Goal: Task Accomplishment & Management: Manage account settings

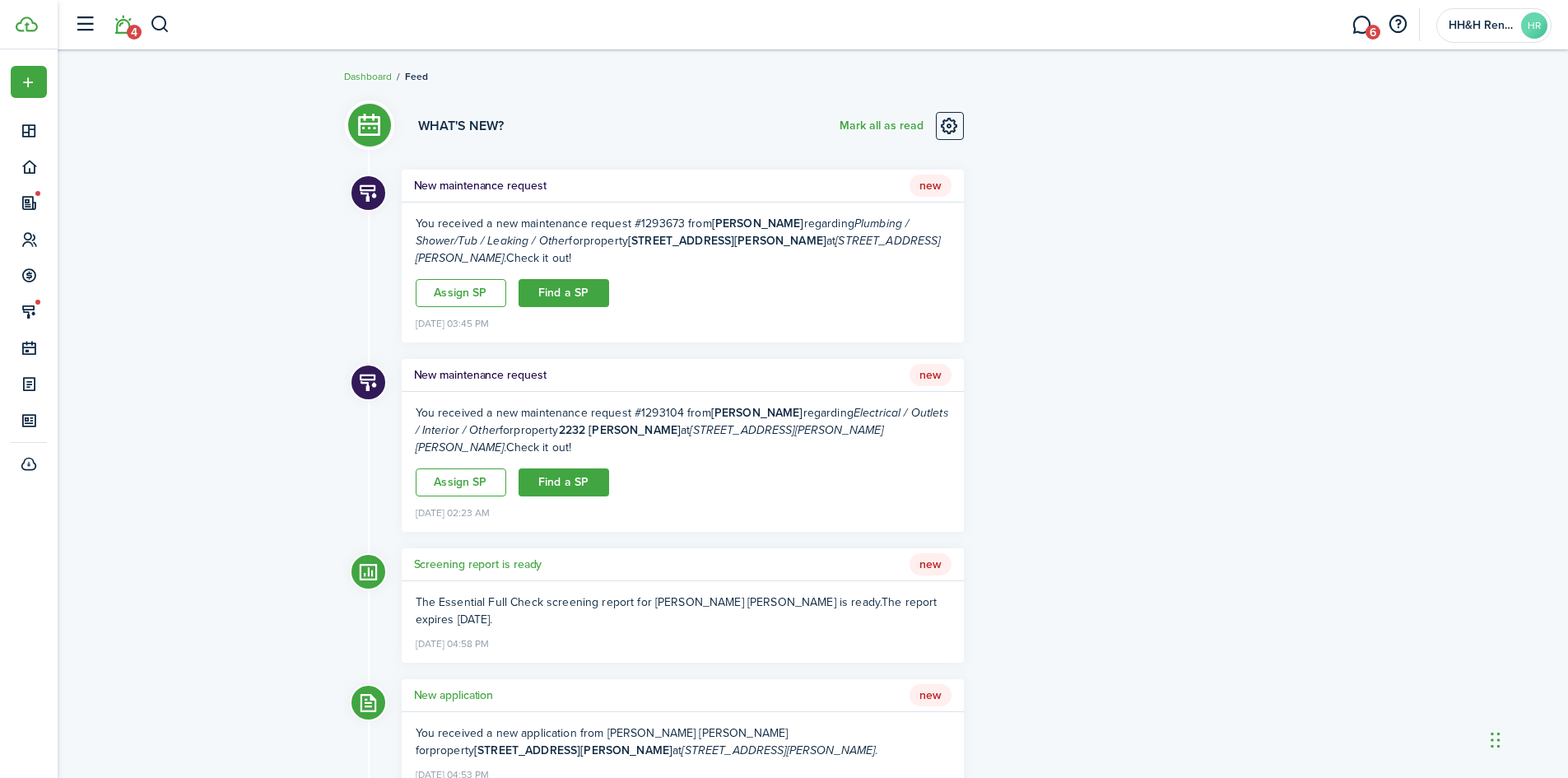
click at [515, 183] on h5 "New maintenance request" at bounding box center [480, 185] width 133 height 17
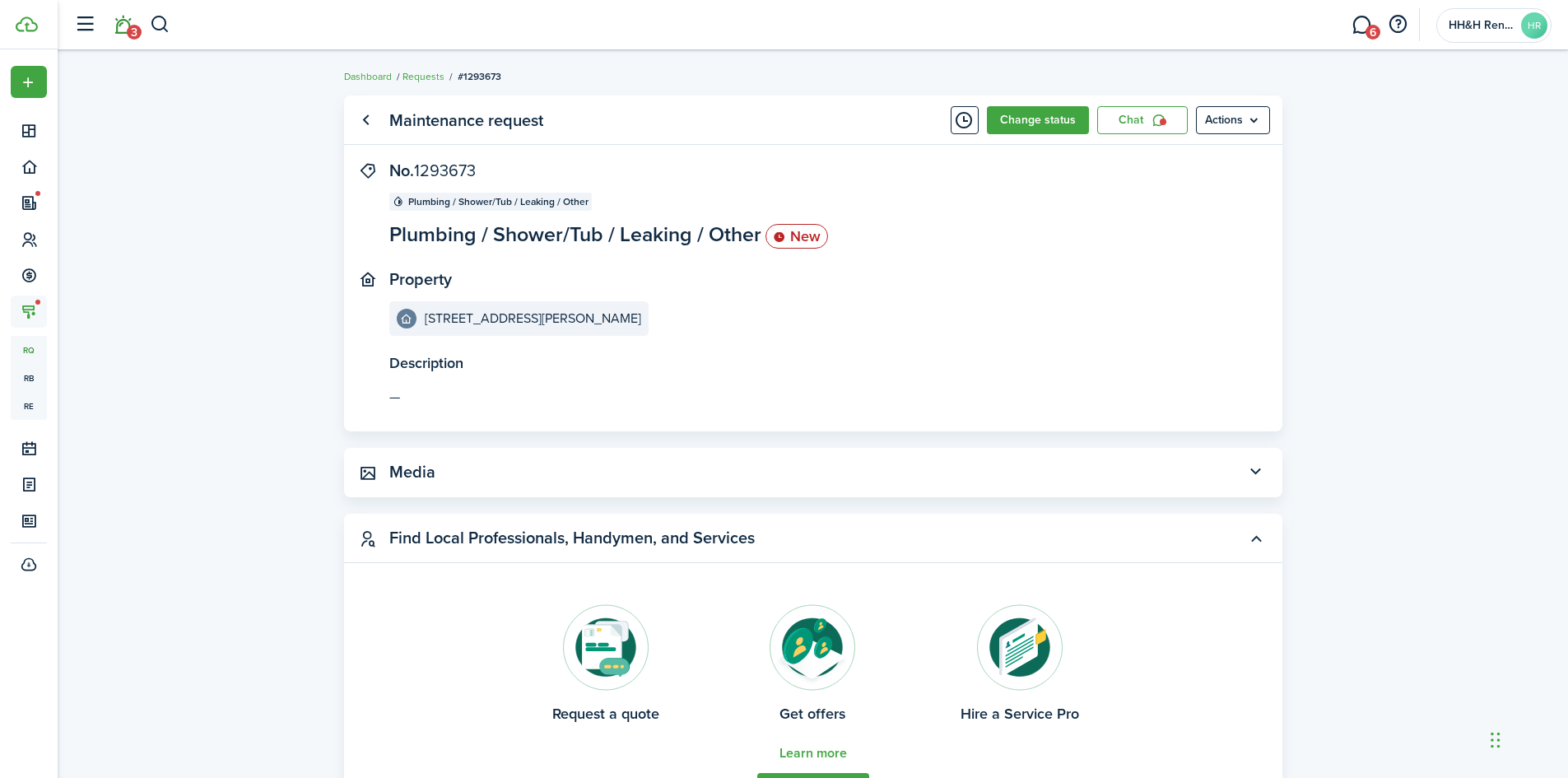
click at [125, 30] on link "3" at bounding box center [123, 25] width 32 height 42
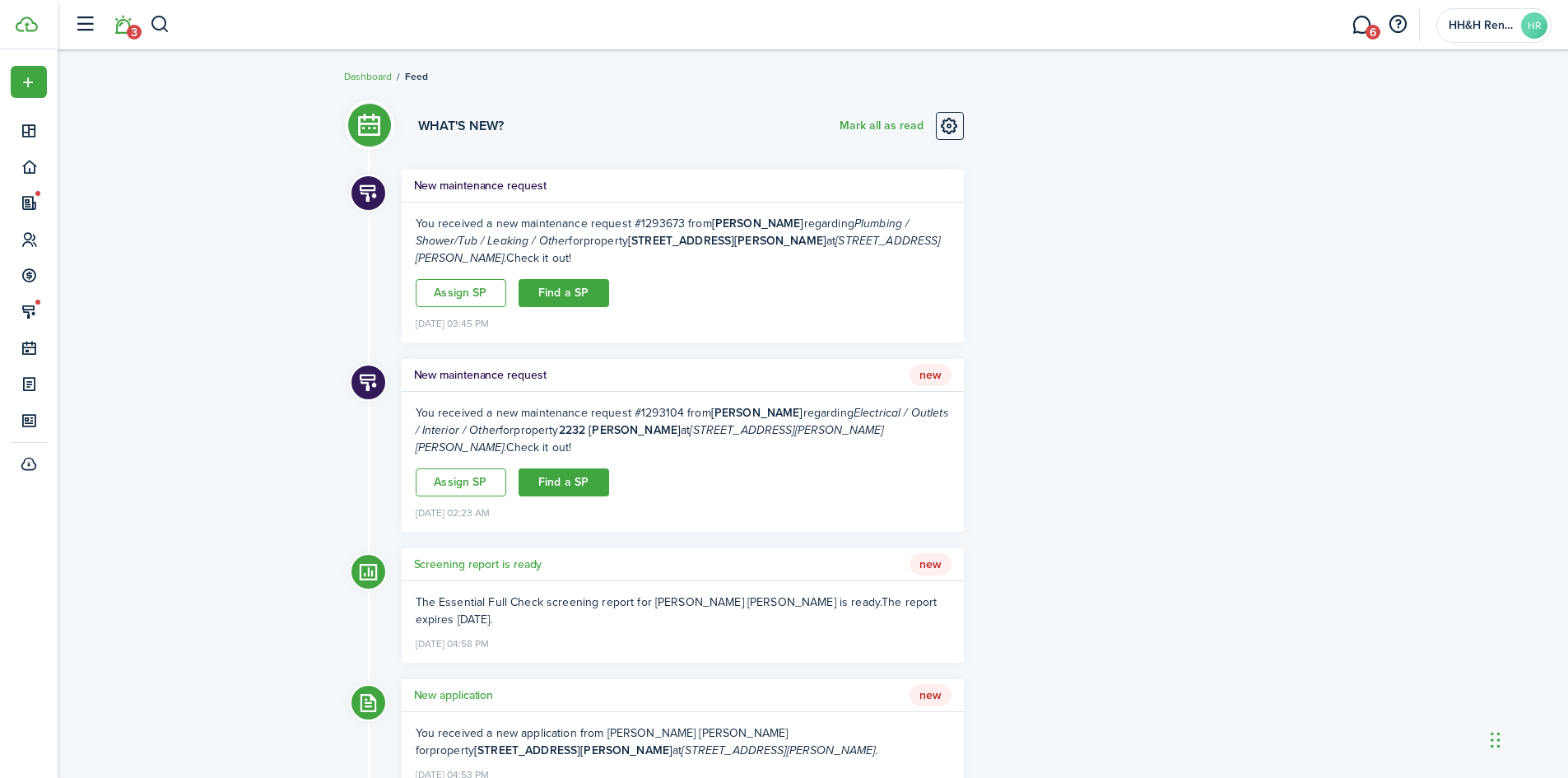
click at [485, 365] on div "New maintenance request New" at bounding box center [682, 376] width 562 height 33
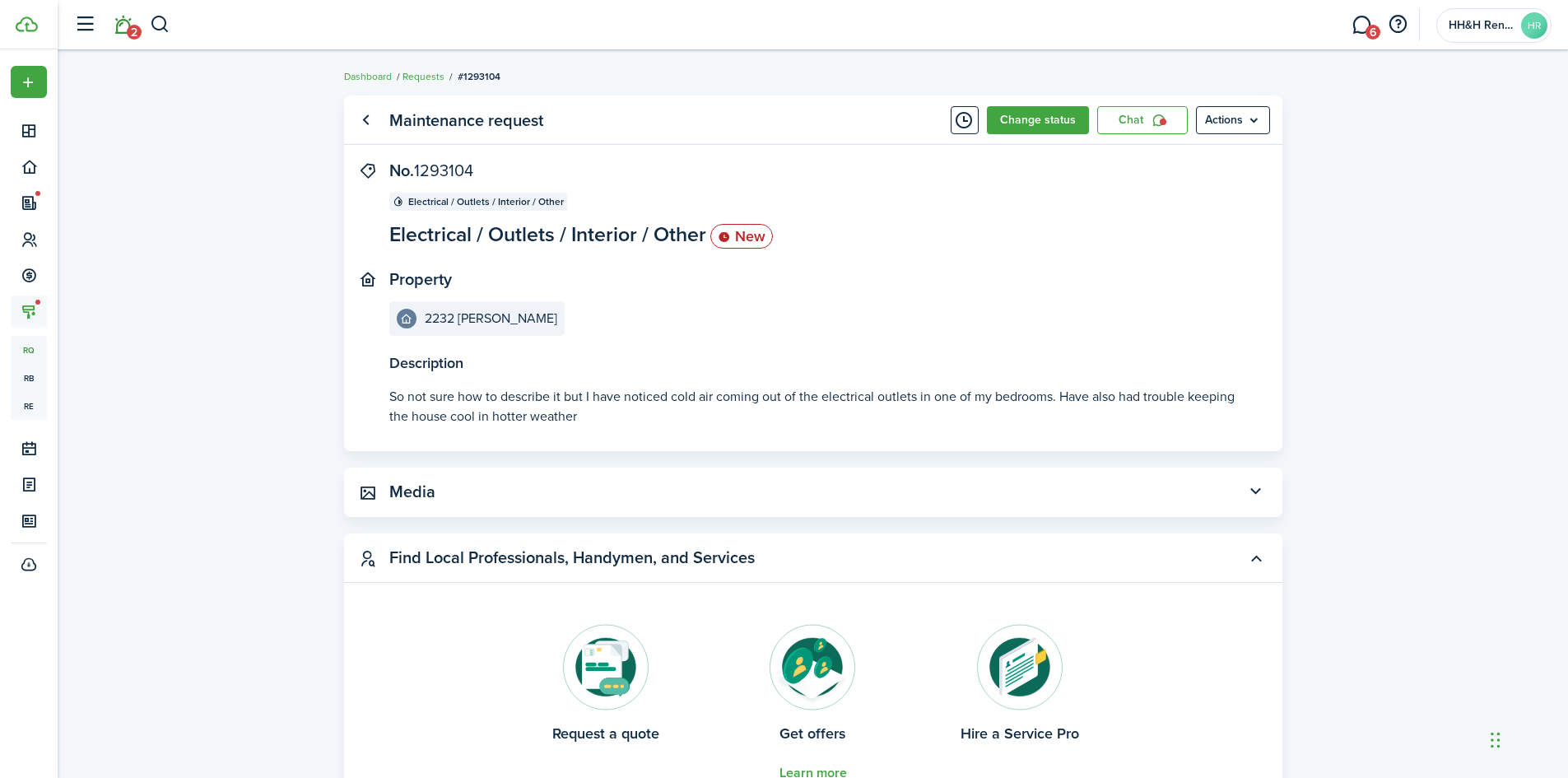
click at [114, 35] on link "2" at bounding box center [123, 25] width 32 height 42
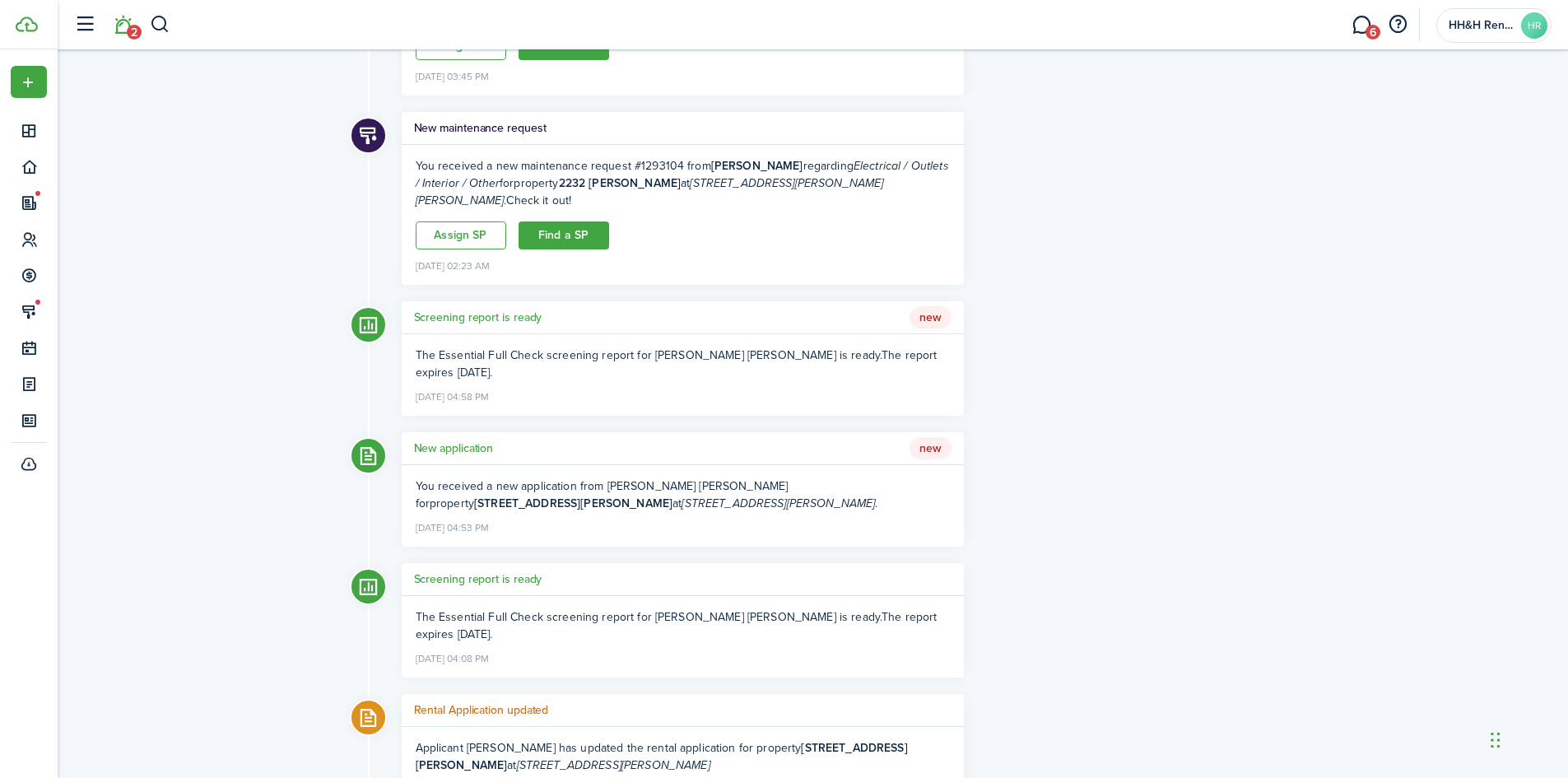
scroll to position [329, 0]
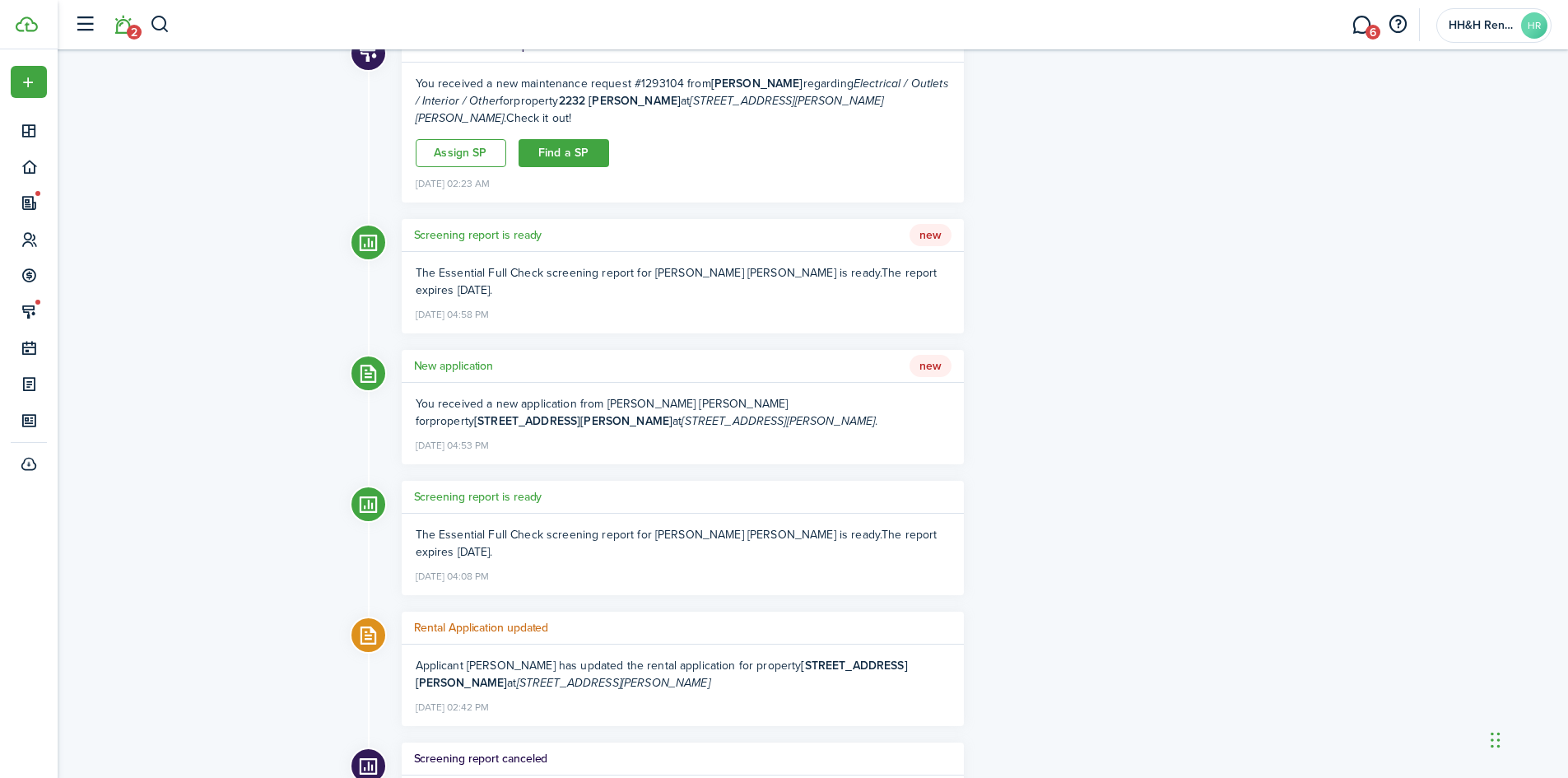
click at [502, 226] on h5 "Screening report is ready" at bounding box center [478, 235] width 129 height 17
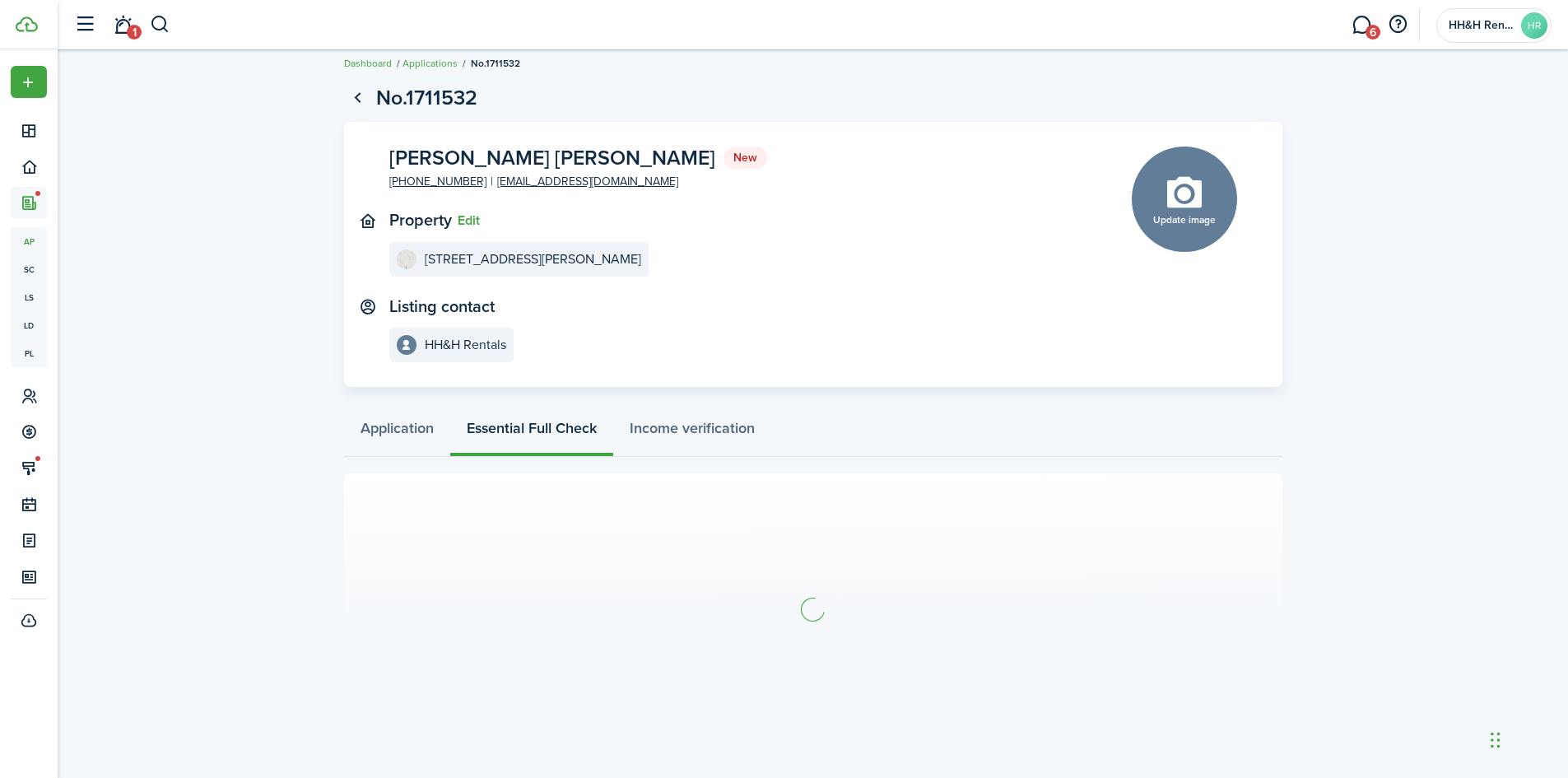
scroll to position [17, 0]
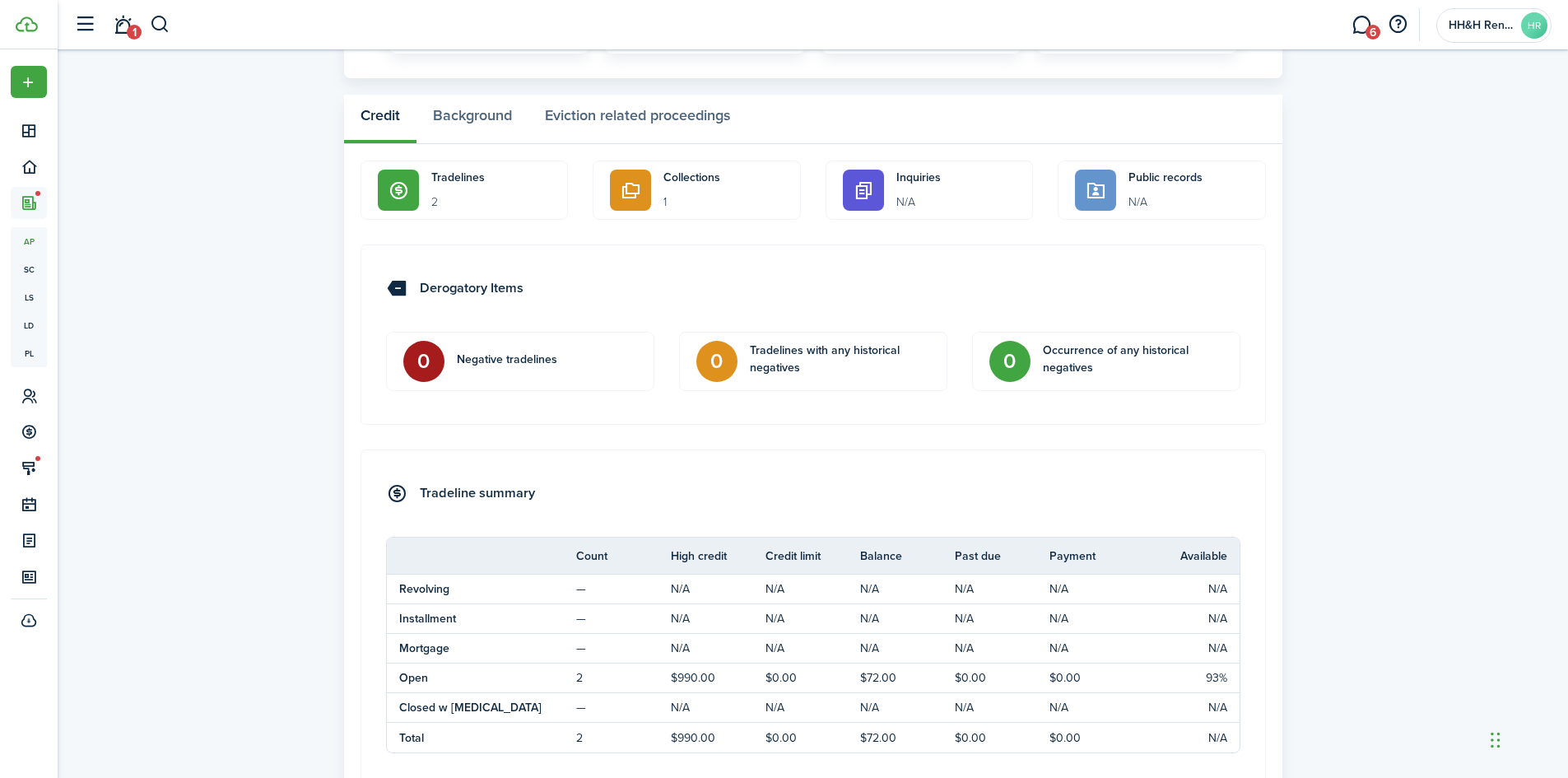
scroll to position [906, 0]
drag, startPoint x: 626, startPoint y: 67, endPoint x: 626, endPoint y: 103, distance: 36.0
click at [688, 184] on p "Collections" at bounding box center [723, 177] width 120 height 17
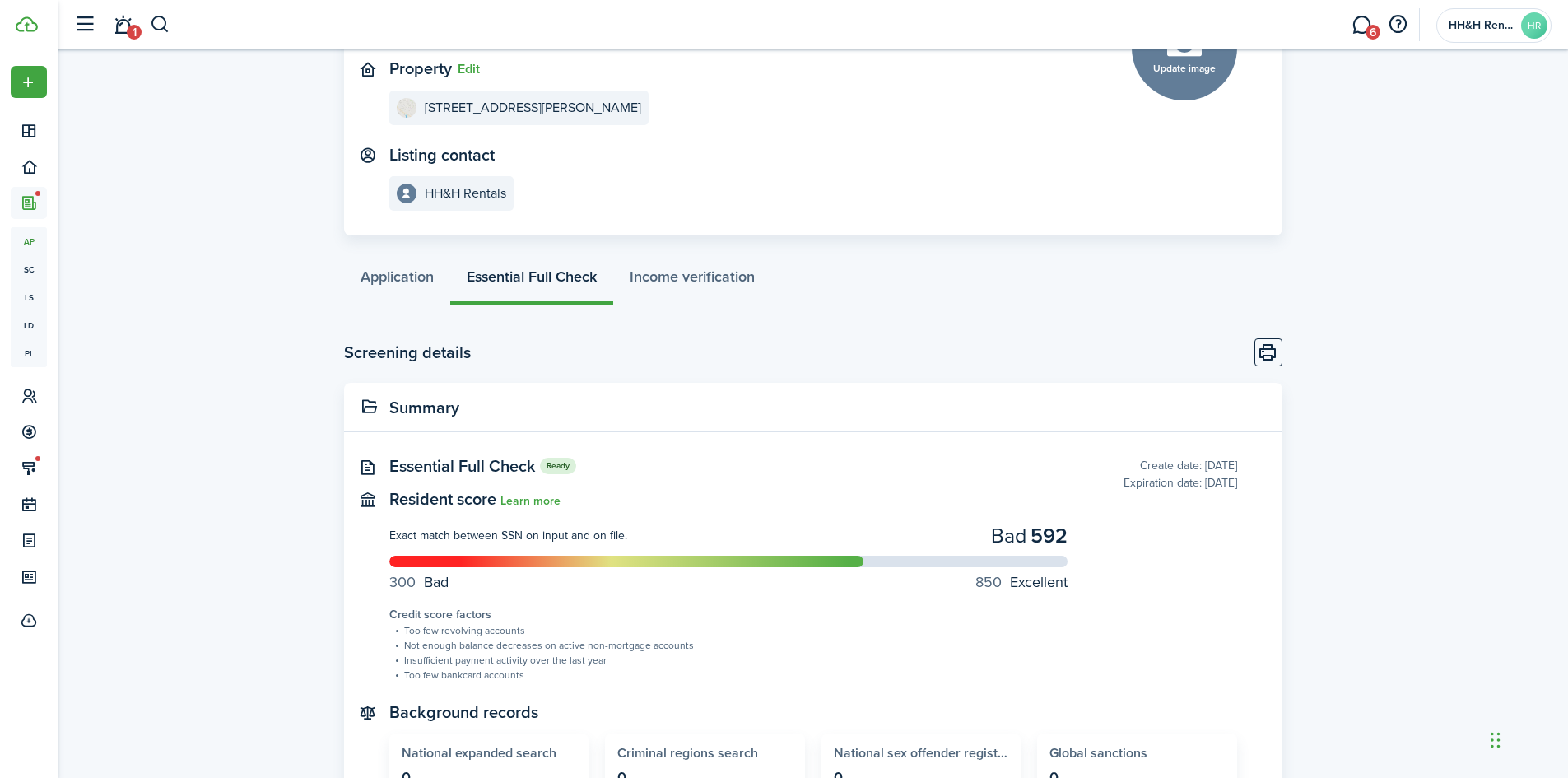
scroll to position [0, 0]
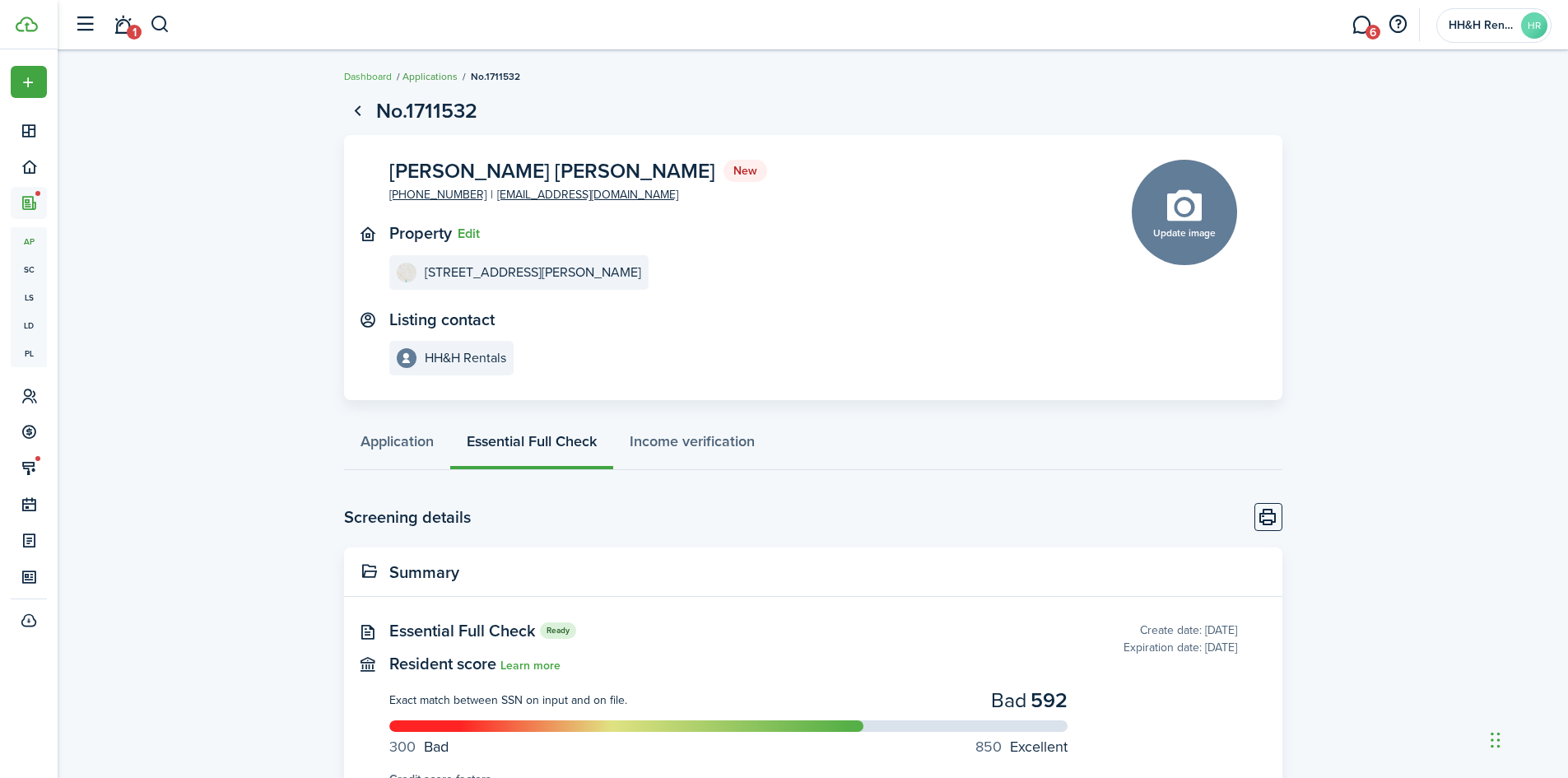
click at [420, 70] on link "Applications" at bounding box center [430, 76] width 55 height 15
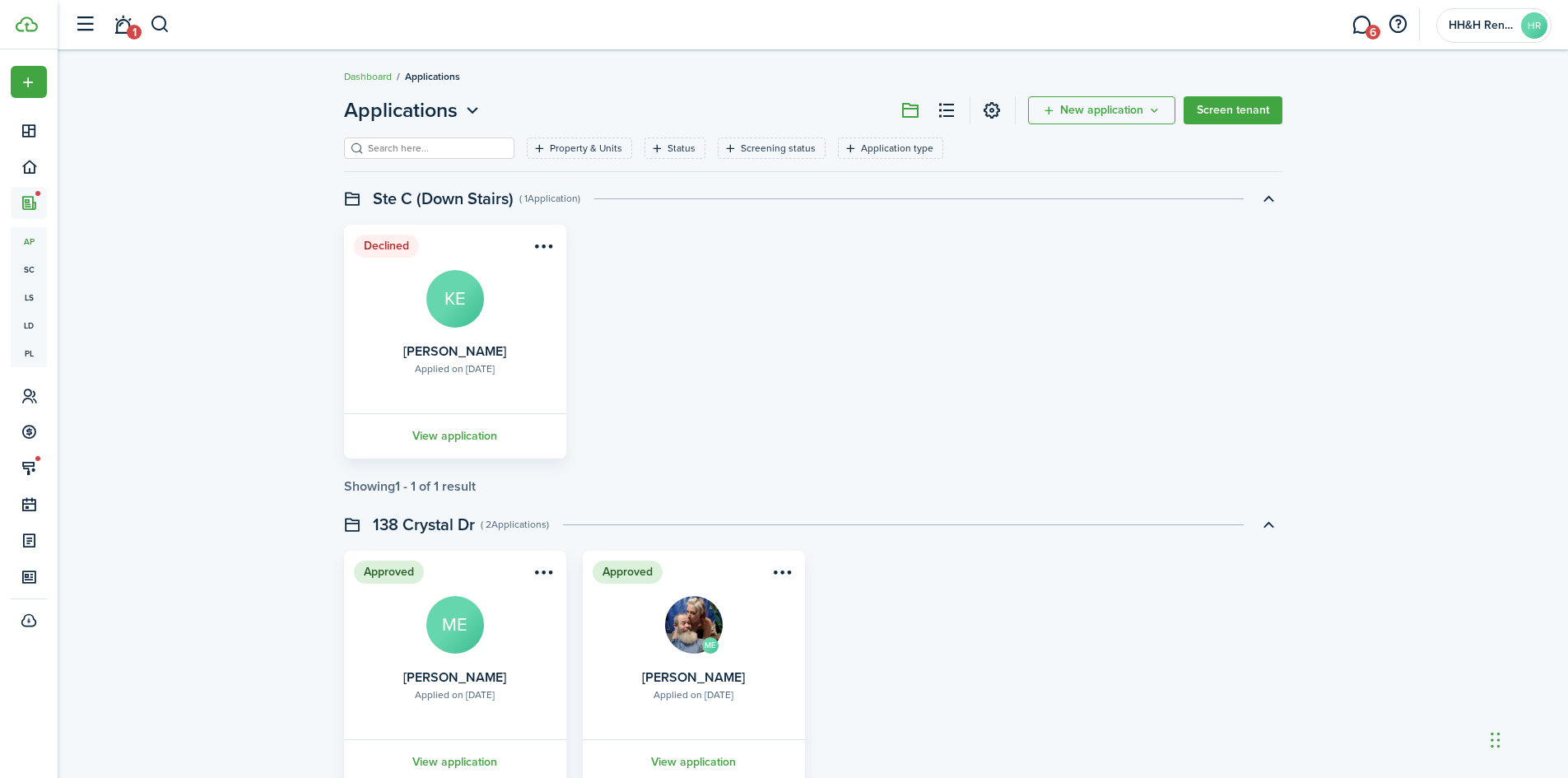
click at [153, 8] on header-control-items "1" at bounding box center [118, 25] width 104 height 42
click at [158, 26] on button "button" at bounding box center [160, 25] width 21 height 28
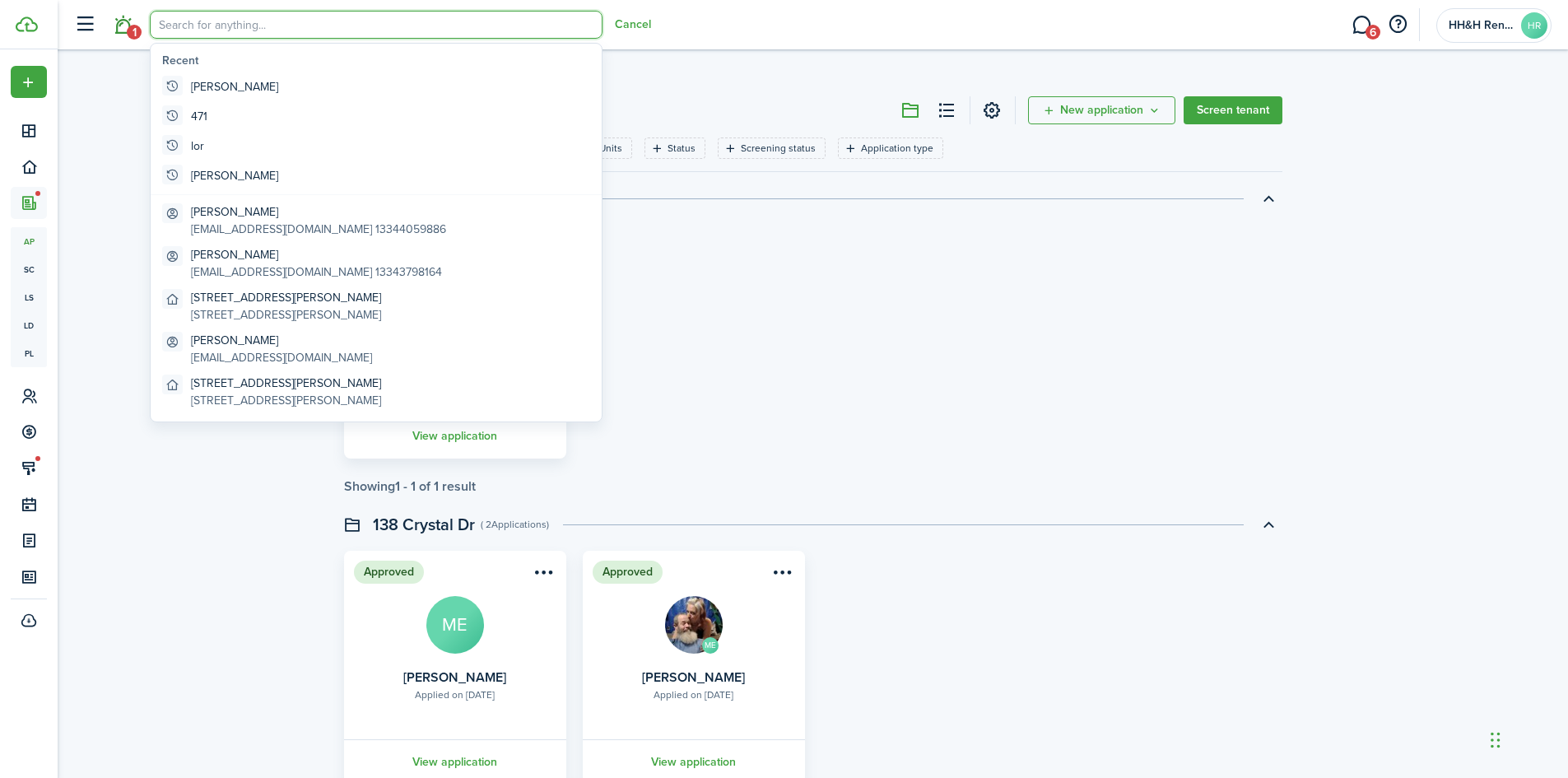
click at [109, 26] on link "1" at bounding box center [123, 25] width 32 height 42
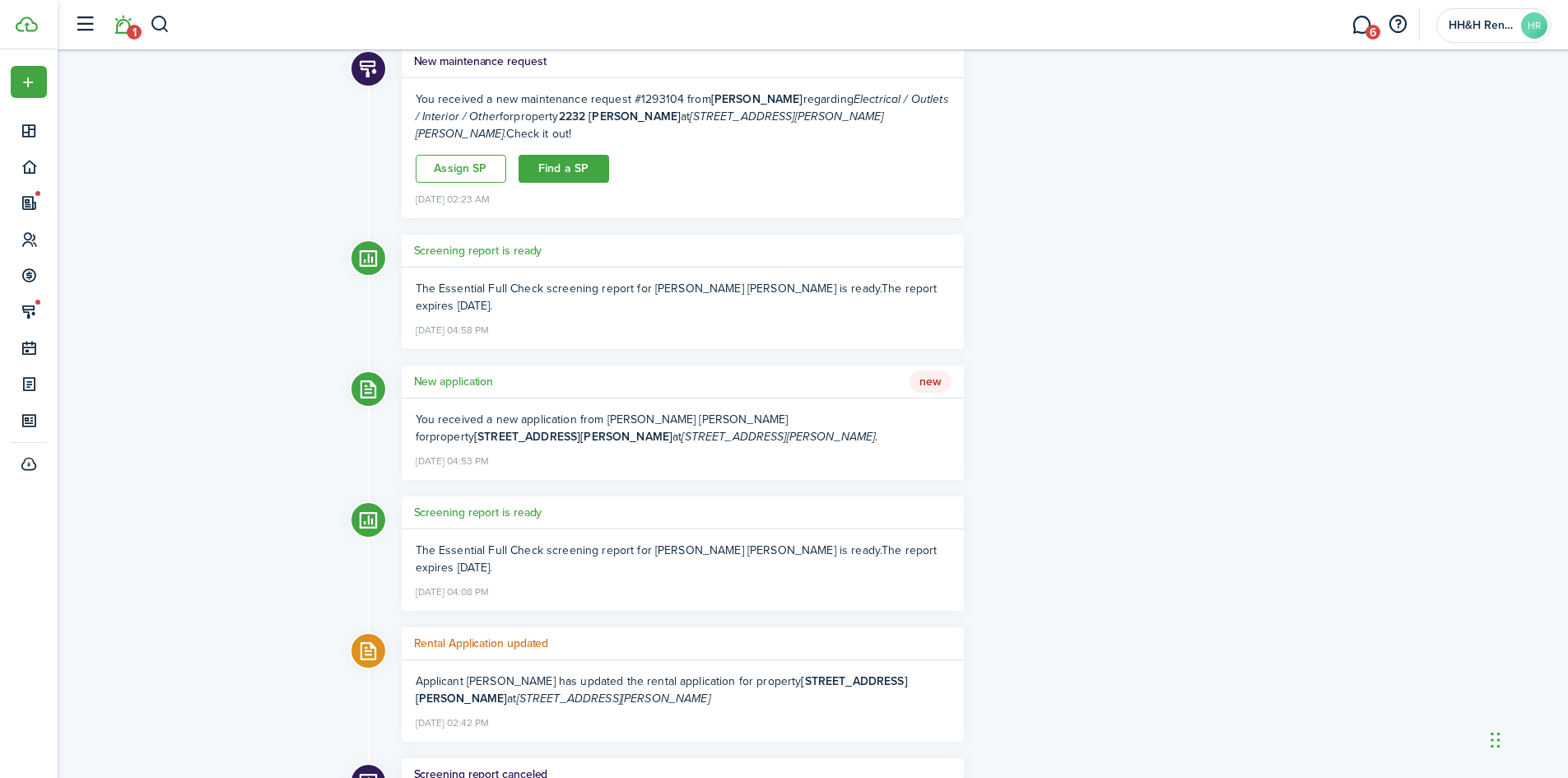
scroll to position [329, 0]
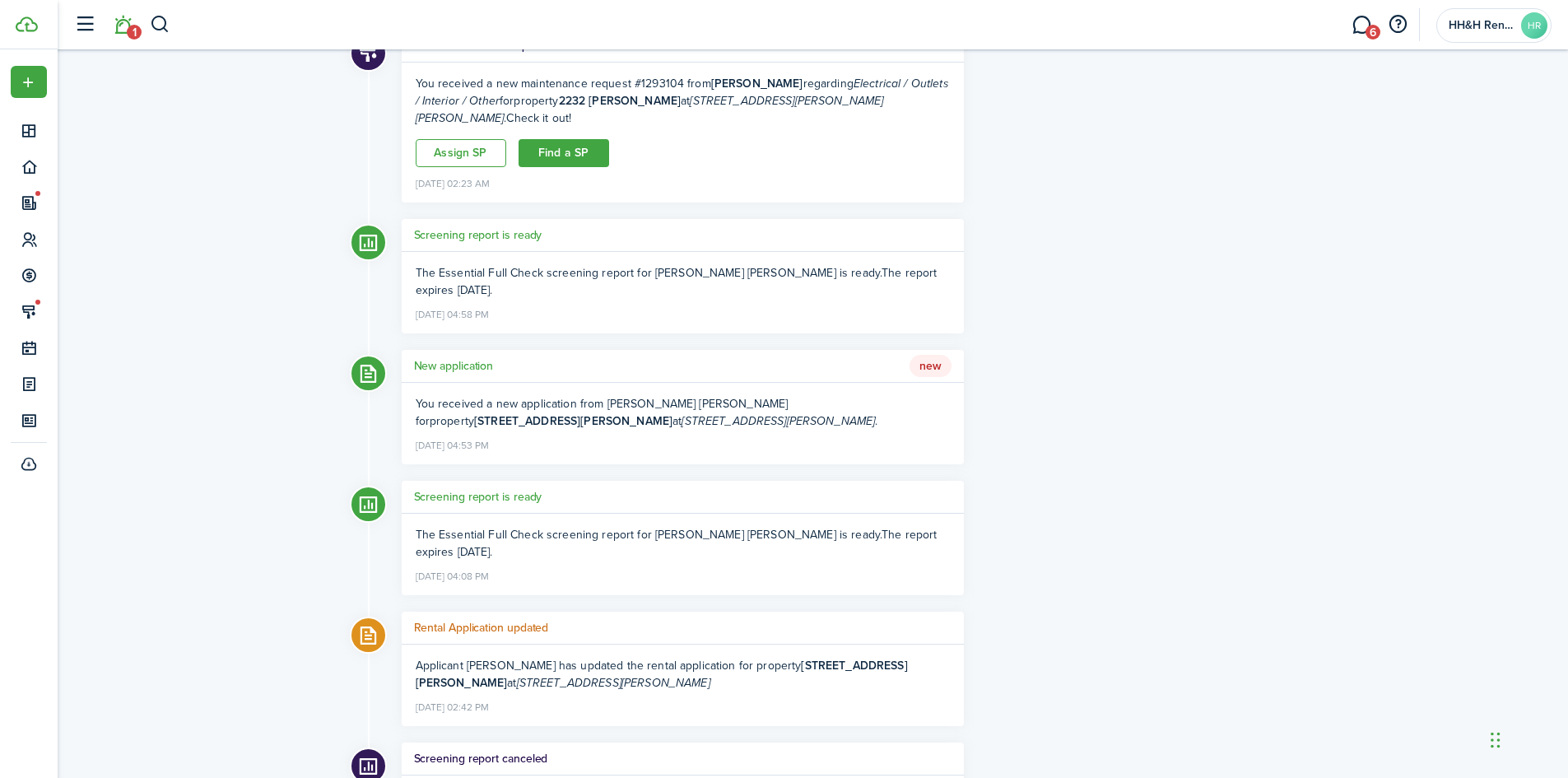
click at [498, 226] on h5 "Screening report is ready" at bounding box center [478, 235] width 129 height 17
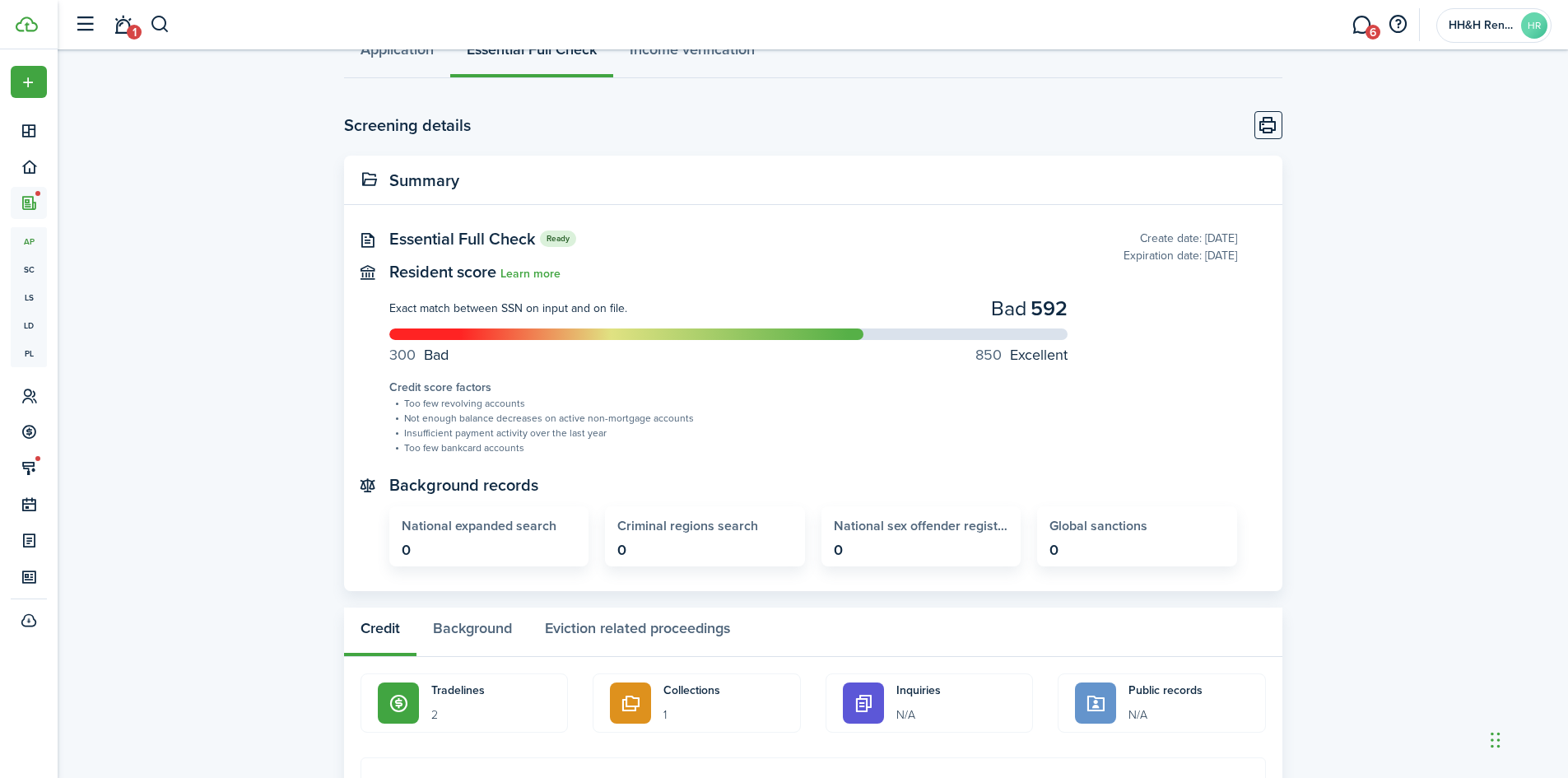
scroll to position [576, 0]
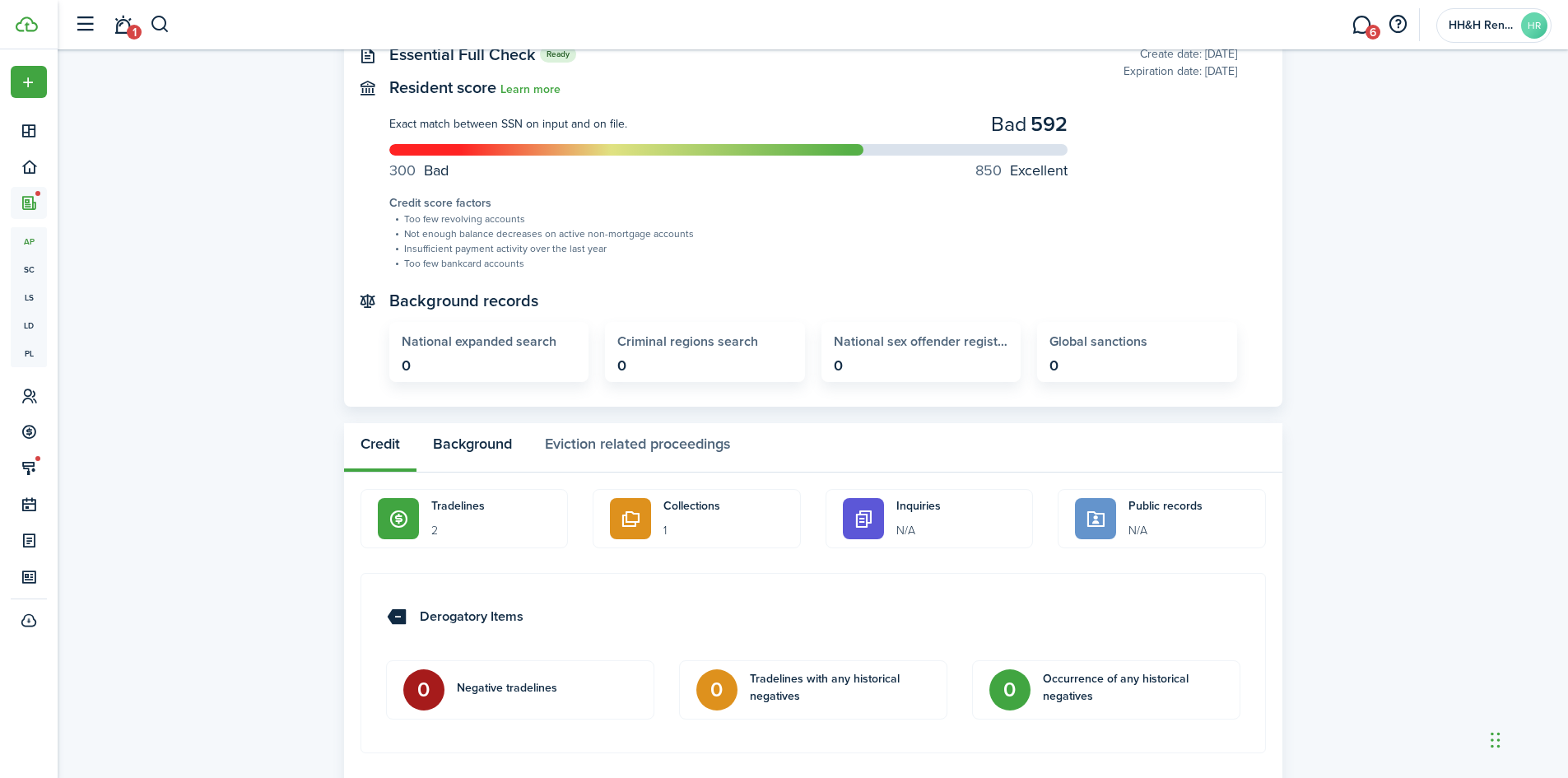
click at [504, 449] on button "Background" at bounding box center [472, 448] width 112 height 50
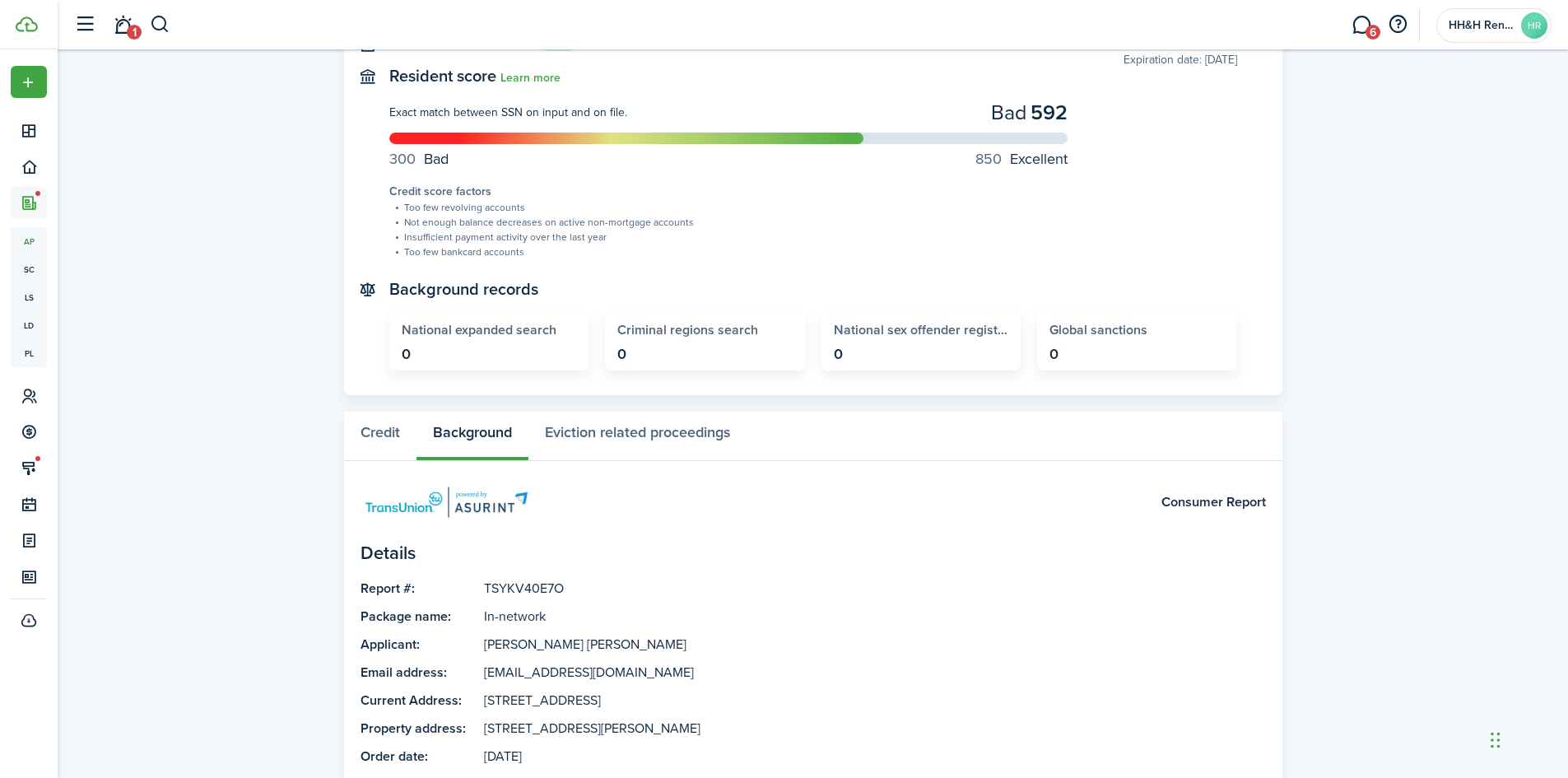
scroll to position [639, 0]
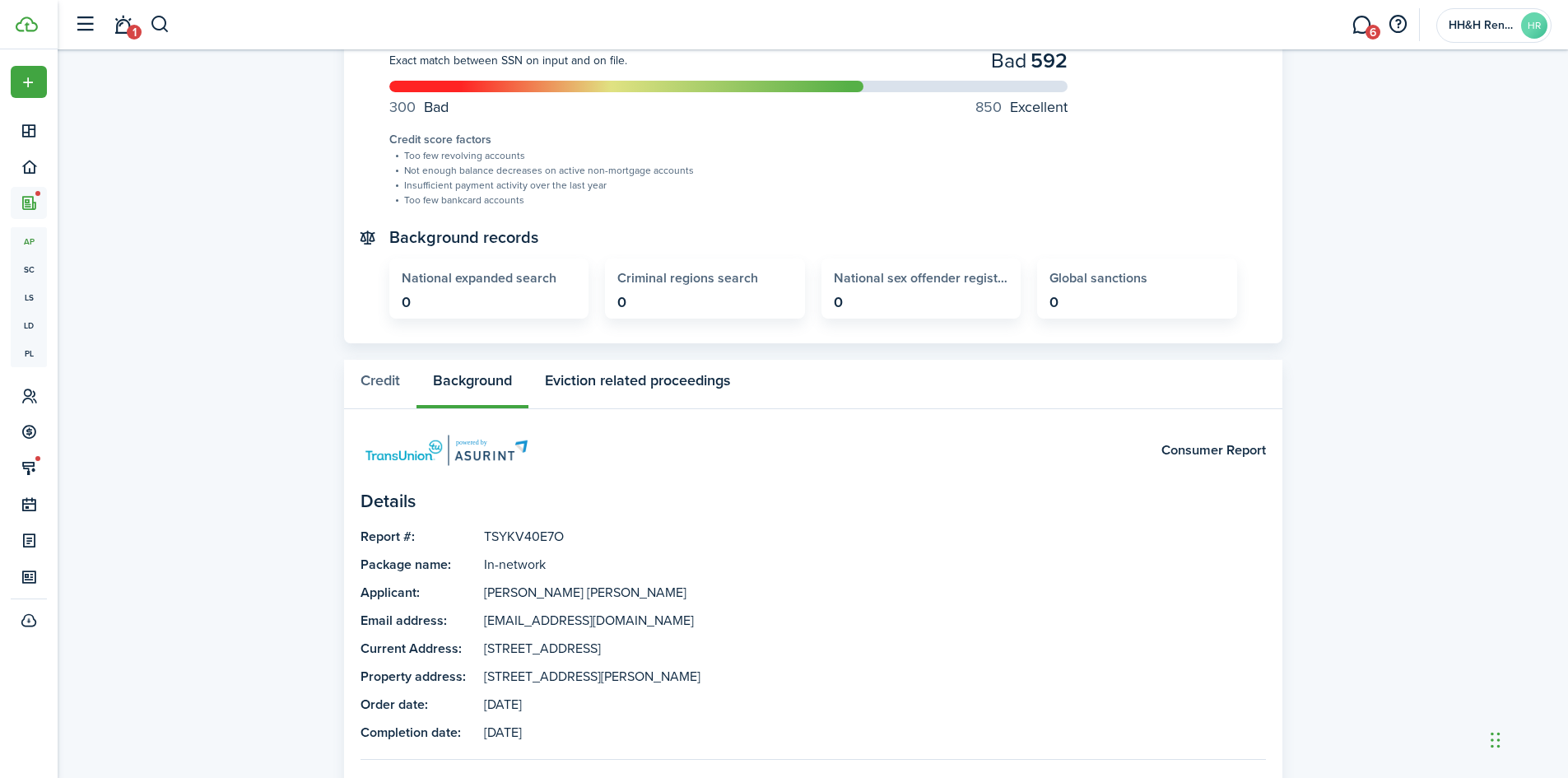
click at [638, 382] on button "Eviction related proceedings" at bounding box center [637, 385] width 218 height 50
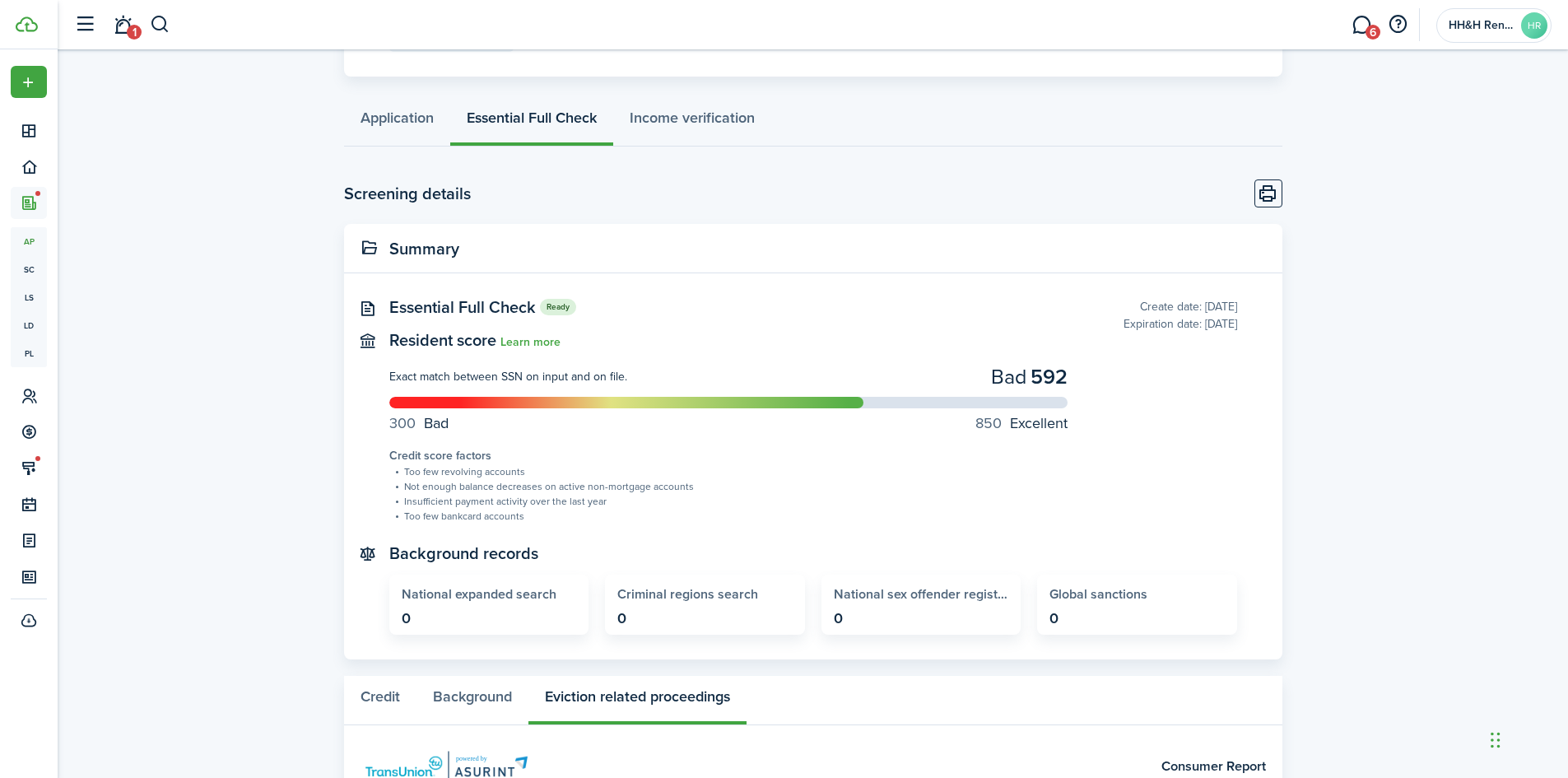
scroll to position [76, 0]
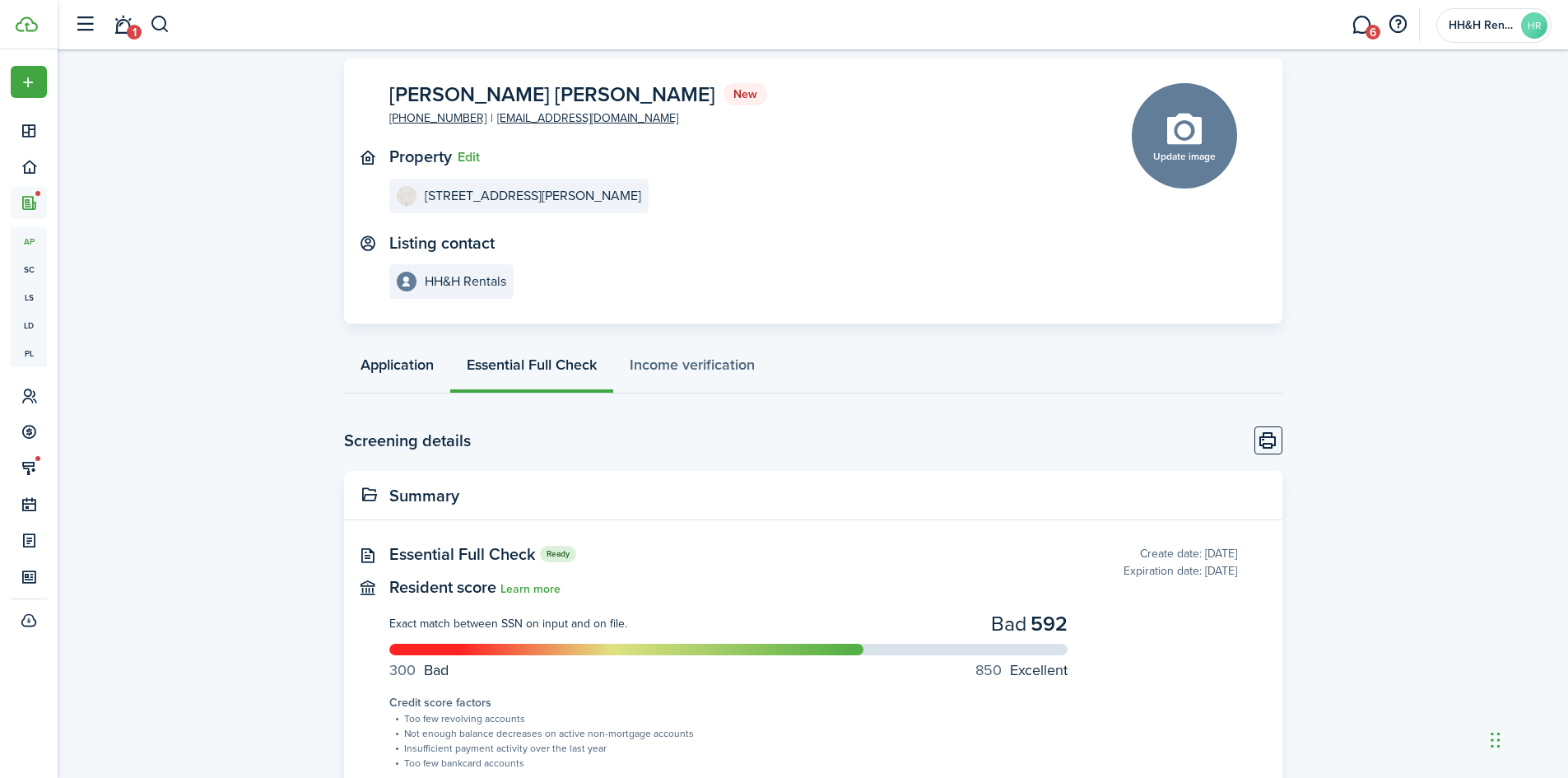
click at [384, 373] on link "Application" at bounding box center [397, 369] width 106 height 50
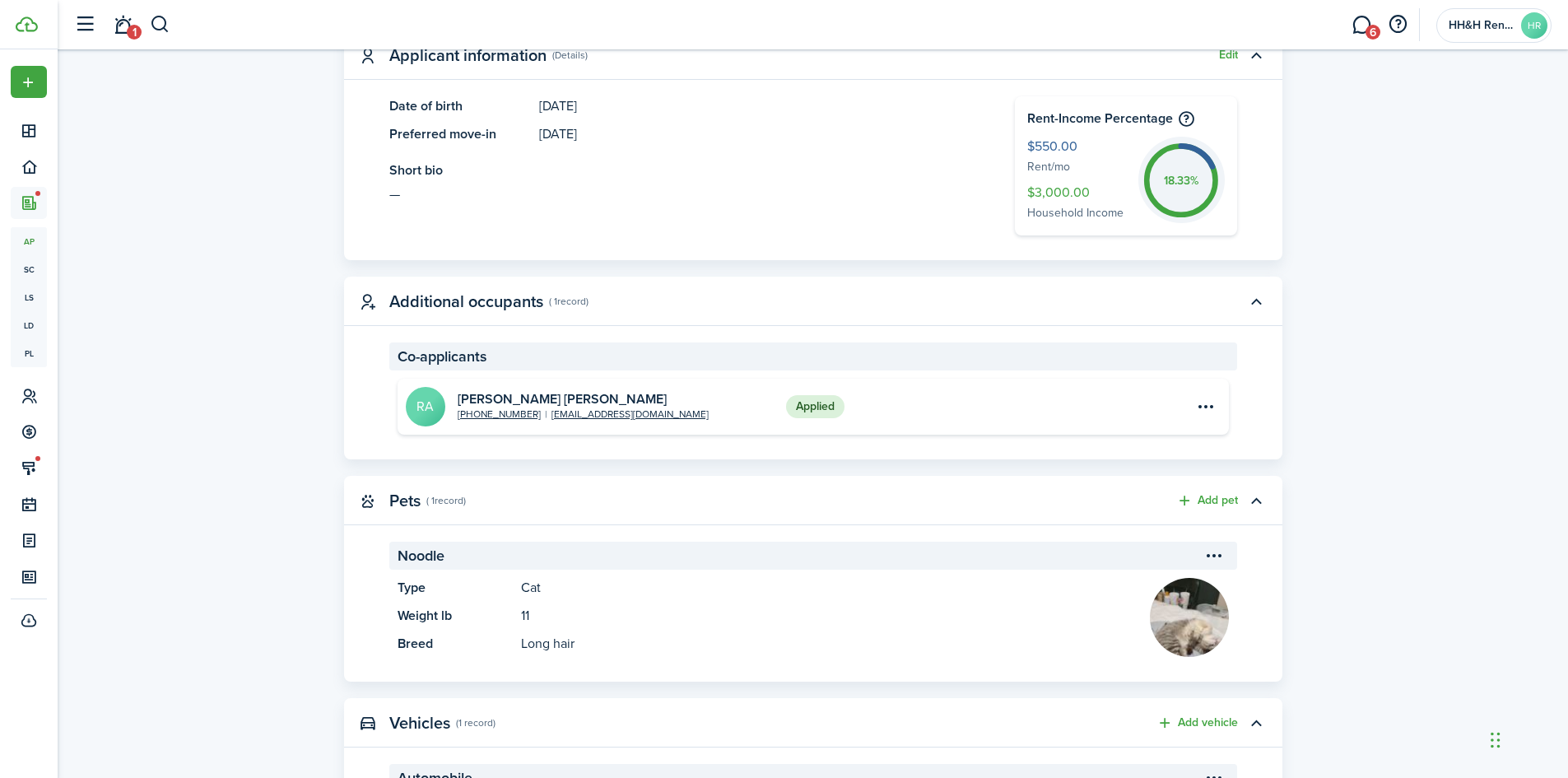
scroll to position [509, 0]
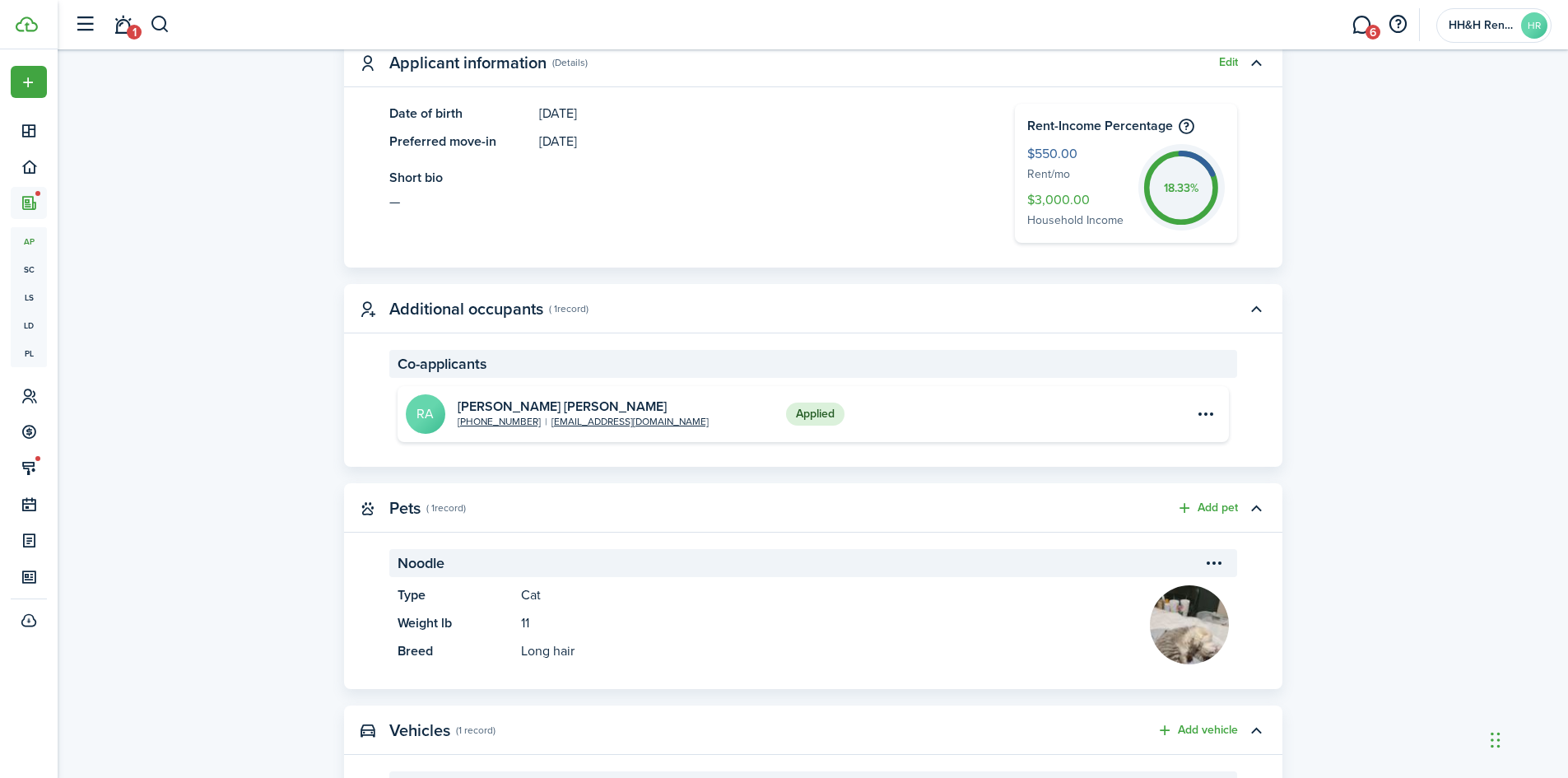
click at [1189, 410] on renter-profile-card "[PERSON_NAME] [PERSON_NAME] [PERSON_NAME] [PHONE_NUMBER] [EMAIL_ADDRESS][DOMAIN…" at bounding box center [813, 413] width 831 height 56
click at [1203, 411] on menu-btn-icon "Open menu" at bounding box center [1206, 414] width 28 height 28
click at [1138, 440] on link "View" at bounding box center [1148, 450] width 144 height 28
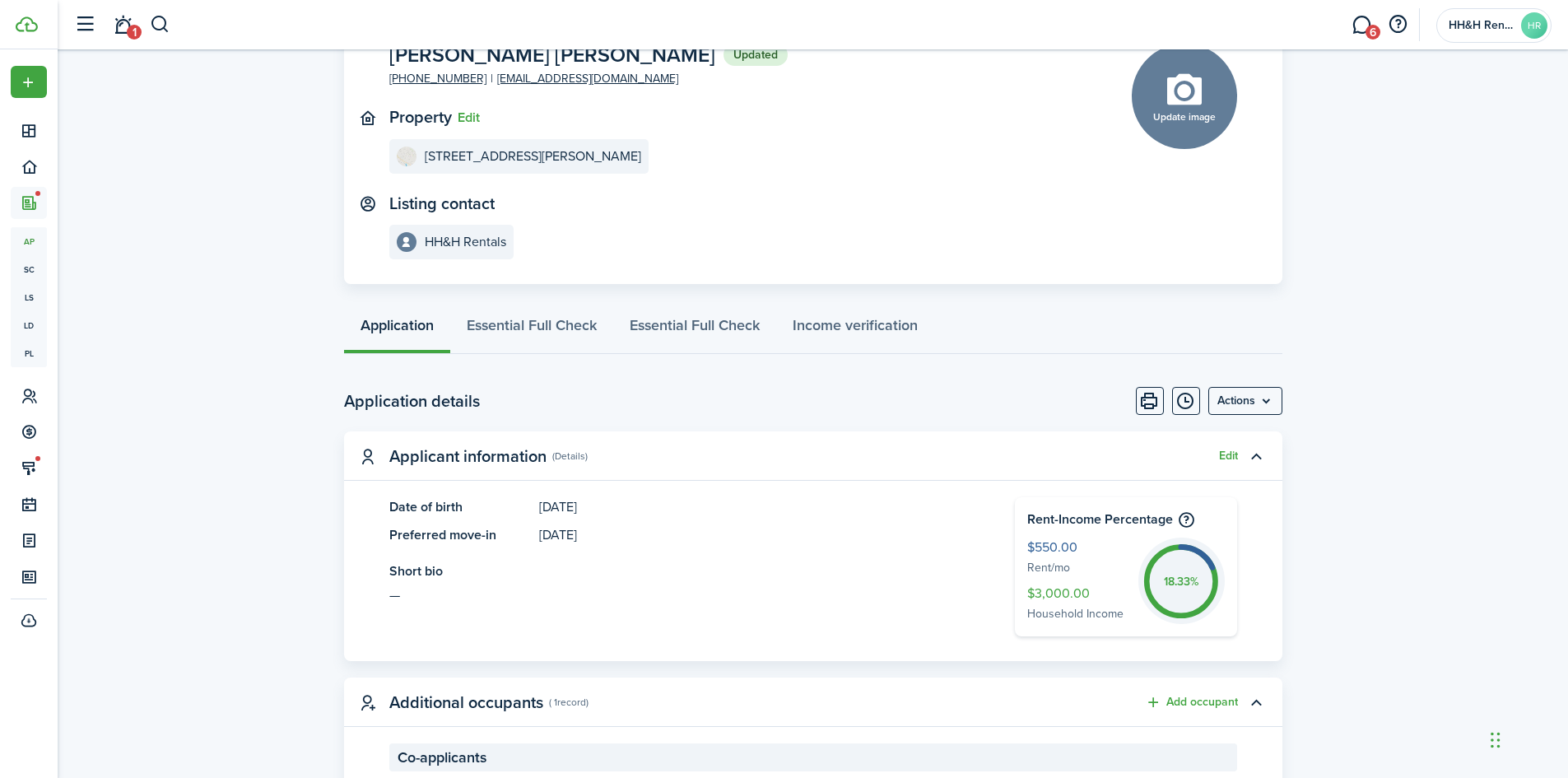
scroll to position [115, 0]
click at [516, 326] on link "Essential Full Check" at bounding box center [532, 330] width 163 height 50
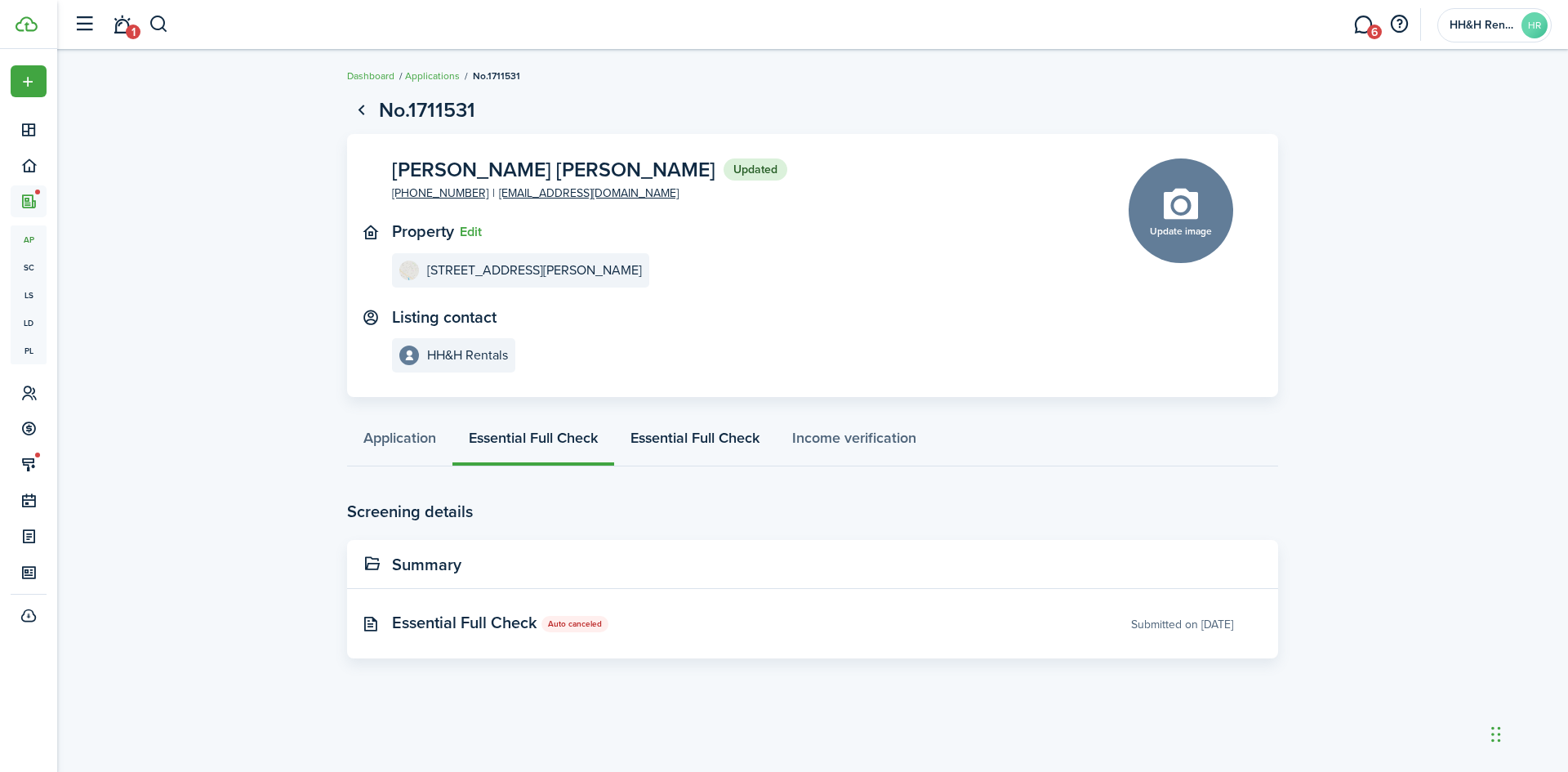
click at [675, 435] on link "Essential Full Check" at bounding box center [694, 442] width 162 height 49
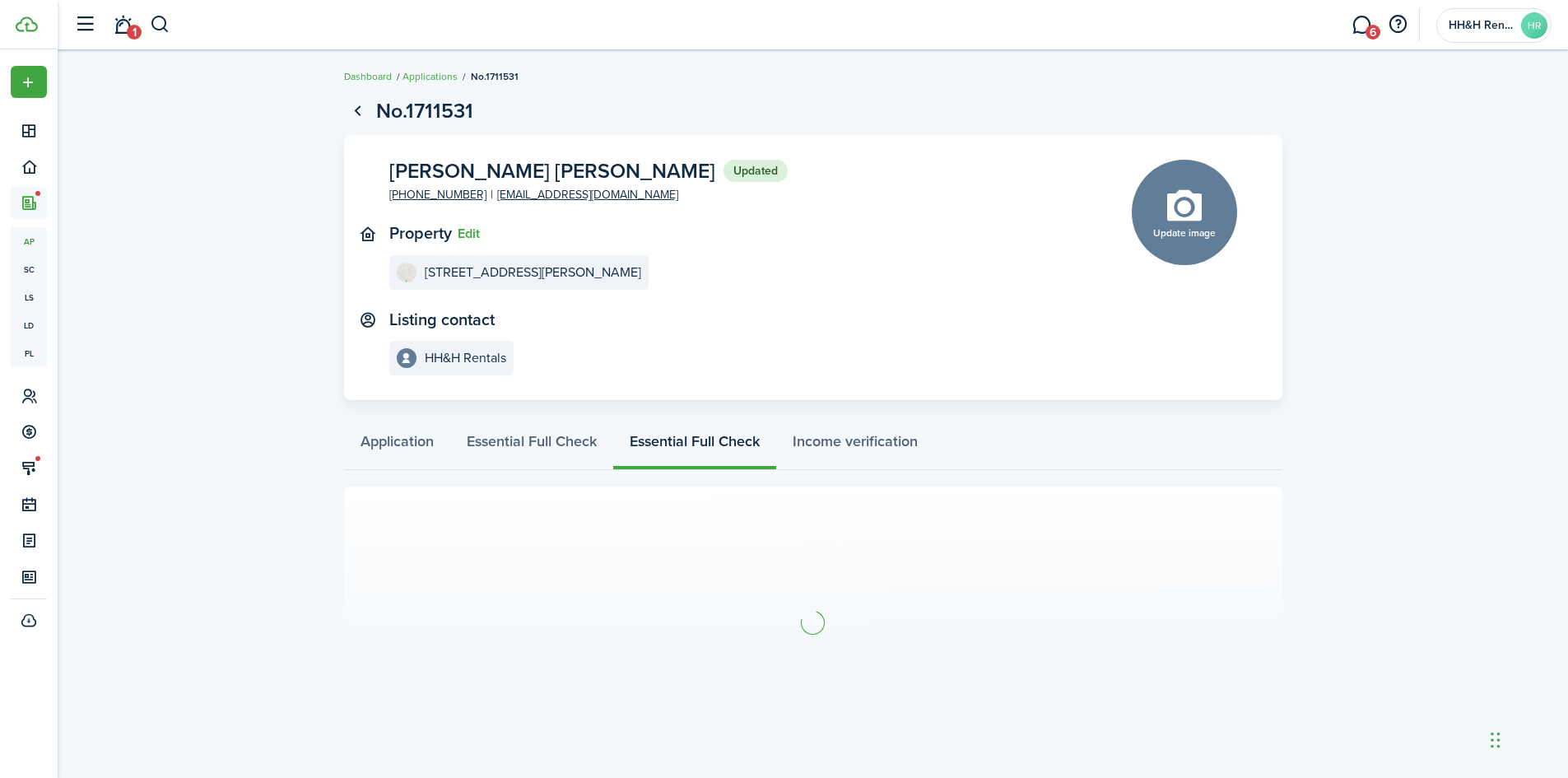
scroll to position [17, 0]
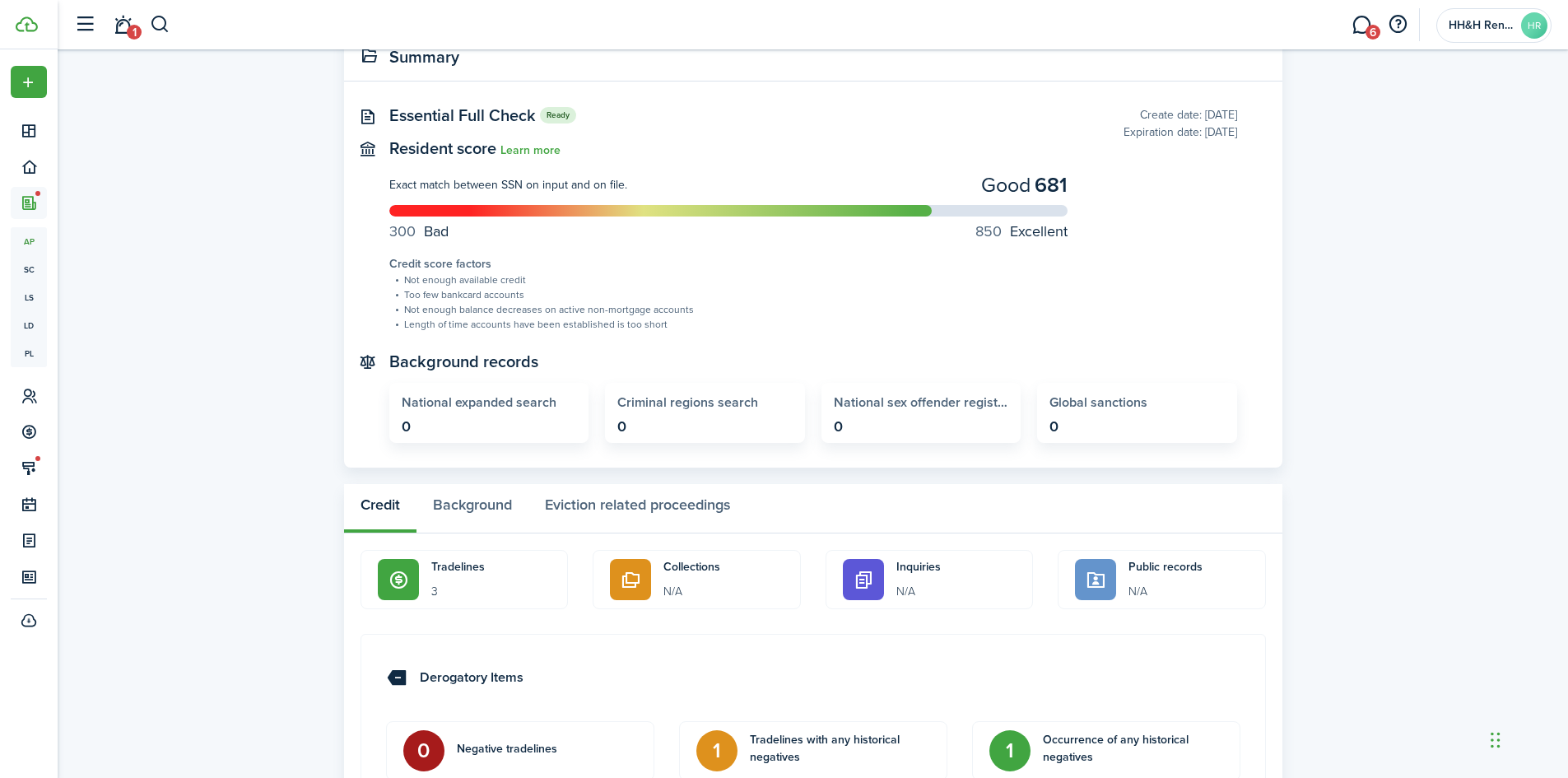
scroll to position [494, 0]
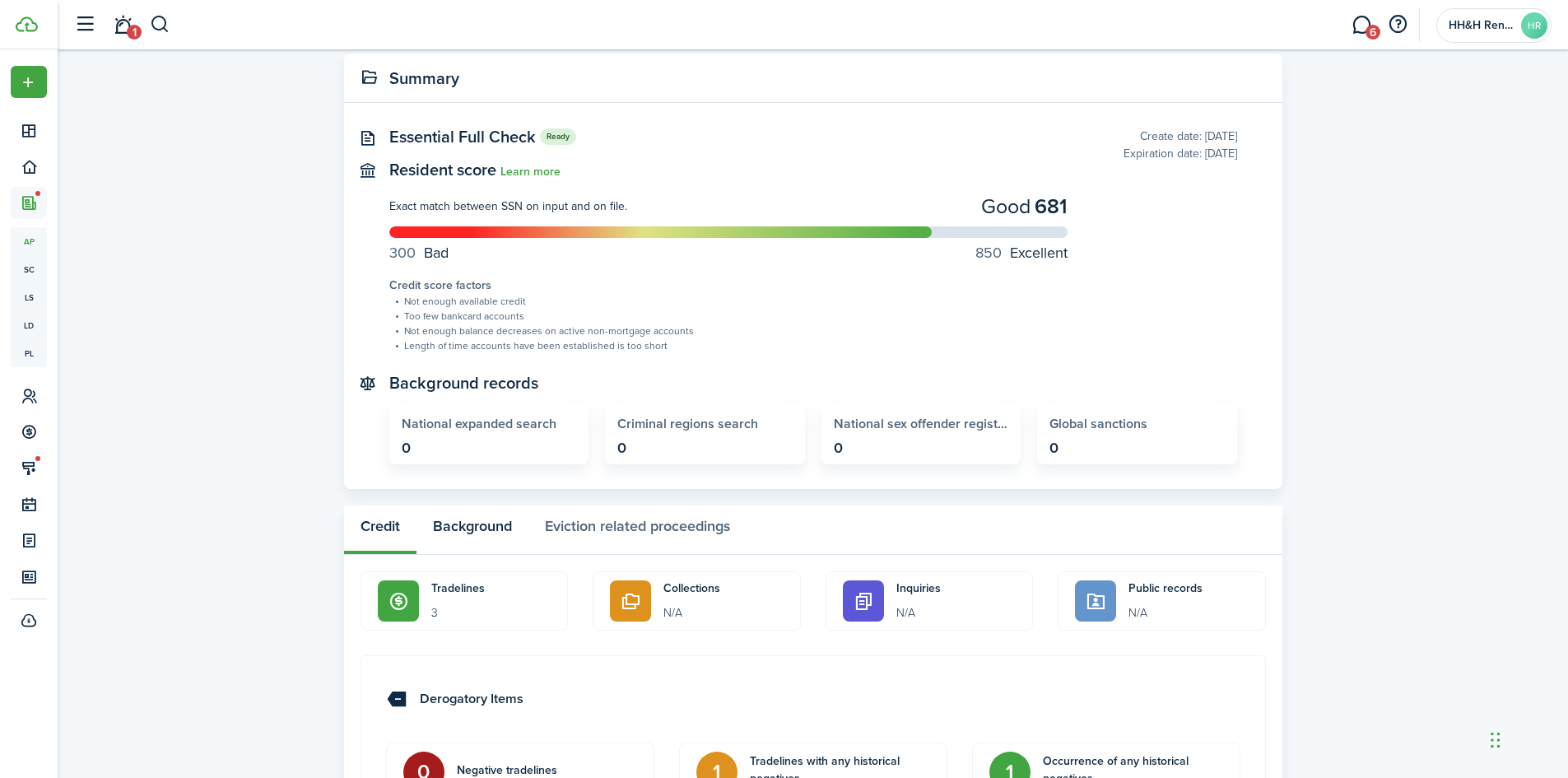
click at [470, 530] on button "Background" at bounding box center [472, 530] width 112 height 50
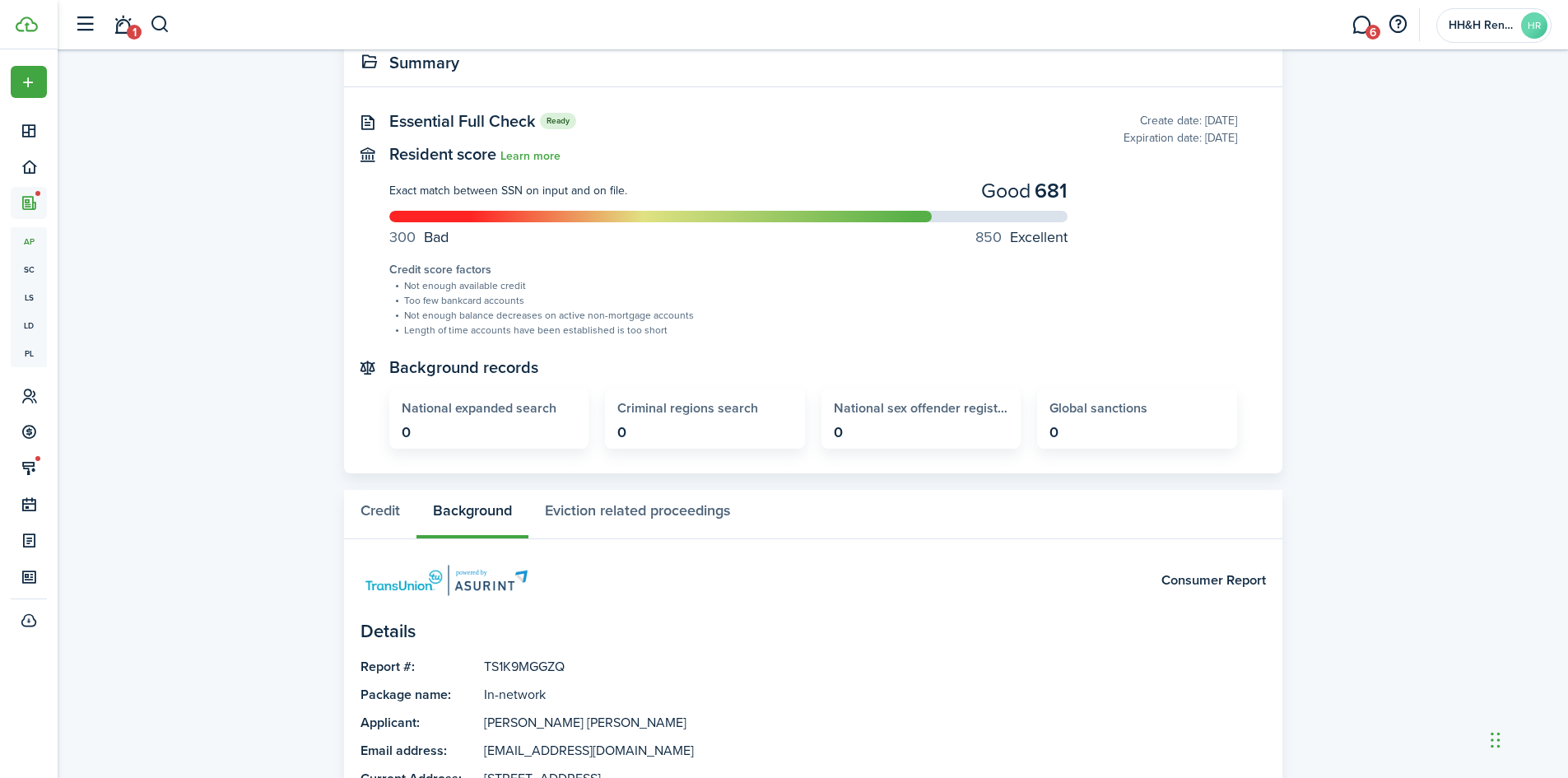
scroll to position [557, 0]
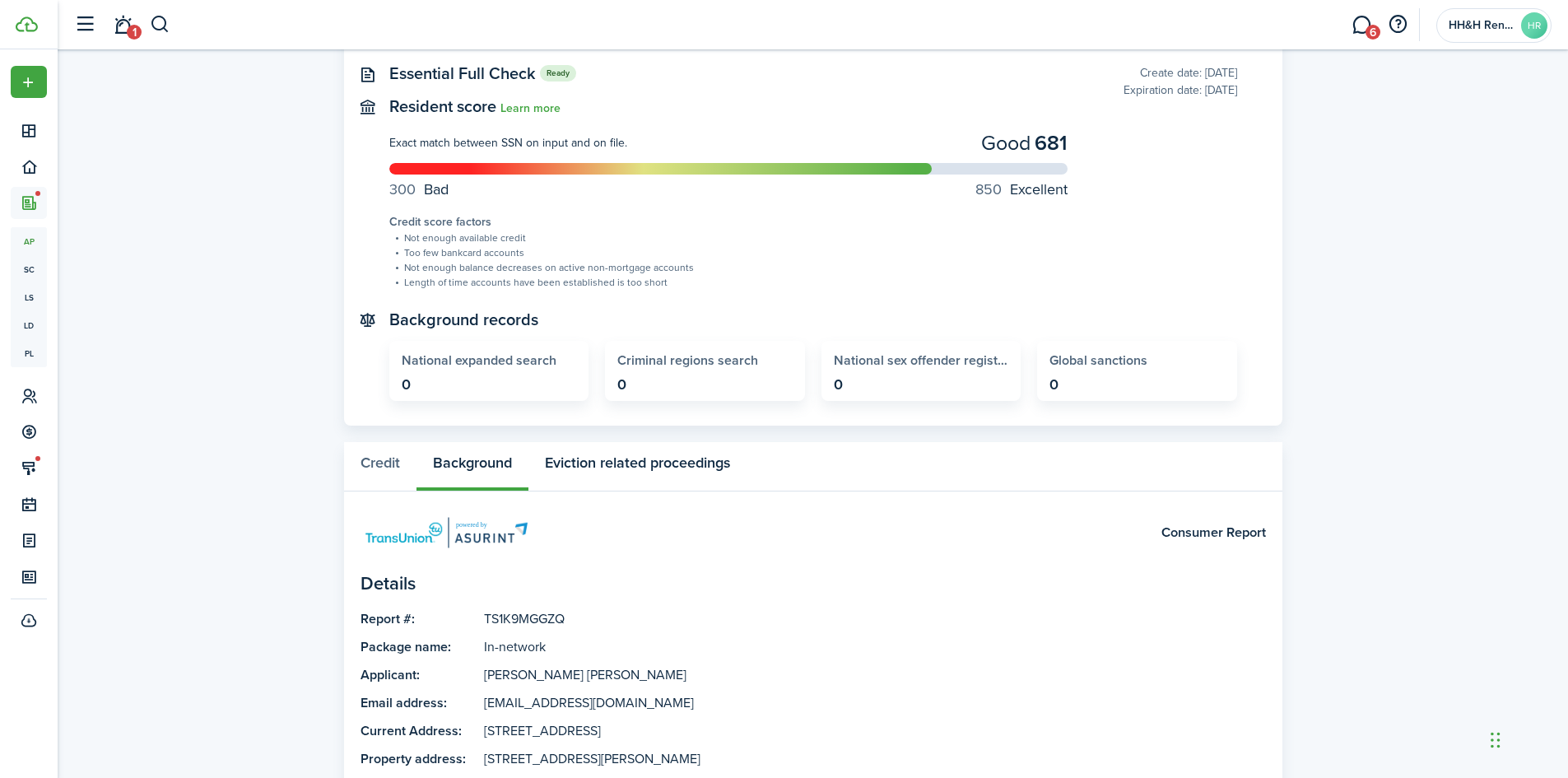
click at [638, 465] on button "Eviction related proceedings" at bounding box center [637, 467] width 218 height 50
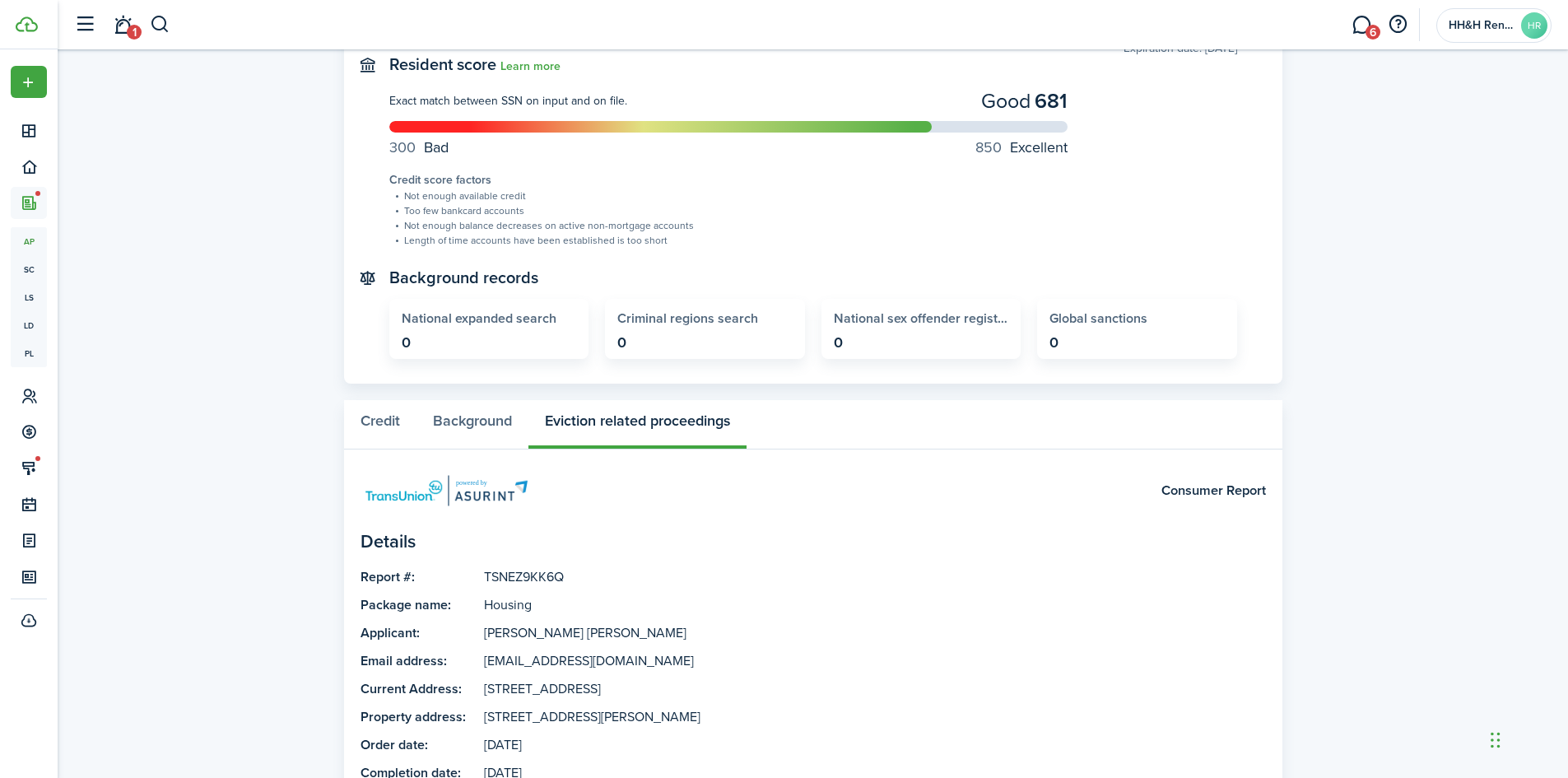
scroll to position [571, 0]
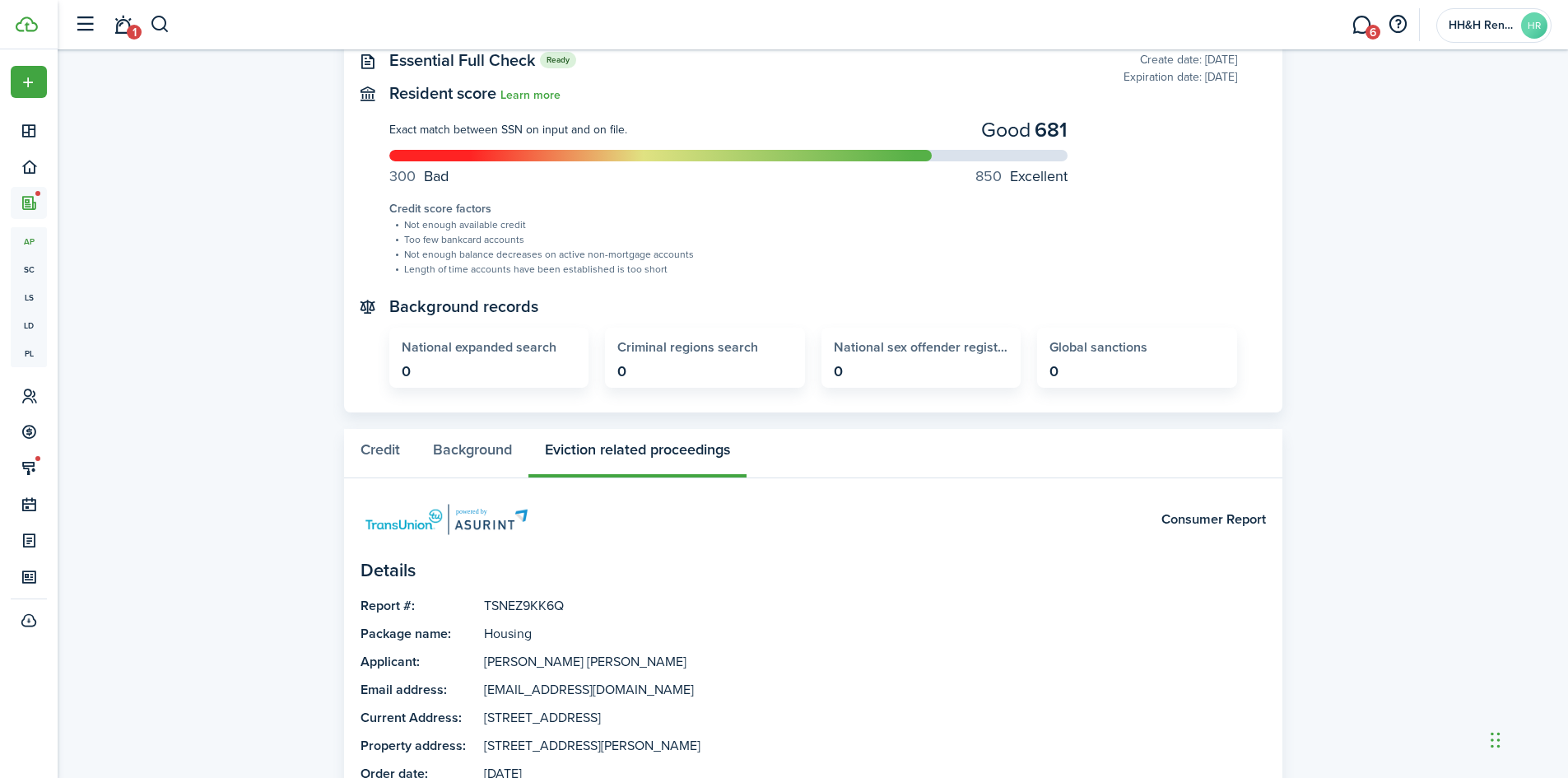
click at [459, 427] on screening-view "Summary Essential Full Check Ready Create date: [DATE] Expiration date: [DATE] …" at bounding box center [813, 482] width 938 height 1011
click at [440, 448] on button "Background" at bounding box center [472, 454] width 112 height 50
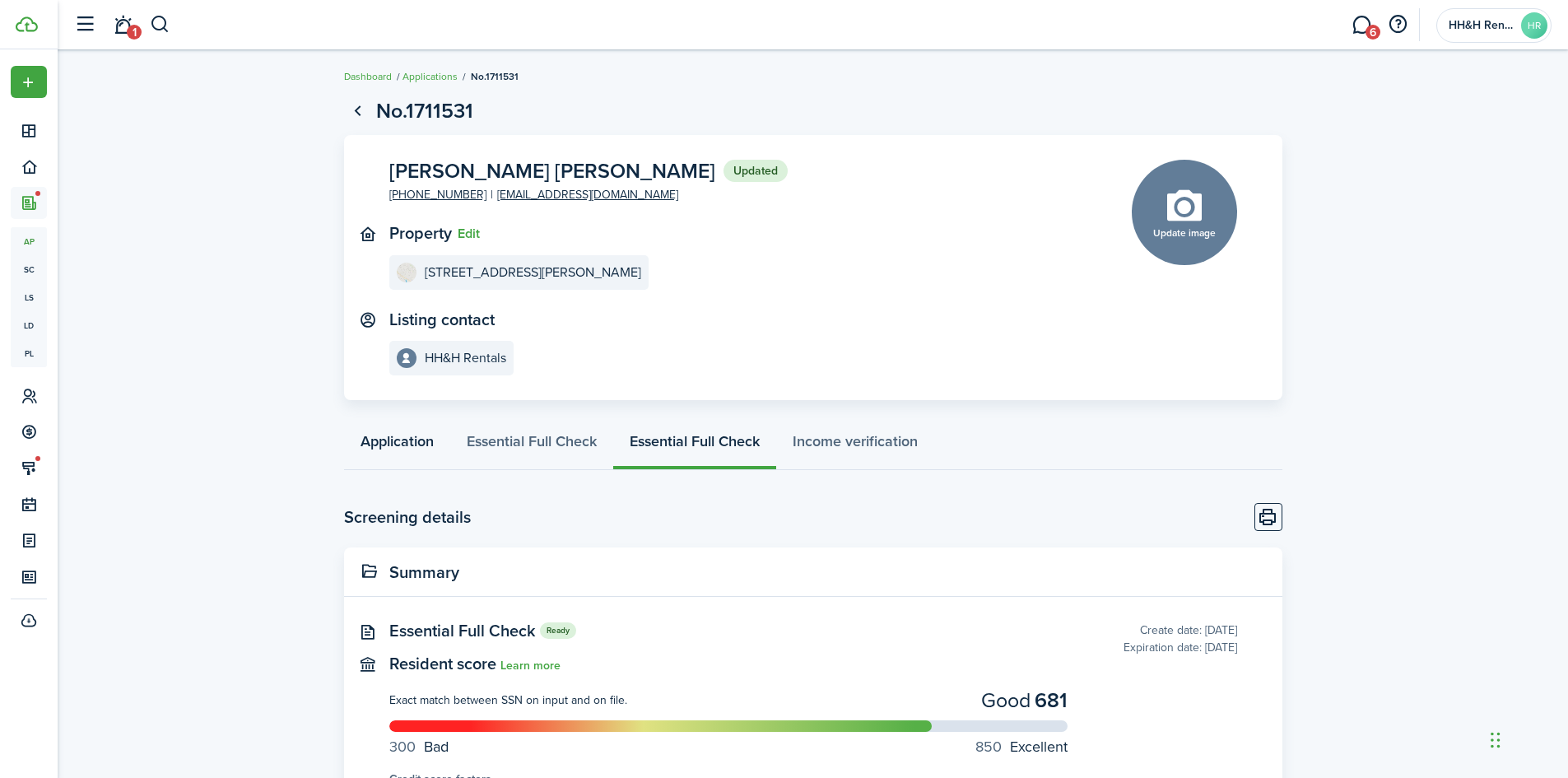
click at [393, 446] on link "Application" at bounding box center [397, 445] width 106 height 50
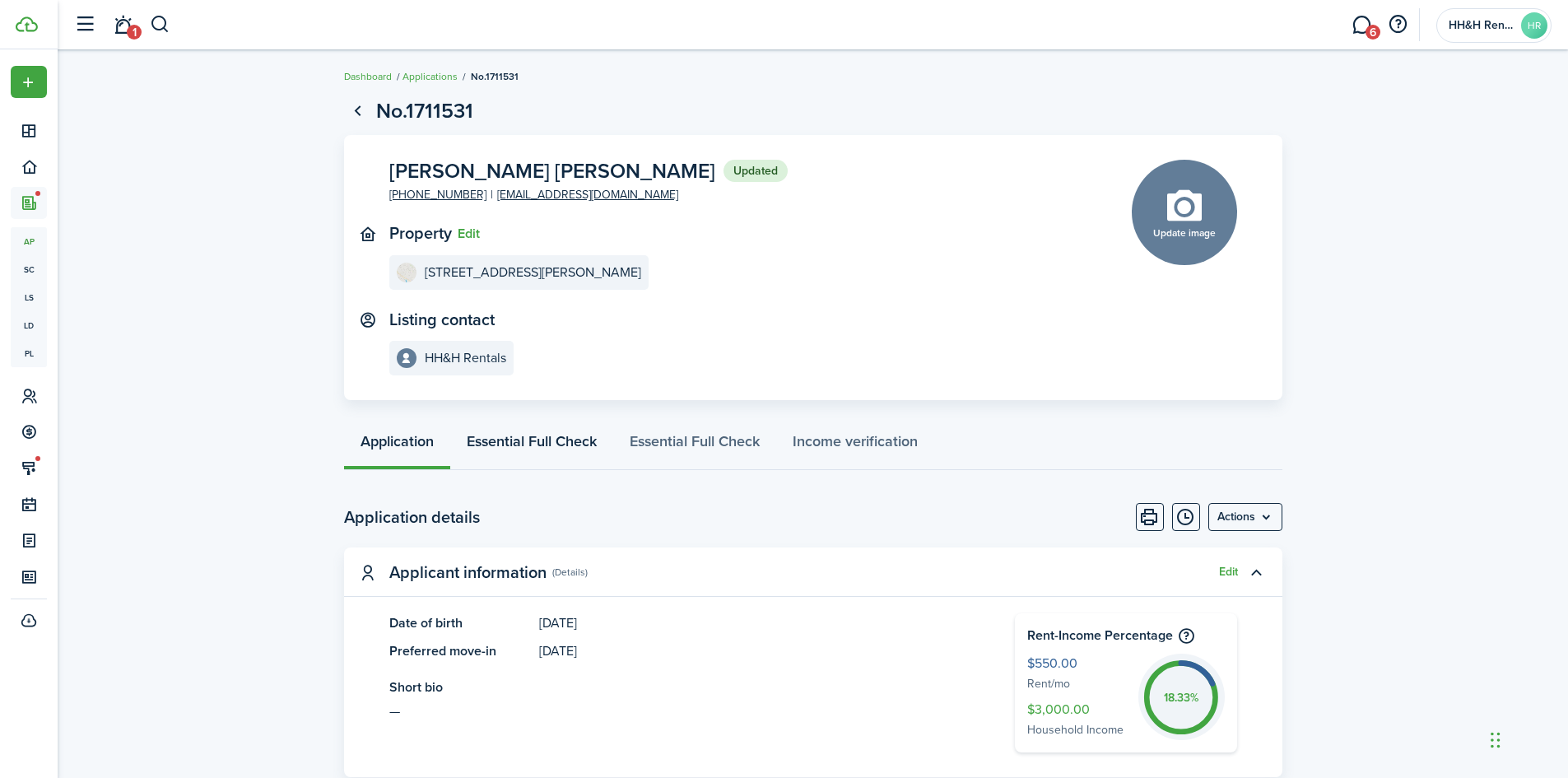
click at [565, 438] on link "Essential Full Check" at bounding box center [532, 445] width 163 height 50
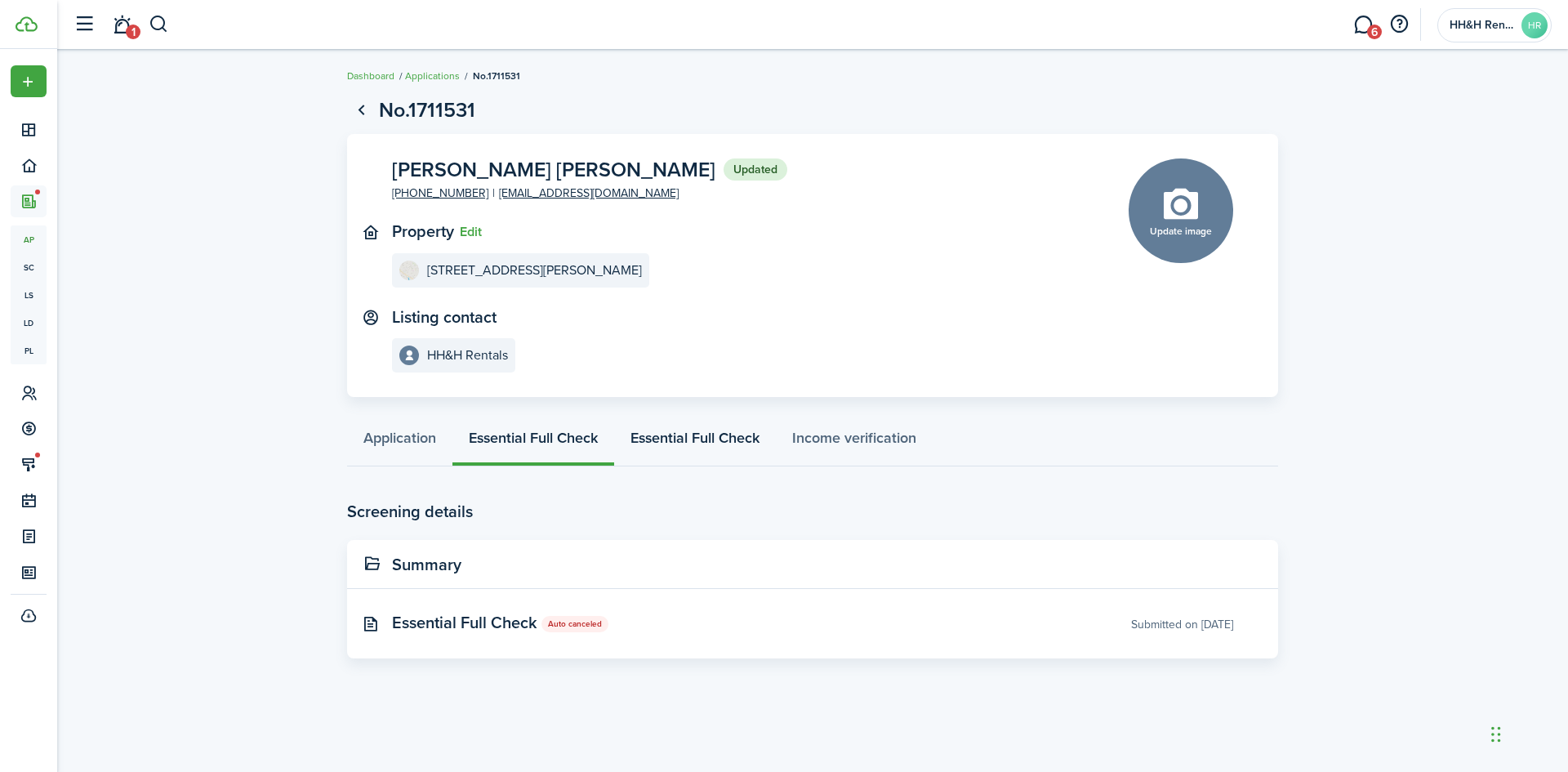
click at [653, 430] on link "Essential Full Check" at bounding box center [694, 442] width 162 height 49
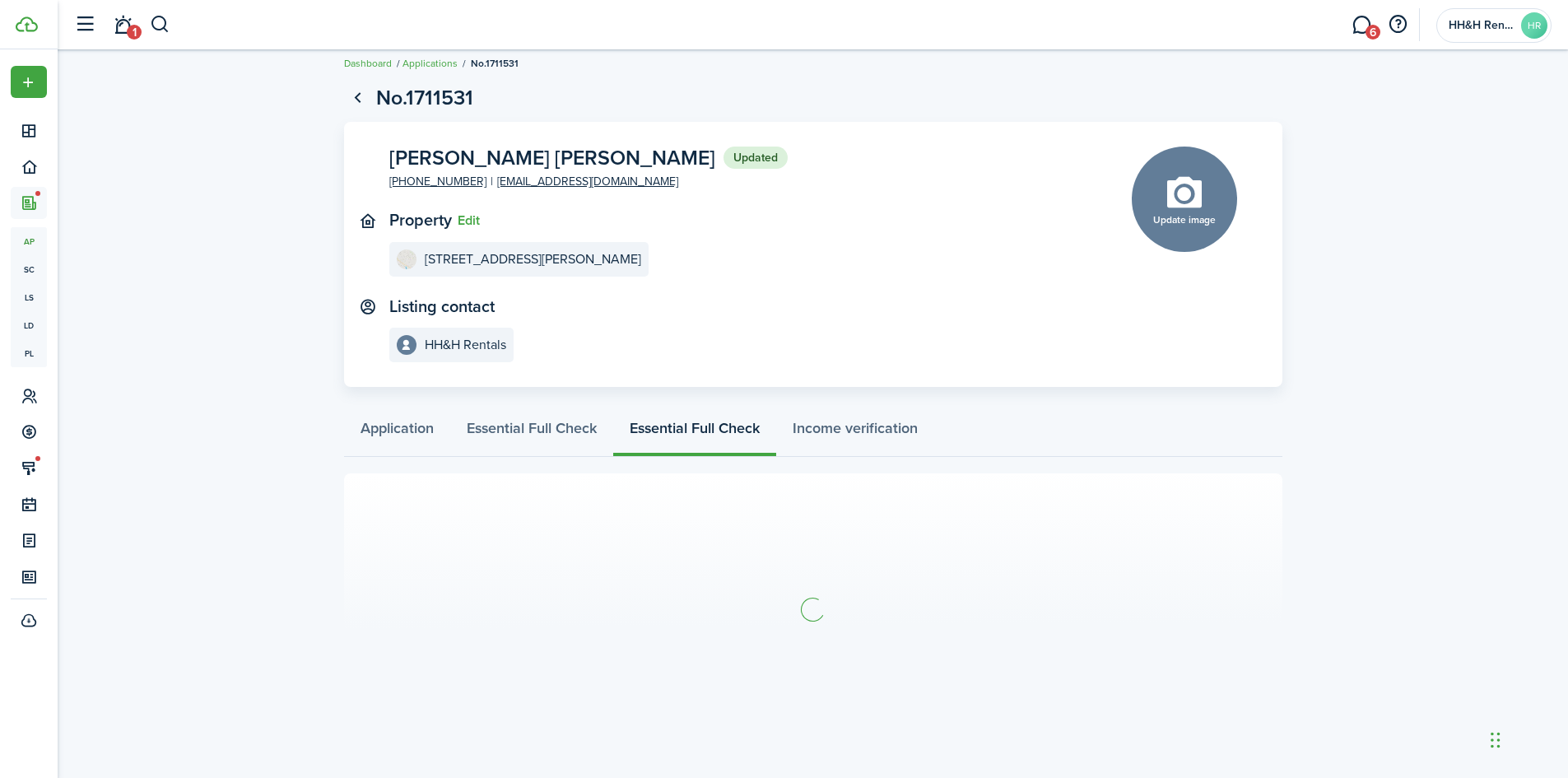
scroll to position [17, 0]
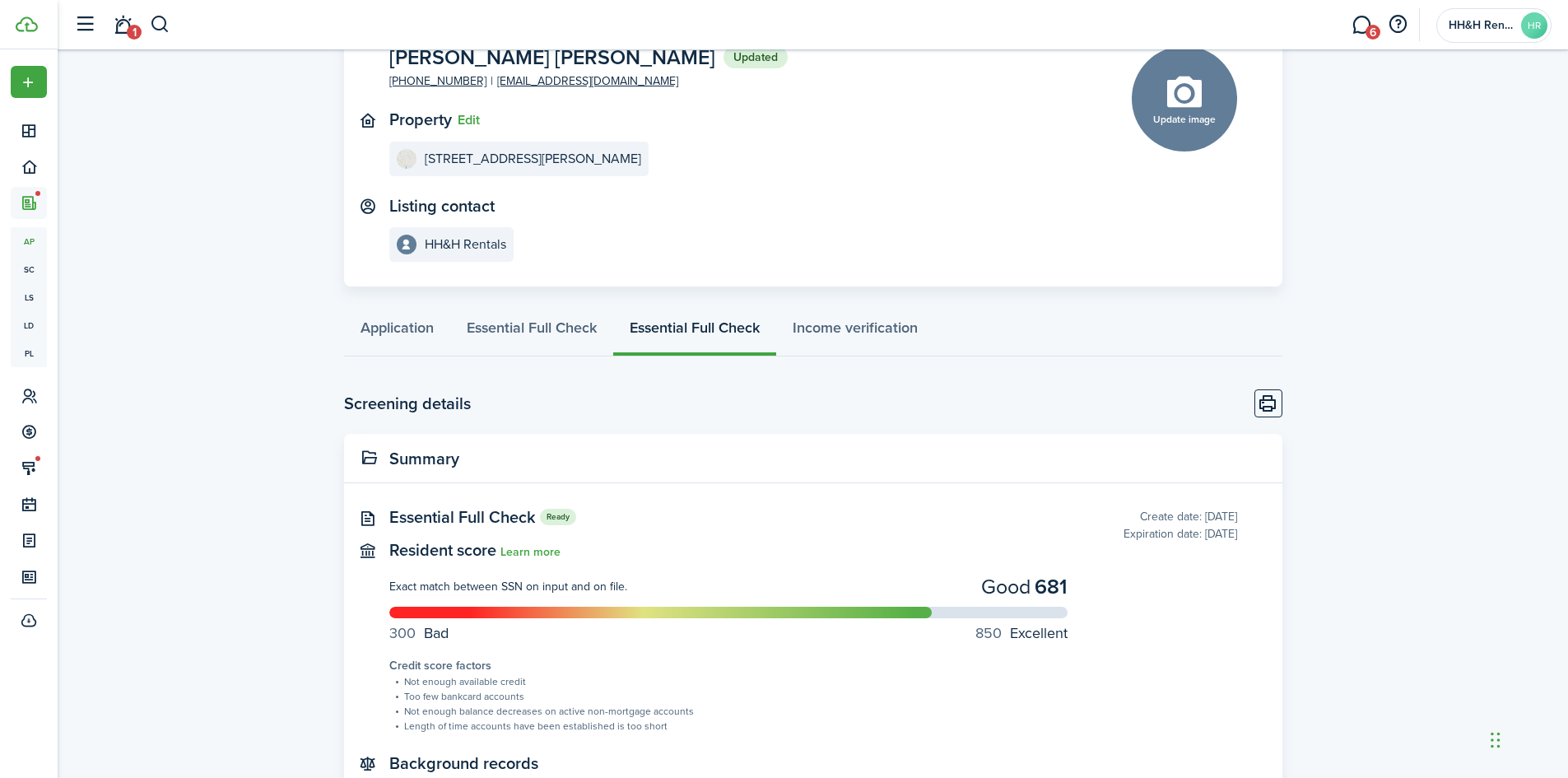
scroll to position [17, 0]
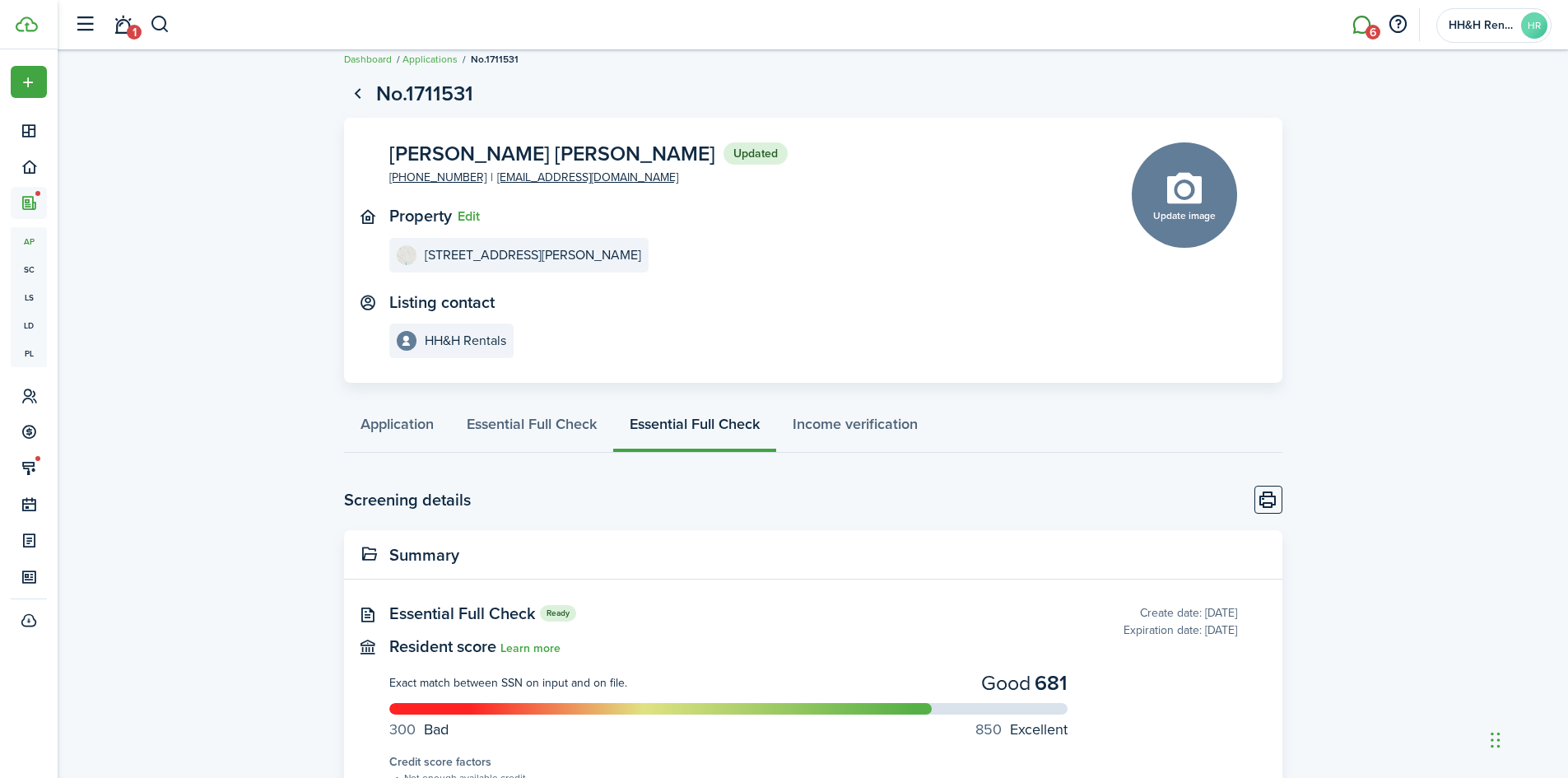
click at [1367, 31] on span "6" at bounding box center [1373, 32] width 15 height 15
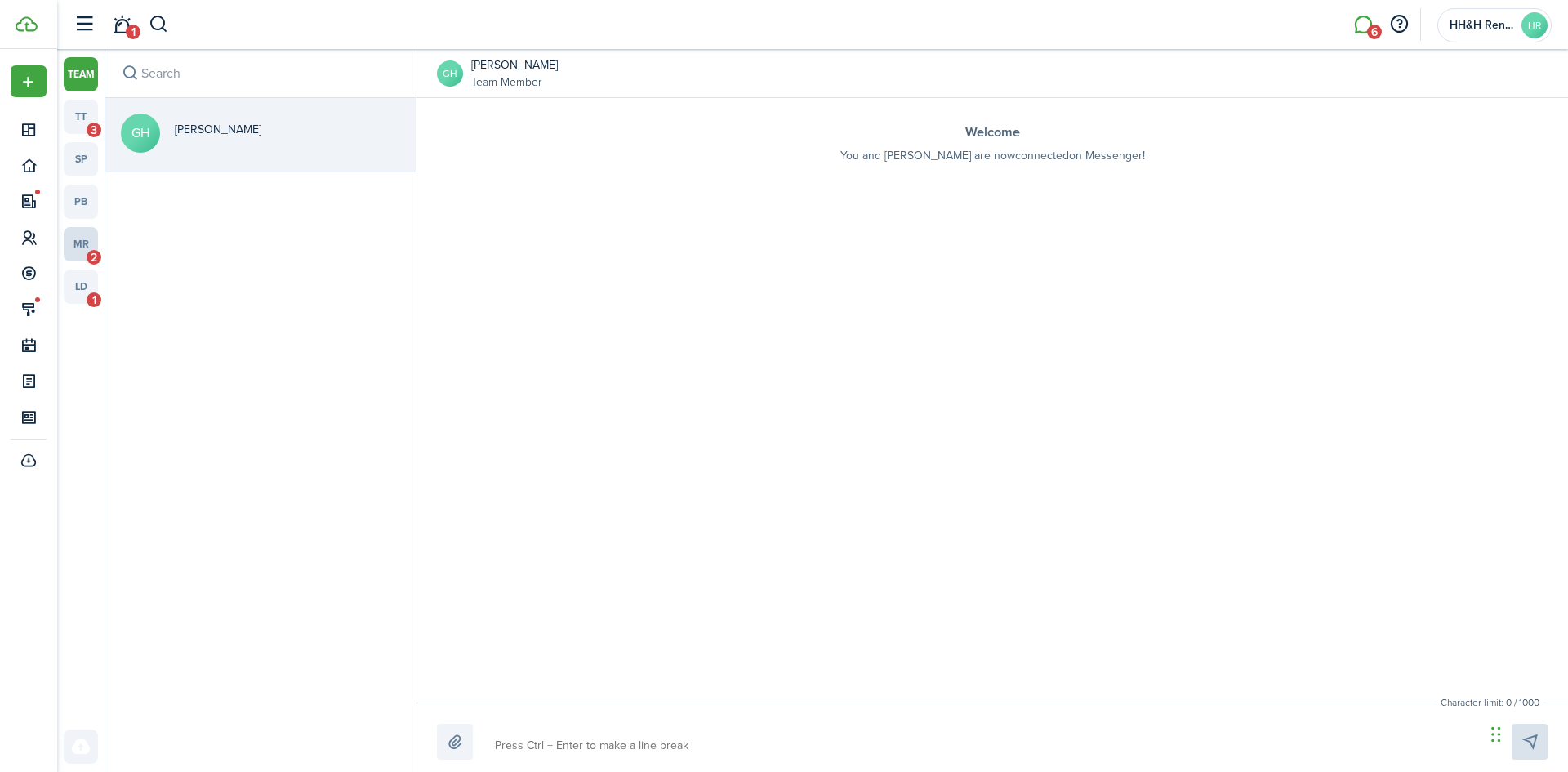
click at [71, 234] on link "mr 2" at bounding box center [81, 244] width 35 height 35
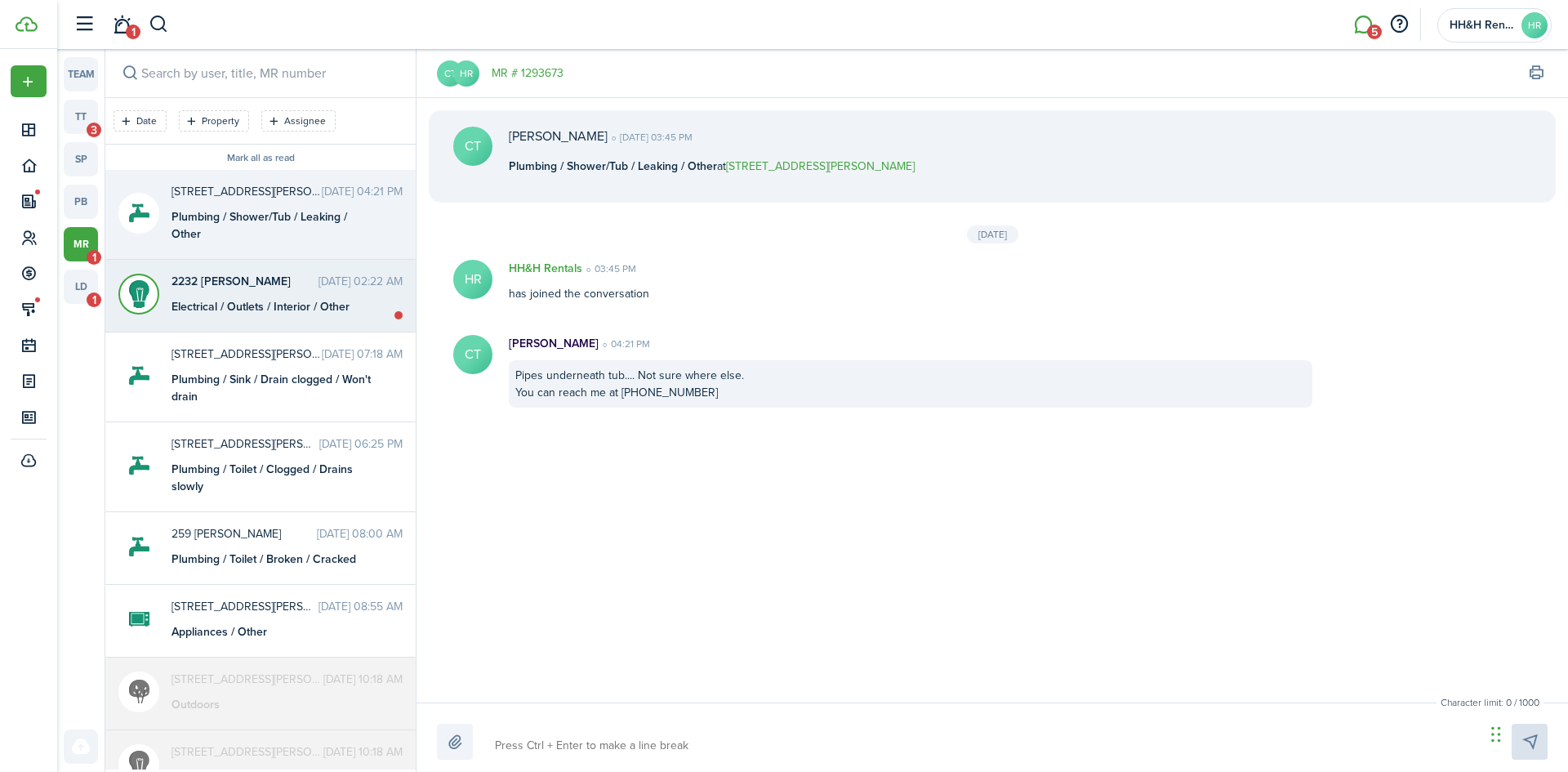
click at [318, 278] on time "[DATE] 02:22 AM" at bounding box center [360, 281] width 84 height 17
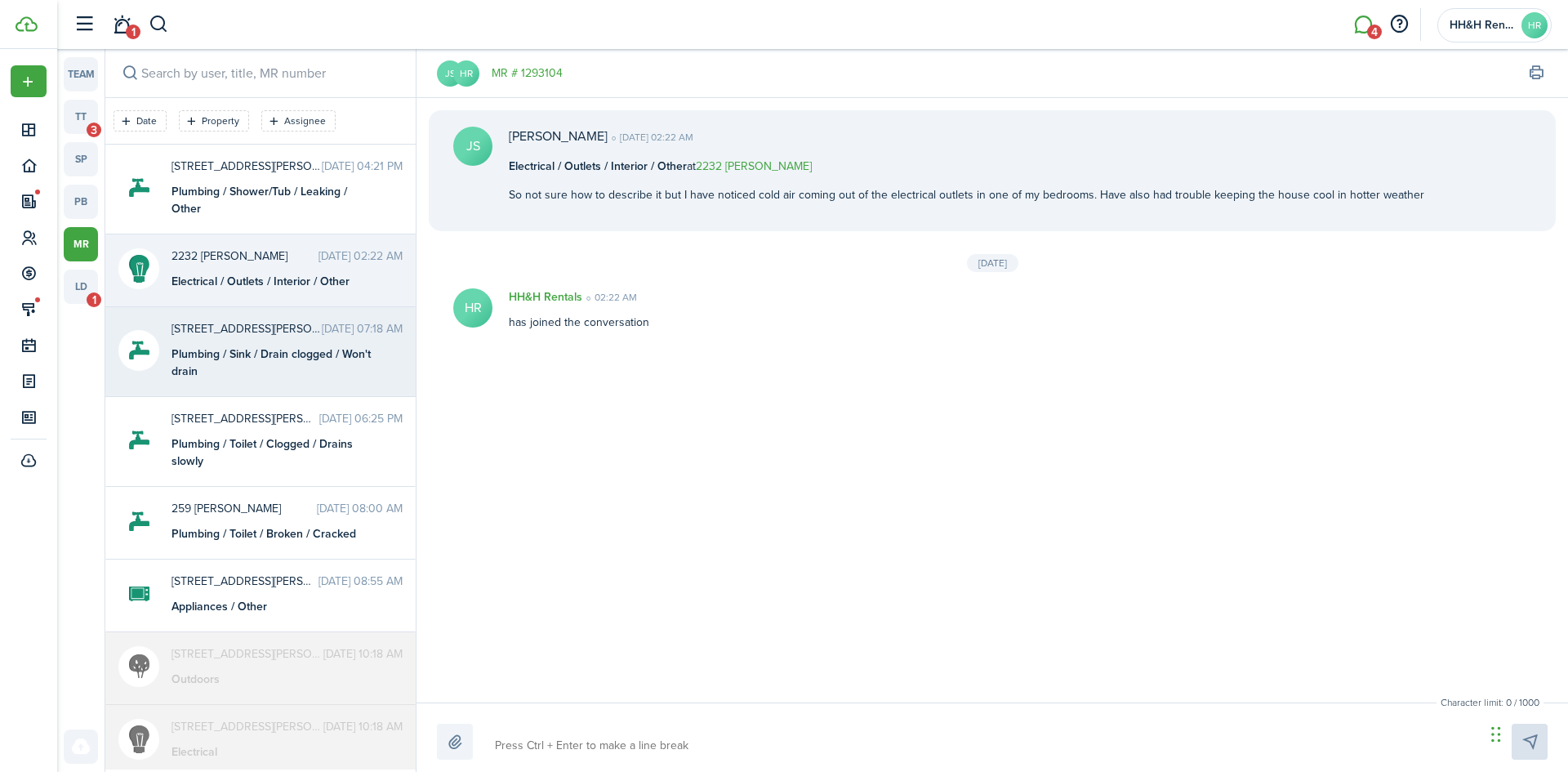
click at [243, 342] on div "289 [PERSON_NAME] Dr [DATE] 07:18 AM Plumbing / Sink / Drain clogged / Won't dr…" at bounding box center [287, 350] width 256 height 59
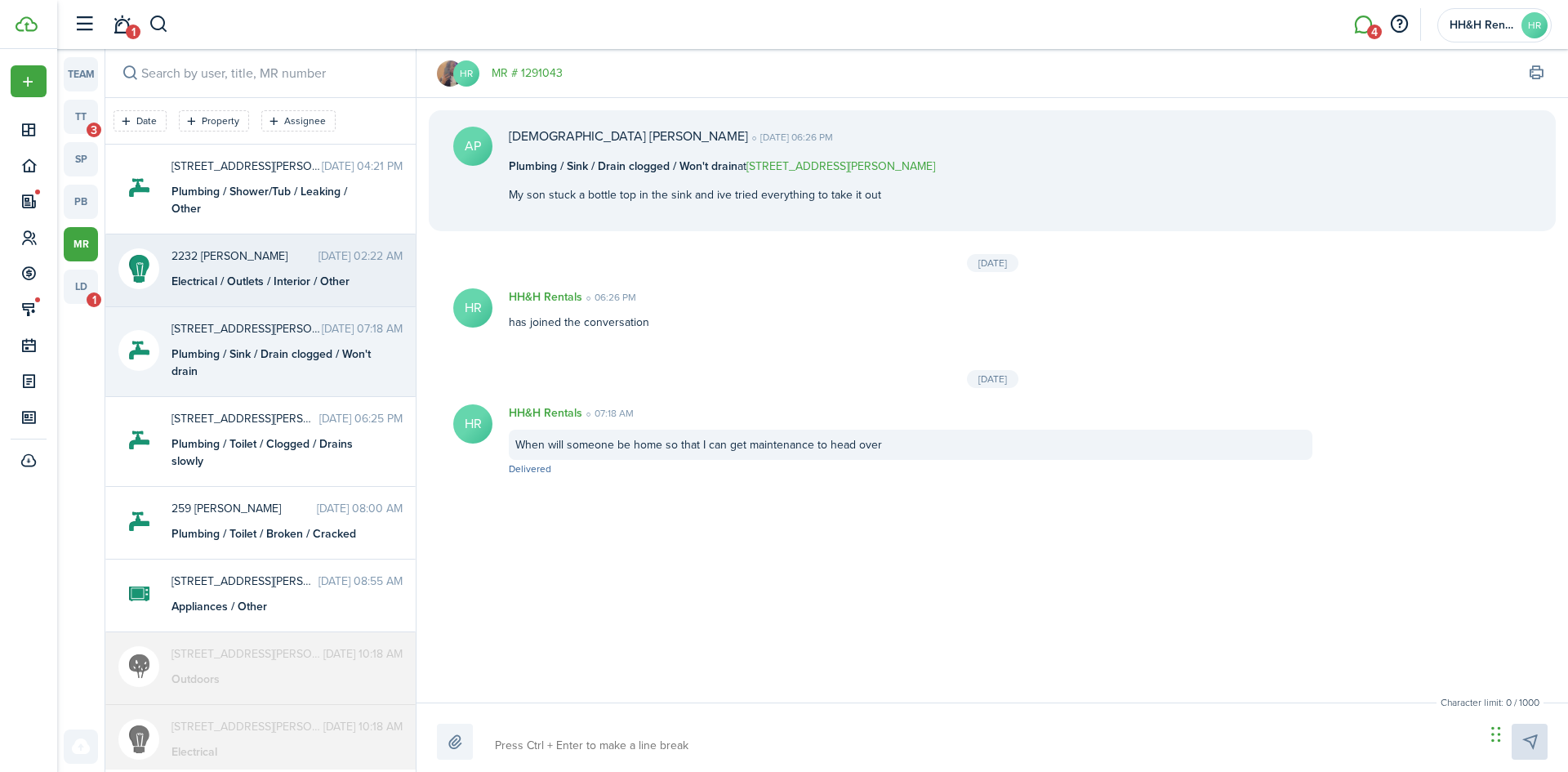
click at [281, 272] on div "Electrical / Outlets / Interior / Other" at bounding box center [273, 281] width 204 height 17
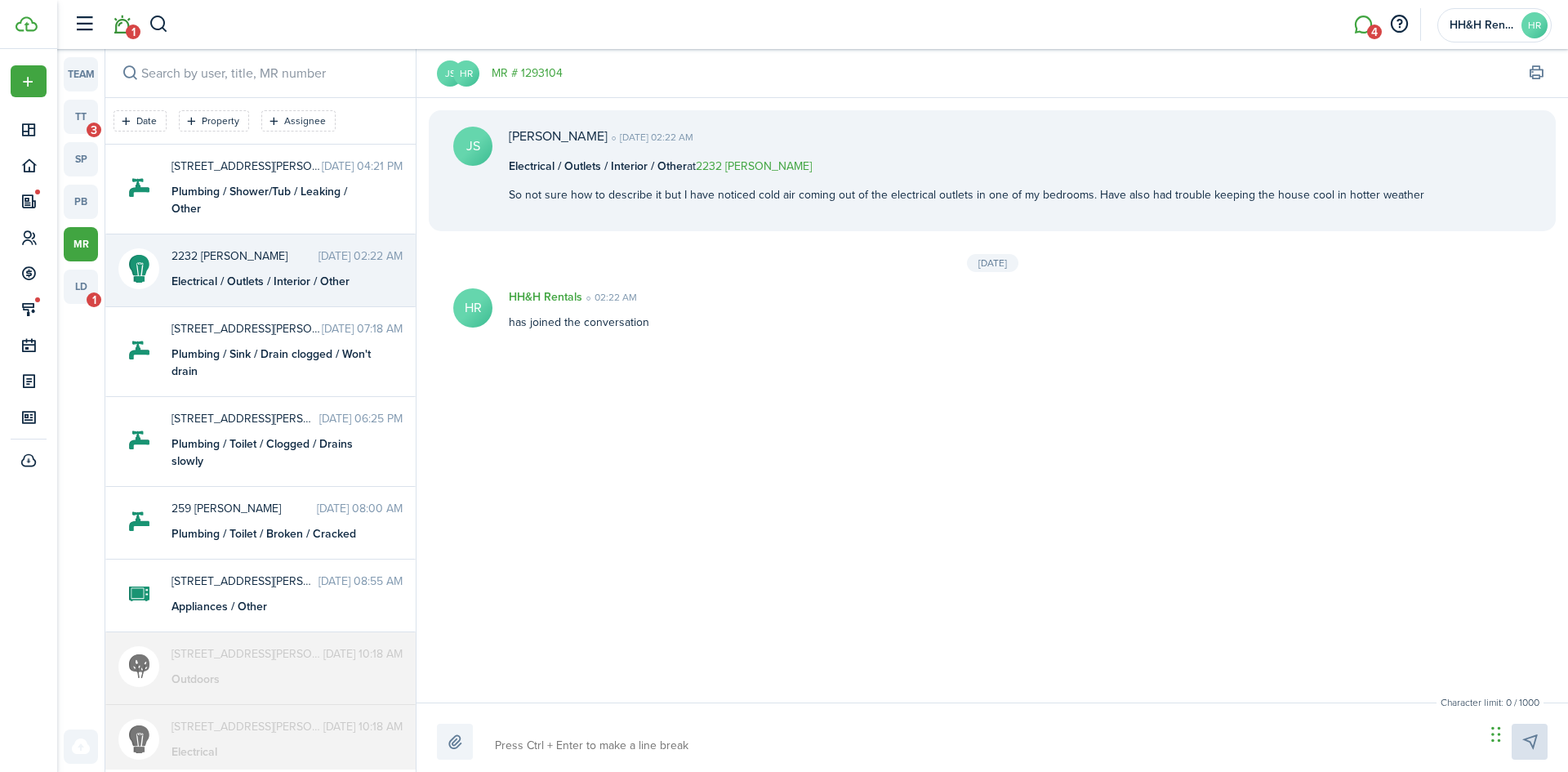
click at [132, 28] on span "1" at bounding box center [133, 32] width 15 height 15
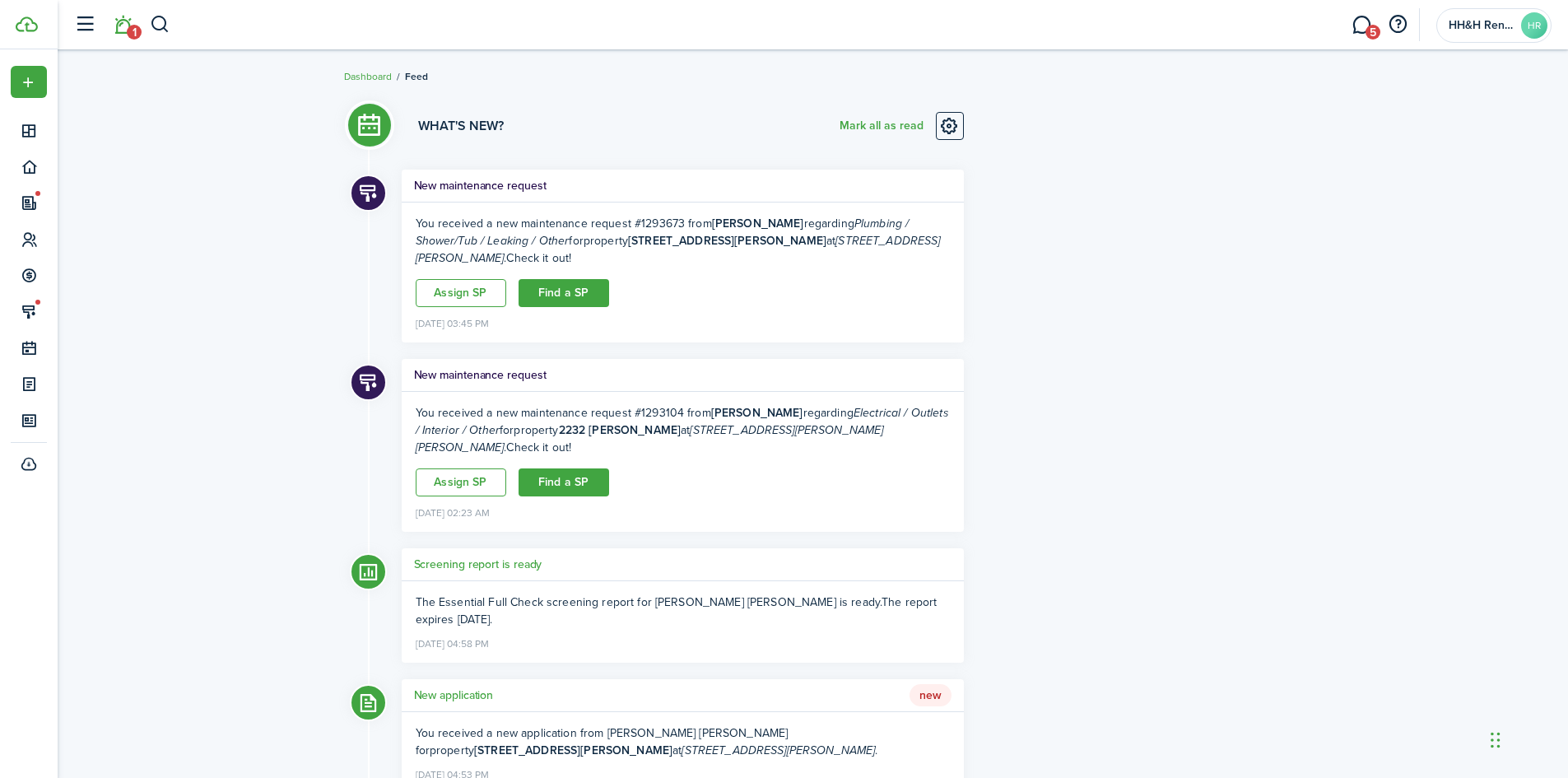
click at [1356, 20] on link "5" at bounding box center [1362, 25] width 32 height 42
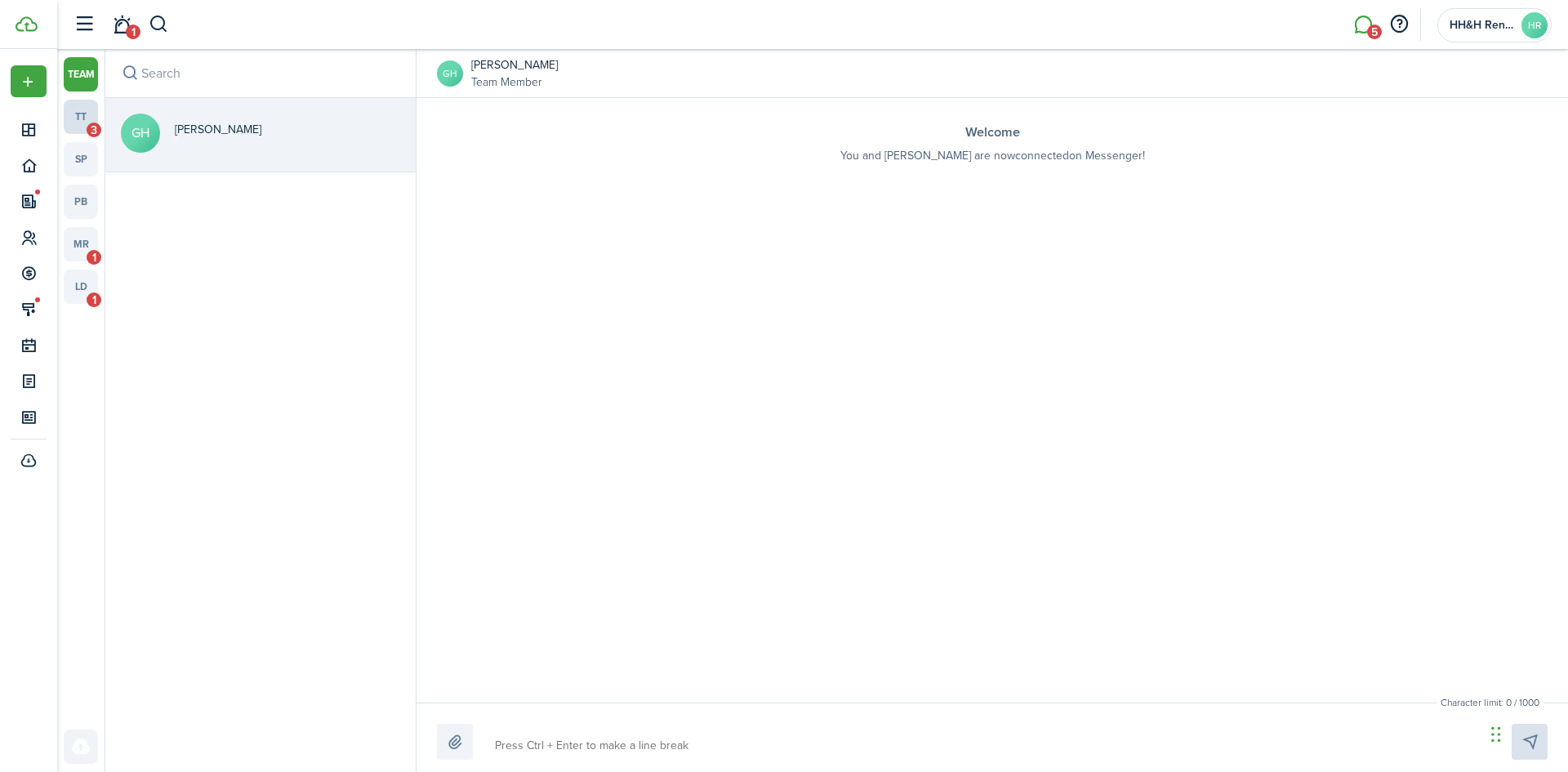
click at [92, 115] on link "tt 3" at bounding box center [81, 117] width 35 height 35
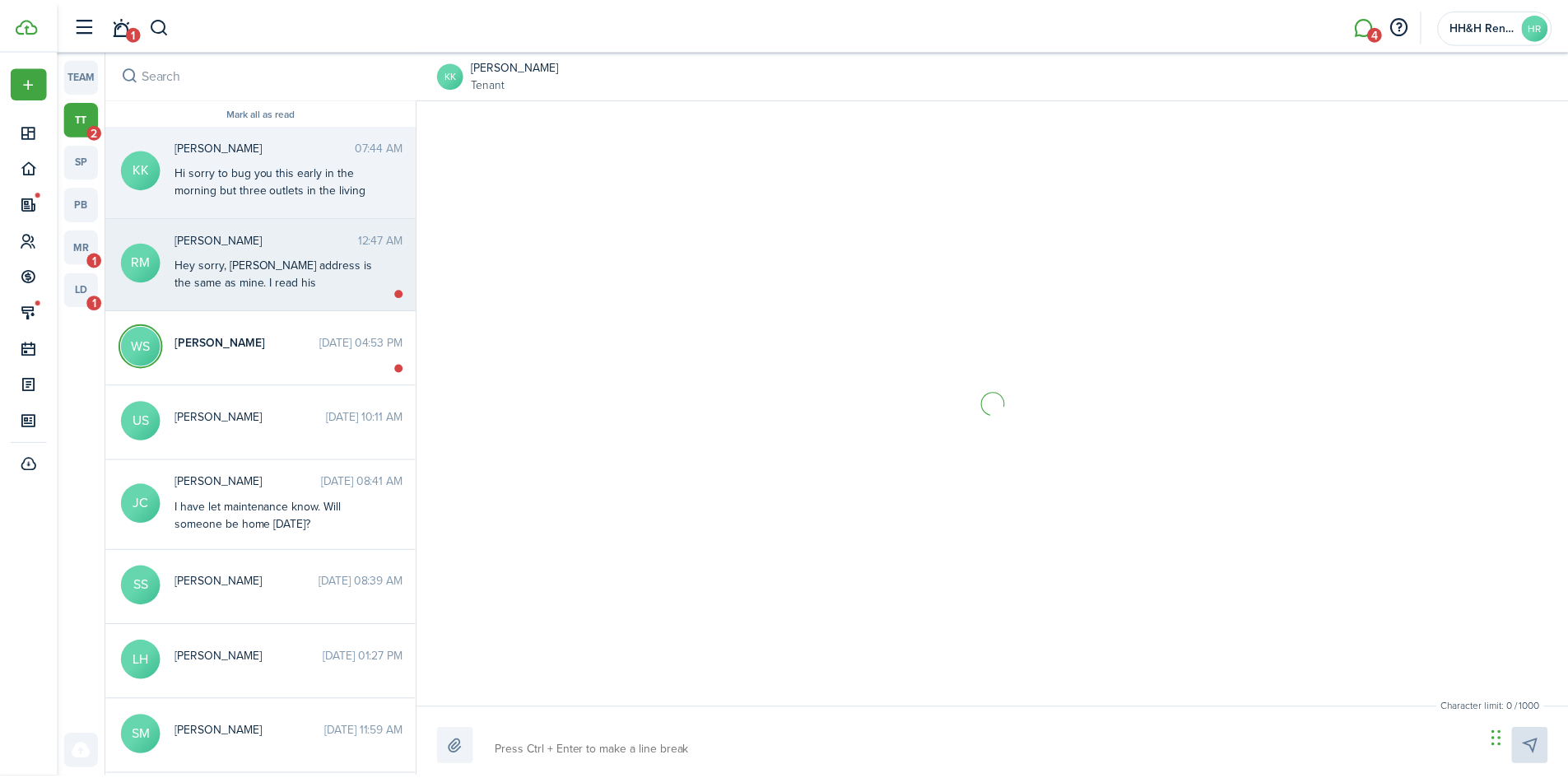
scroll to position [1564, 0]
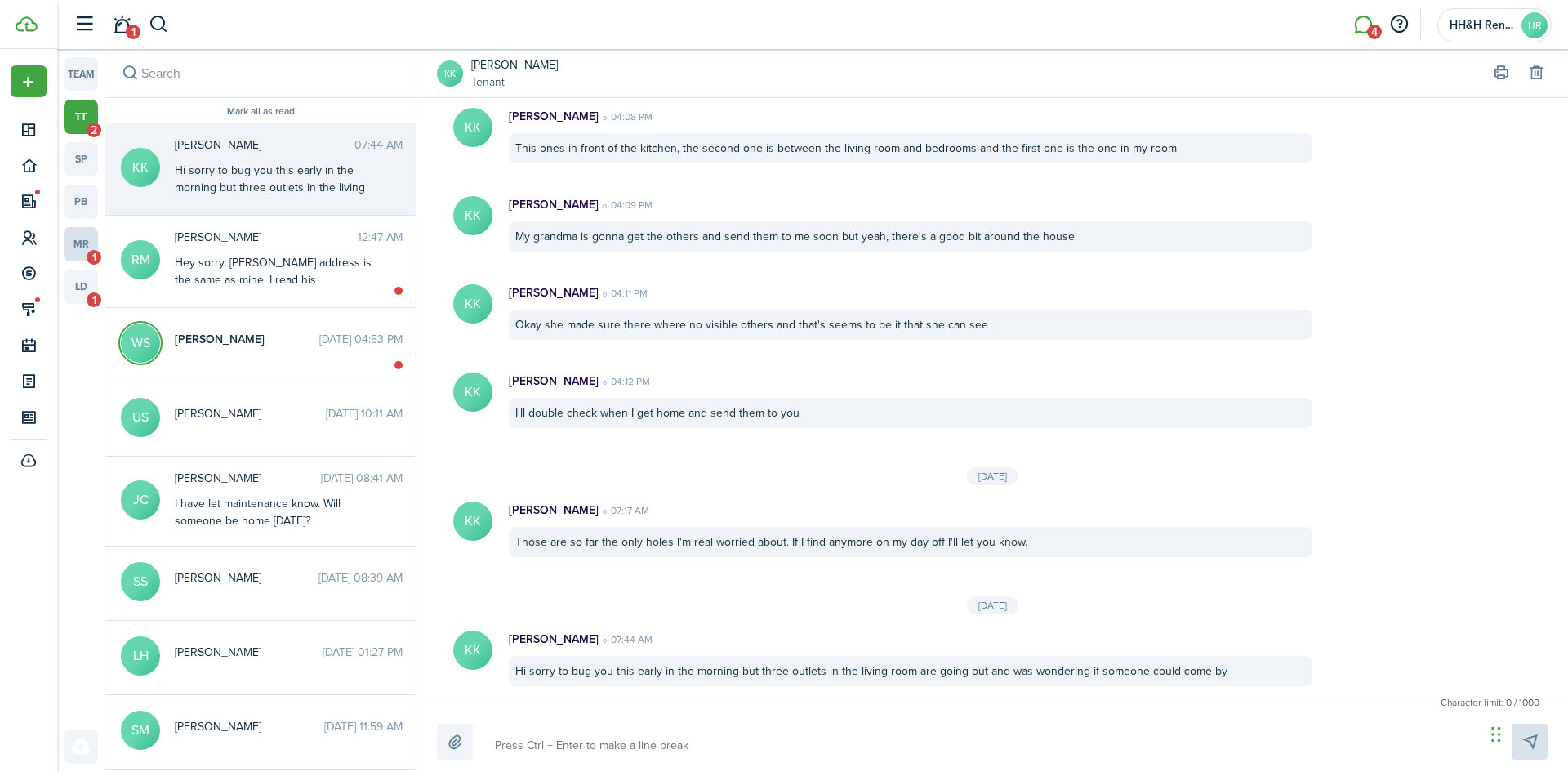
click at [75, 236] on link "mr 1" at bounding box center [81, 244] width 35 height 35
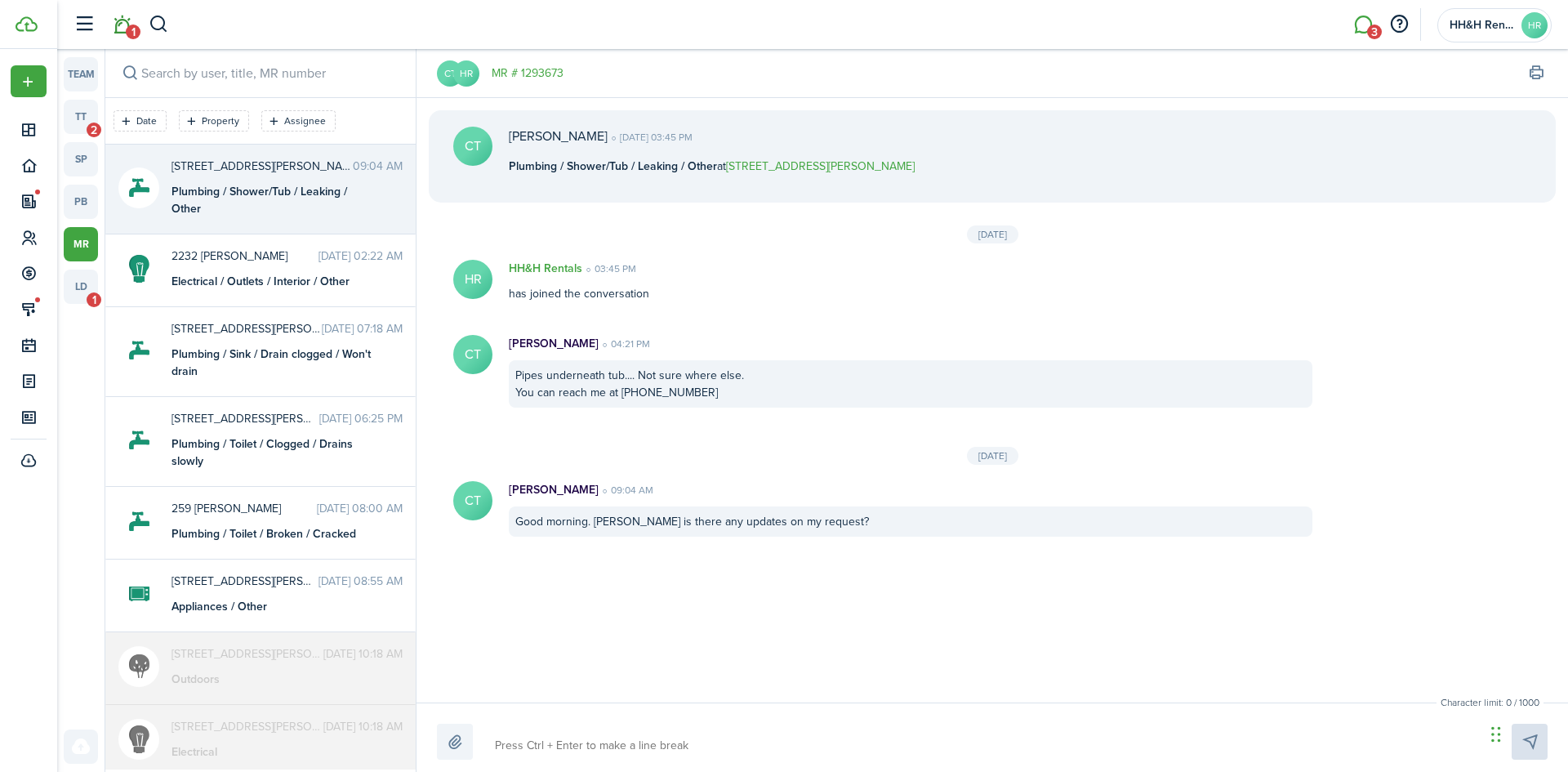
click at [131, 34] on span "1" at bounding box center [133, 32] width 15 height 15
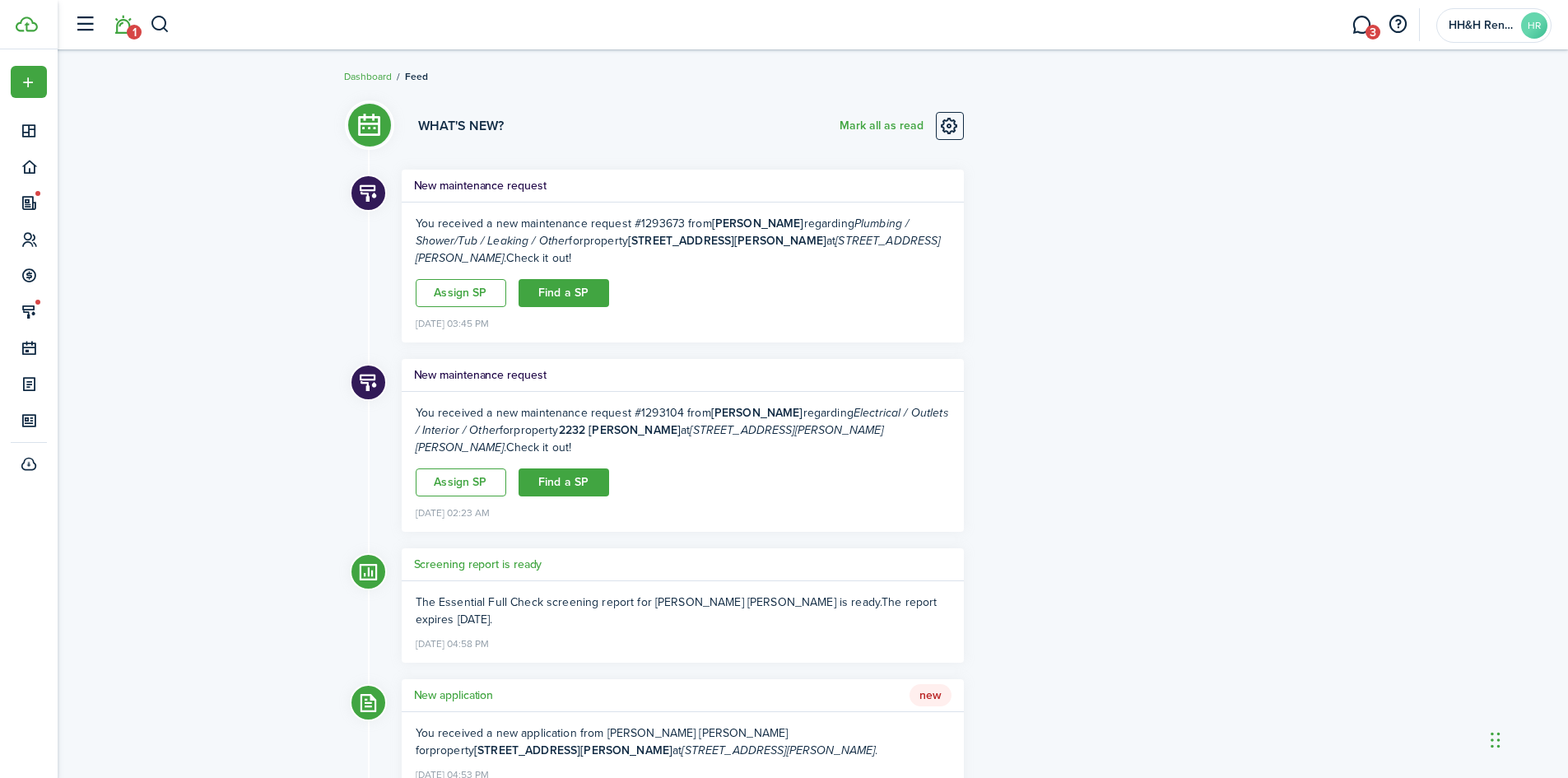
click at [507, 178] on h5 "New maintenance request" at bounding box center [480, 185] width 133 height 17
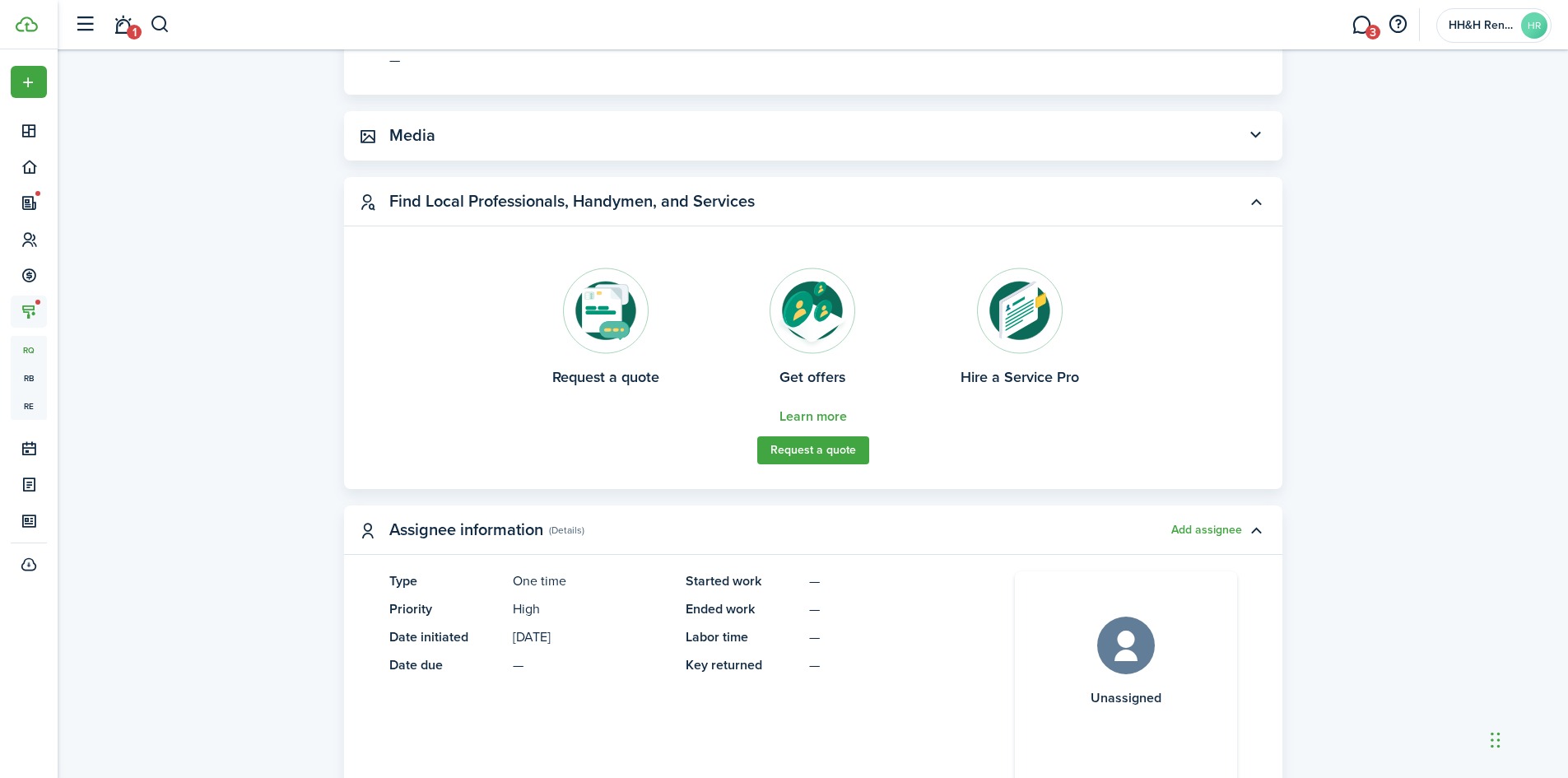
scroll to position [7, 0]
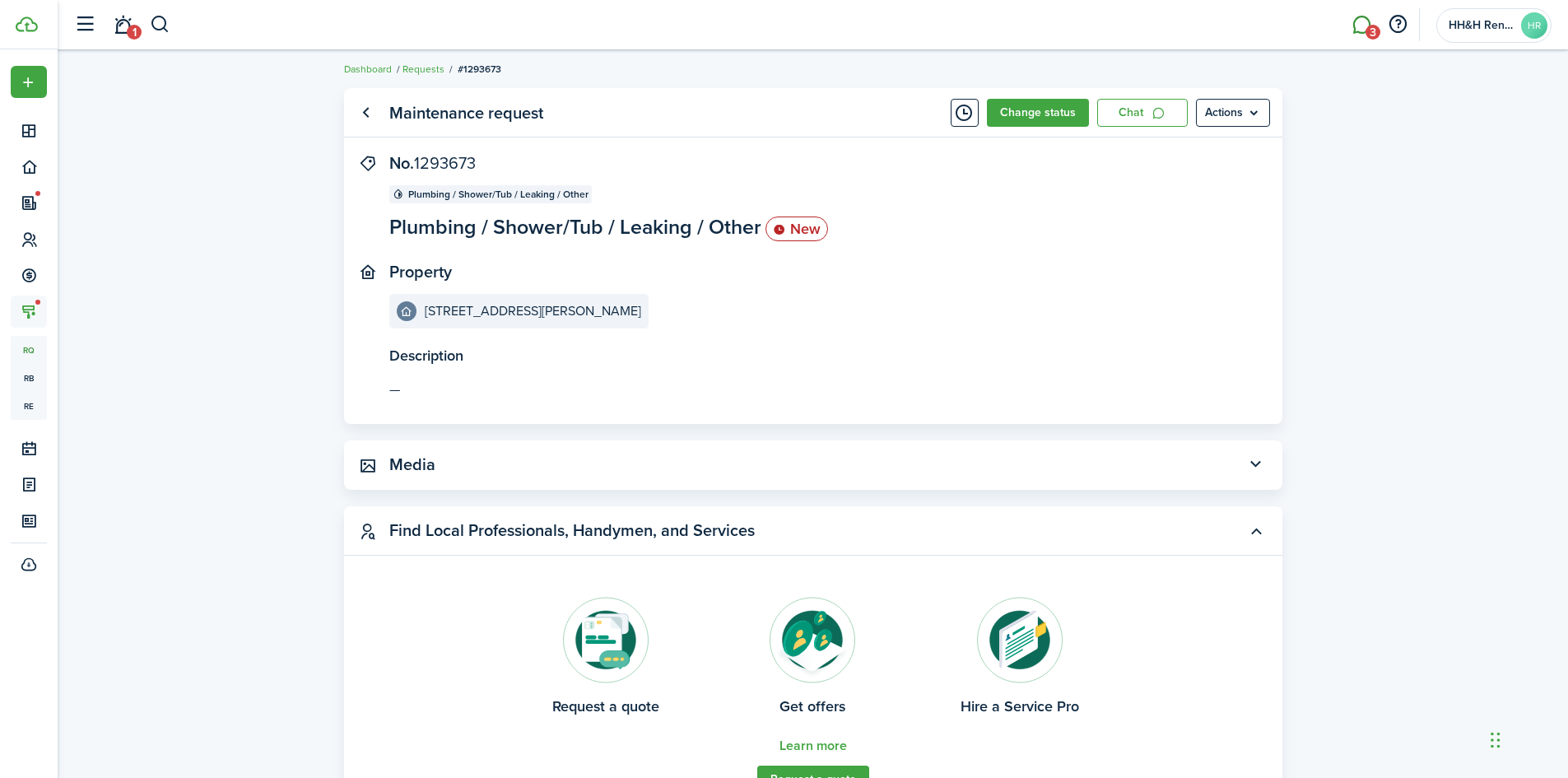
click at [1356, 24] on link "3" at bounding box center [1362, 25] width 32 height 42
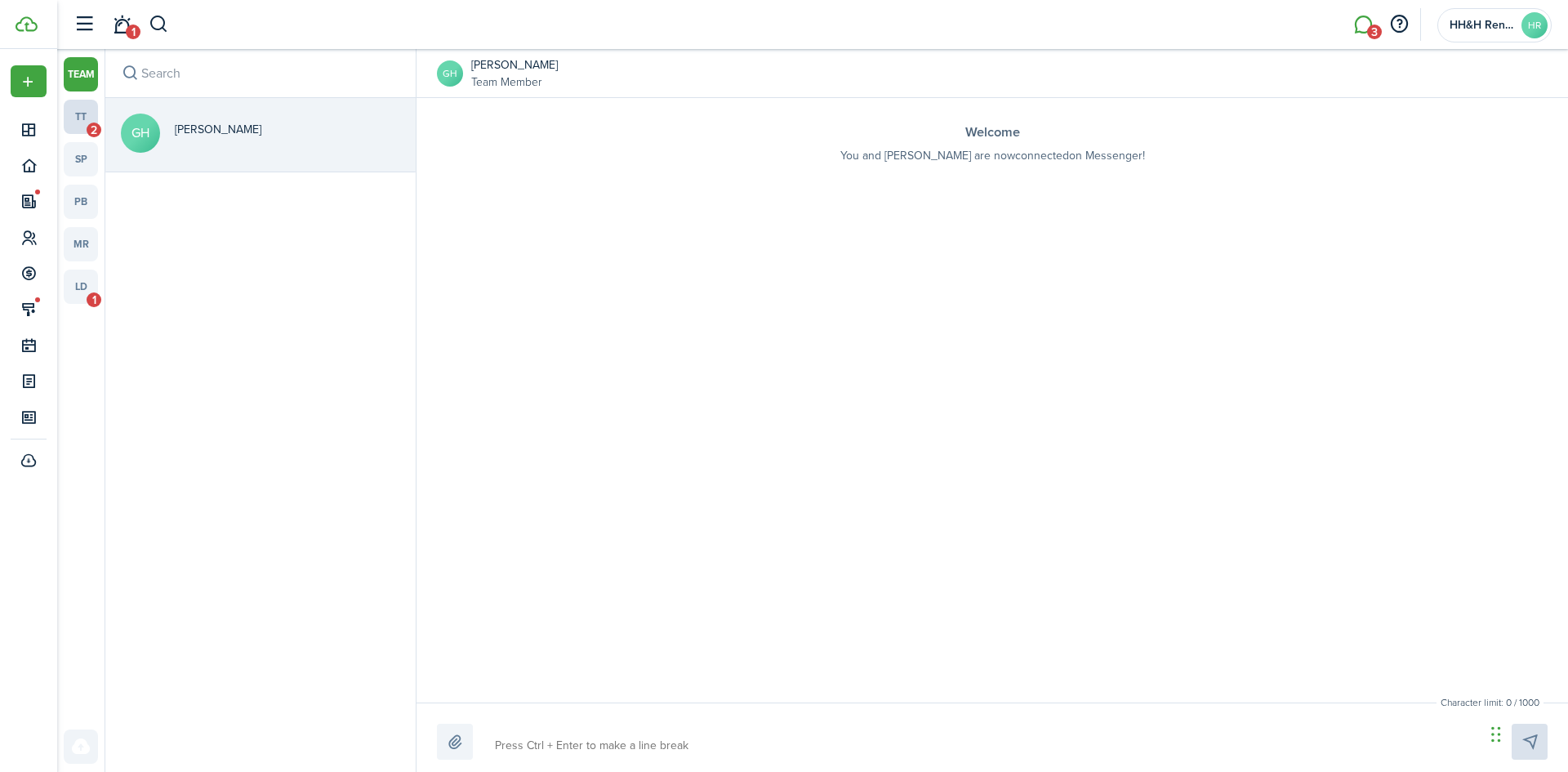
click at [85, 115] on link "tt 2" at bounding box center [81, 117] width 35 height 35
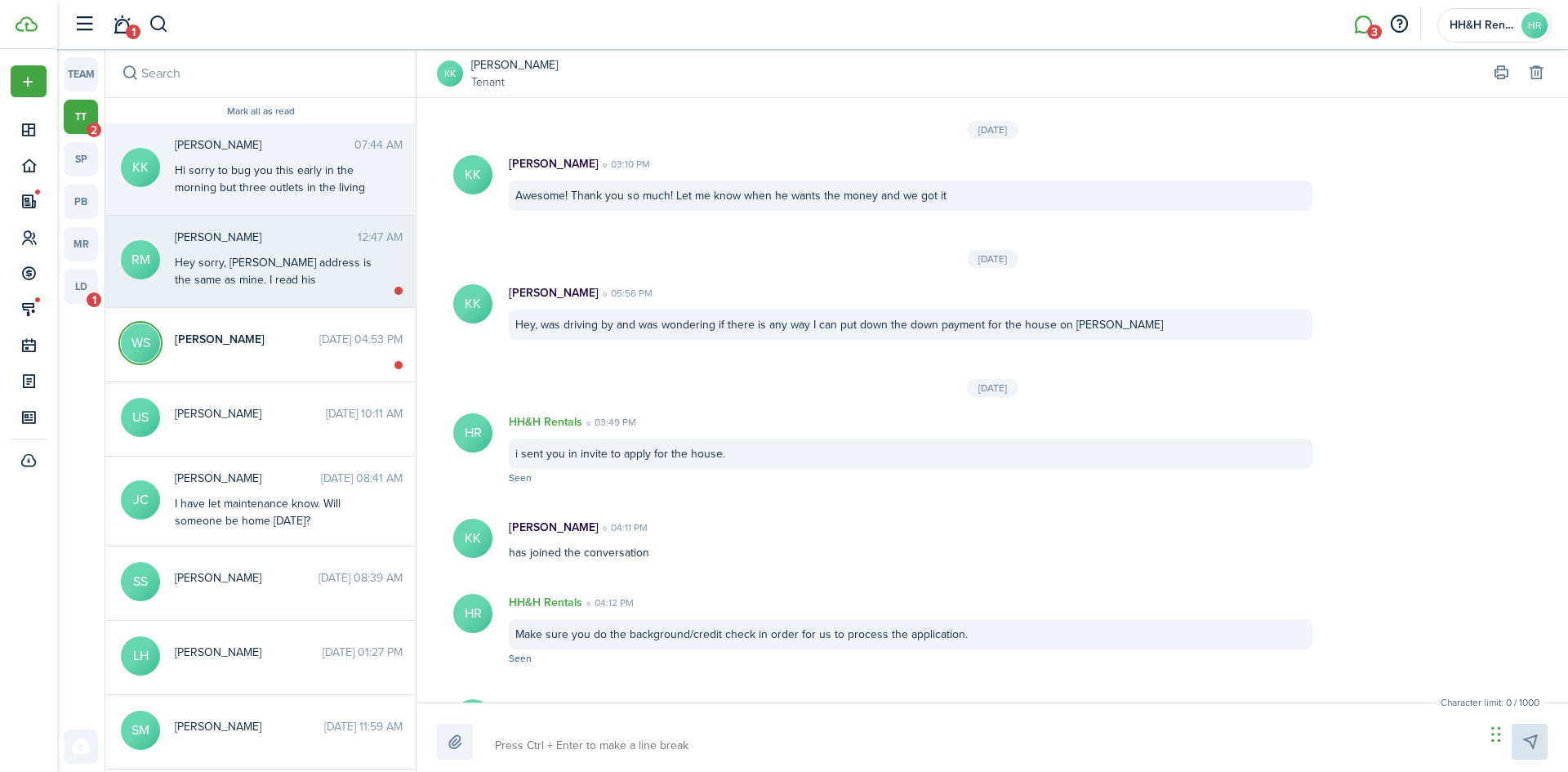
scroll to position [1552, 0]
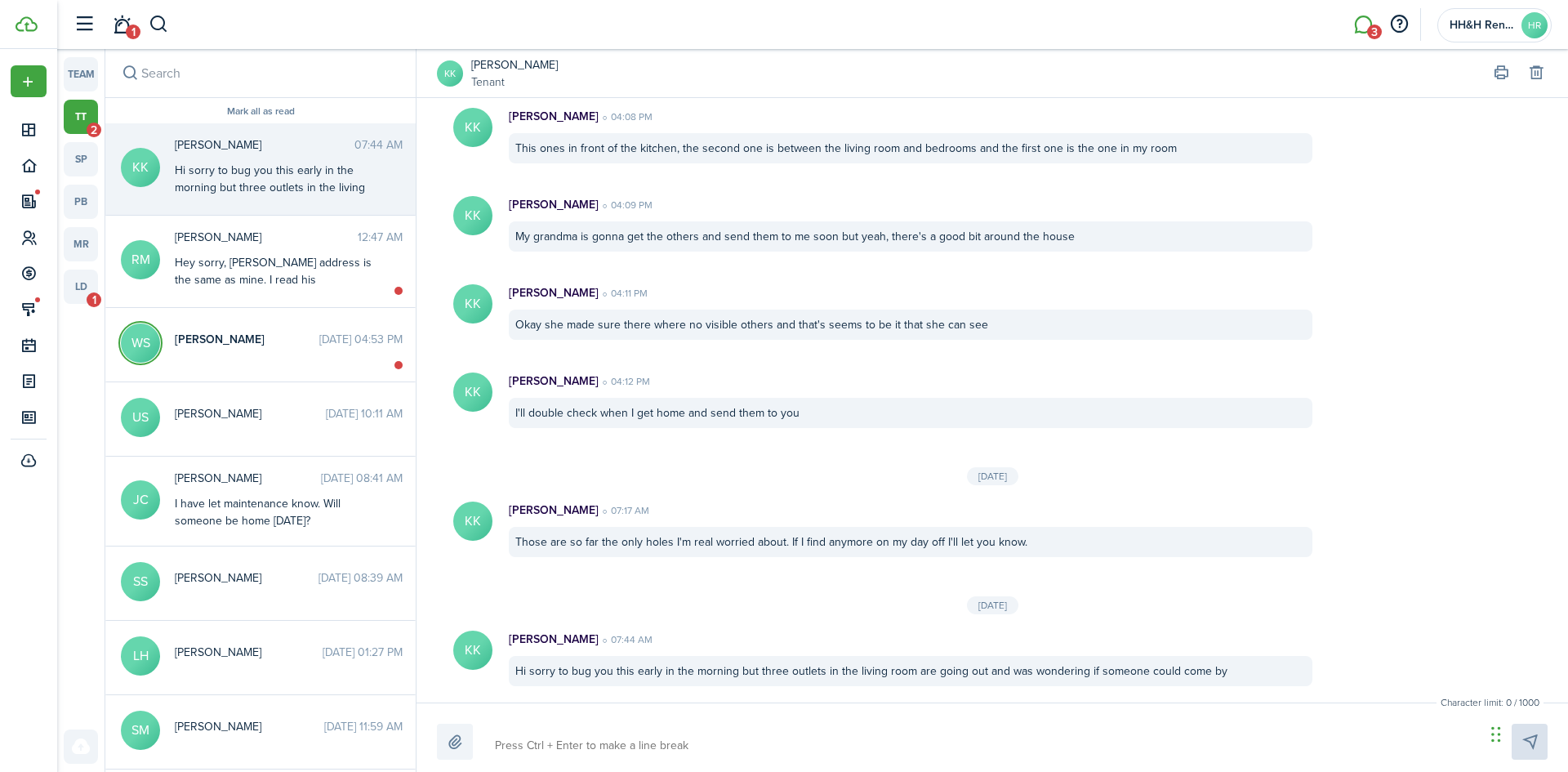
click at [545, 746] on textarea at bounding box center [984, 746] width 990 height 28
type textarea "I"
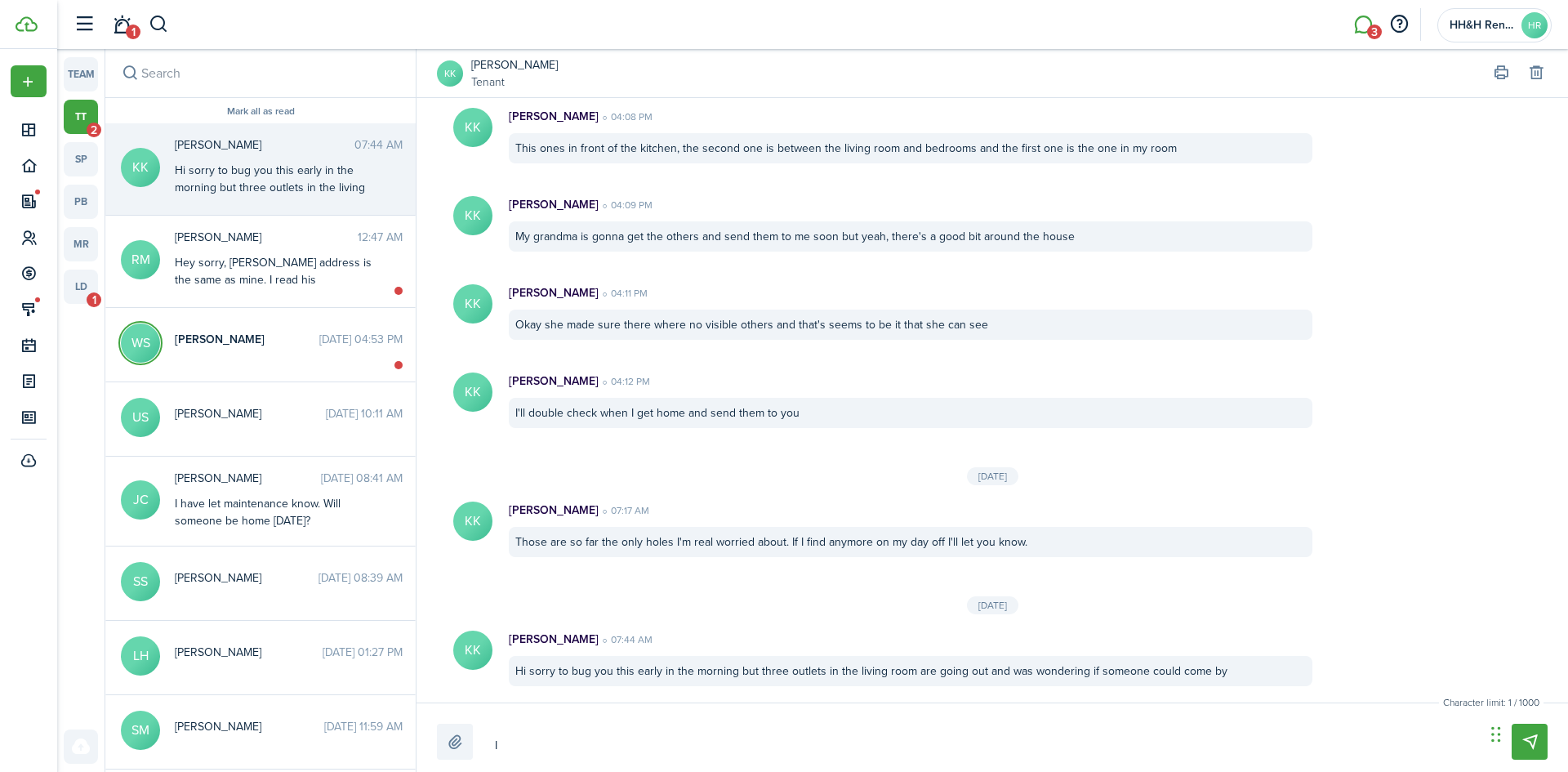
type textarea "I w"
type textarea "I wi"
type textarea "I wil"
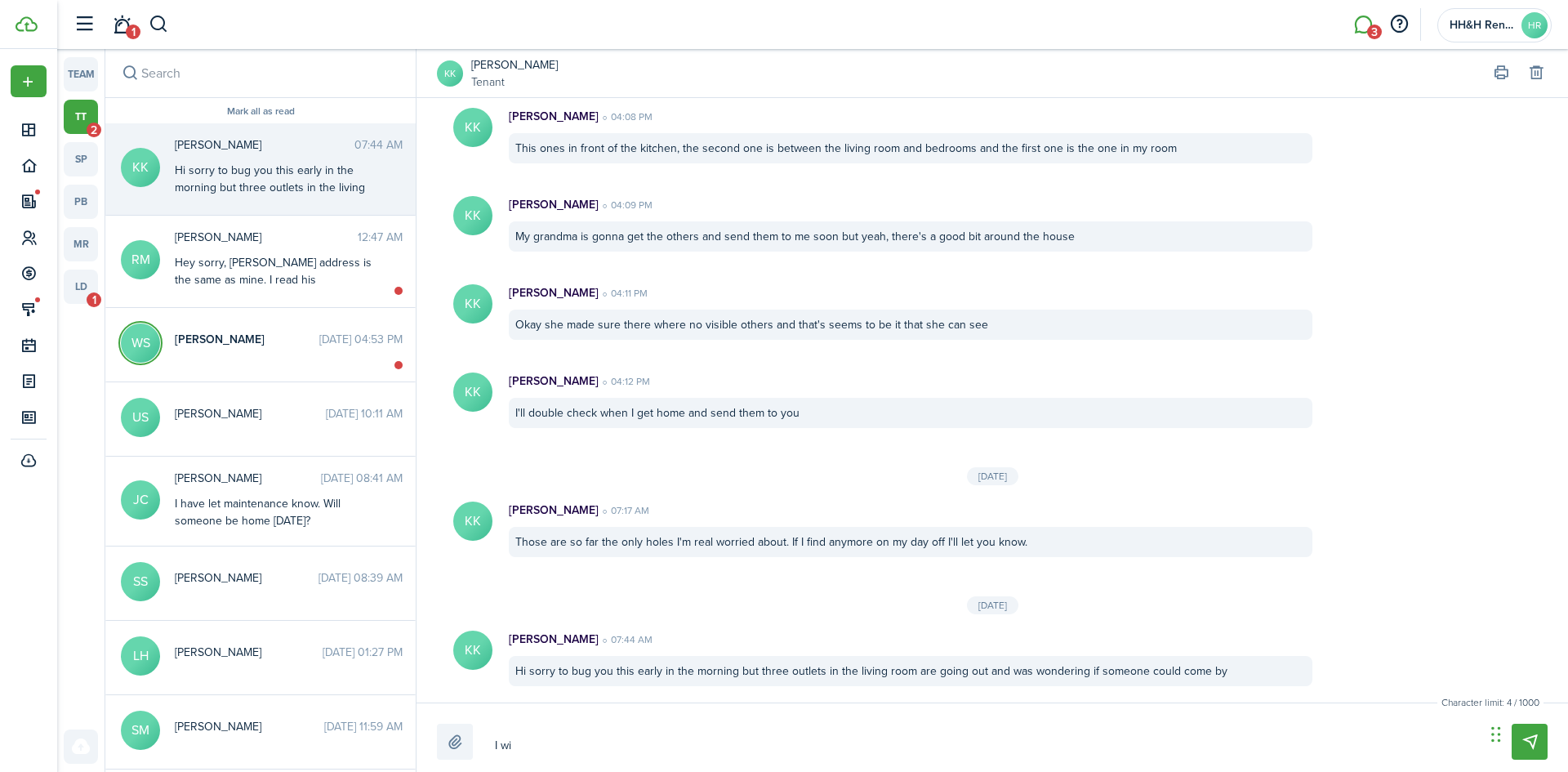
type textarea "I wil"
type textarea "I will"
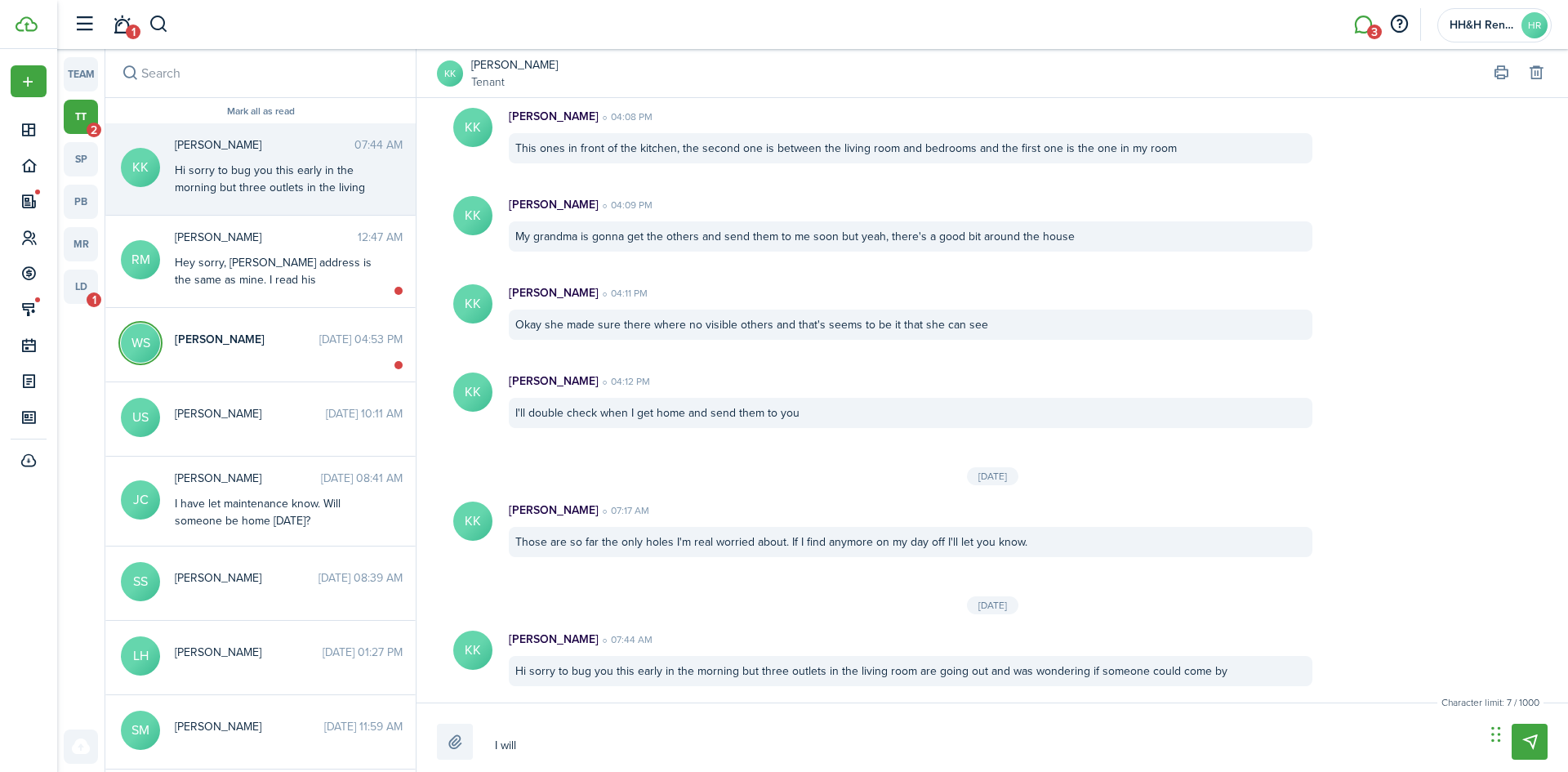
type textarea "I will t"
type textarea "I will tr"
type textarea "I will try"
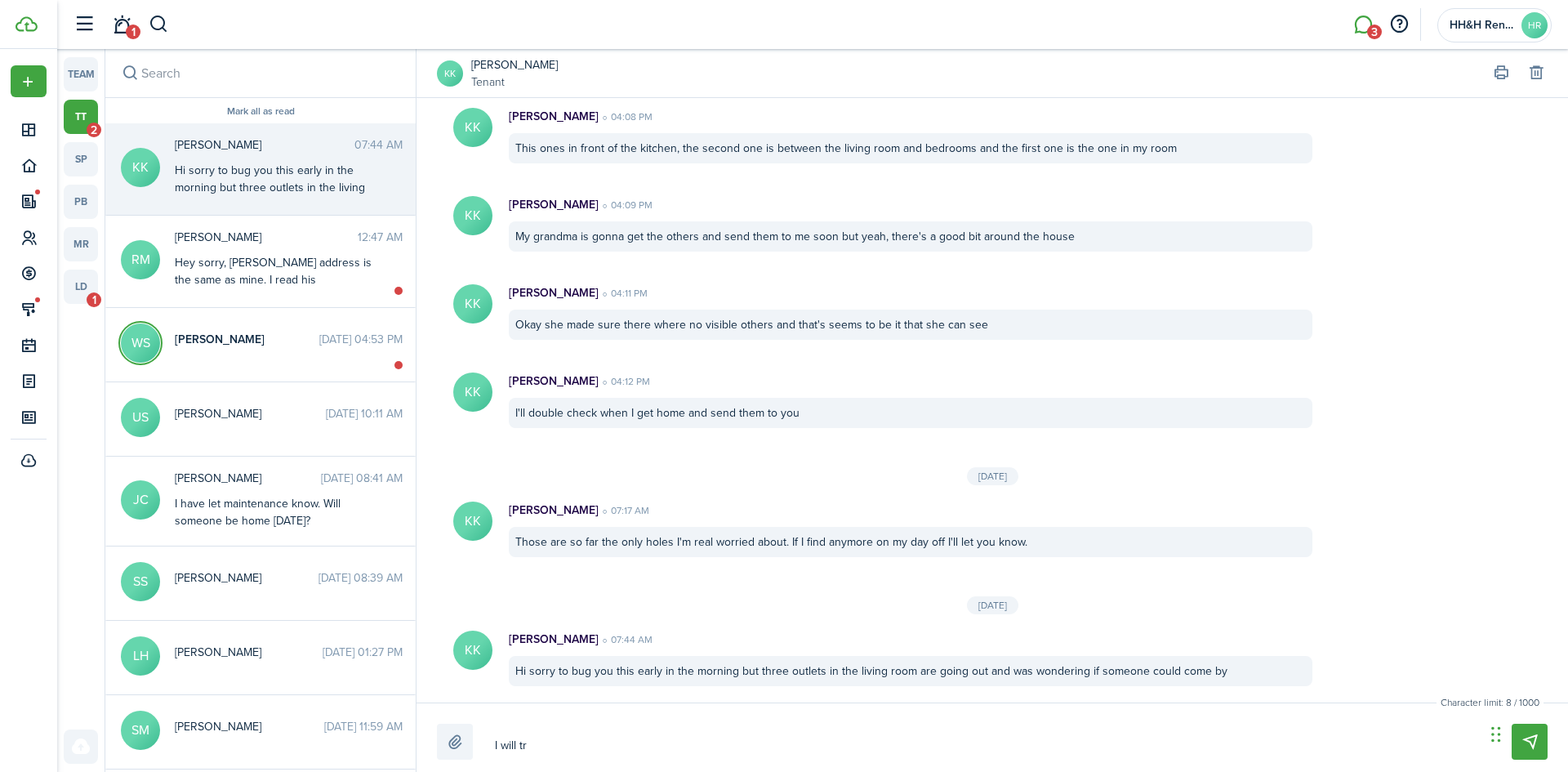
type textarea "I will try"
type textarea "I will try t"
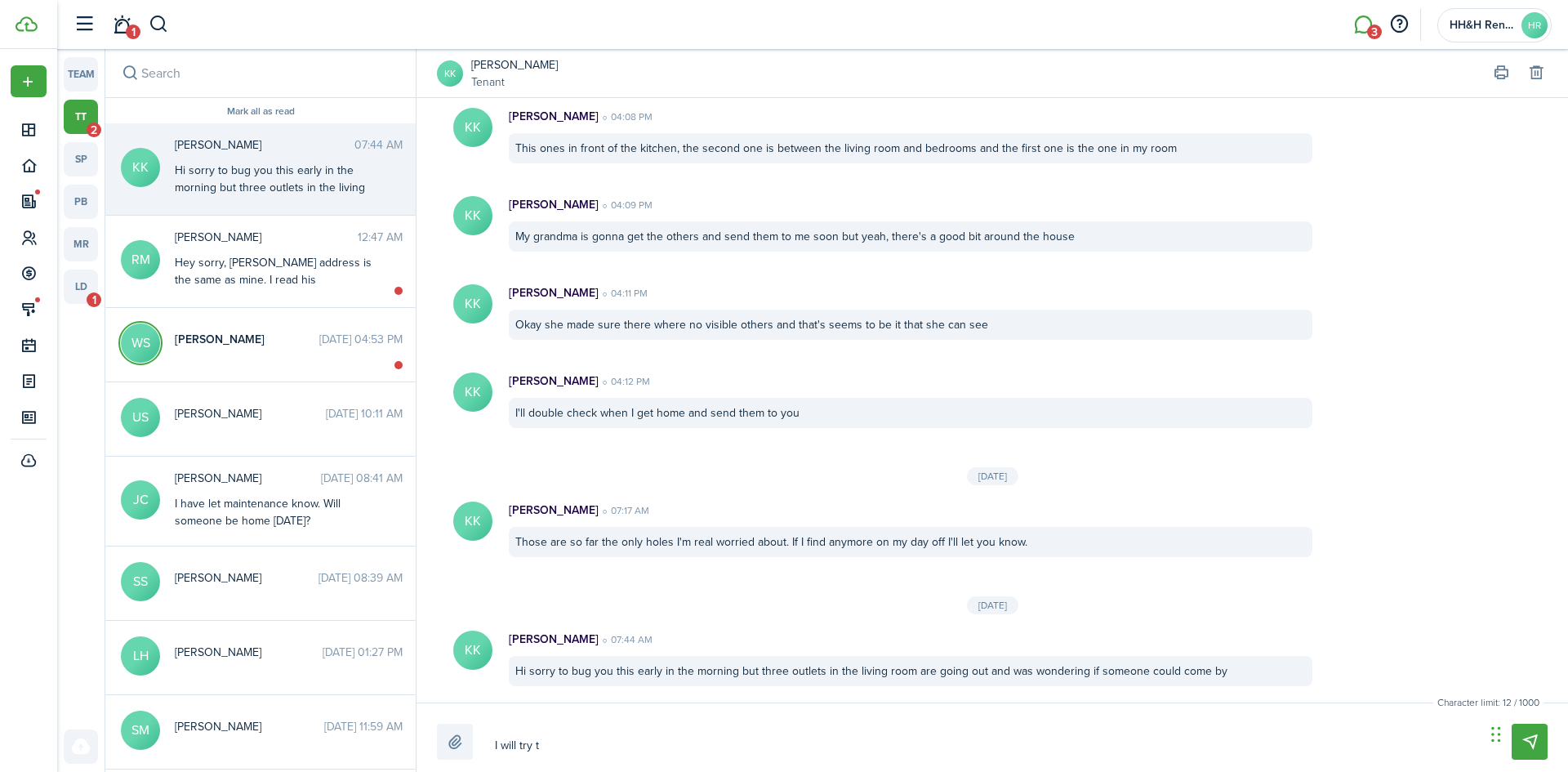
type textarea "I will try to"
type textarea "I will try to g"
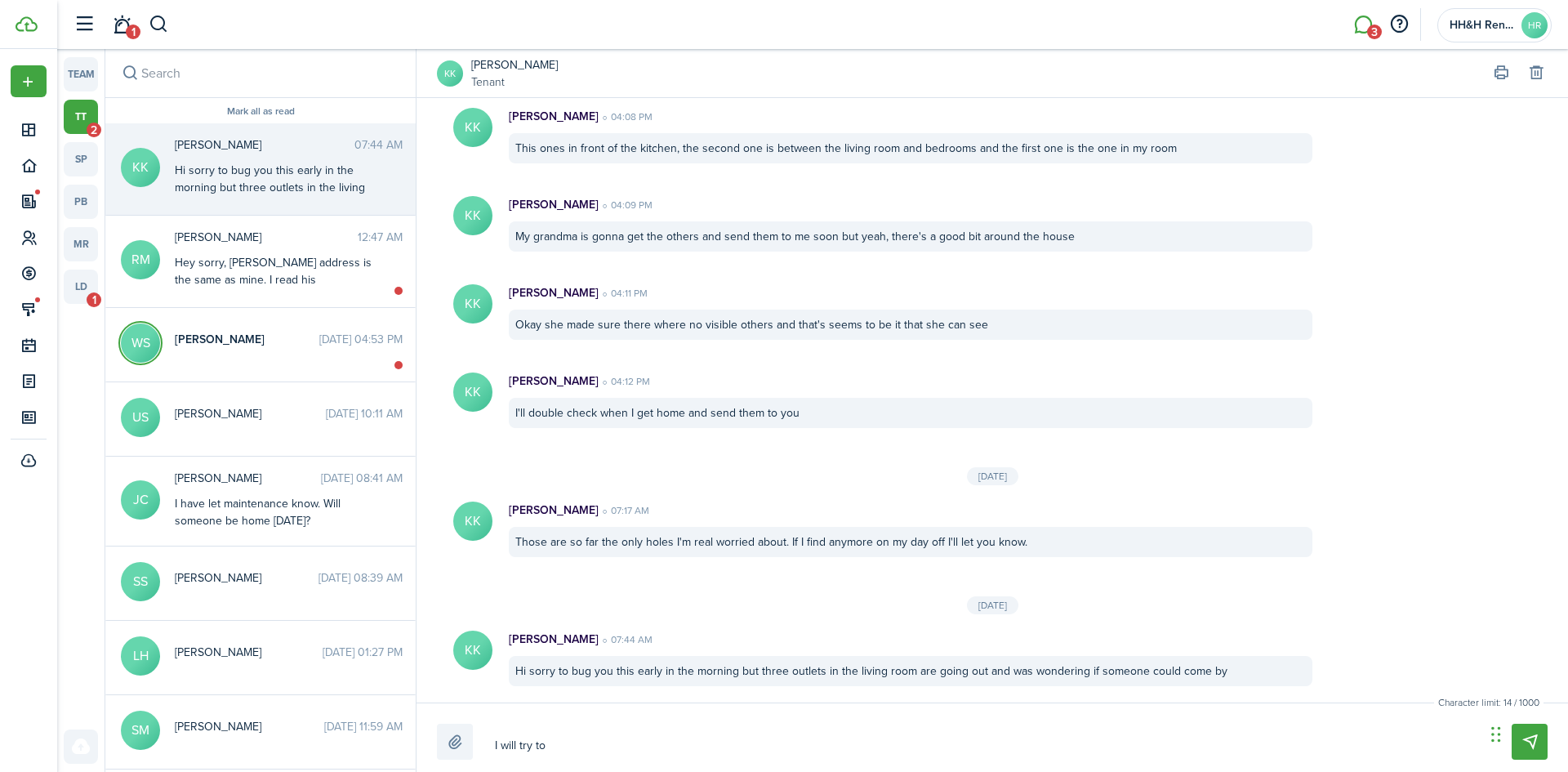
type textarea "I will try to g"
type textarea "I will try to ge"
type textarea "I will try to get"
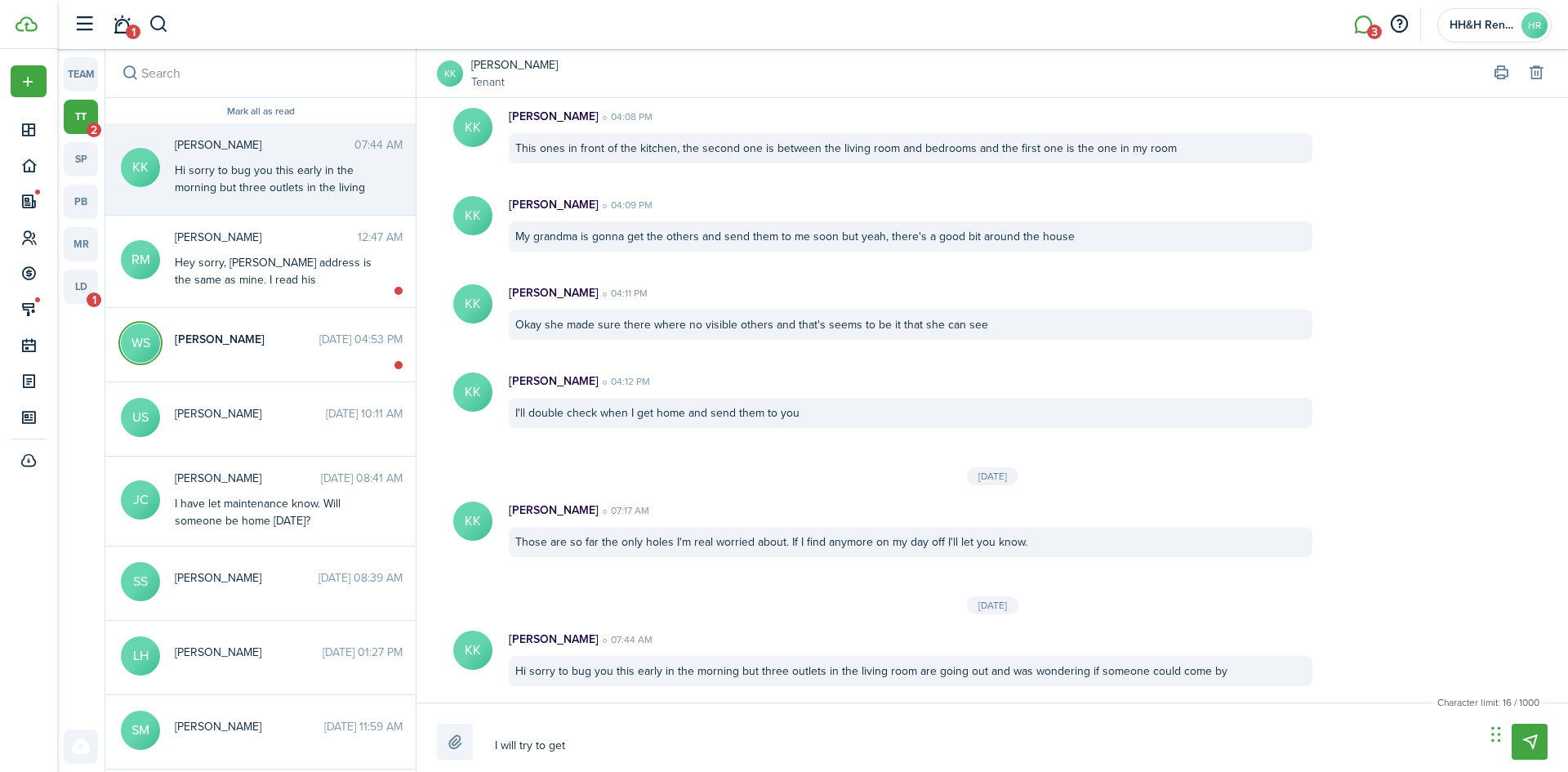
type textarea "I will try to get"
type textarea "I will try to get s"
type textarea "I will try to get so"
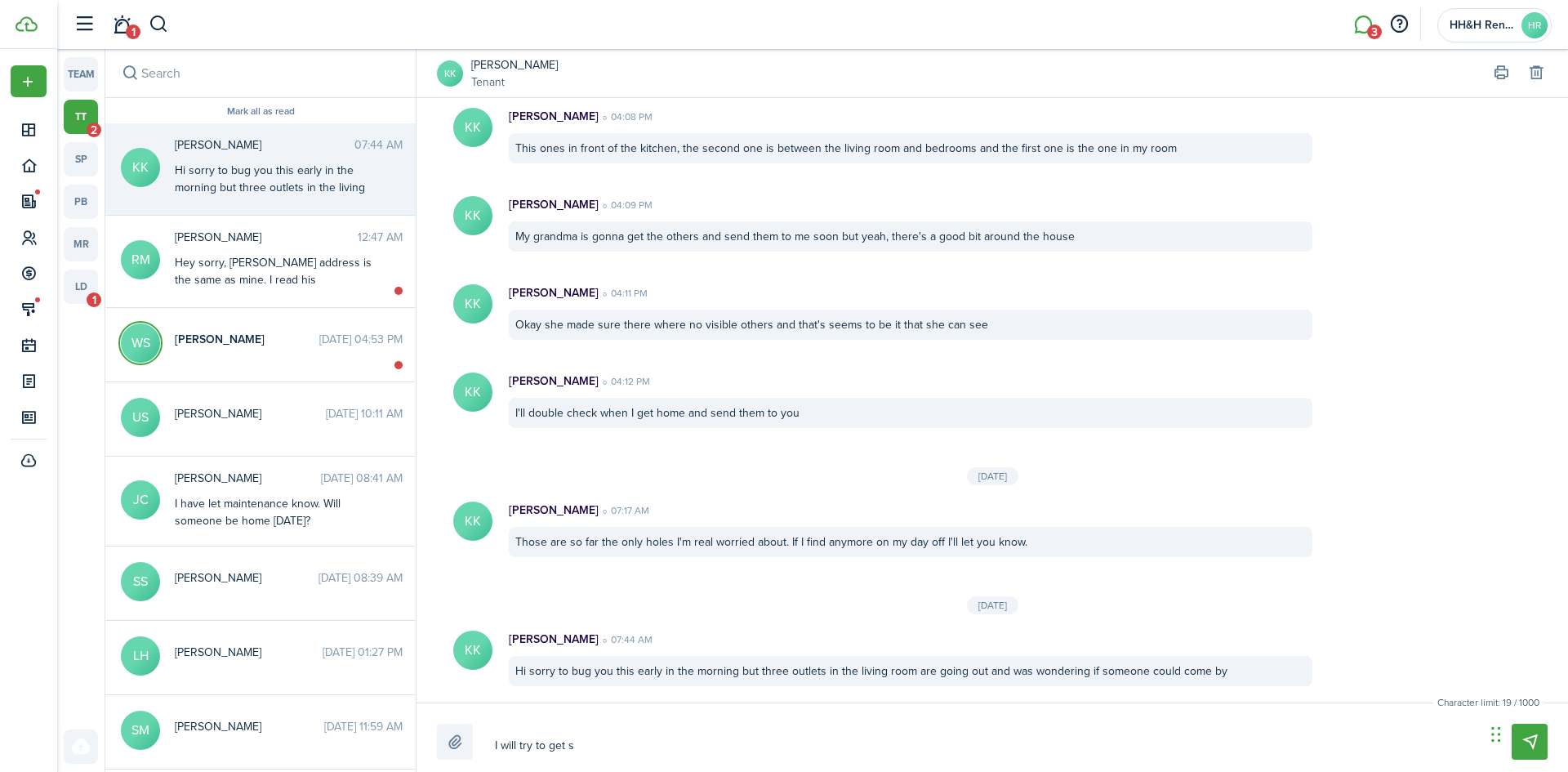
type textarea "I will try to get so"
type textarea "I will try to get som"
type textarea "I will try to get some"
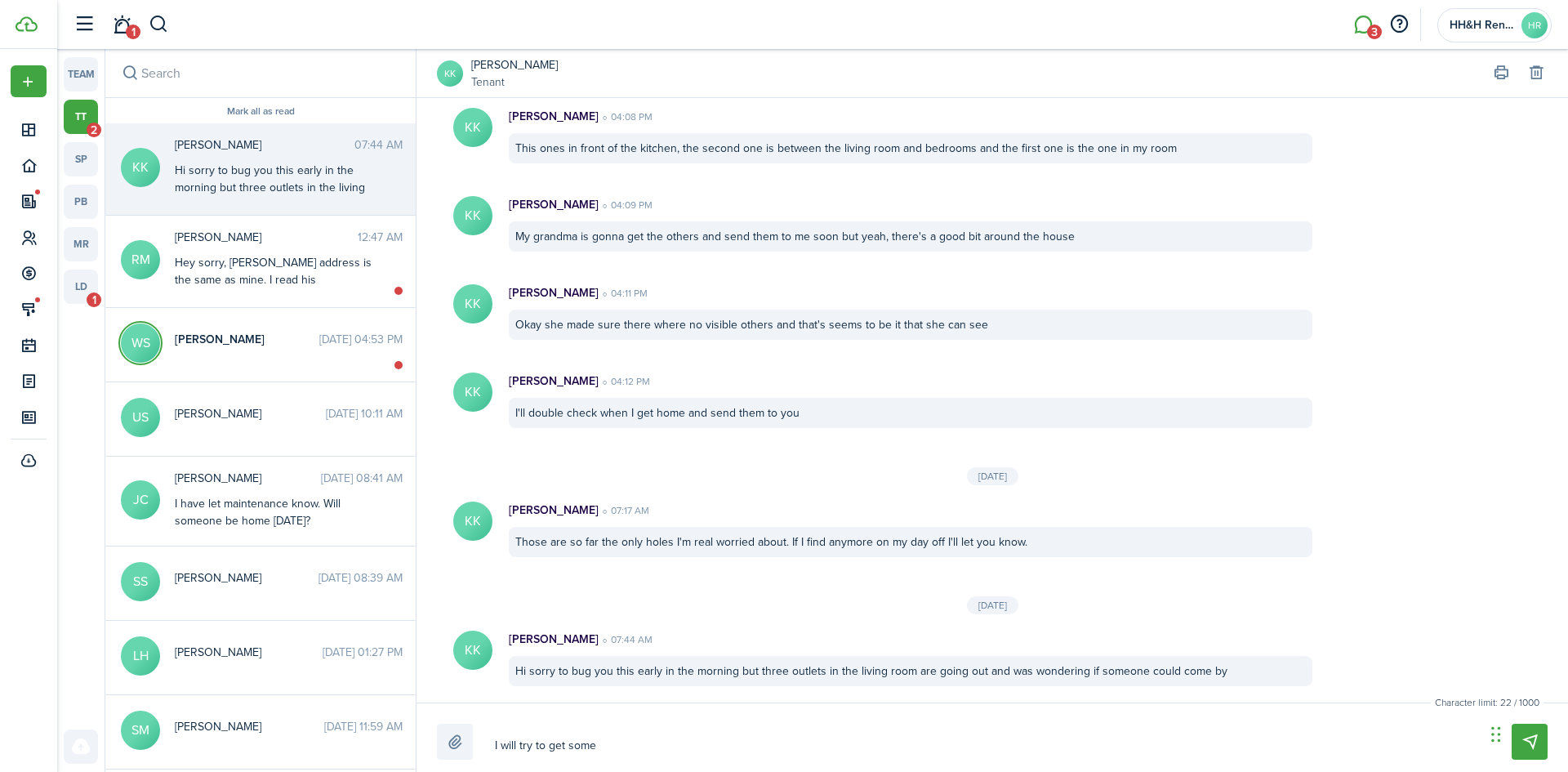
type textarea "I will try to get some"
type textarea "I will try to get someo"
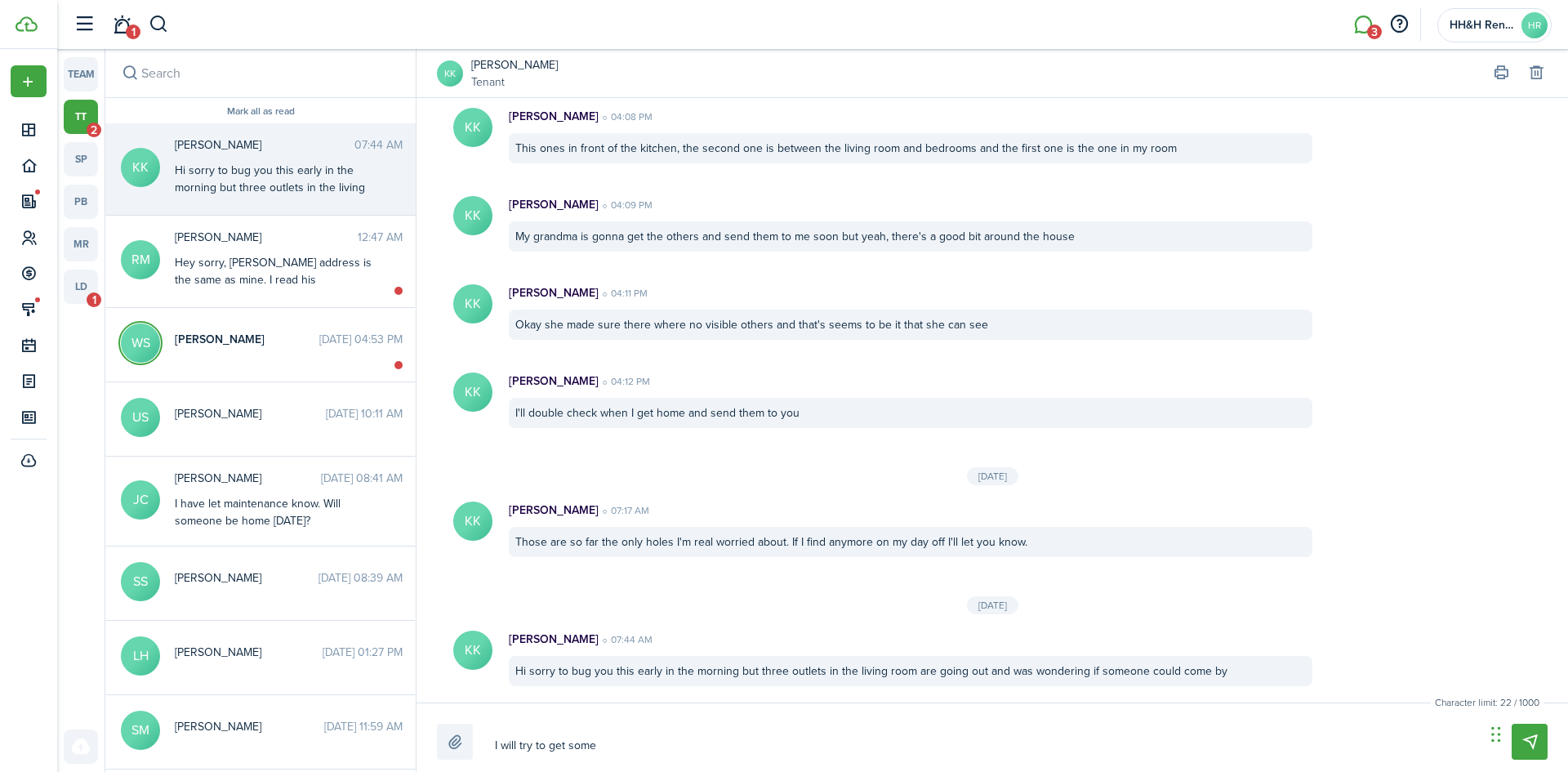
type textarea "I will try to get someo"
type textarea "I will try to get someon"
type textarea "I will try to get someone"
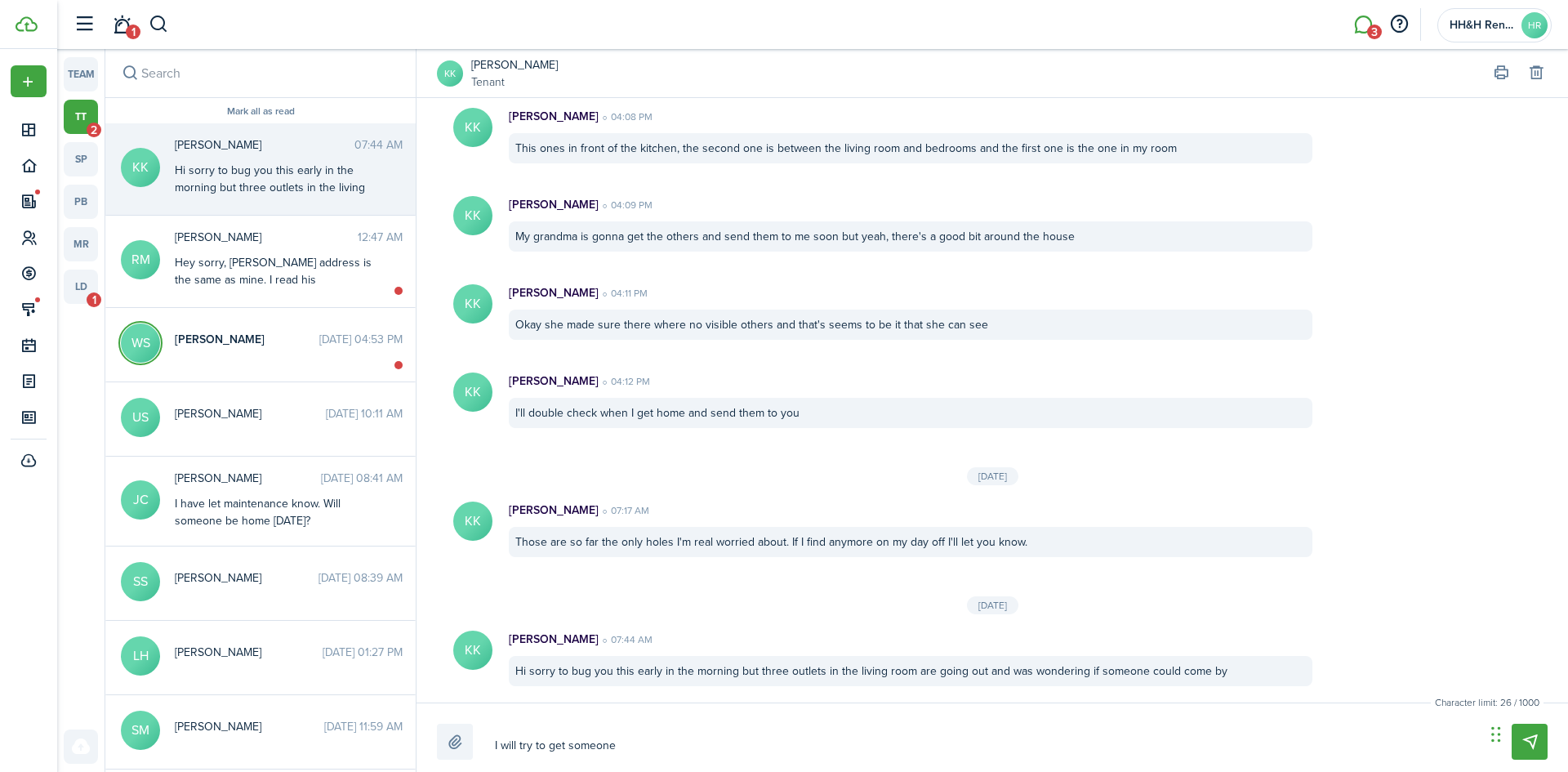
type textarea "I will try to get someone"
type textarea "I will try to get someone b"
type textarea "I will try to get someone bu"
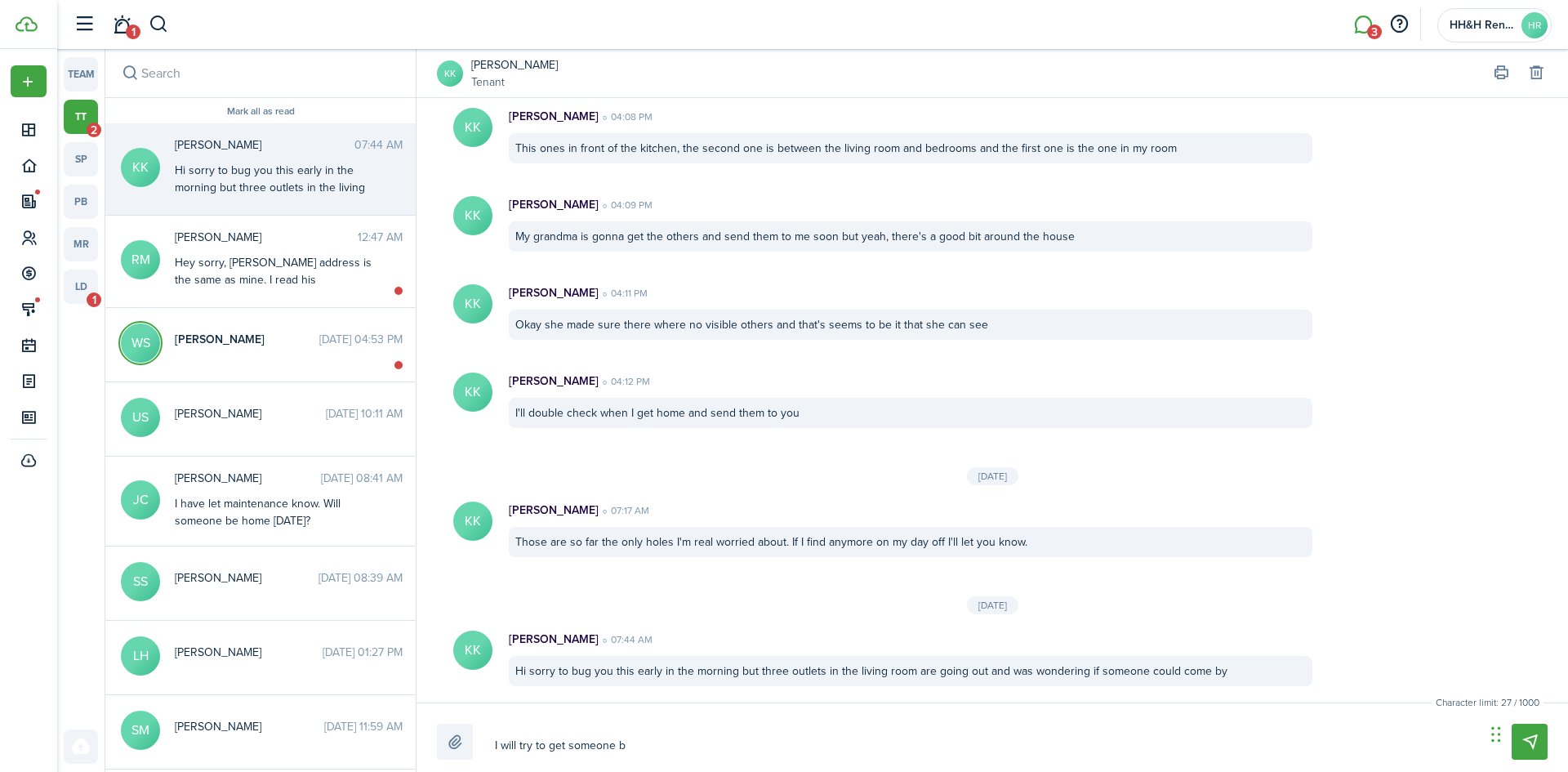
type textarea "I will try to get someone bu"
type textarea "I will try to get someone b"
type textarea "I will try to get someone by"
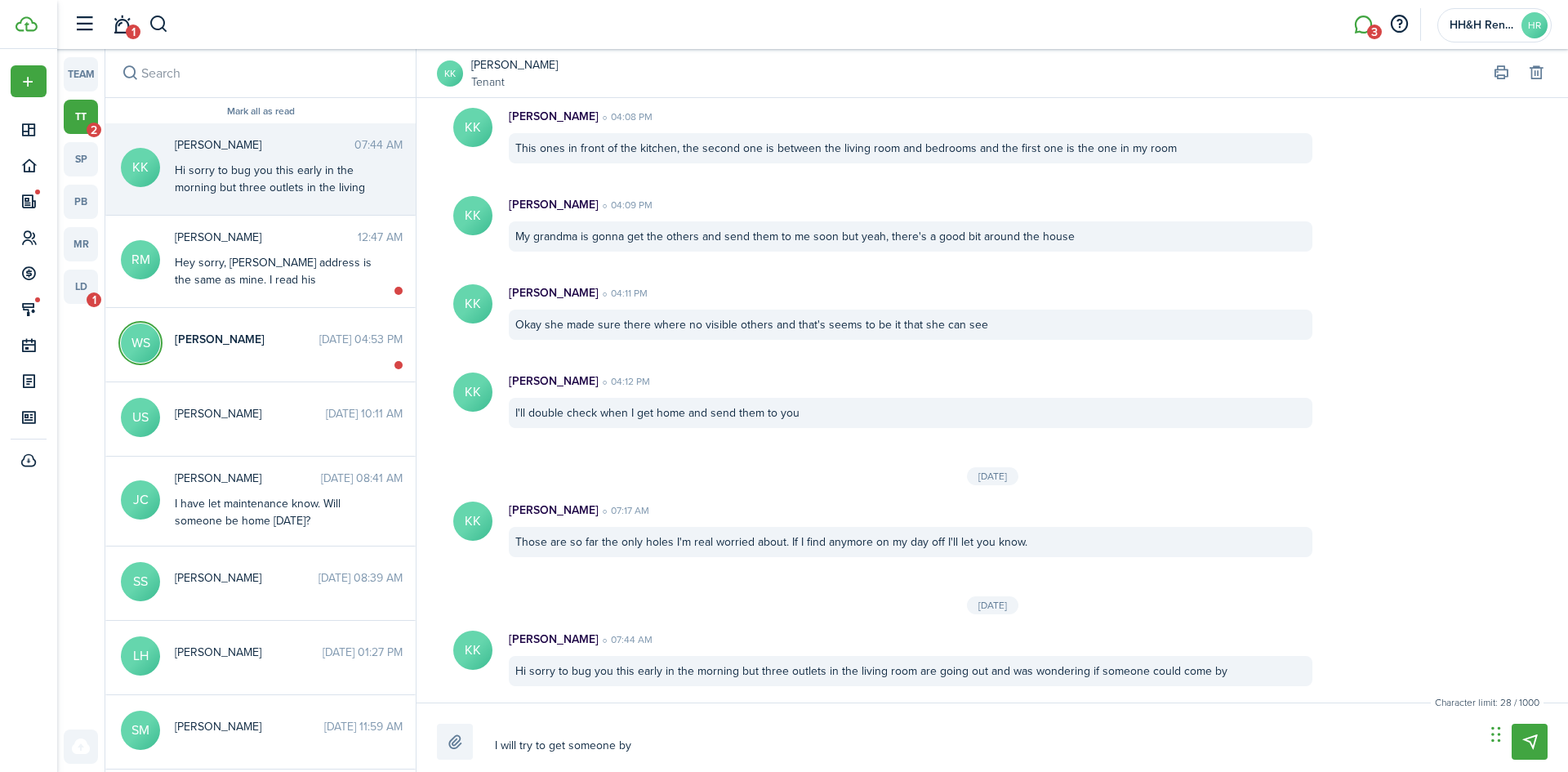
type textarea "I will try to get someone by"
type textarea "I will try to get someone by t"
type textarea "I will try to get someone by th"
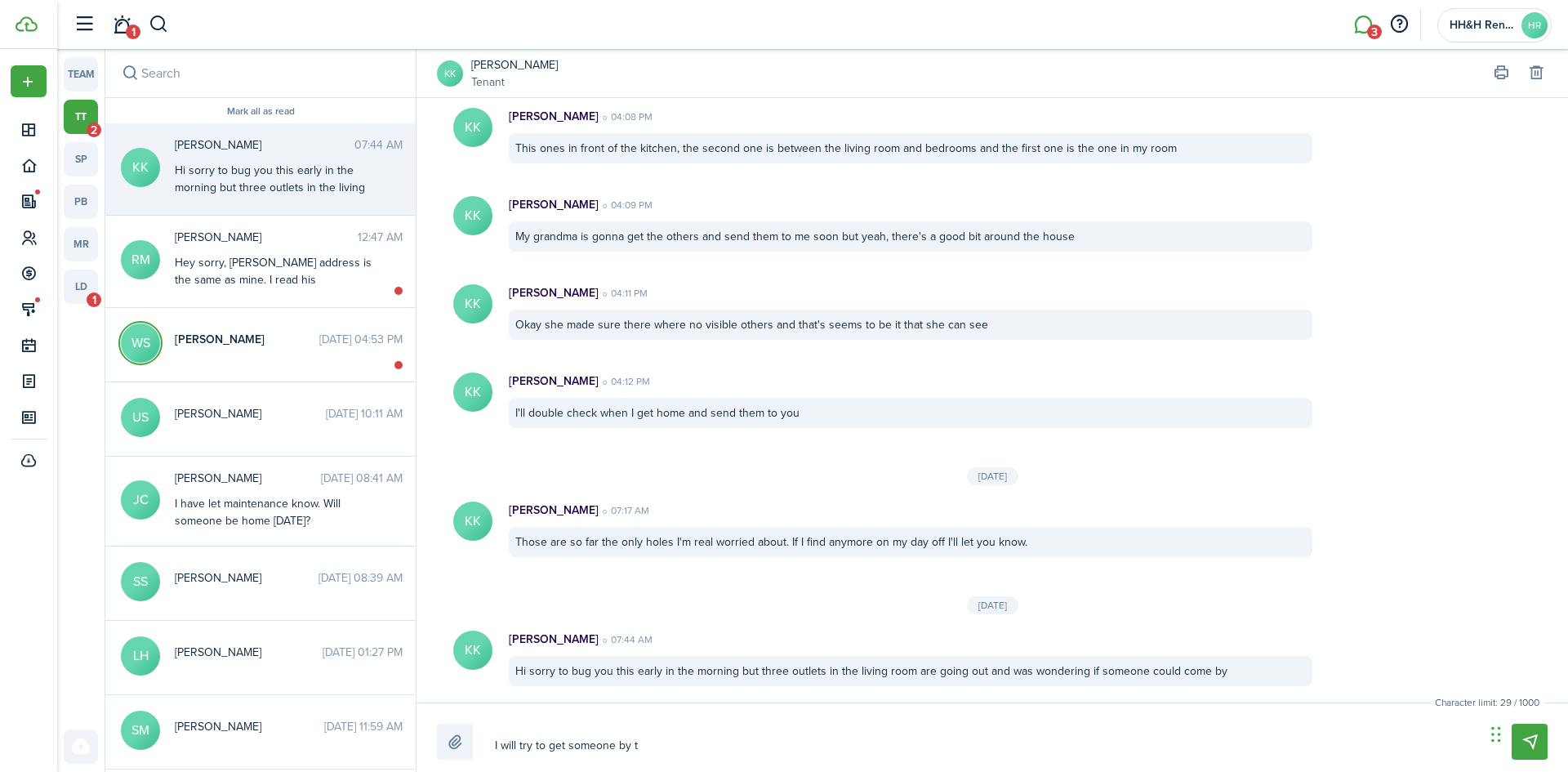
type textarea "I will try to get someone by th"
type textarea "I will try to get someone by thi"
type textarea "I will try to get someone by this"
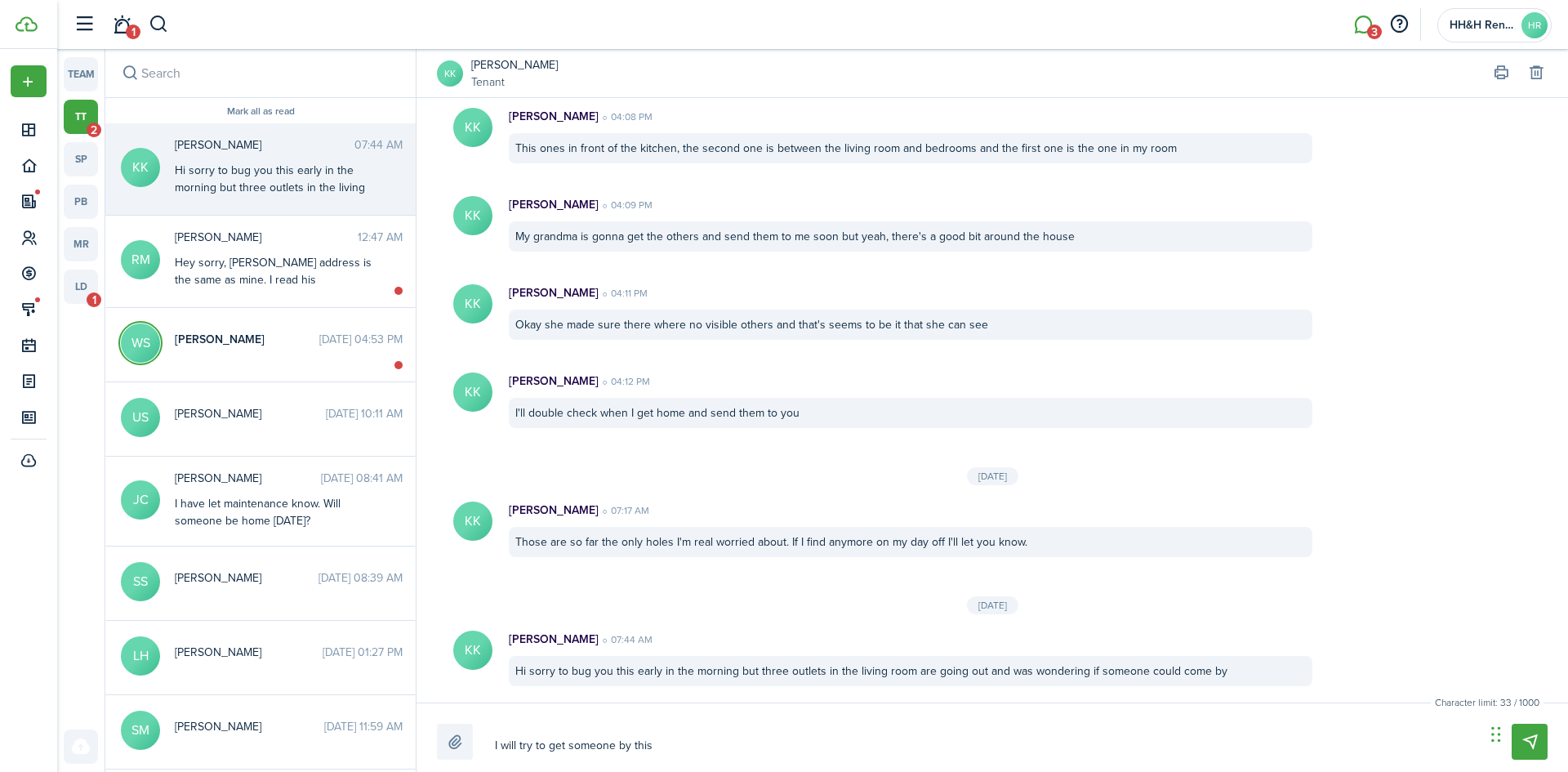
type textarea "I will try to get someone by this"
type textarea "I will try to get someone by this w"
type textarea "I will try to get someone by this we"
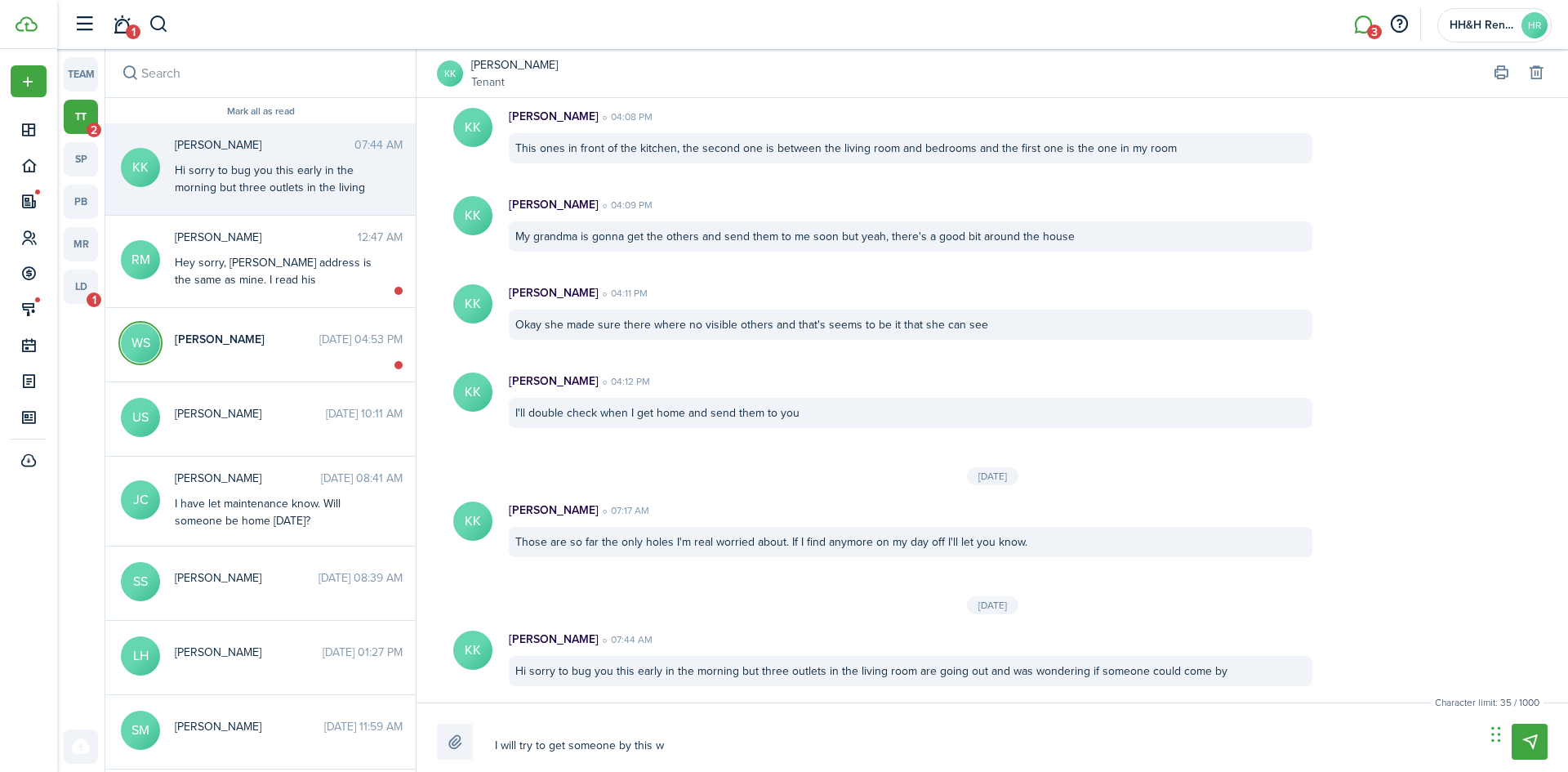
type textarea "I will try to get someone by this we"
type textarea "I will try to get someone by this wee"
type textarea "I will try to get someone by this week"
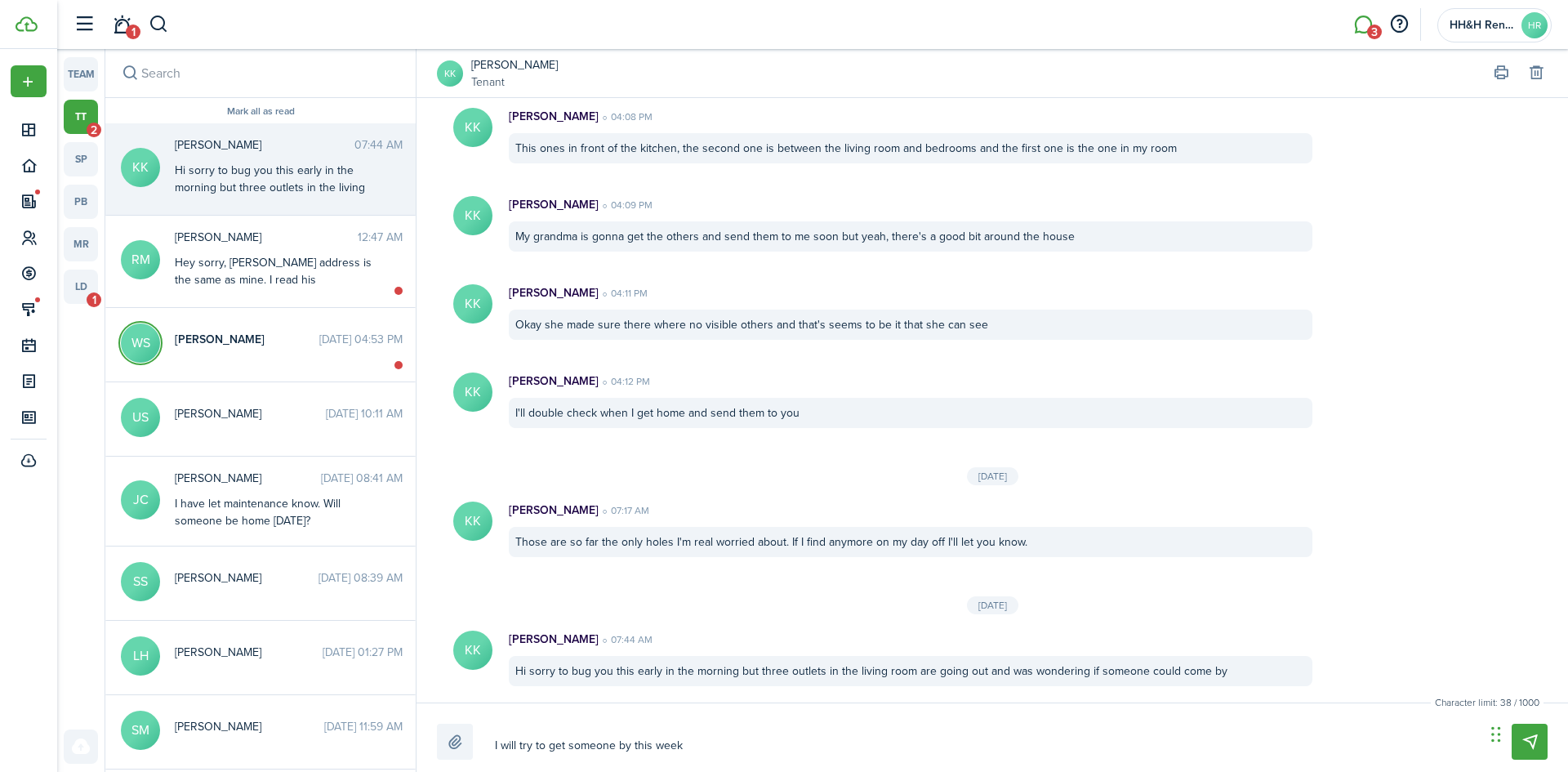
type textarea "I will try to get someone by this week."
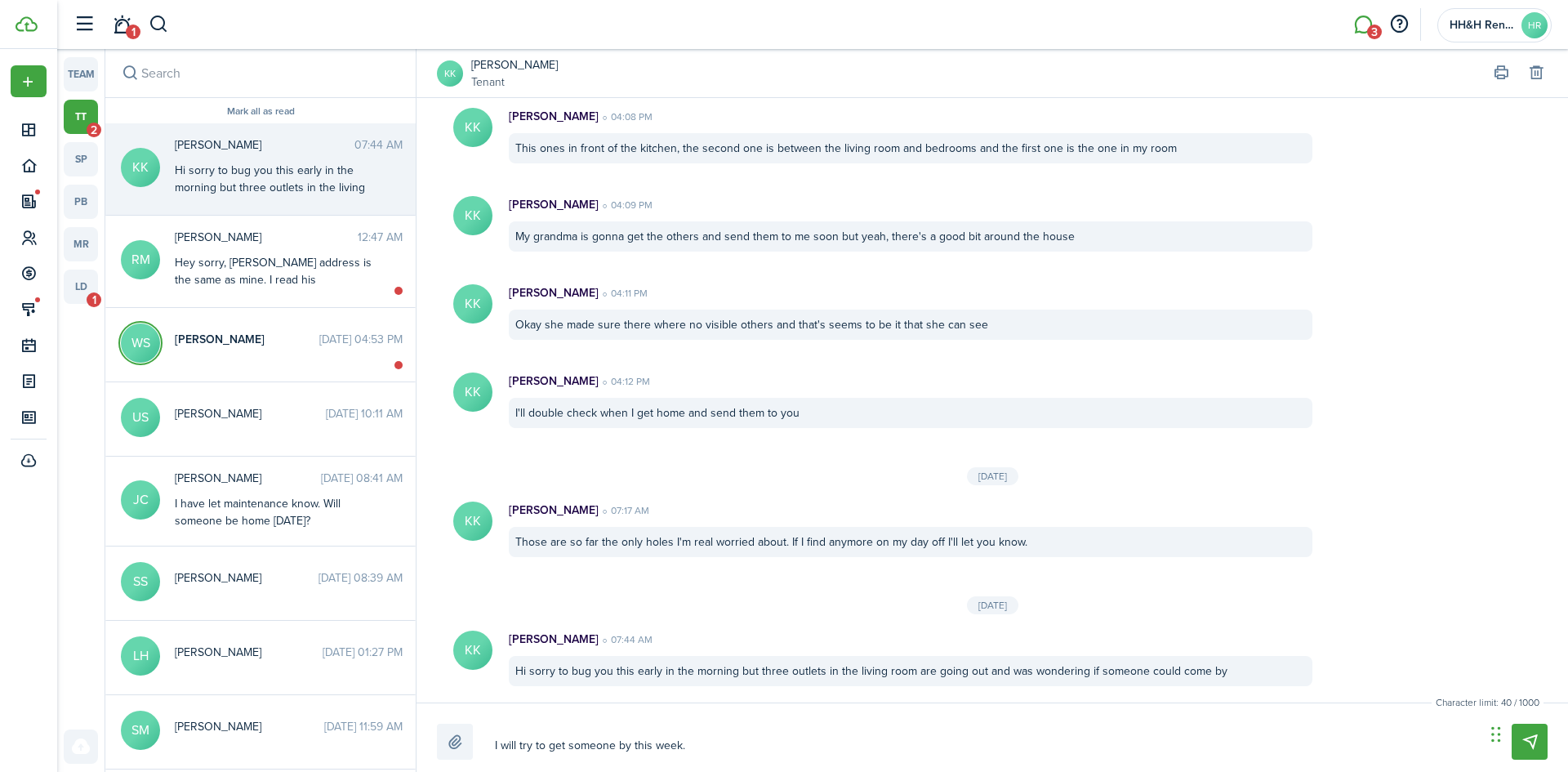
type textarea "I will try to get someone by this week."
type textarea "I will try to get someone by this week"
type textarea "I will try to get someone by this wee"
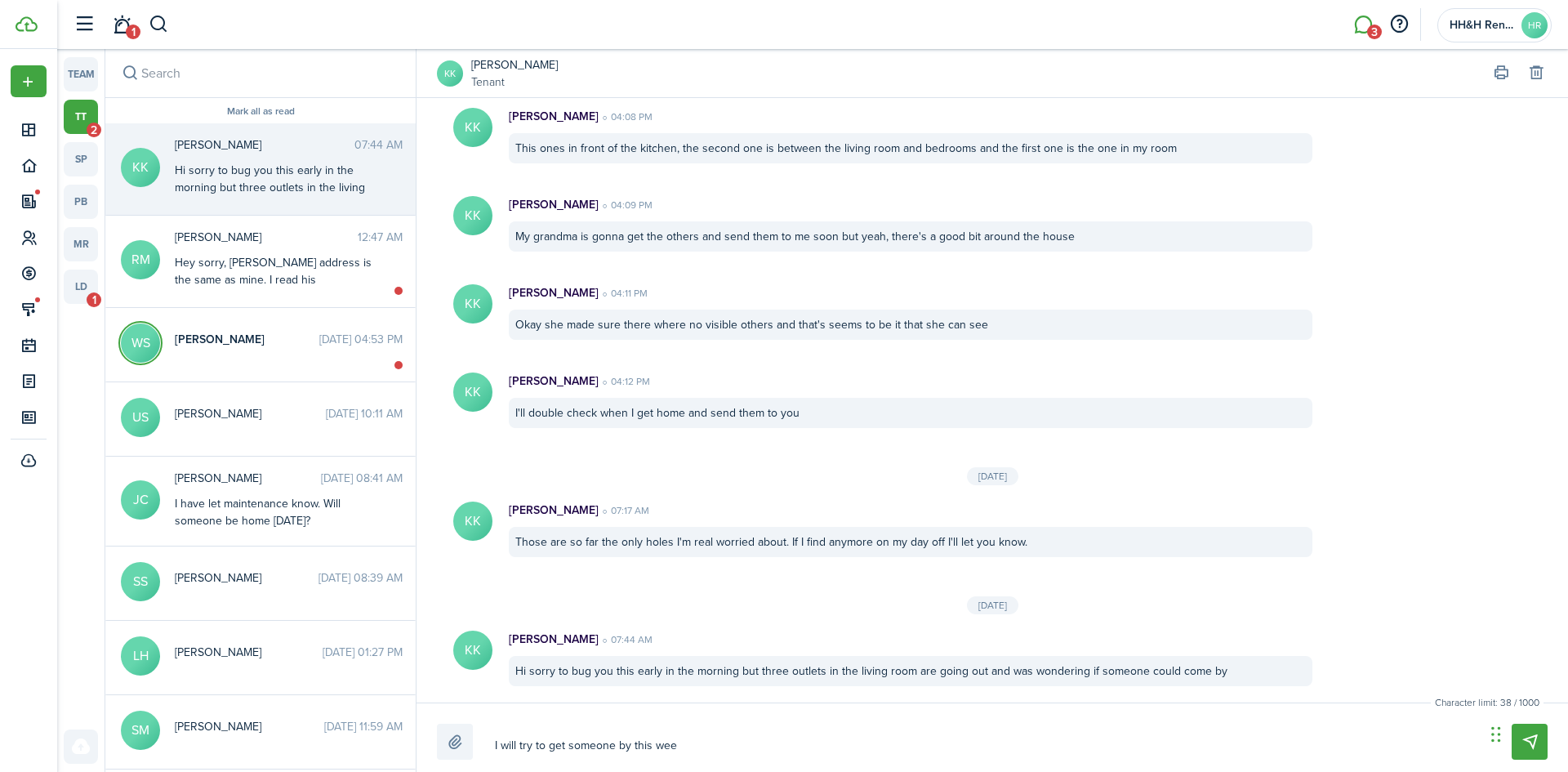
type textarea "I will try to get someone by this we"
type textarea "I will try to get someone by this w"
type textarea "I will try to get someone by this"
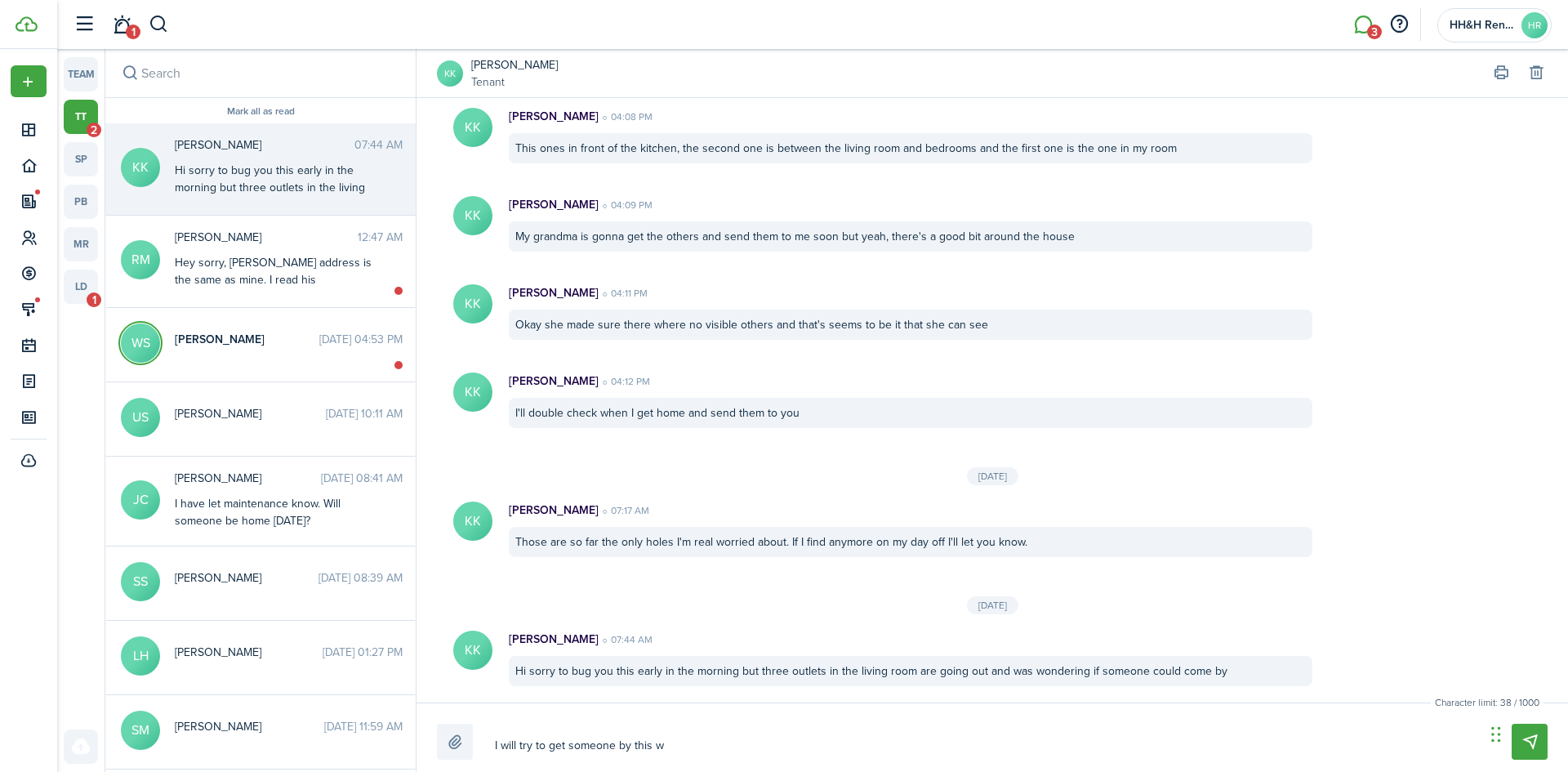
type textarea "I will try to get someone by this"
type textarea "I will try to get someone by thi"
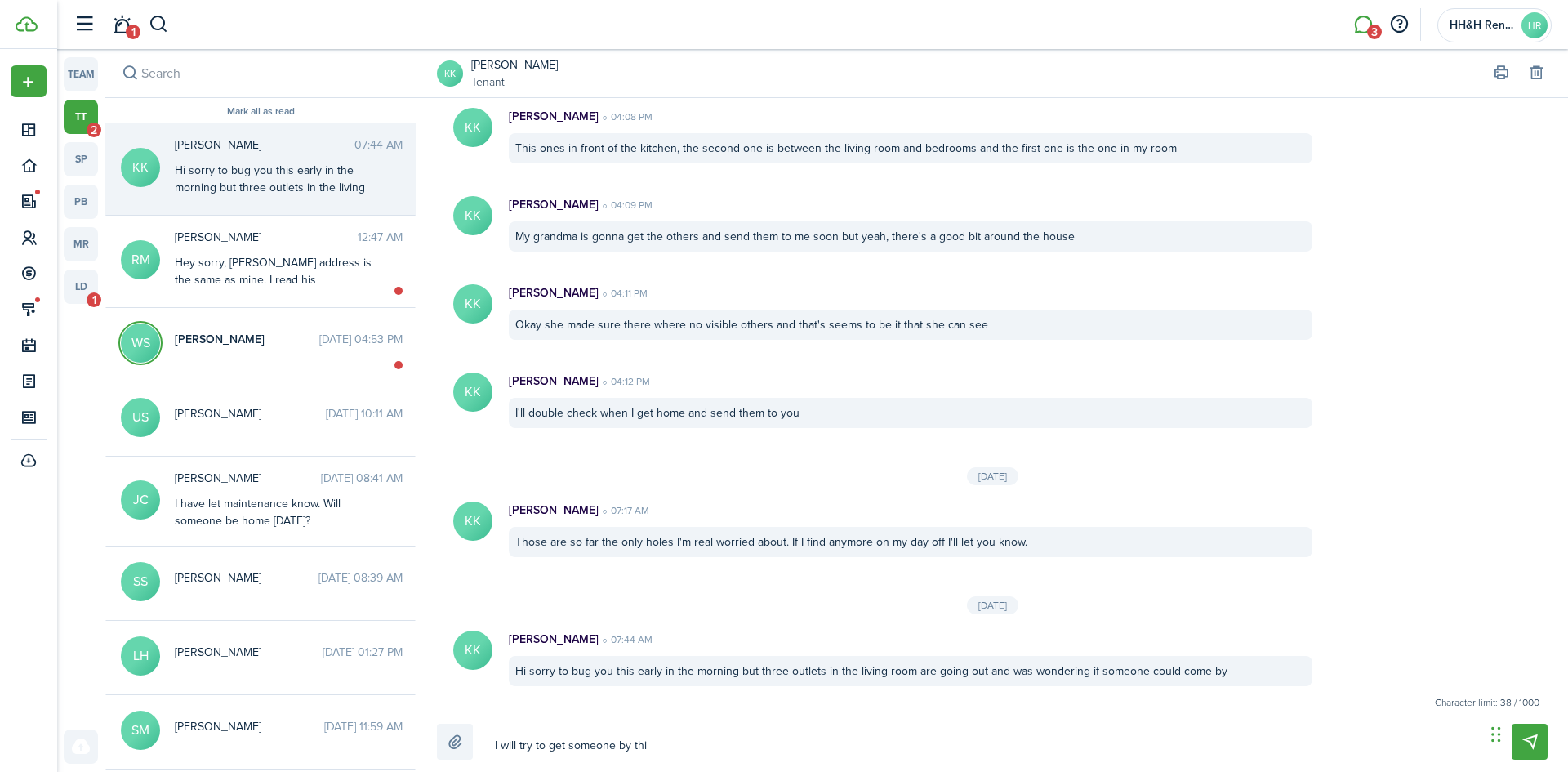
type textarea "I will try to get someone by th"
type textarea "I will try to get someone by t"
type textarea "I will try to get someone by"
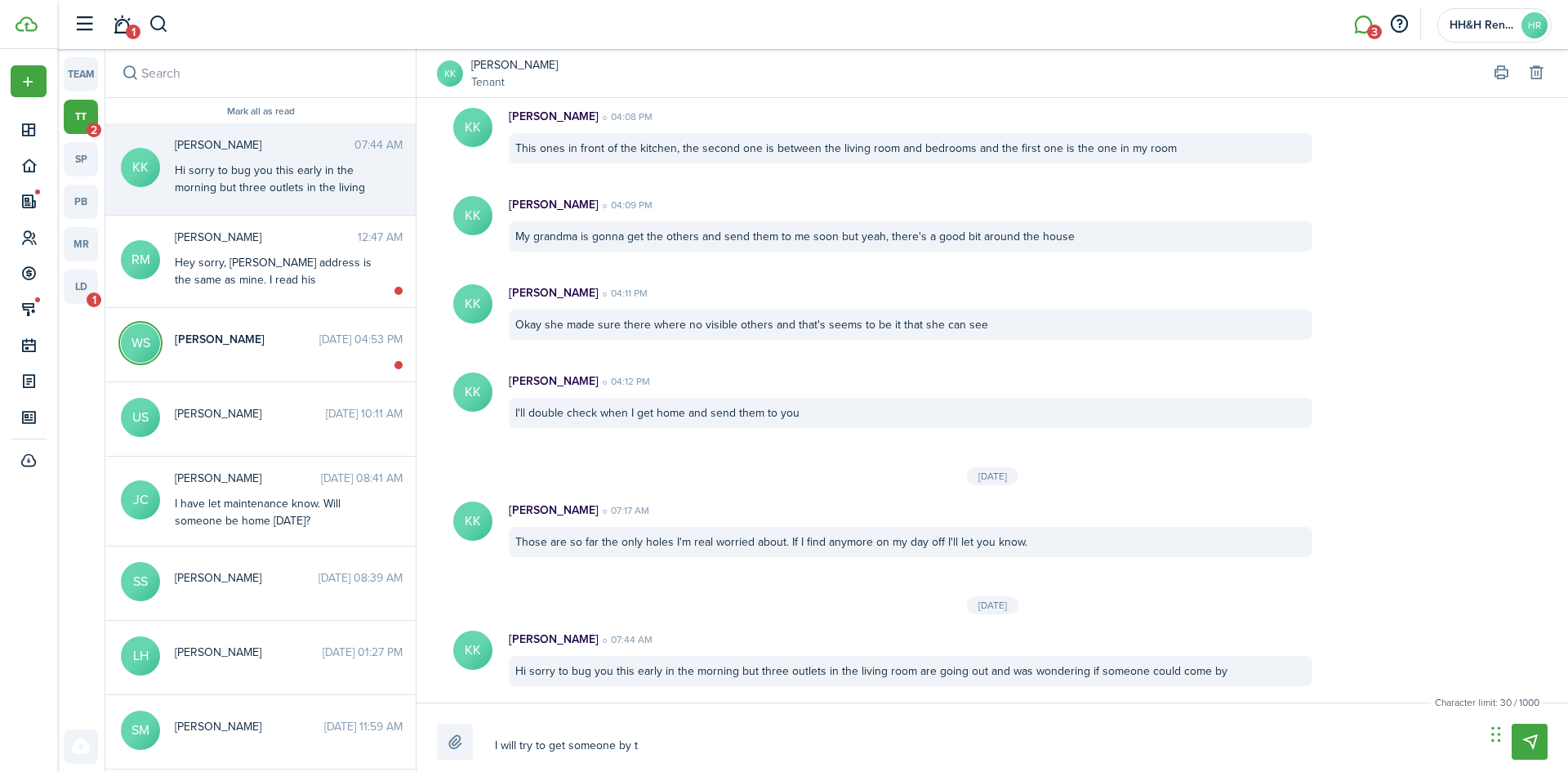
type textarea "I will try to get someone by"
type textarea "I will try to get someone b"
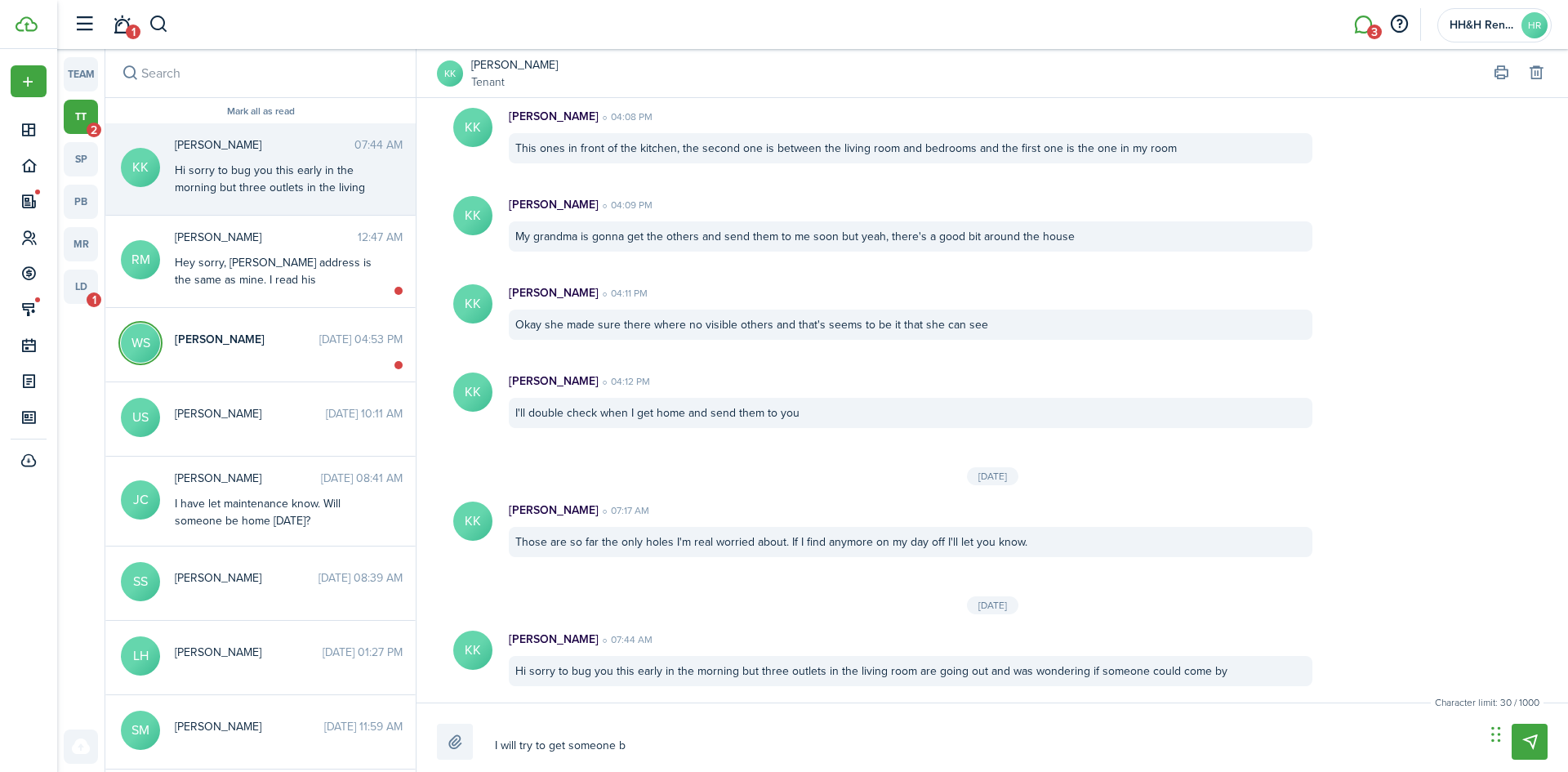
type textarea "I will try to get someone"
type textarea "I will try to get someon"
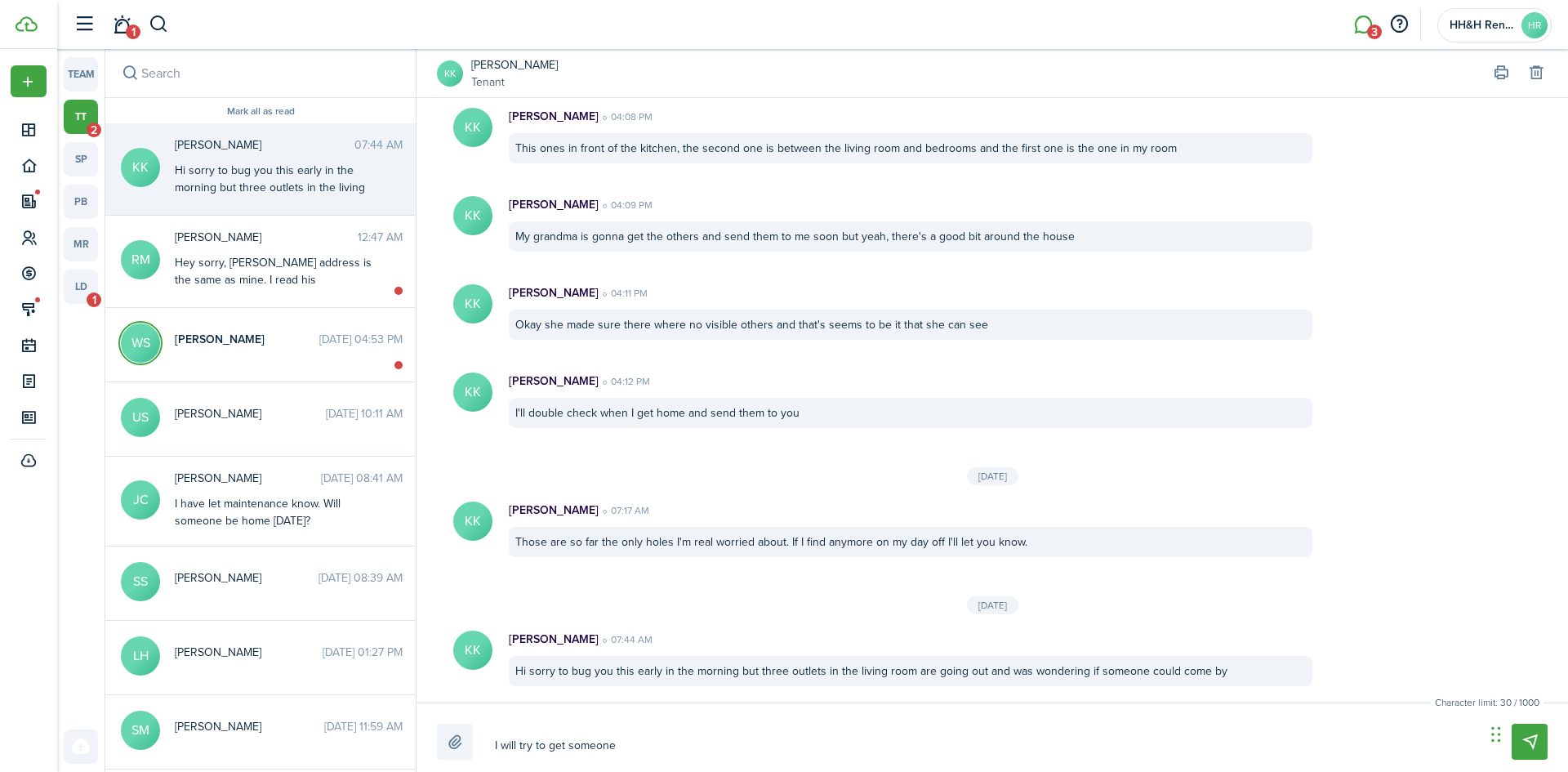
type textarea "I will try to get someon"
type textarea "I will try to get someo"
type textarea "I will try to get some"
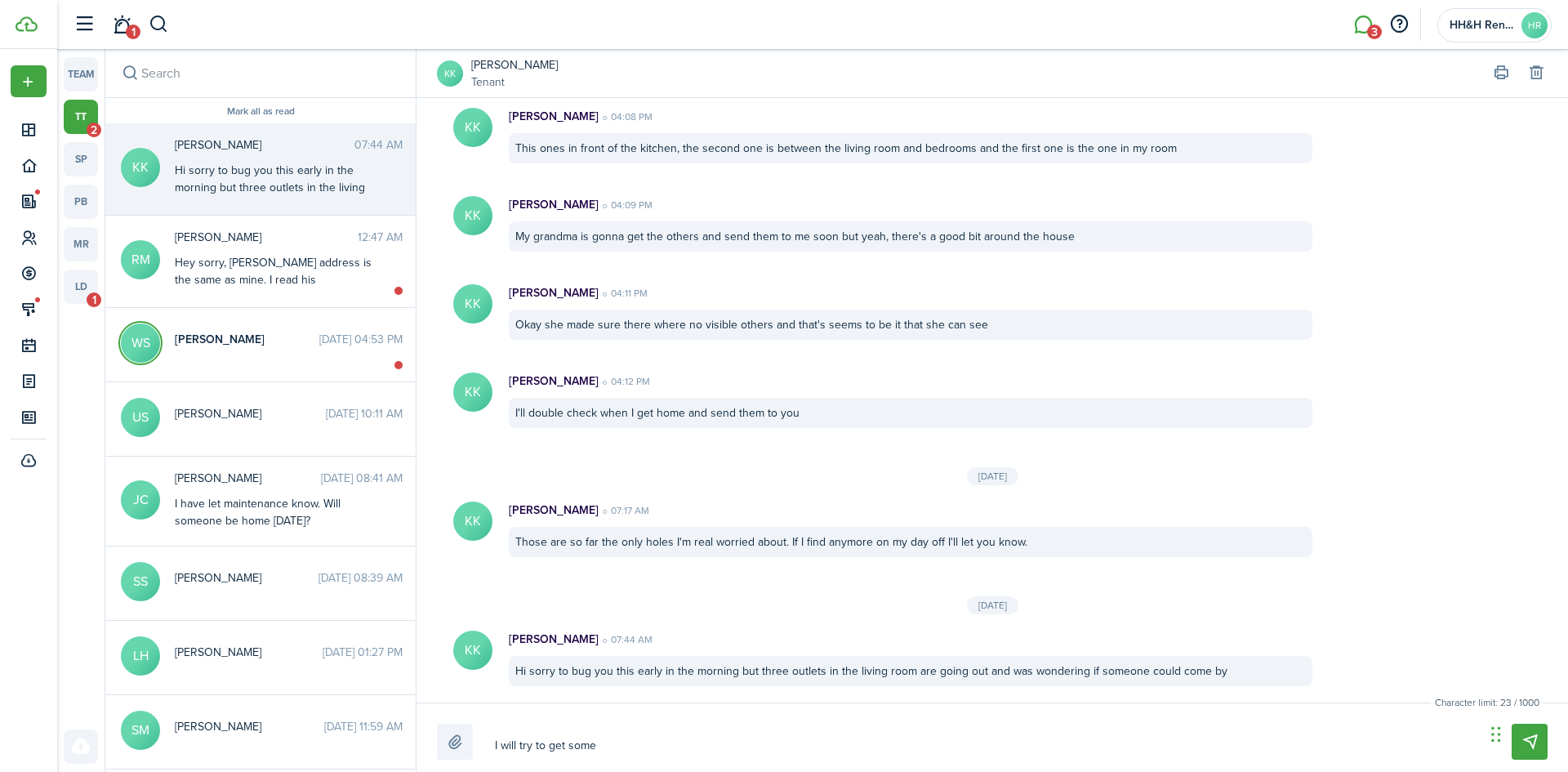
type textarea "I will try to get som"
type textarea "I will try to get so"
type textarea "I will try to get s"
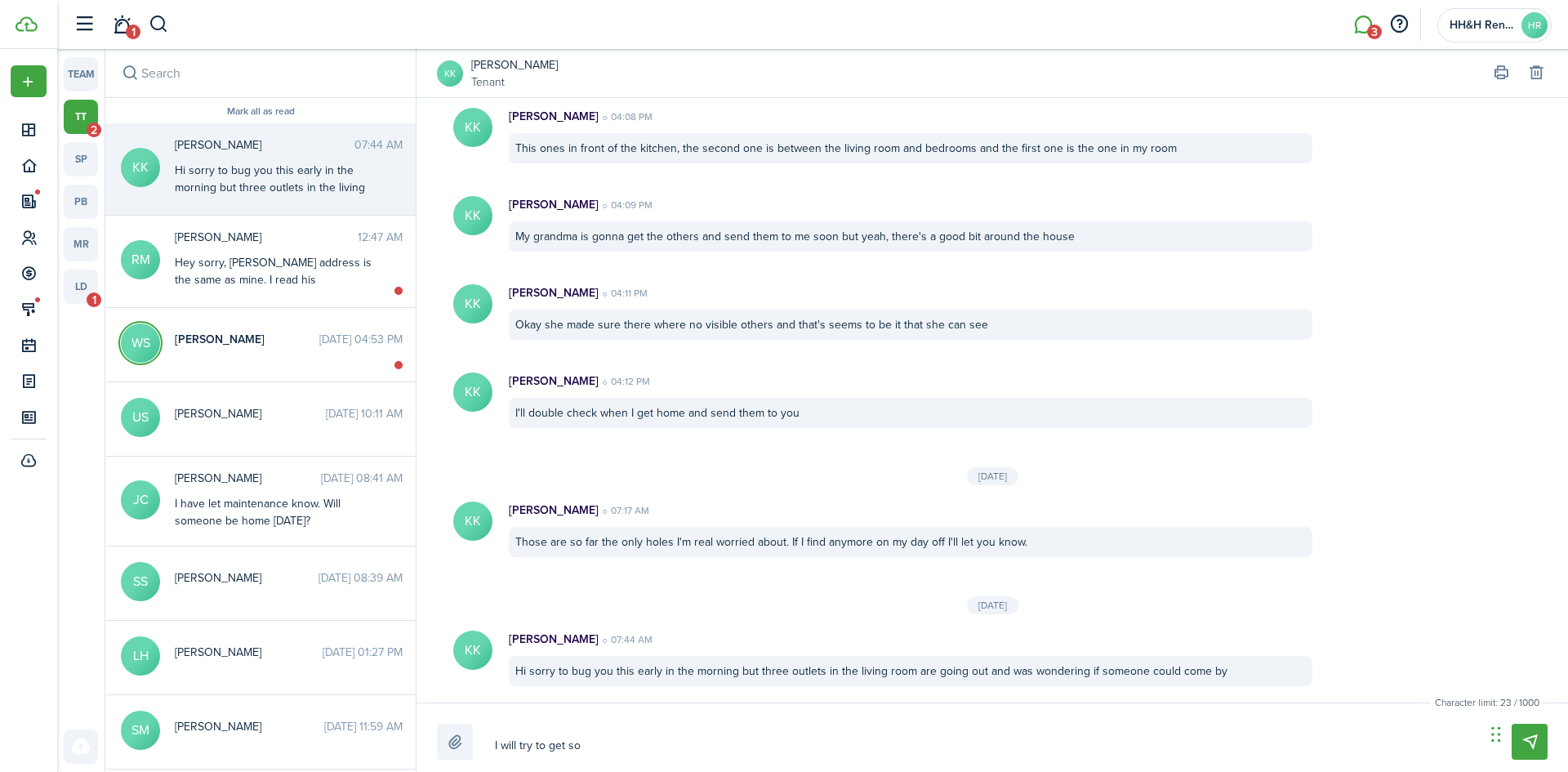
type textarea "I will try to get s"
type textarea "I will try to get"
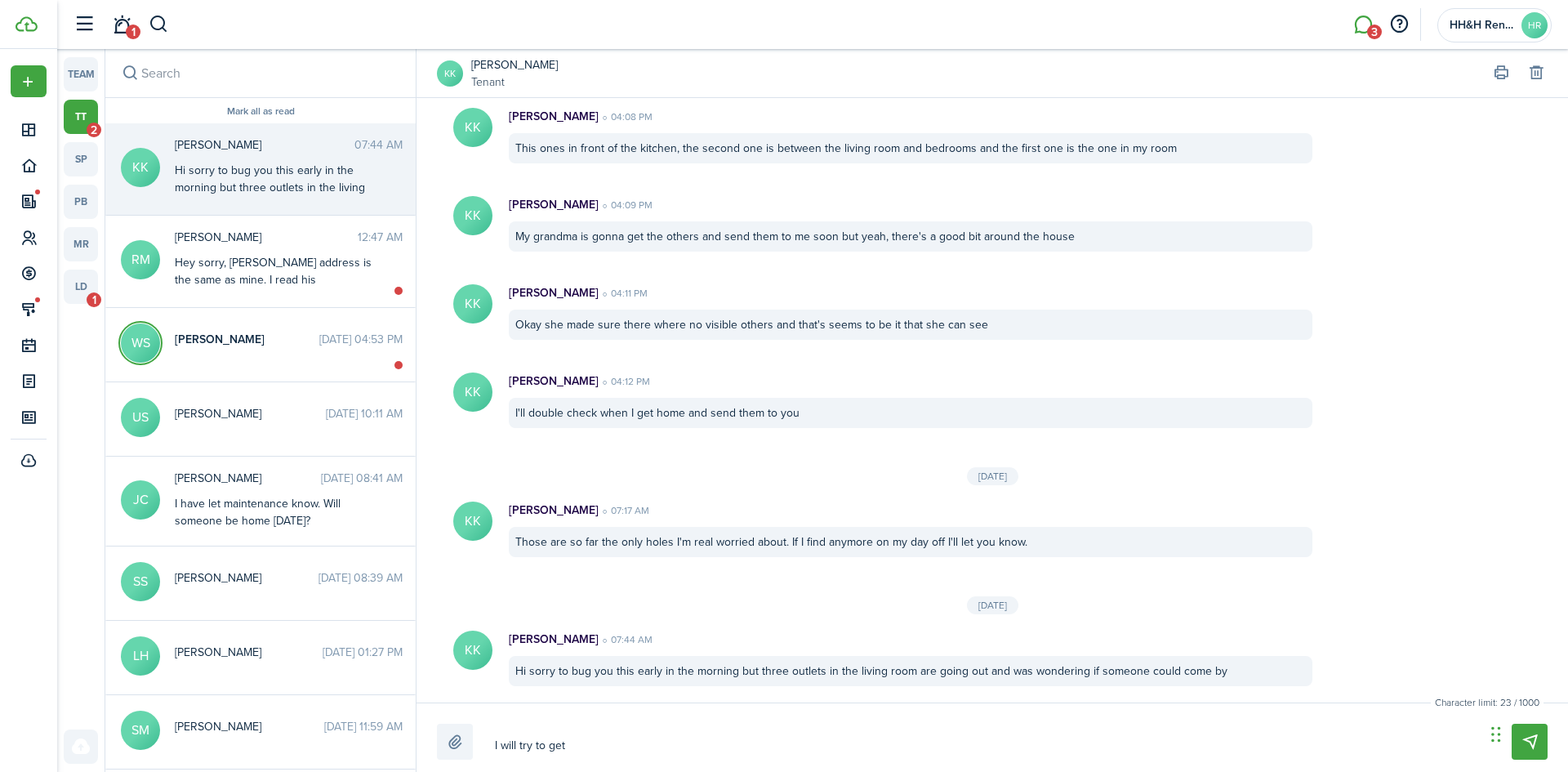
type textarea "I will try to ge"
type textarea "I will try to g"
type textarea "I will try to"
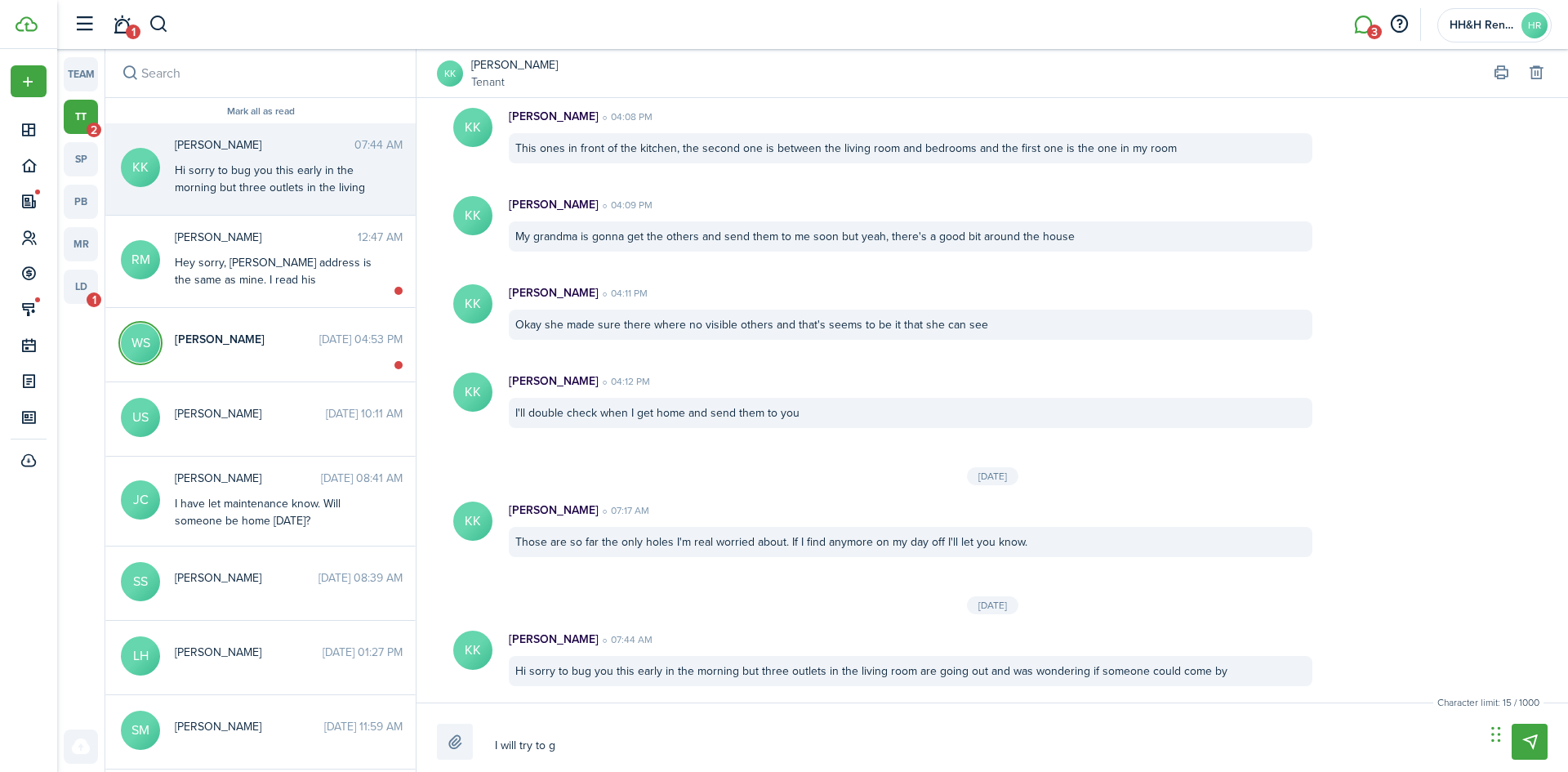
type textarea "I will try to"
type textarea "I will try t"
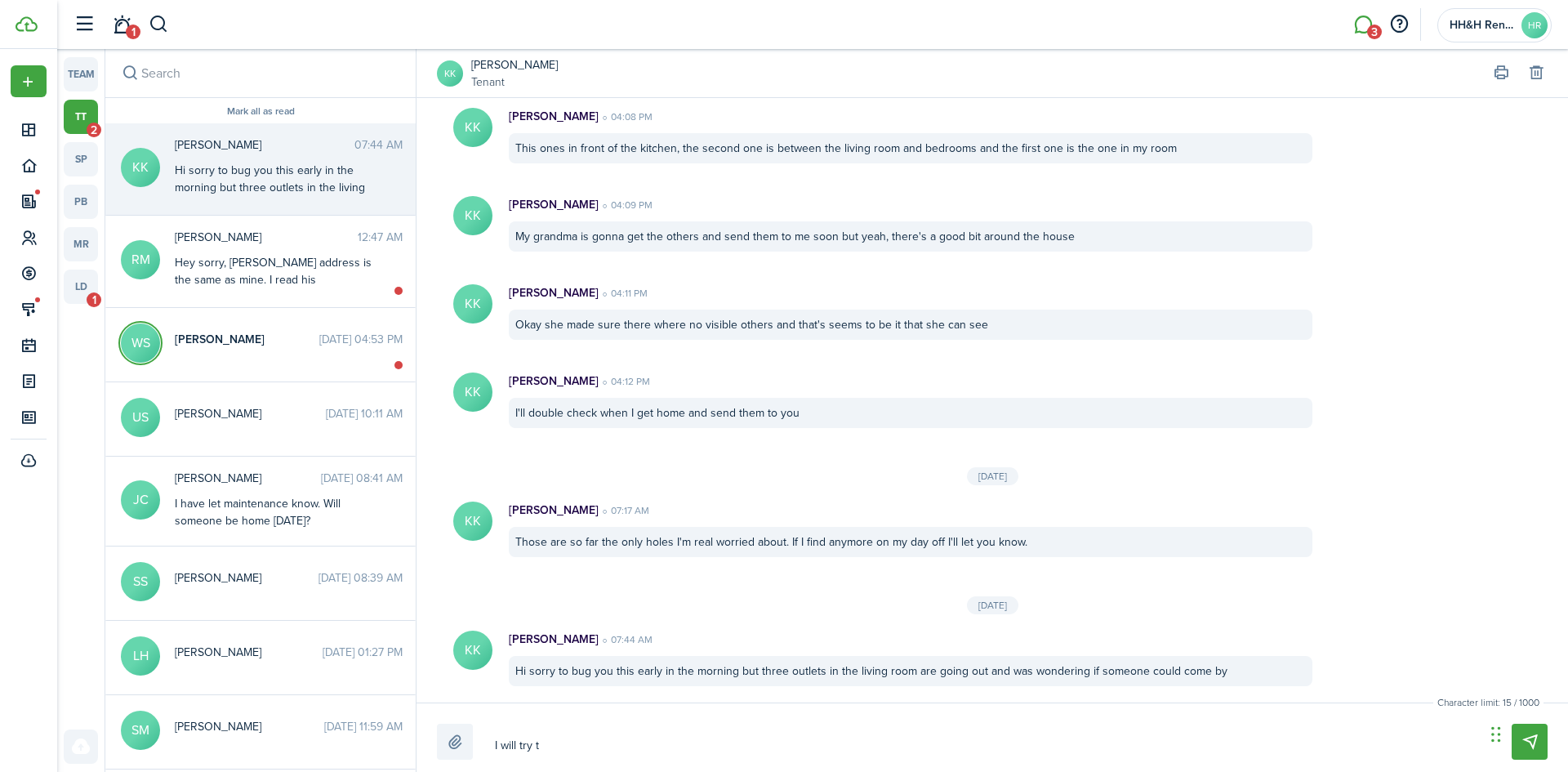
type textarea "I will try"
type textarea "I will tr"
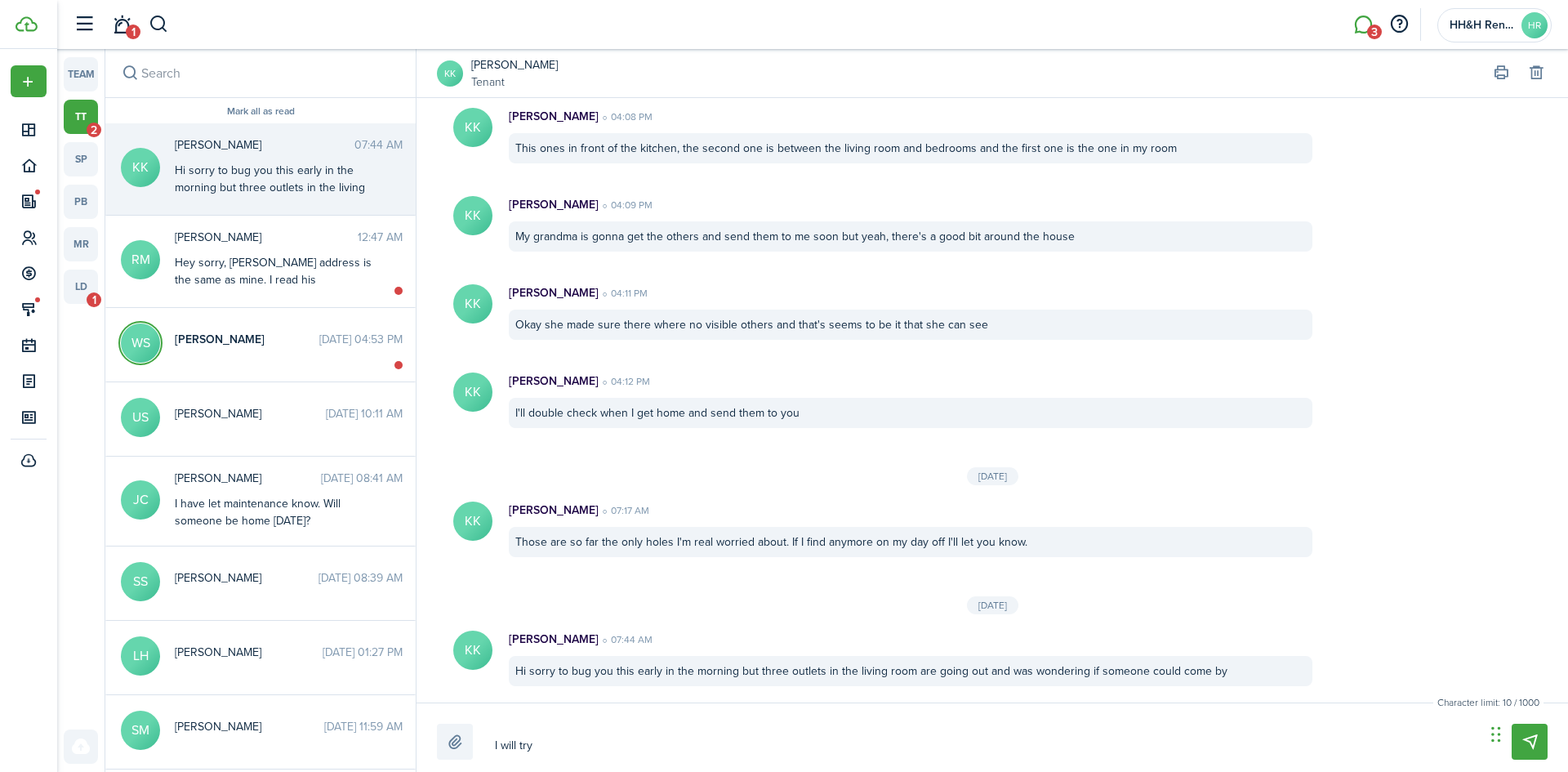
type textarea "I will tr"
type textarea "I will t"
type textarea "I will"
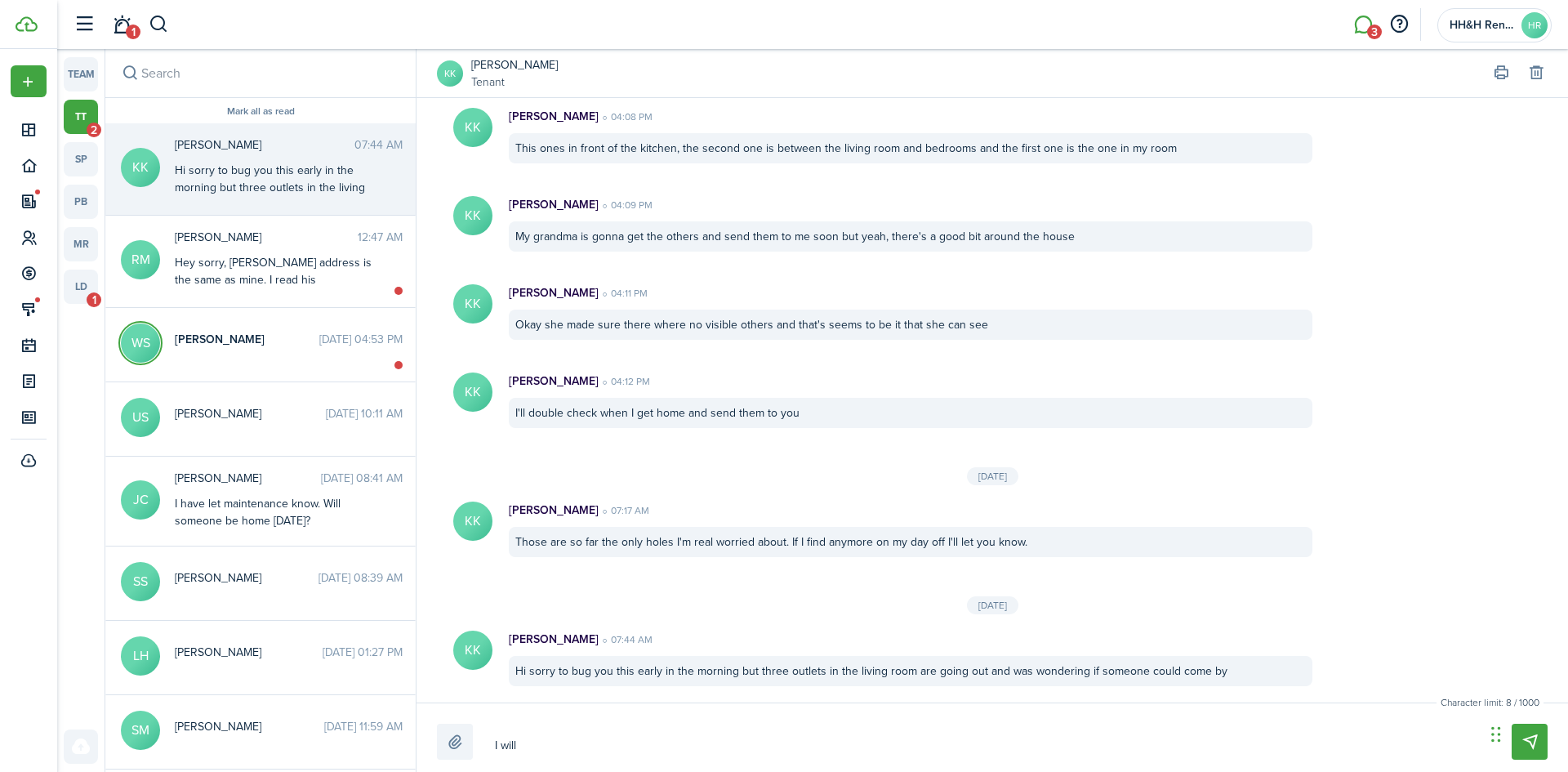
type textarea "I will"
type textarea "I wil"
type textarea "I wi"
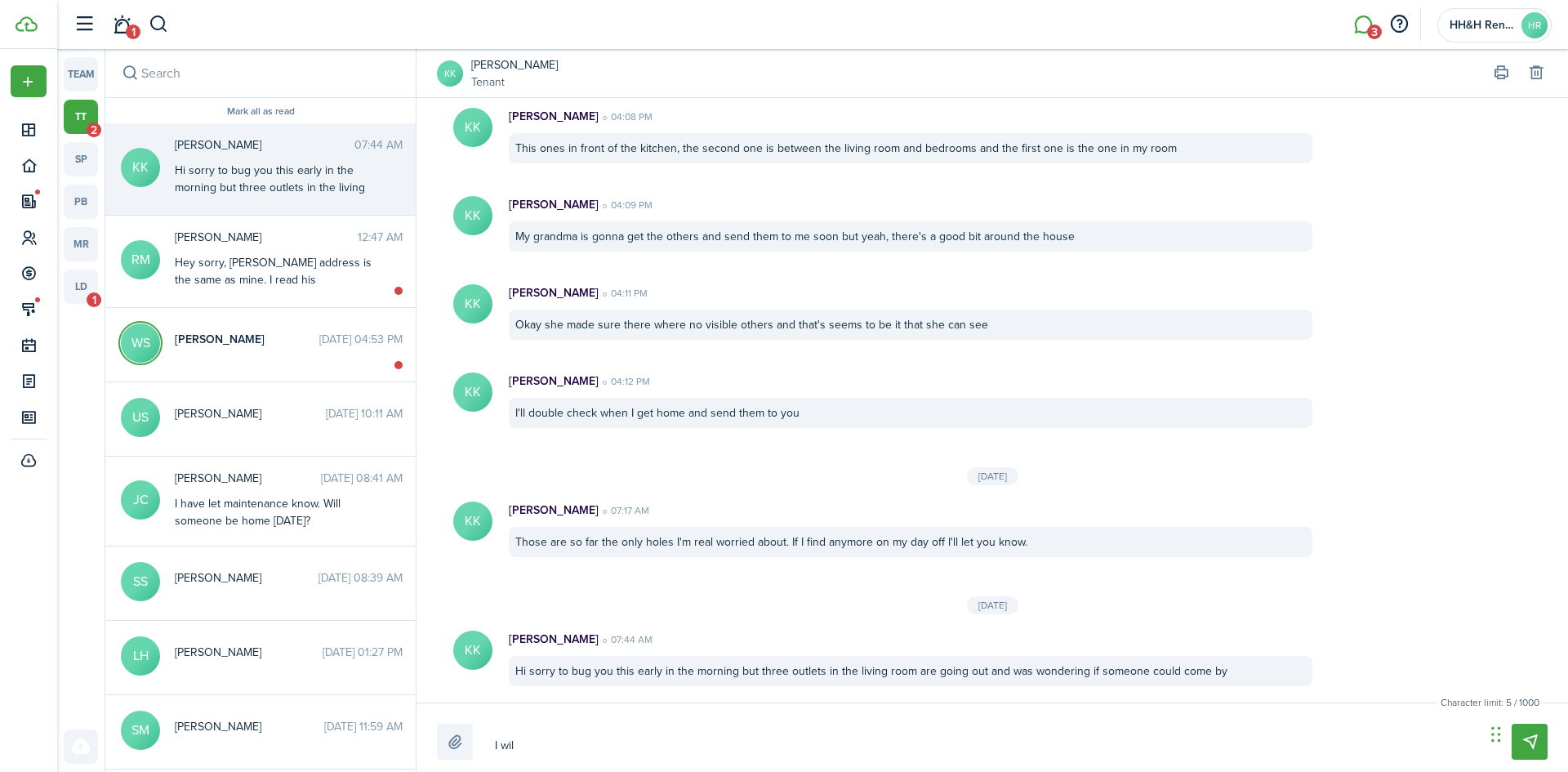
type textarea "I wi"
type textarea "I w"
type textarea "I"
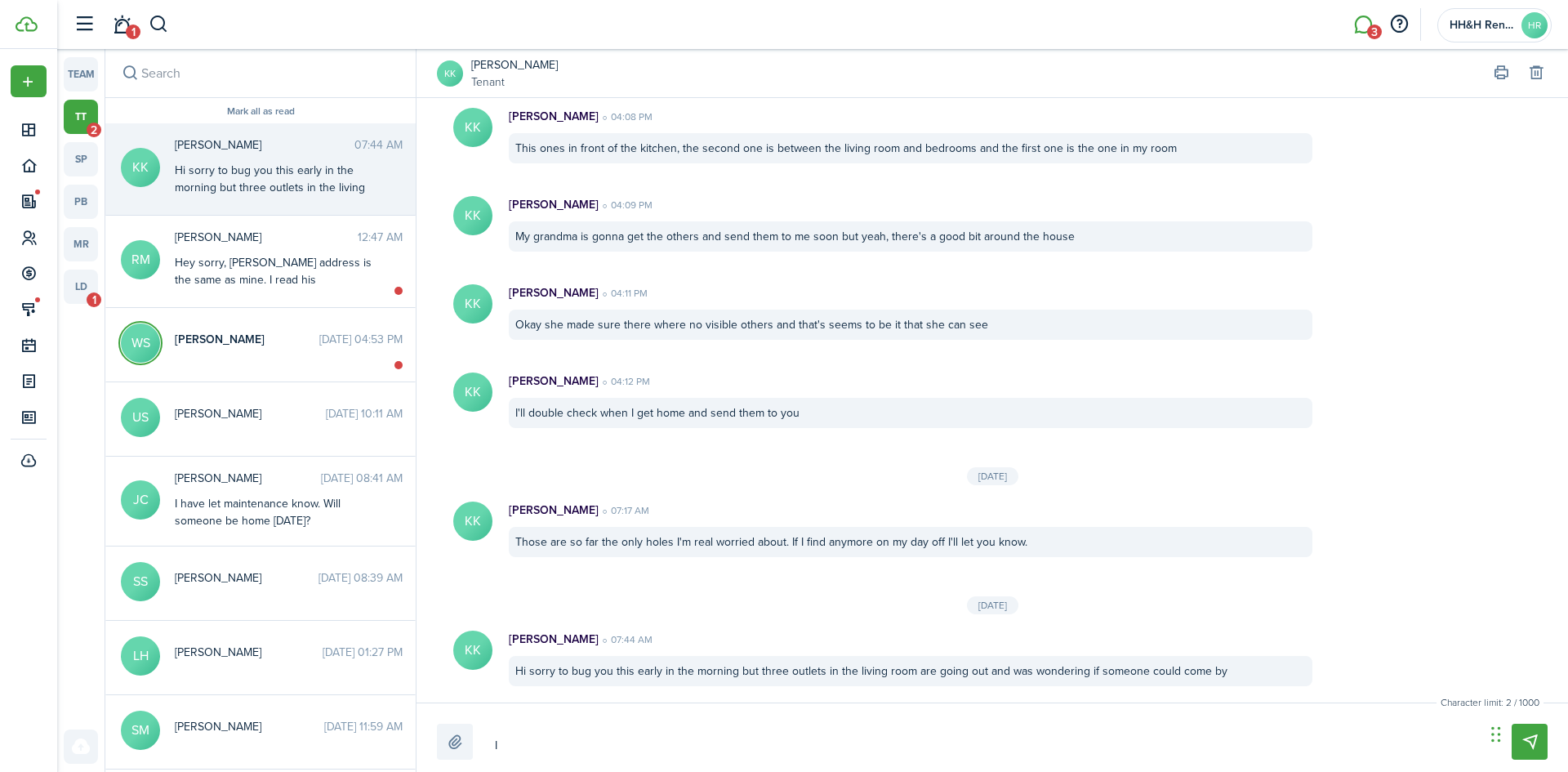
type textarea "I i"
type textarea "I"
type textarea "I w"
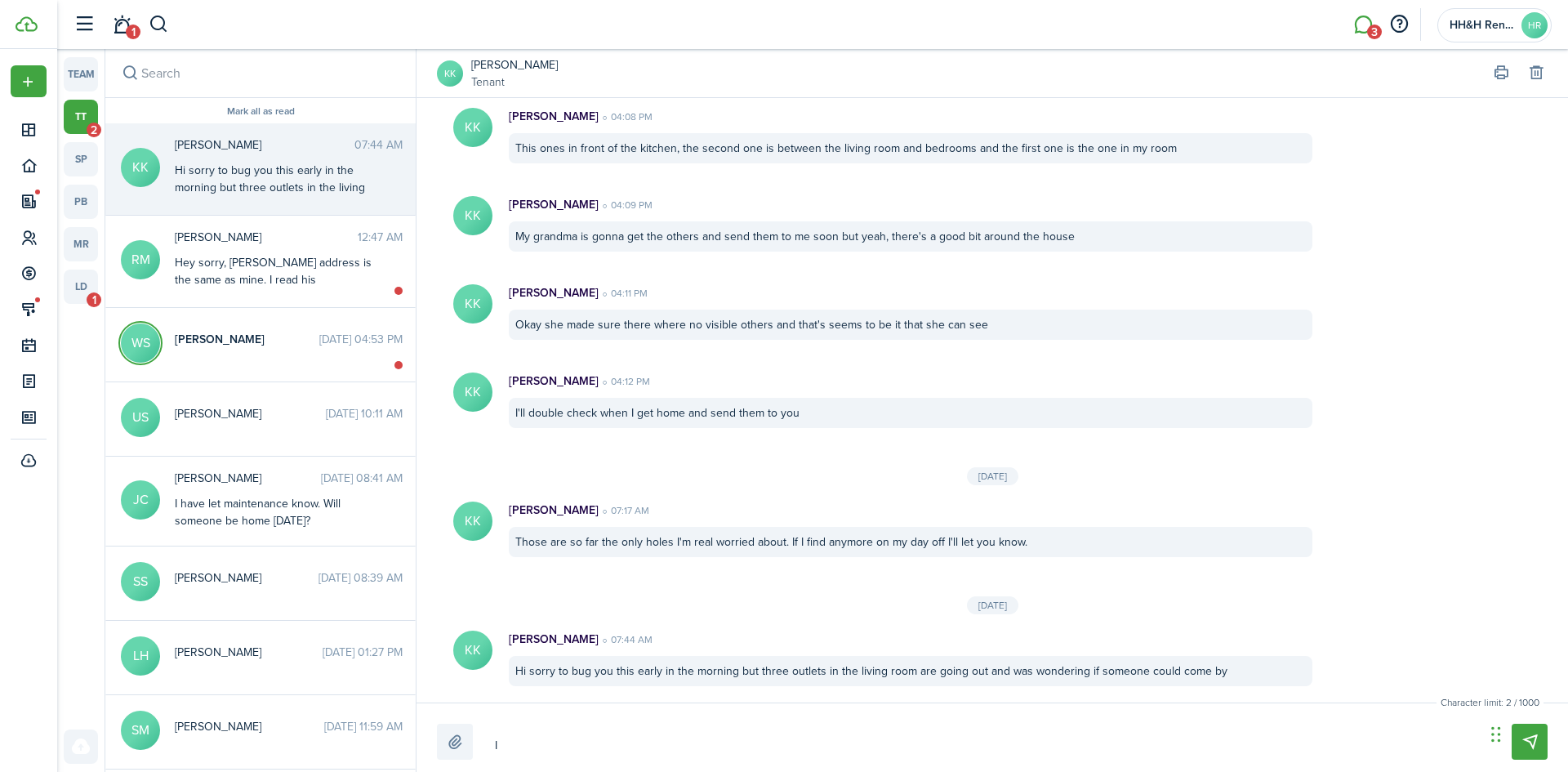
type textarea "I w"
type textarea "I wi"
type textarea "I wil"
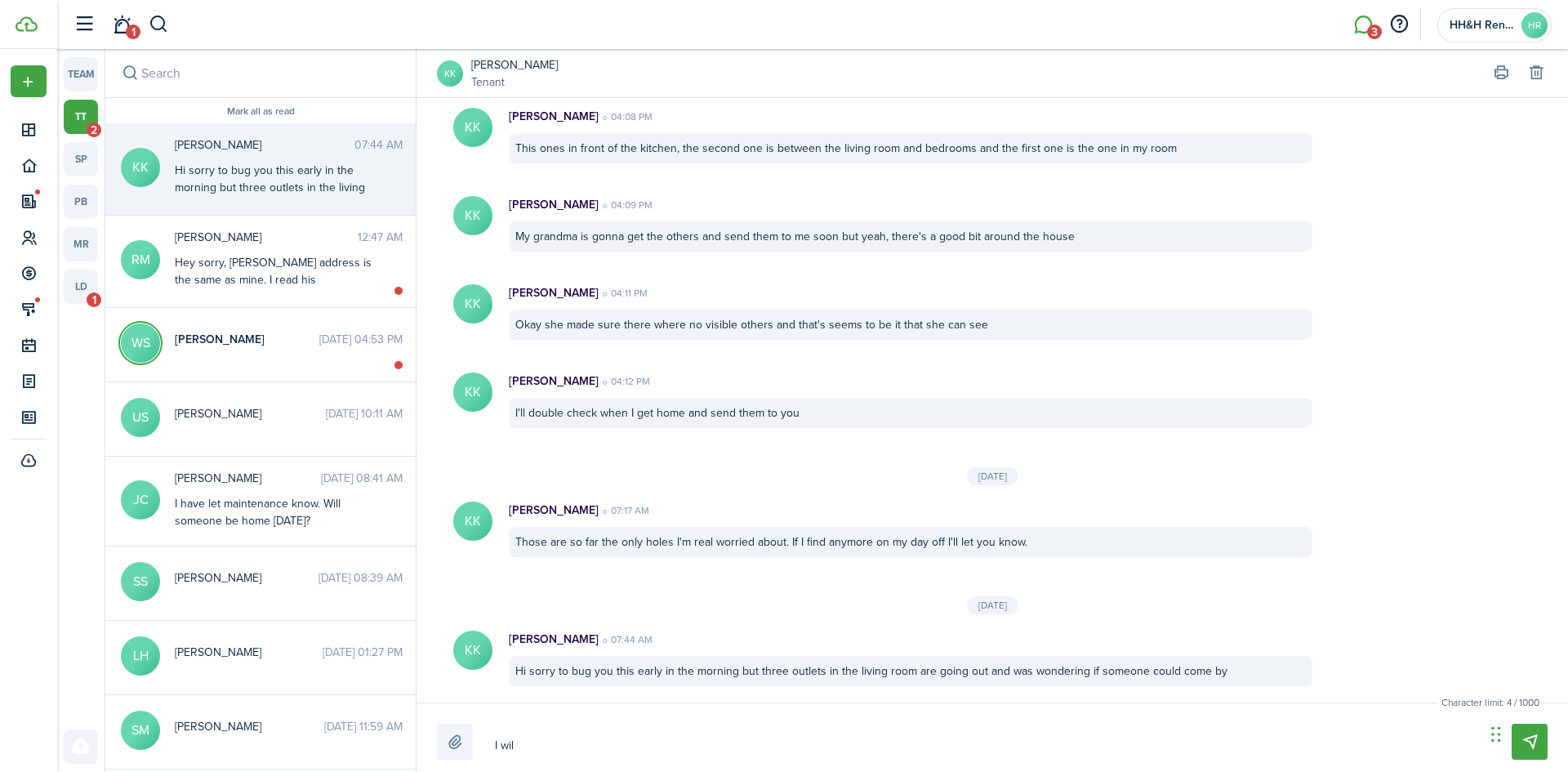
type textarea "I will"
type textarea "I will g"
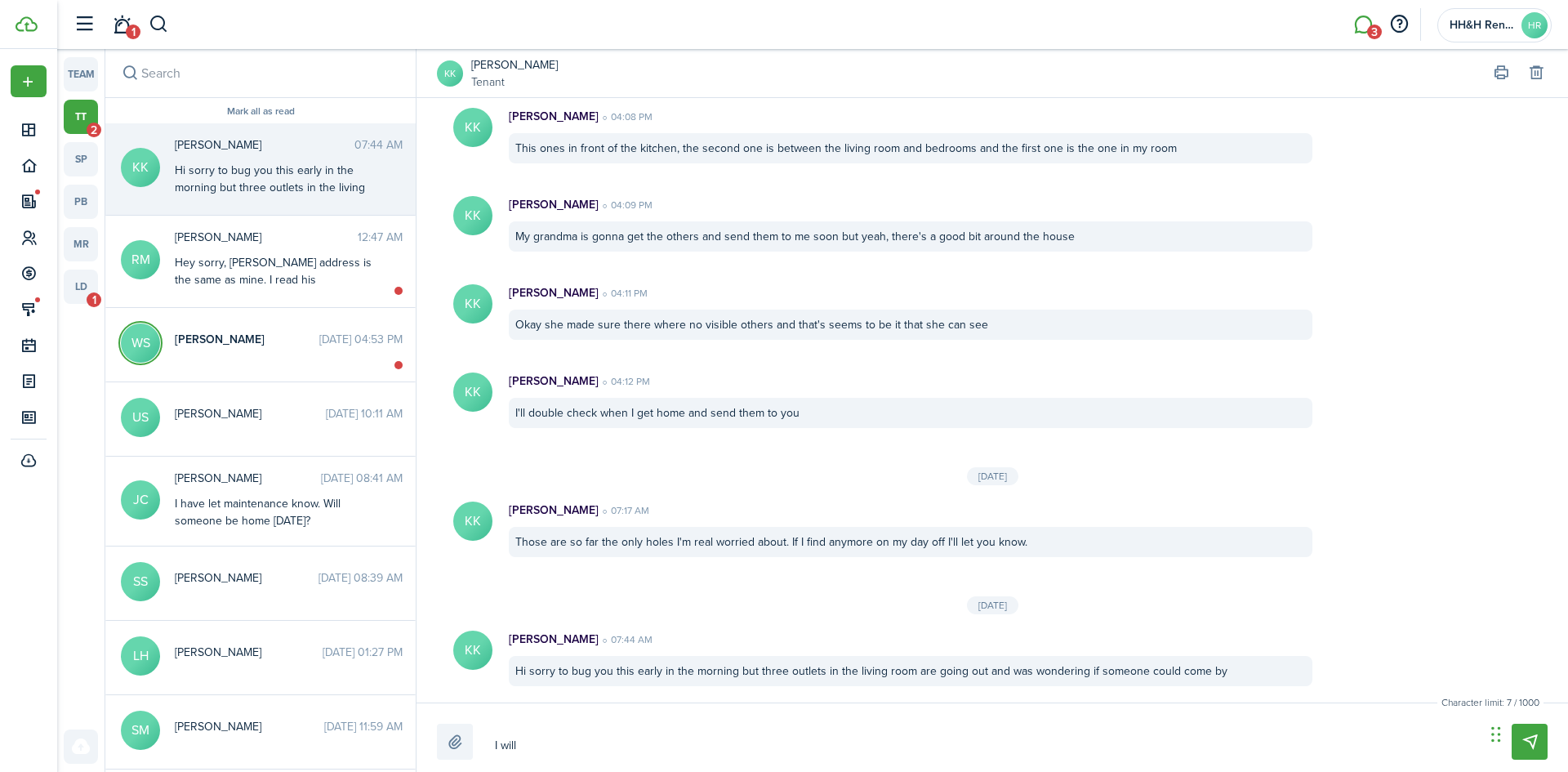
type textarea "I will g"
type textarea "I will ge"
type textarea "I will get"
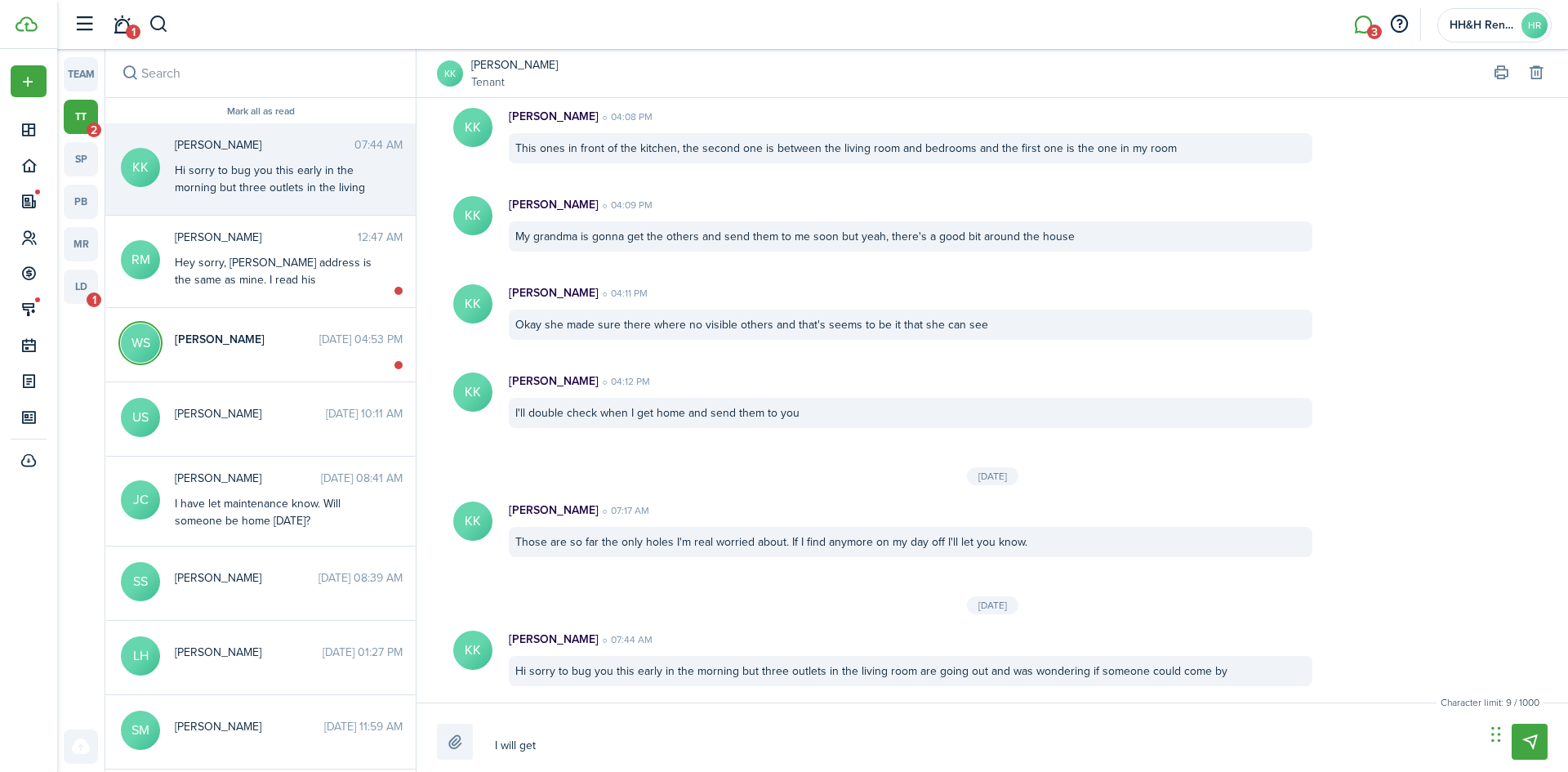
type textarea "I will get"
type textarea "I will get s"
type textarea "I will get so"
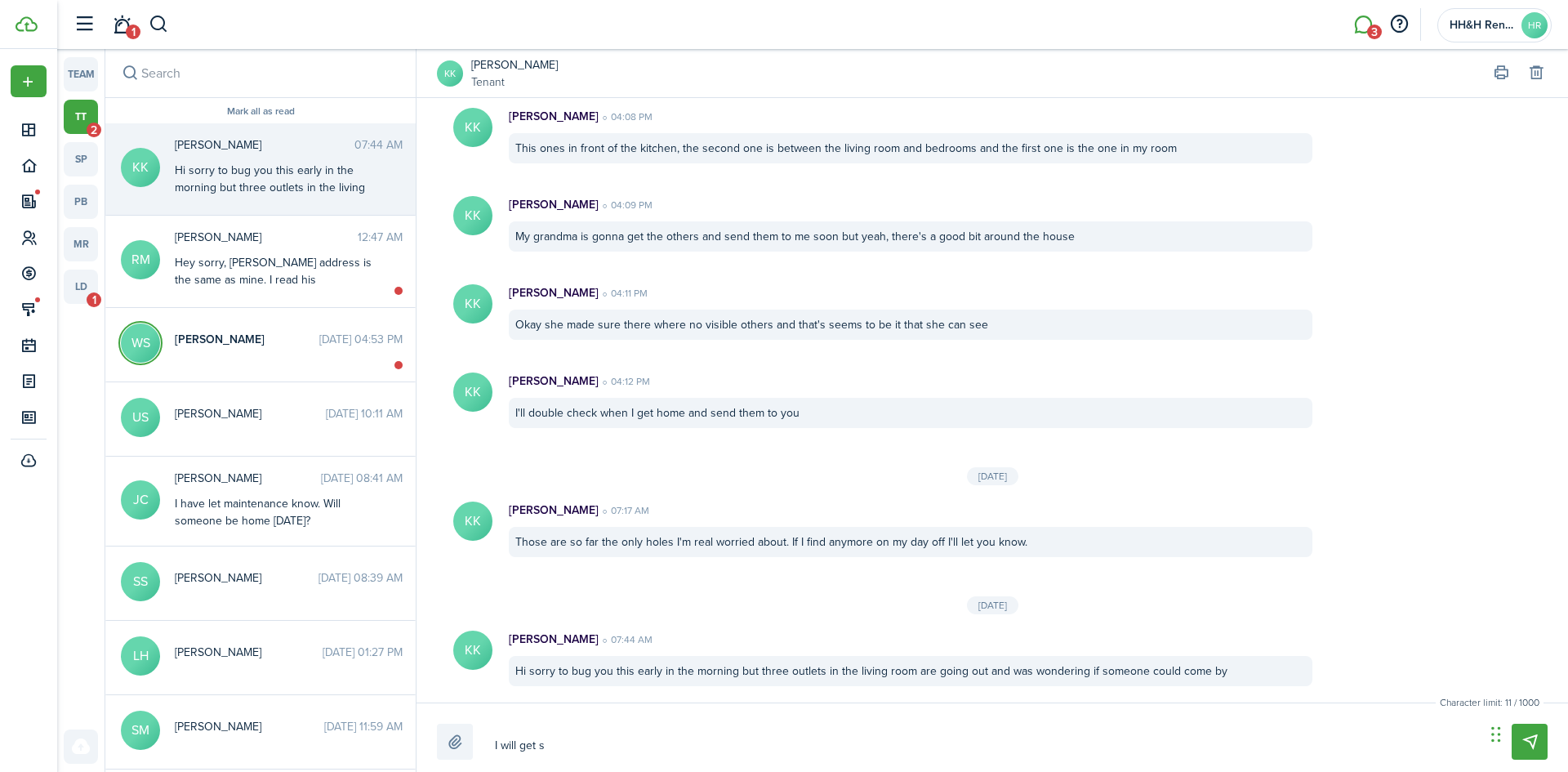
type textarea "I will get so"
type textarea "I will get som"
type textarea "I will get some"
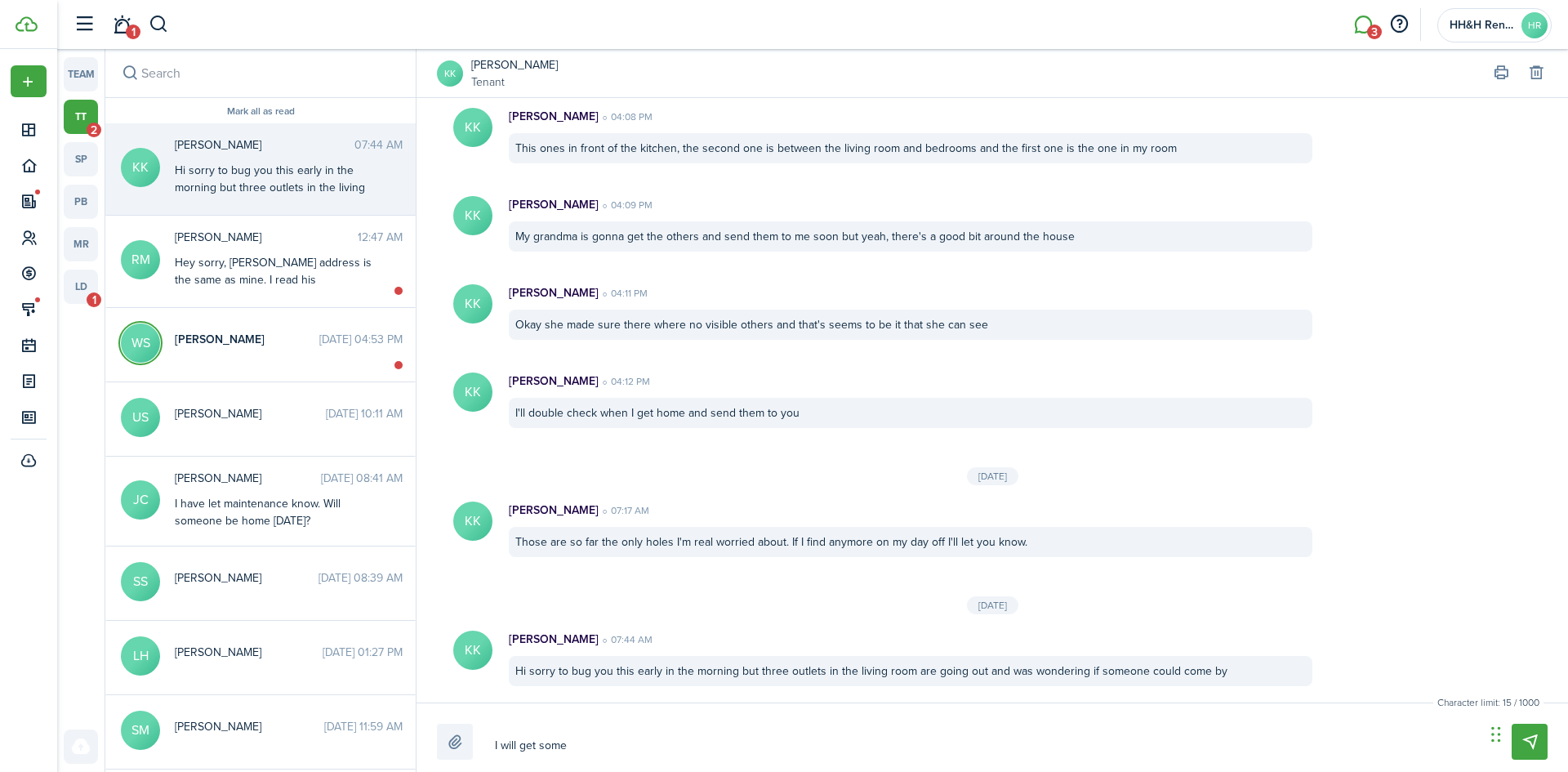
type textarea "I will get someo"
type textarea "I will get someon"
type textarea "I will get someone"
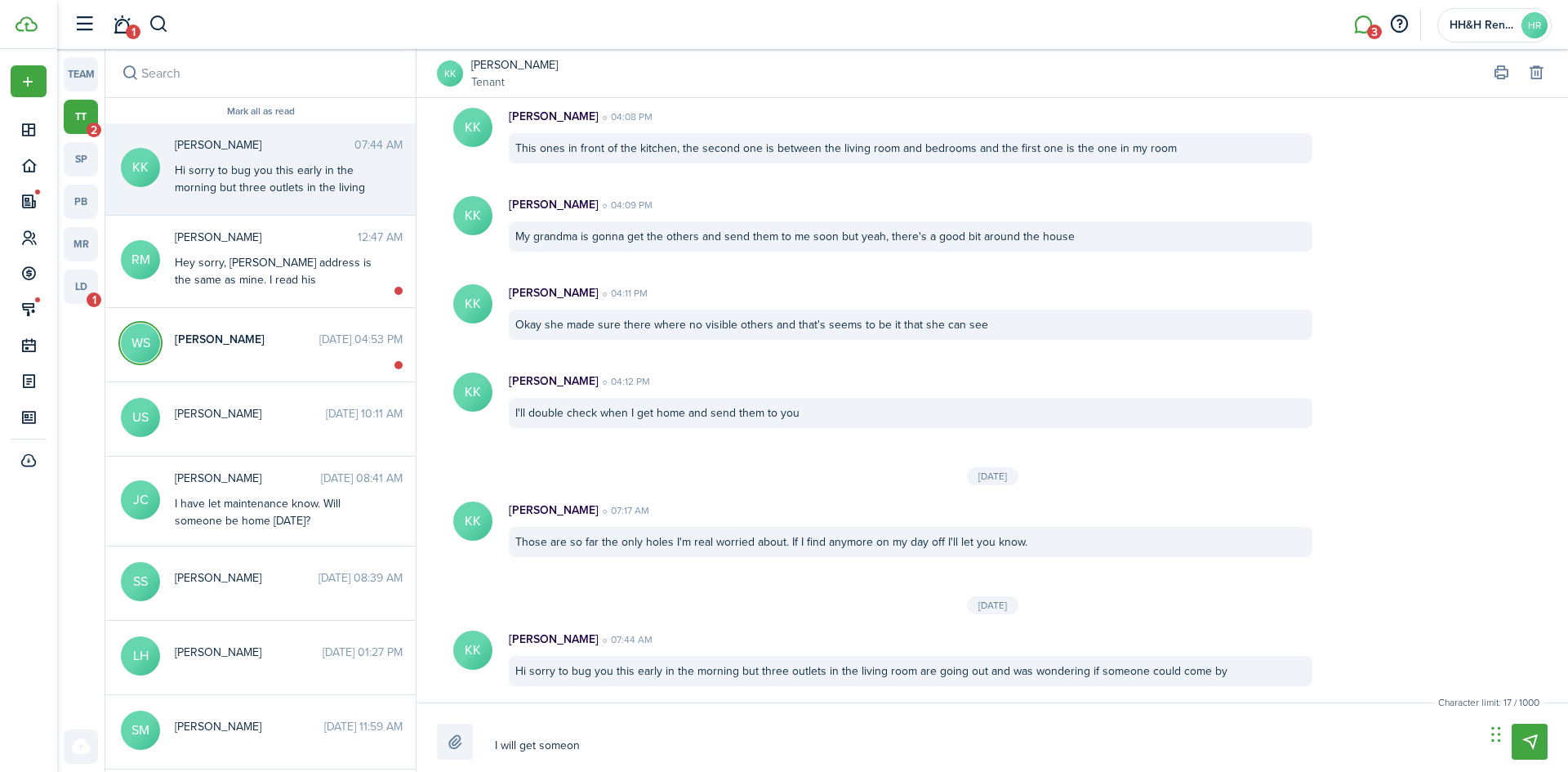
type textarea "I will get someone"
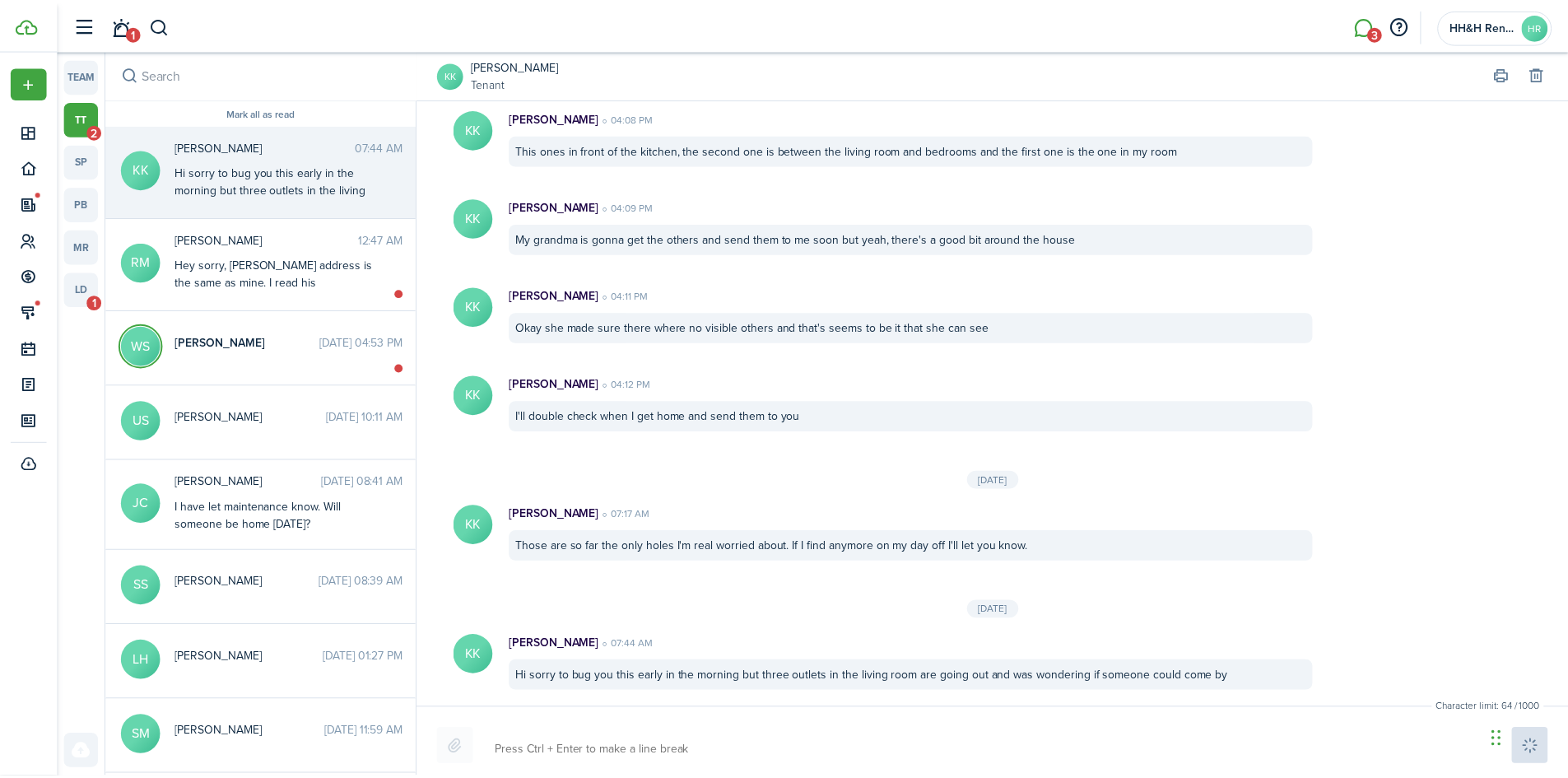
scroll to position [1670, 0]
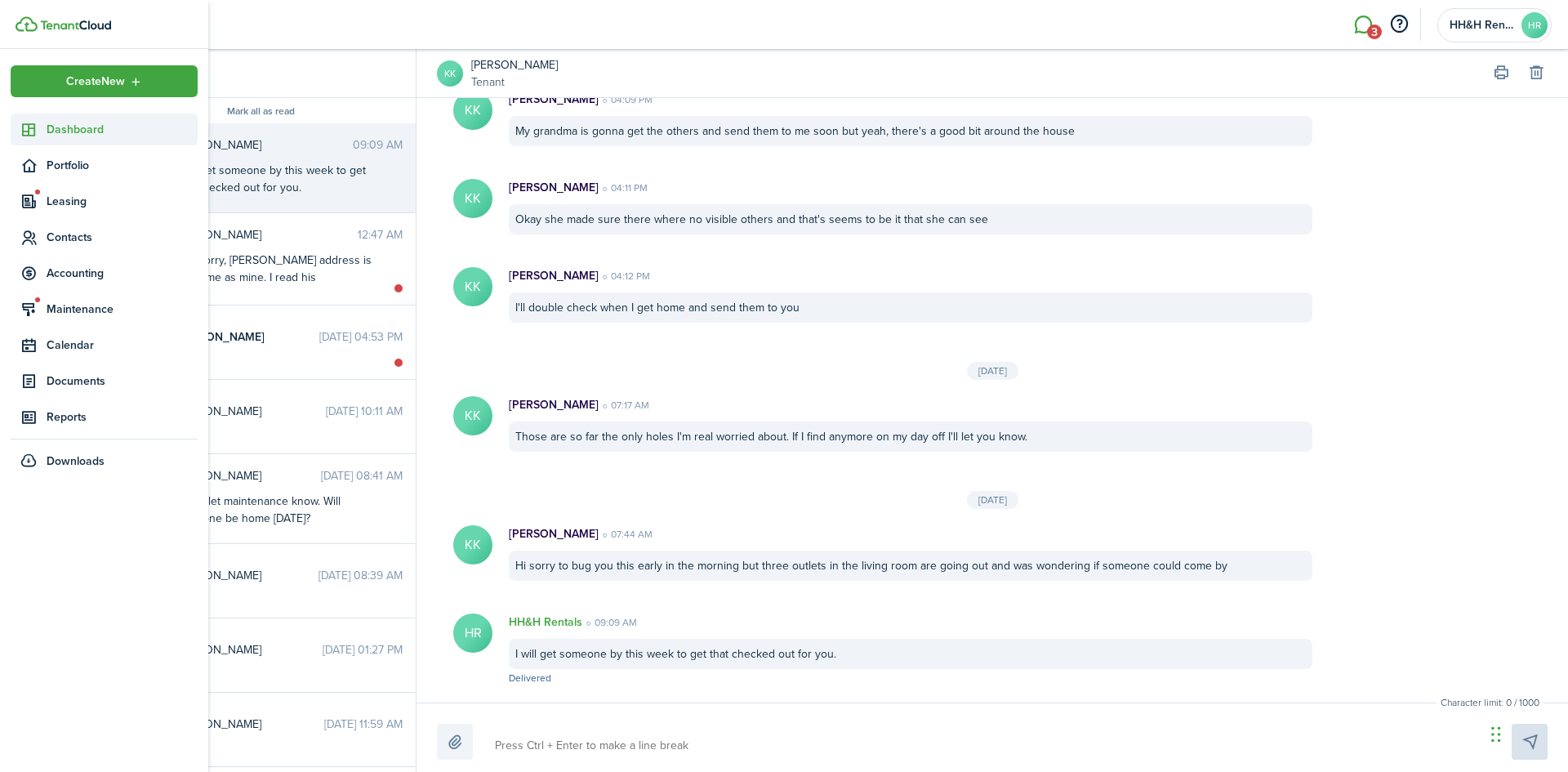
click at [54, 128] on span "Dashboard" at bounding box center [123, 129] width 151 height 17
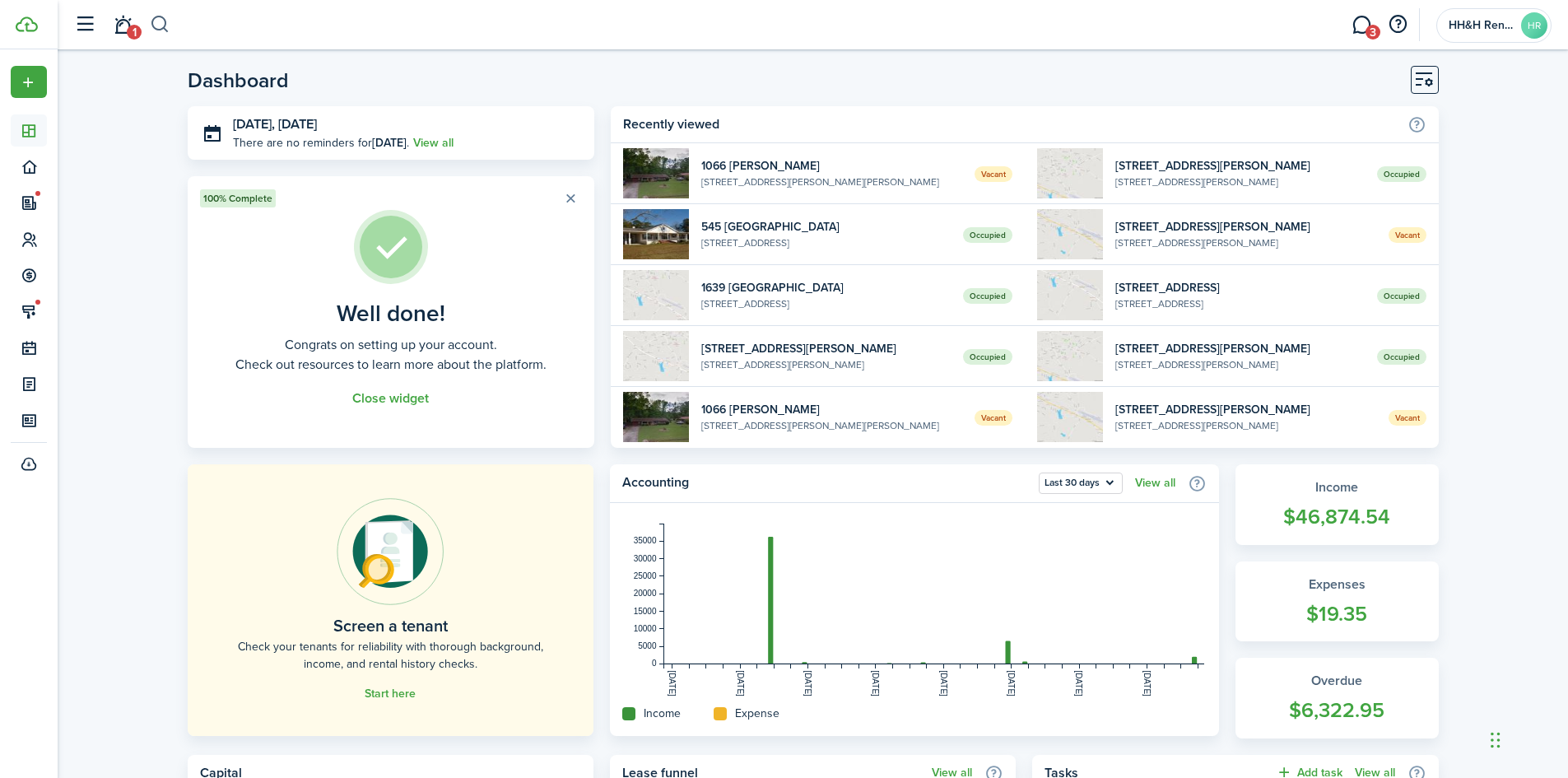
click at [163, 32] on button "button" at bounding box center [160, 25] width 21 height 28
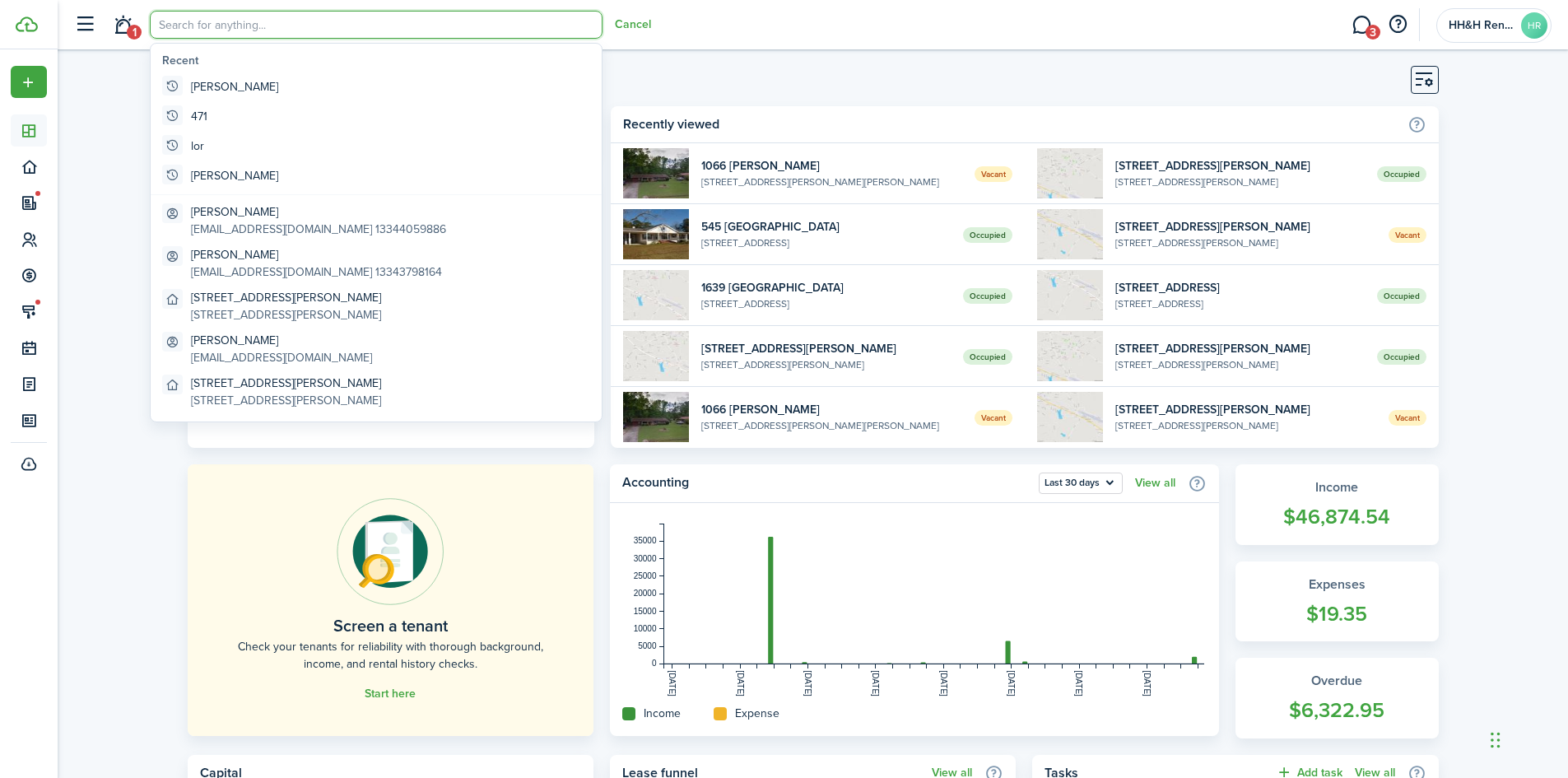
click at [225, 36] on input "search" at bounding box center [376, 25] width 453 height 28
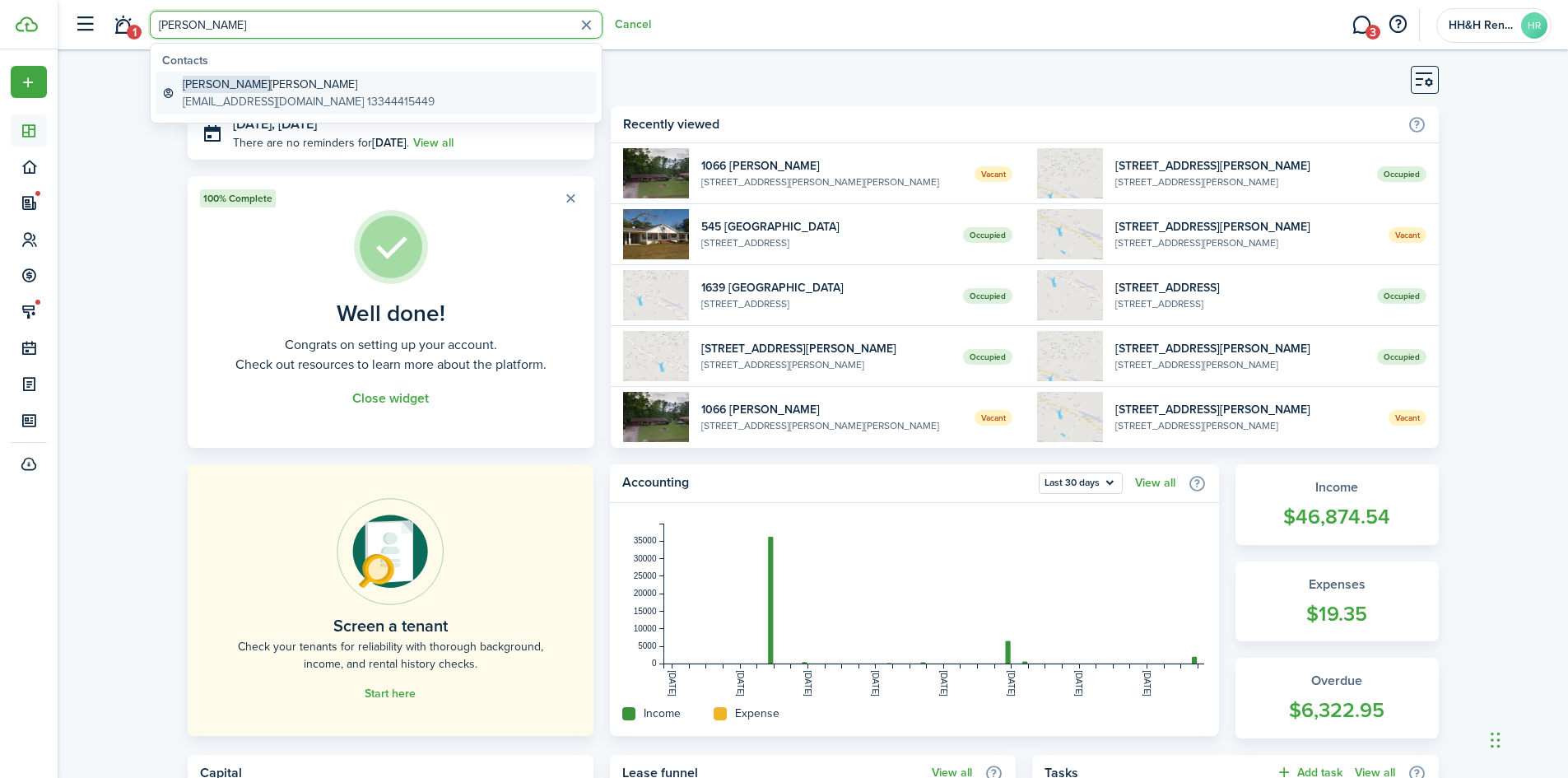
click at [193, 97] on global-search-item-description "[EMAIL_ADDRESS][DOMAIN_NAME] 13344415449" at bounding box center [308, 101] width 252 height 17
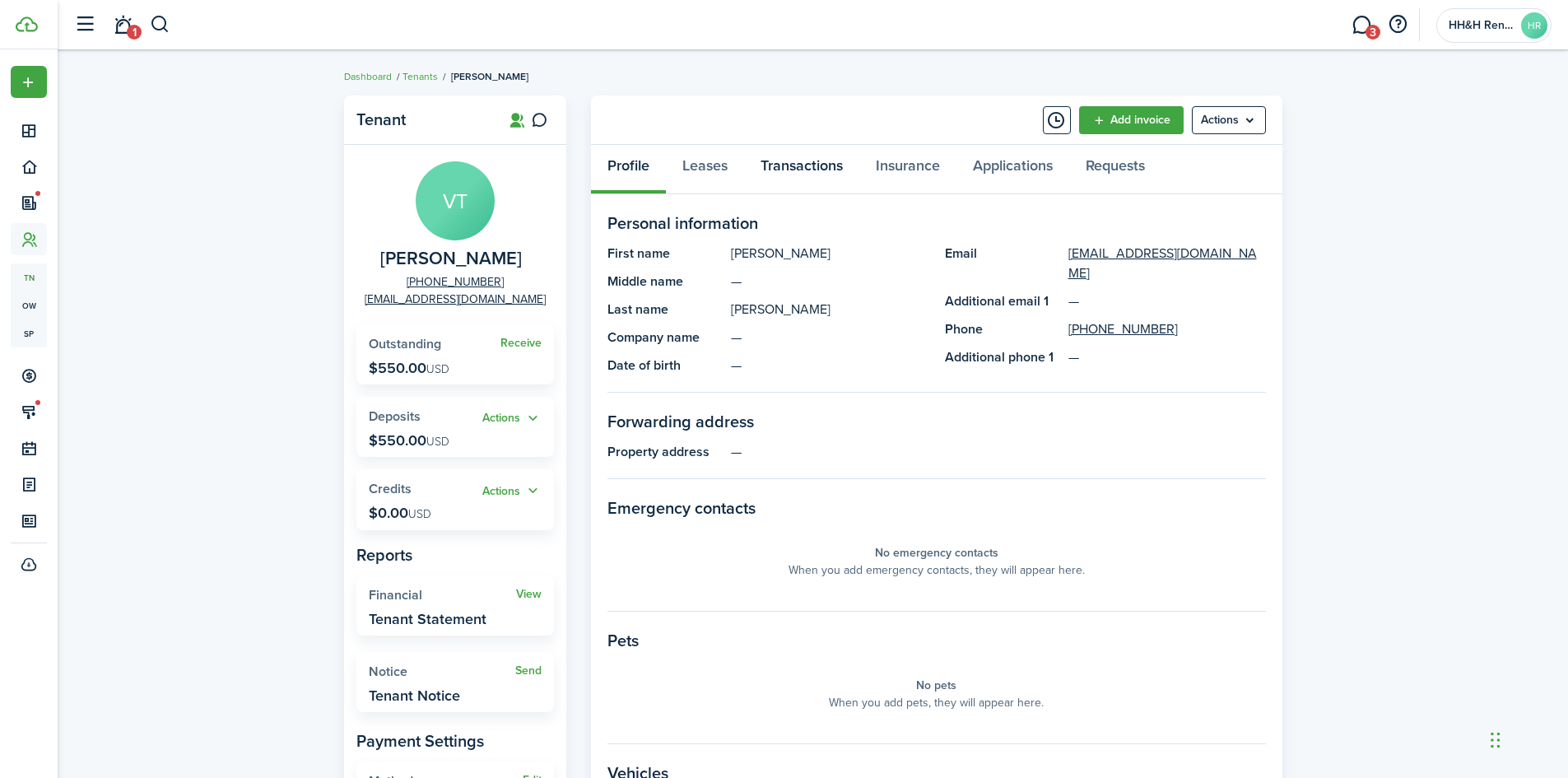
click at [750, 163] on link "Transactions" at bounding box center [801, 170] width 115 height 50
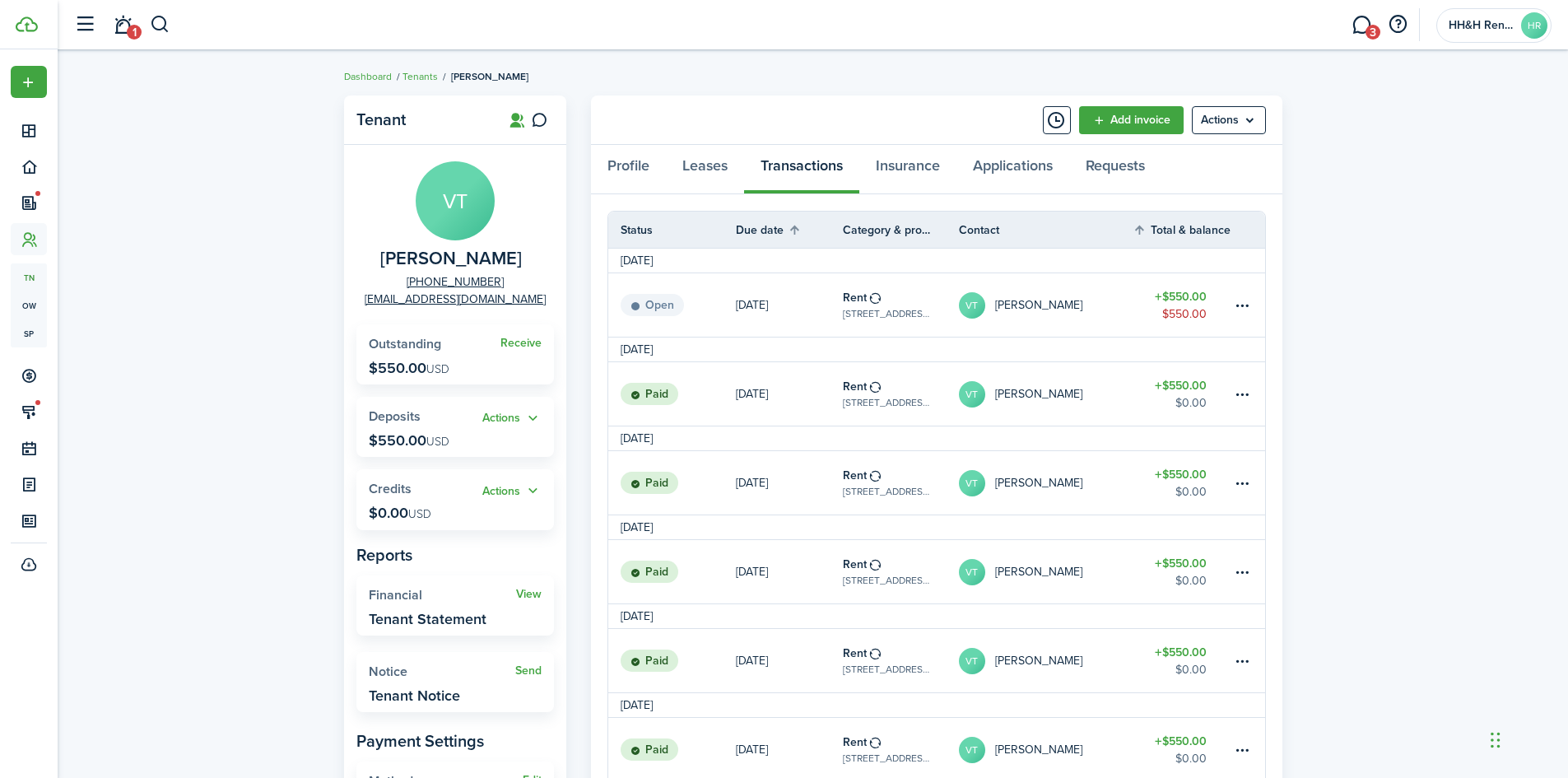
click at [1027, 303] on table-profile-info-text "[PERSON_NAME]" at bounding box center [1038, 305] width 87 height 13
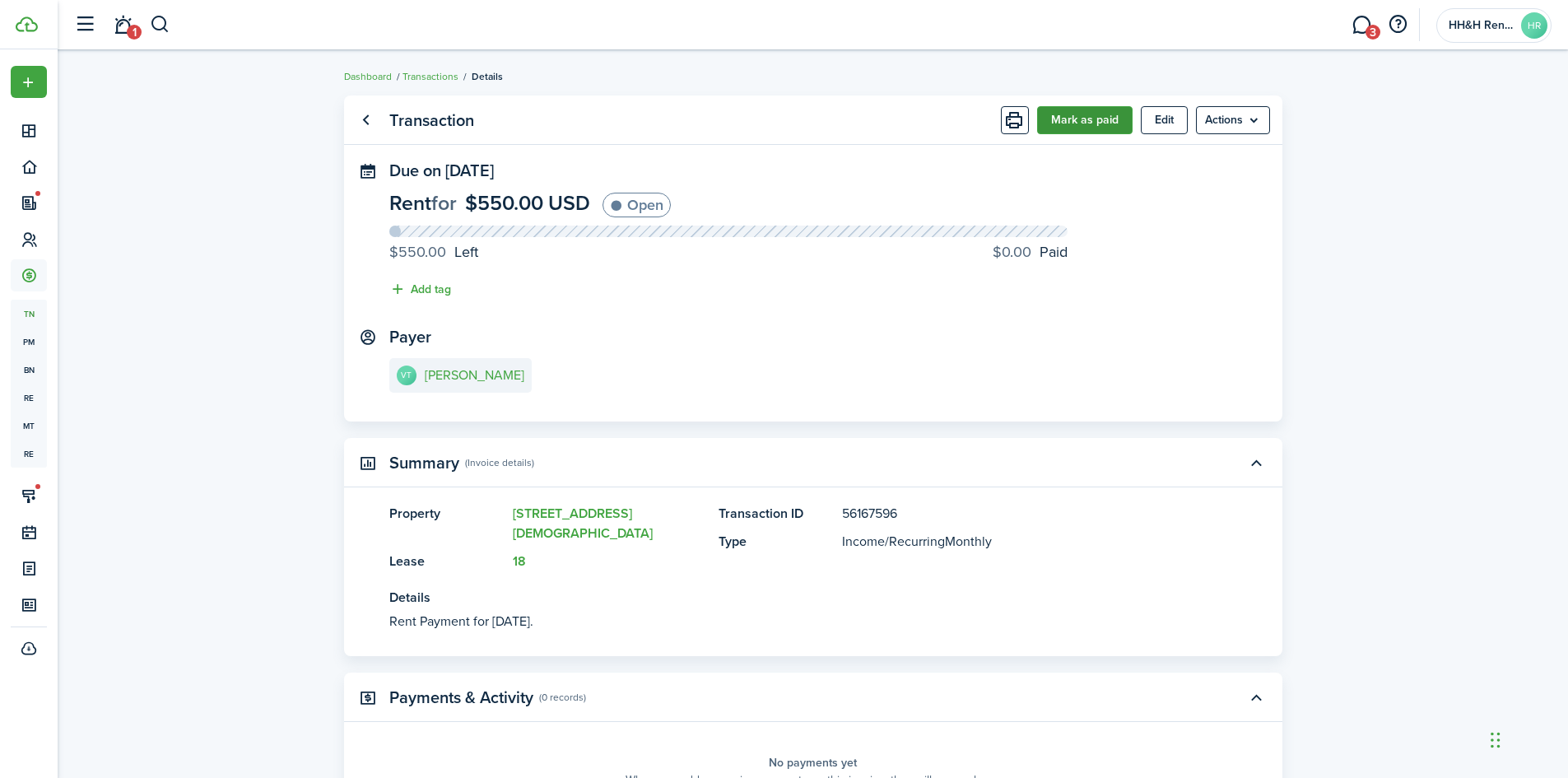
click at [1081, 129] on button "Mark as paid" at bounding box center [1085, 120] width 95 height 28
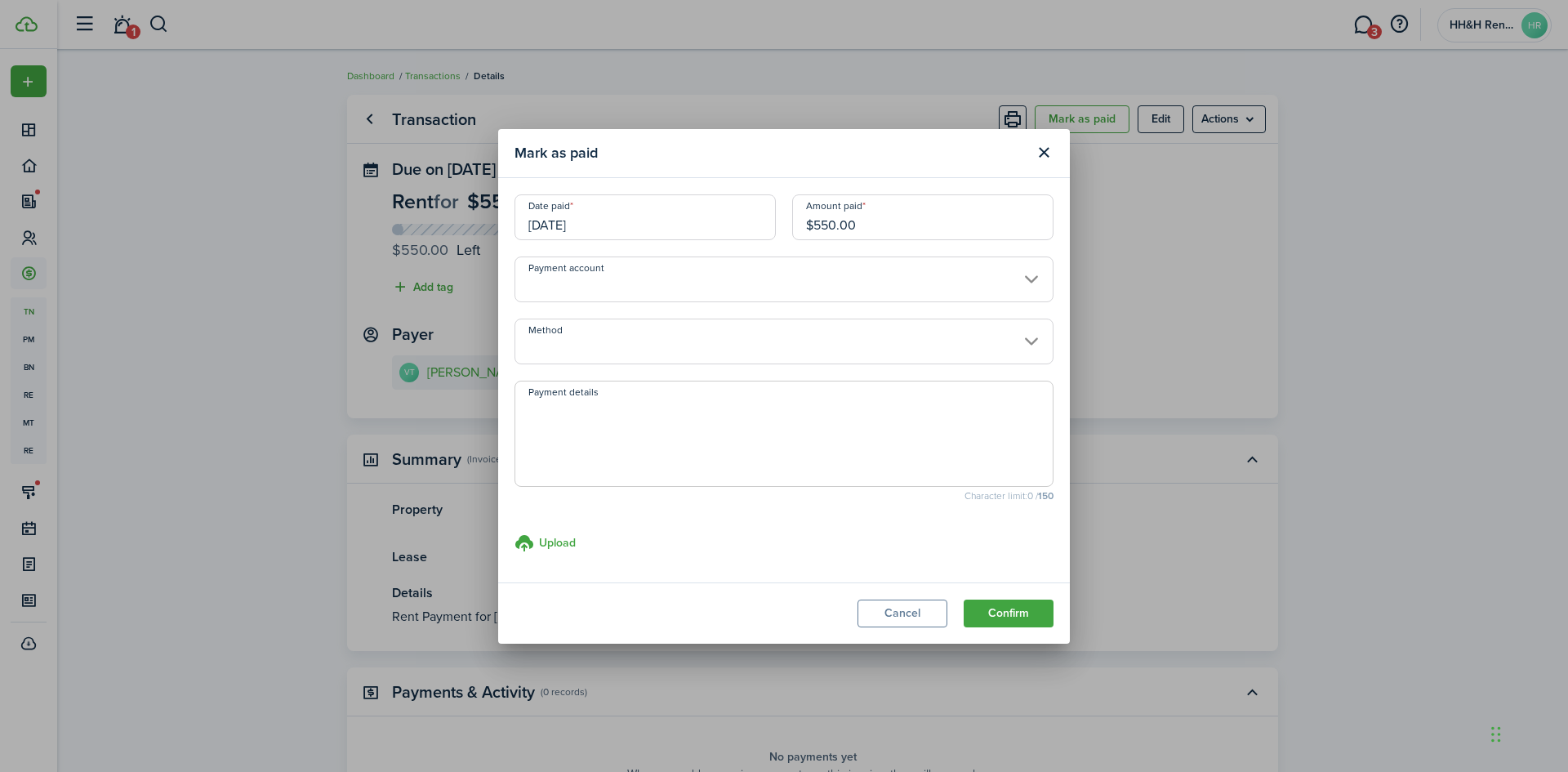
click at [730, 226] on input "[DATE]" at bounding box center [645, 217] width 262 height 46
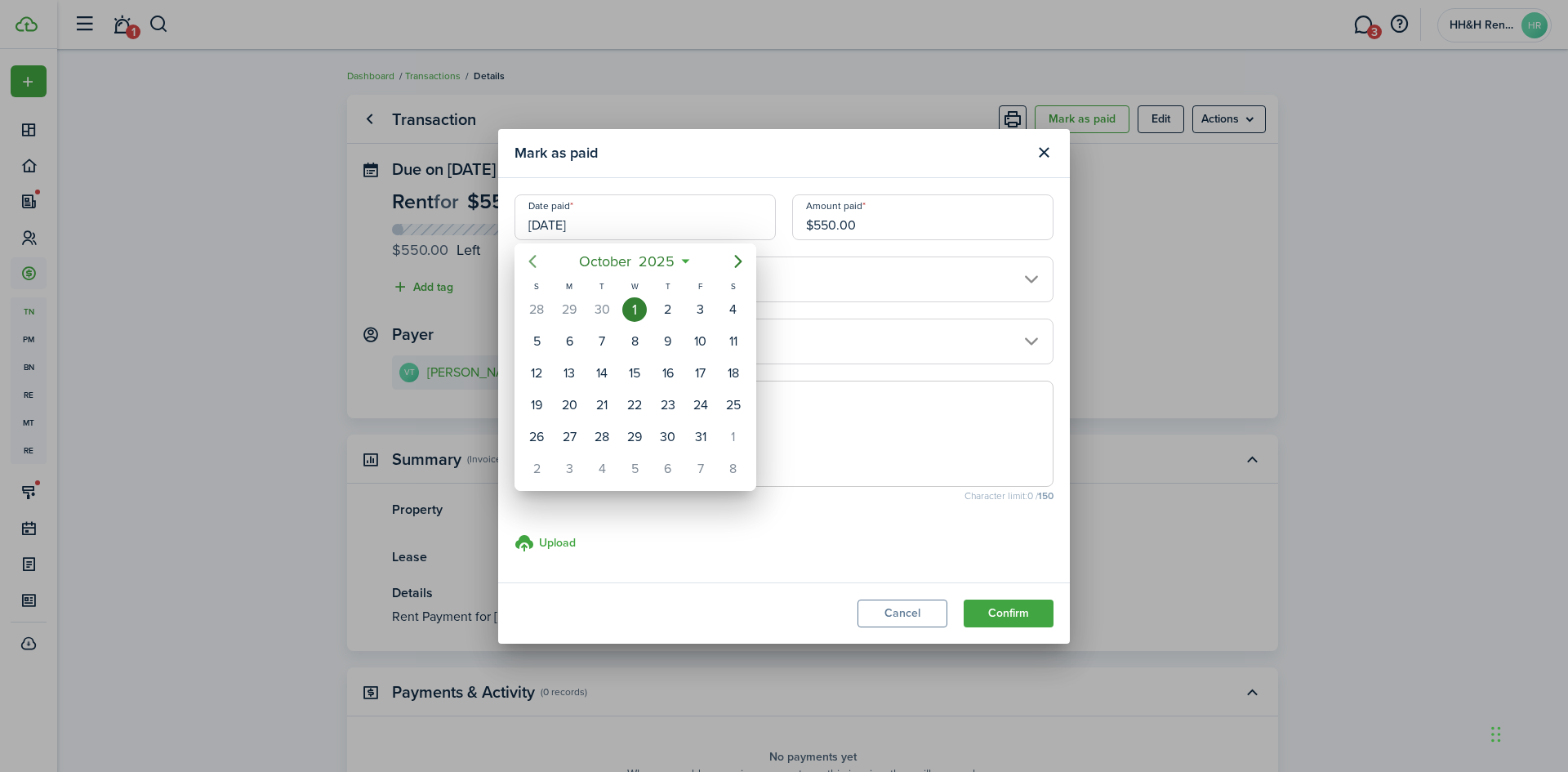
click at [540, 267] on icon "Previous page" at bounding box center [532, 262] width 20 height 20
click at [573, 435] on div "29" at bounding box center [569, 437] width 25 height 25
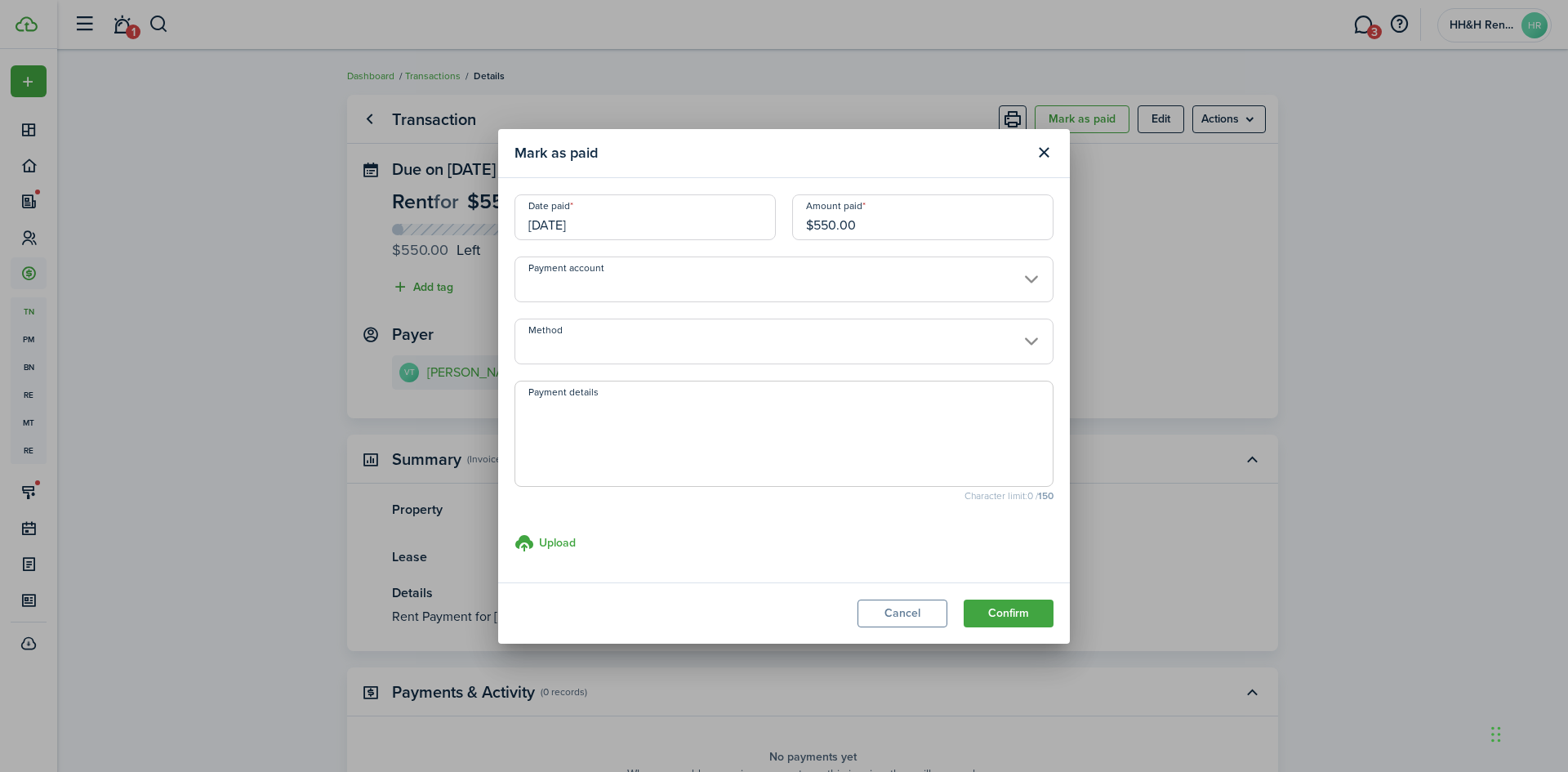
click at [742, 355] on input "Method" at bounding box center [783, 342] width 539 height 46
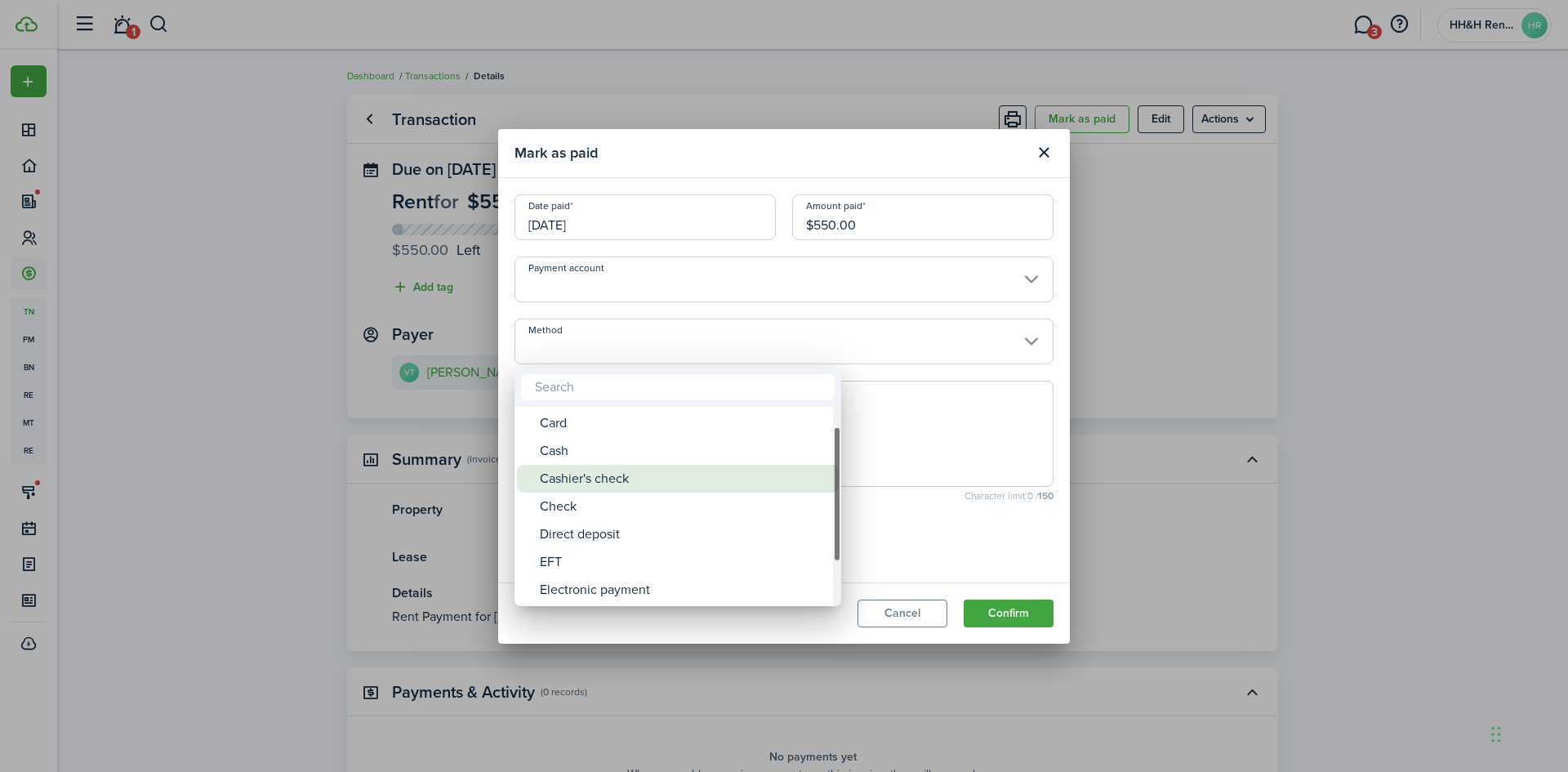
click at [624, 487] on div "Cashier's check" at bounding box center [684, 479] width 289 height 28
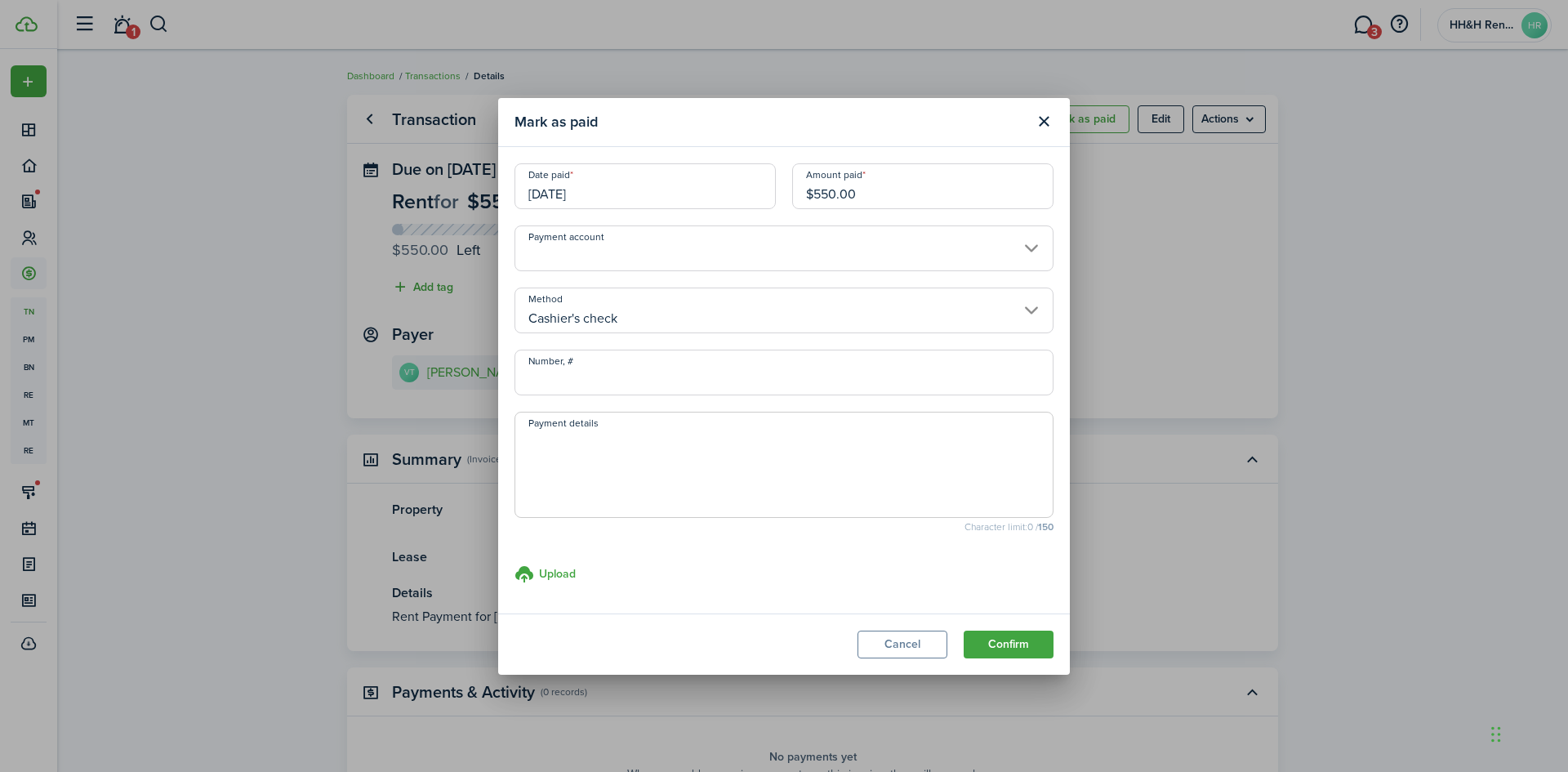
click at [624, 330] on input "Cashier's check" at bounding box center [783, 310] width 539 height 46
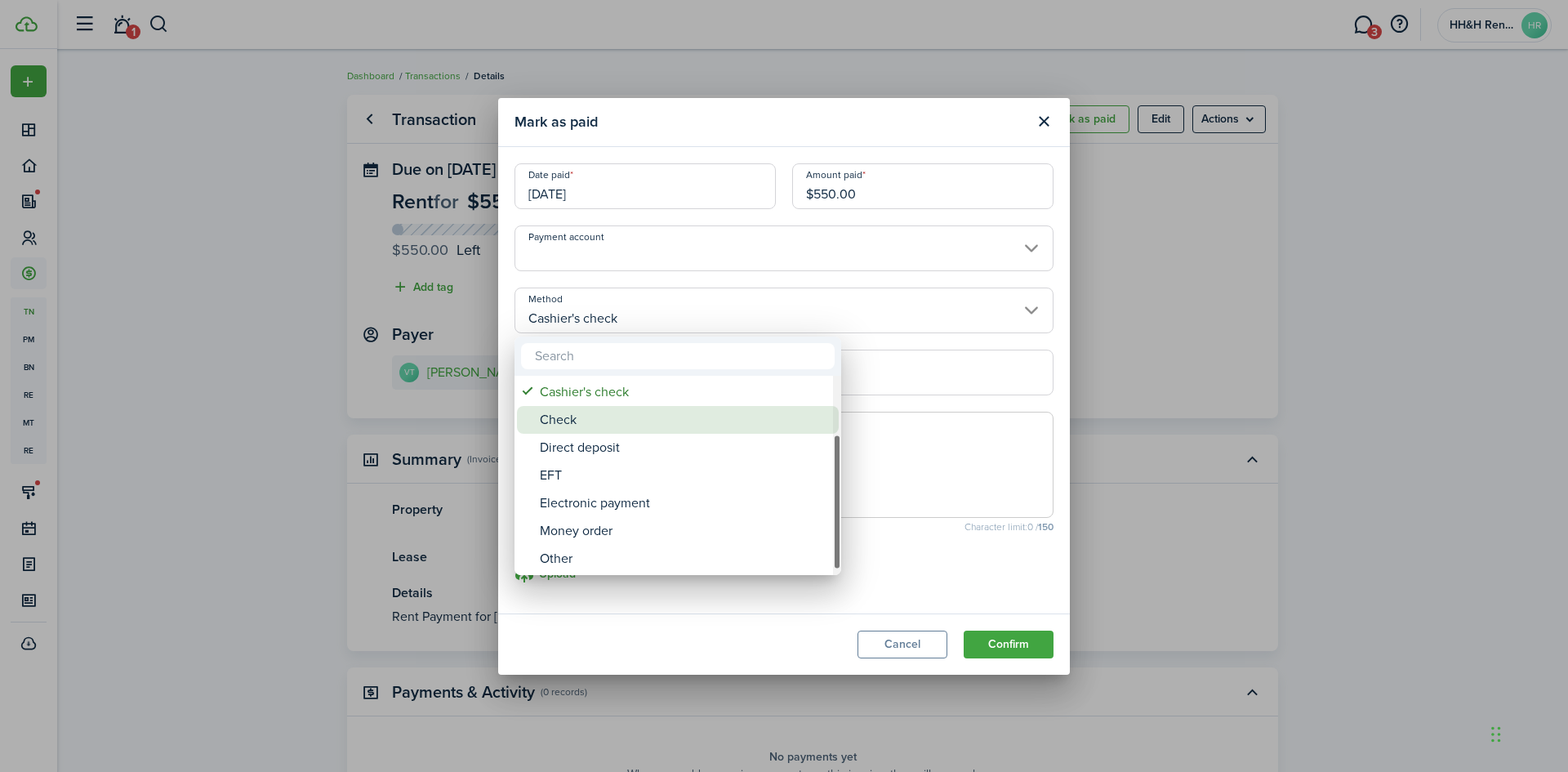
click at [585, 427] on div "Check" at bounding box center [684, 420] width 289 height 28
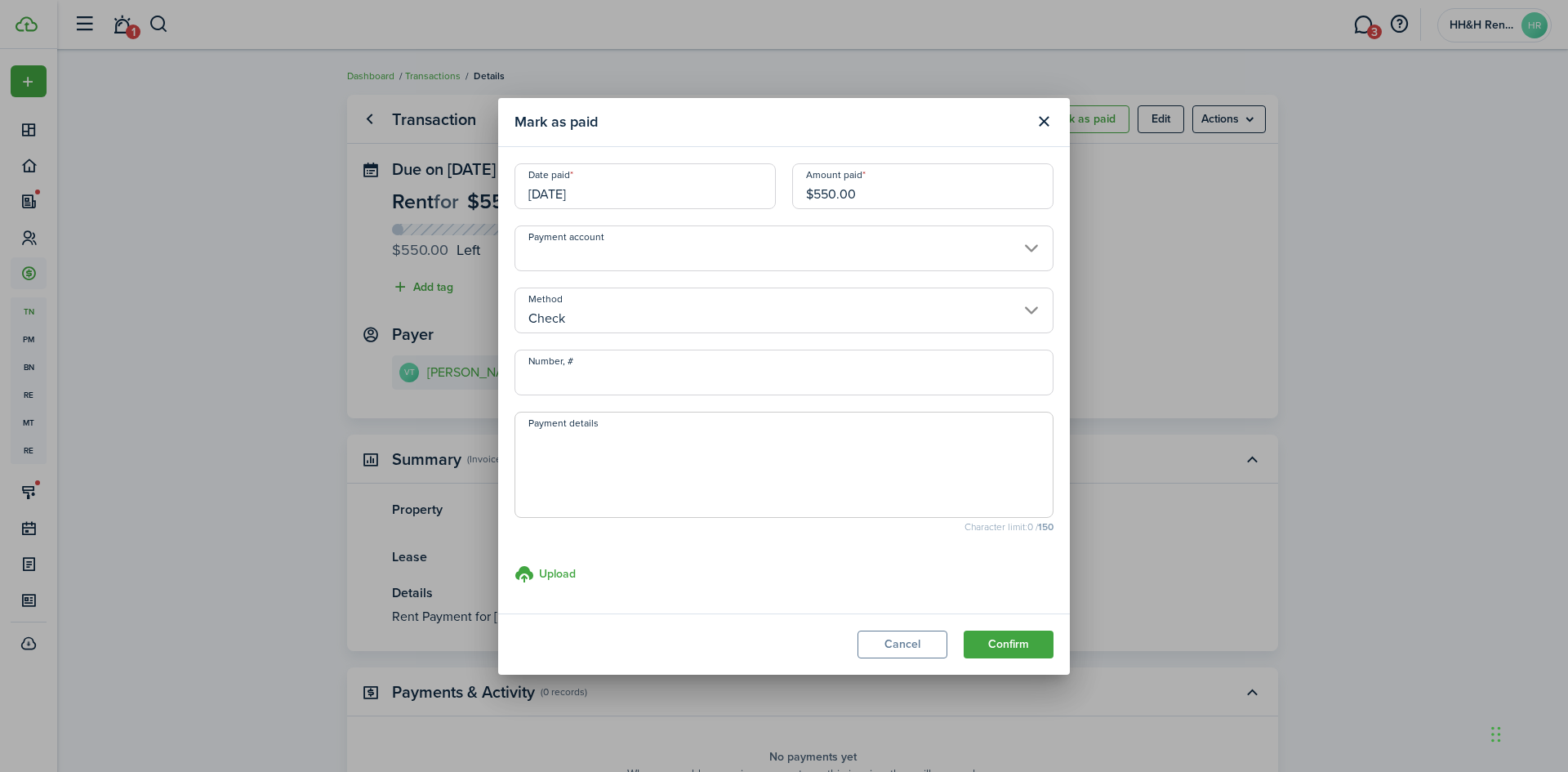
click at [619, 368] on input "Number, #" at bounding box center [783, 373] width 539 height 46
click at [1016, 644] on button "Confirm" at bounding box center [1008, 644] width 90 height 28
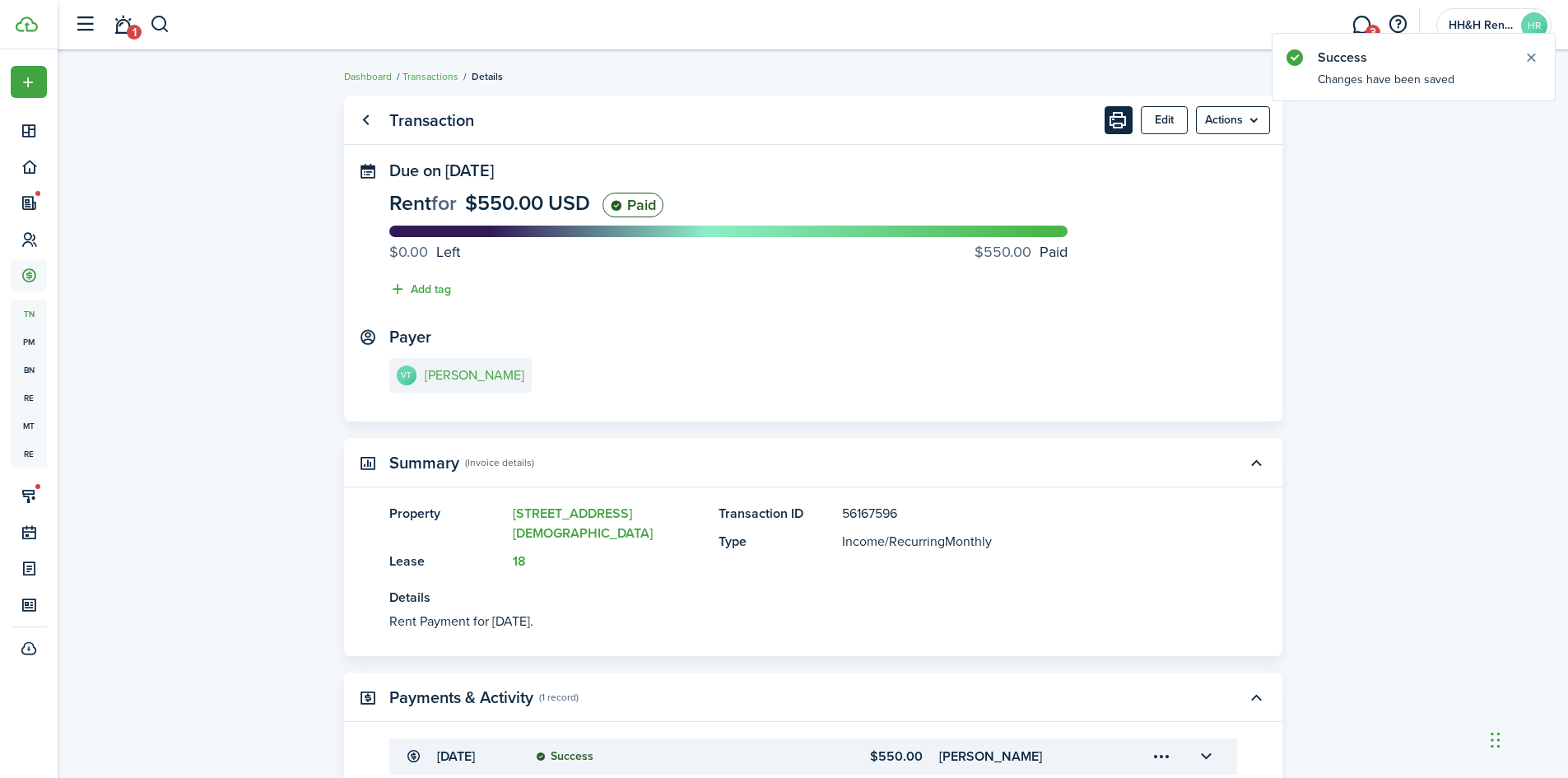
click at [1113, 115] on button "Print" at bounding box center [1119, 120] width 28 height 28
click at [448, 371] on e-details-info-title "[PERSON_NAME]" at bounding box center [474, 376] width 100 height 15
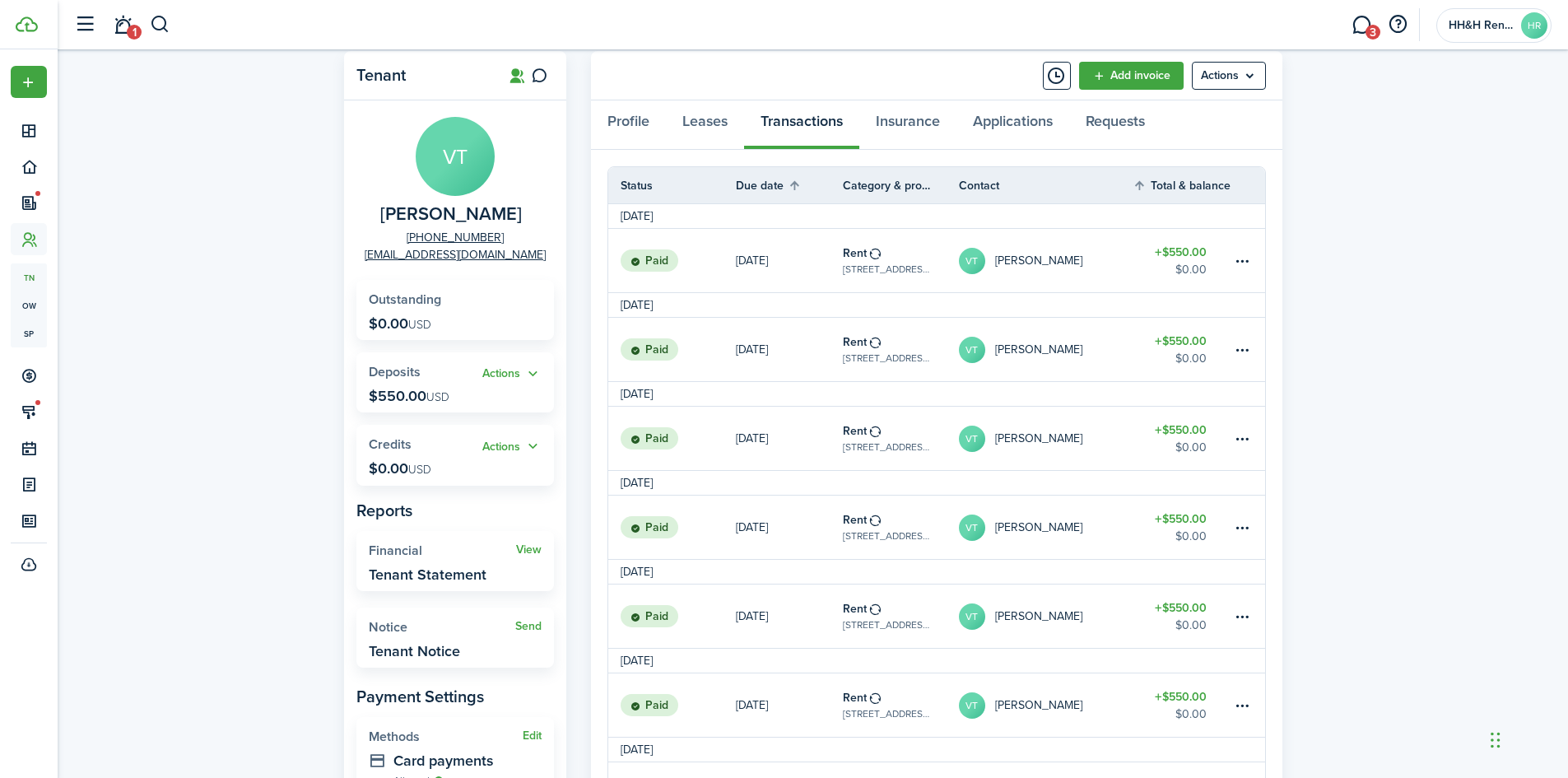
scroll to position [82, 0]
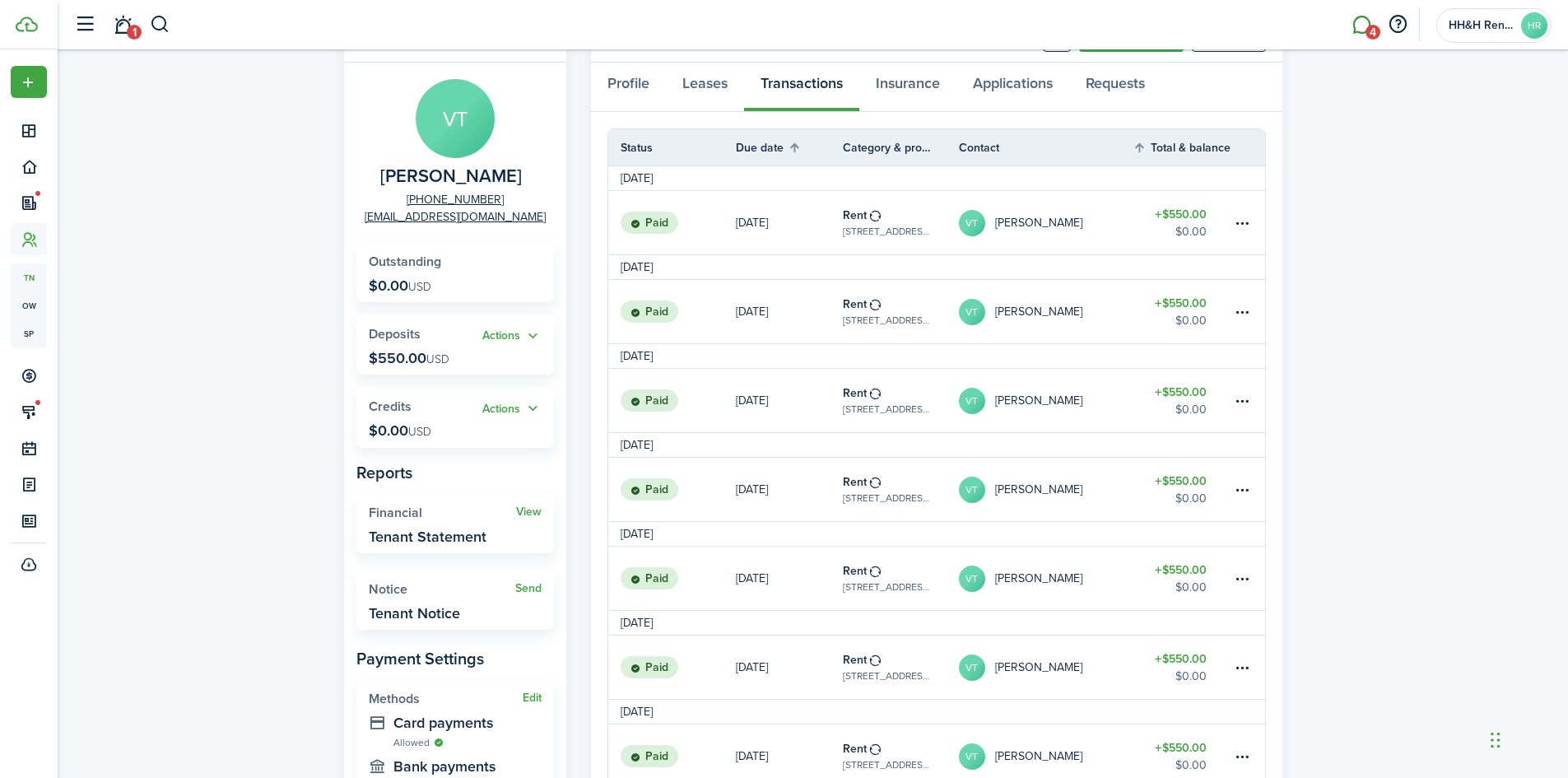
click at [1363, 11] on link "4" at bounding box center [1362, 25] width 32 height 42
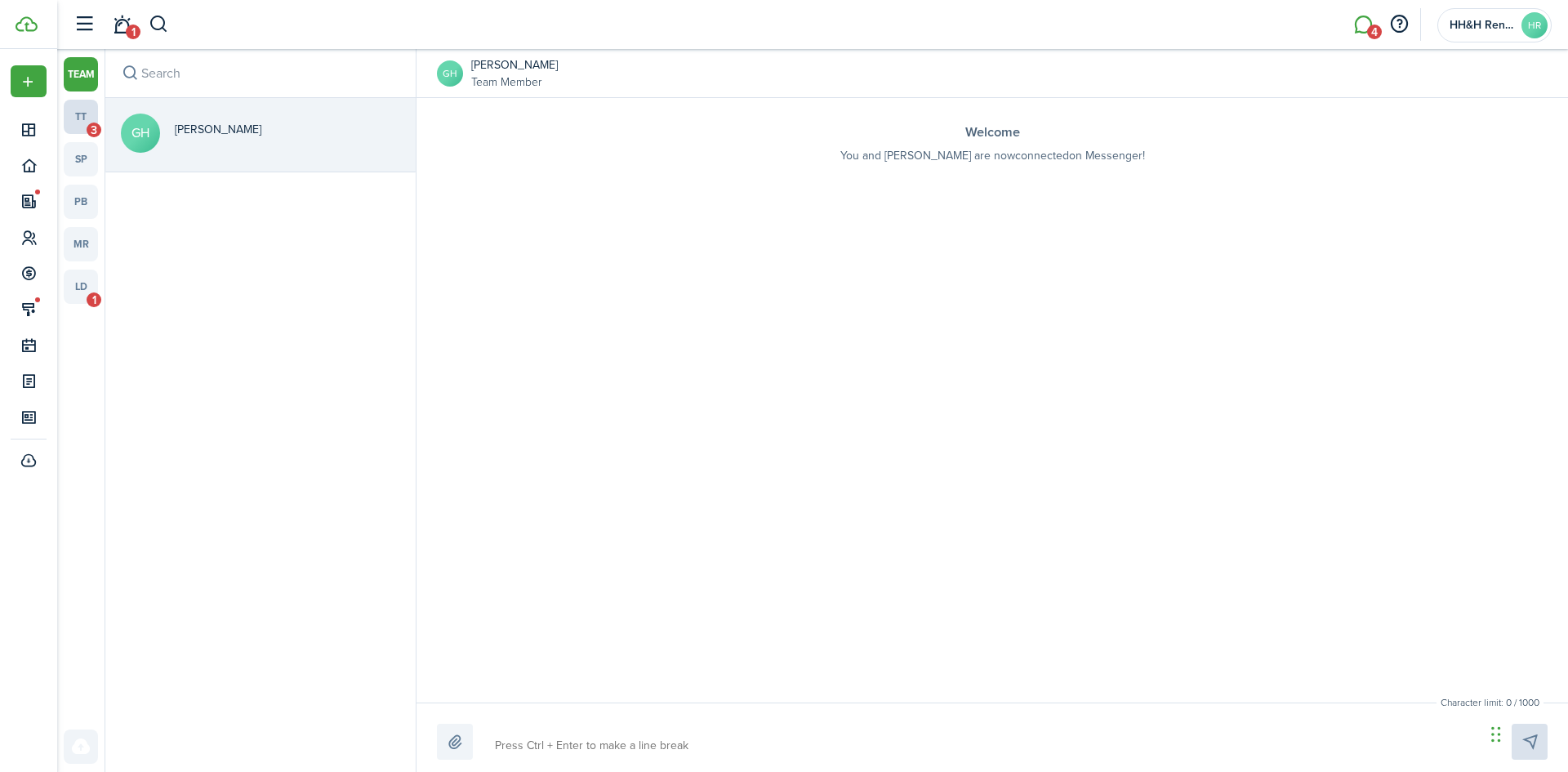
click at [85, 120] on link "tt 3" at bounding box center [81, 117] width 35 height 35
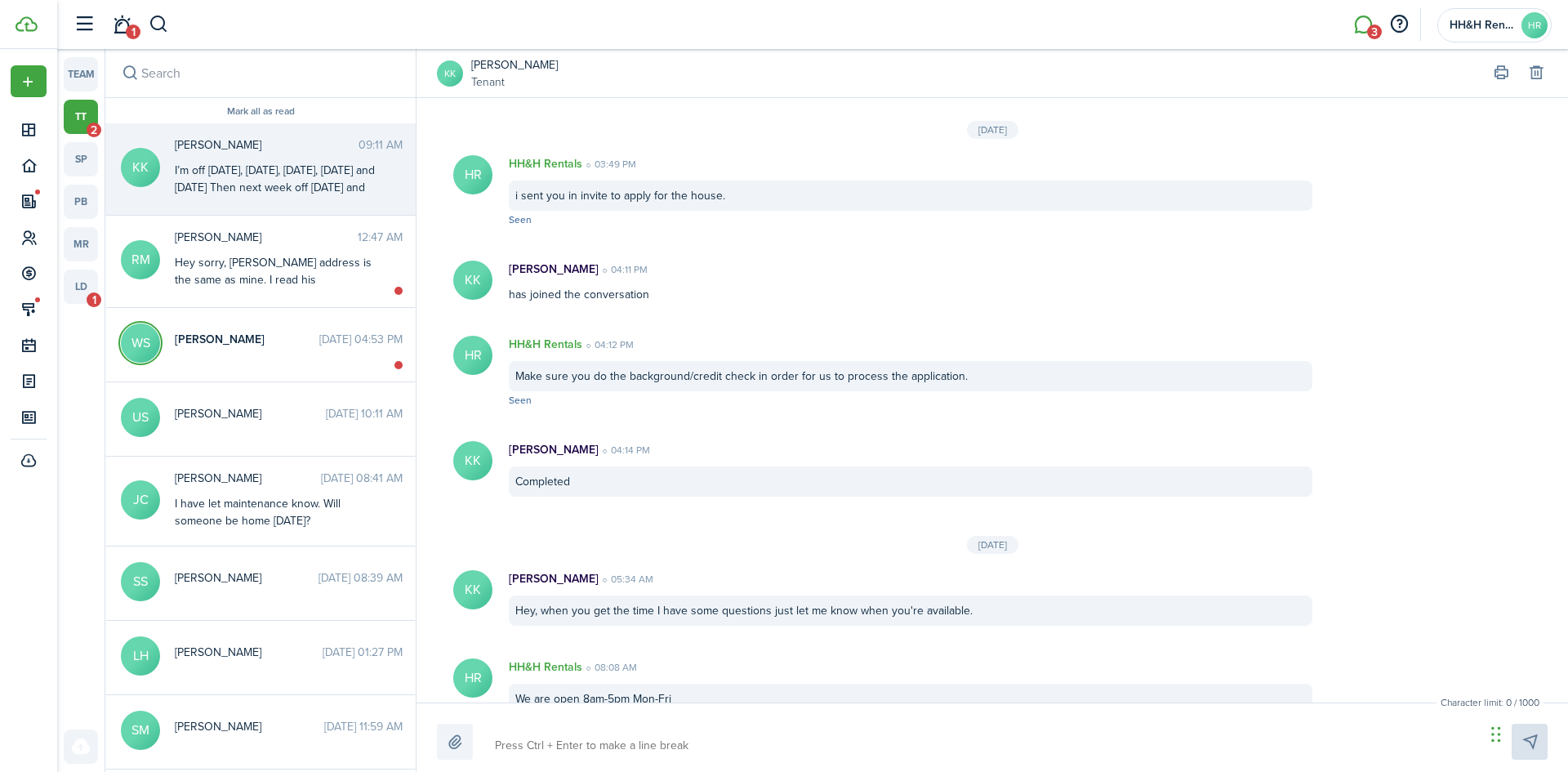
scroll to position [1522, 0]
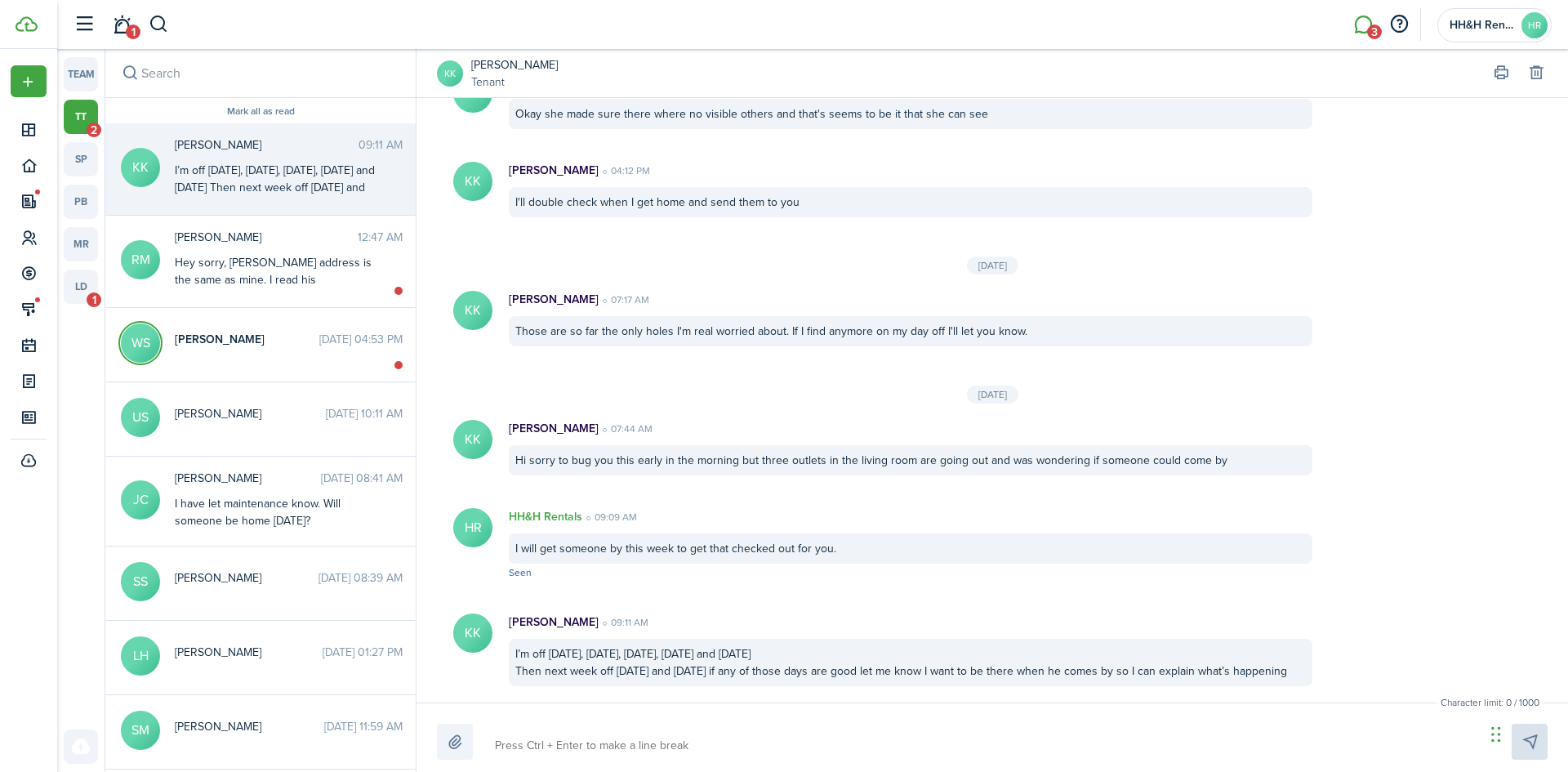
click at [282, 176] on div "I’m off [DATE], [DATE], [DATE], [DATE] and [DATE] Then next week off [DATE] and…" at bounding box center [276, 213] width 204 height 103
click at [791, 724] on div at bounding box center [992, 742] width 1111 height 36
click at [593, 721] on div "Character limit: 0 / 1000 Drop your file here" at bounding box center [991, 737] width 1151 height 69
click at [583, 738] on textarea at bounding box center [984, 746] width 990 height 28
click at [731, 747] on textarea "I sure will make sure to set up a time when your home." at bounding box center [984, 746] width 990 height 28
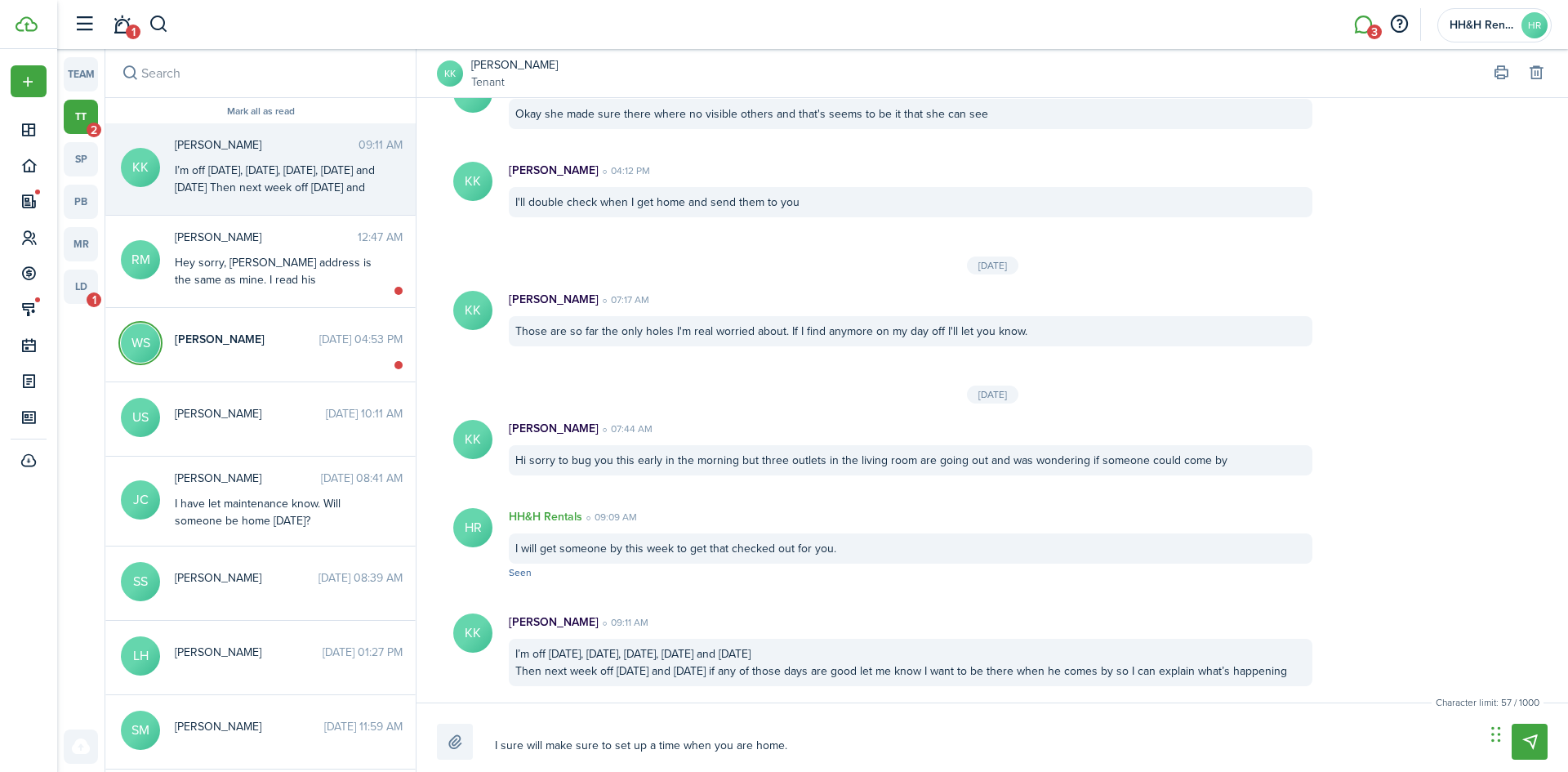
click at [792, 751] on textarea "I sure will make sure to set up a time when you are home." at bounding box center [984, 746] width 990 height 28
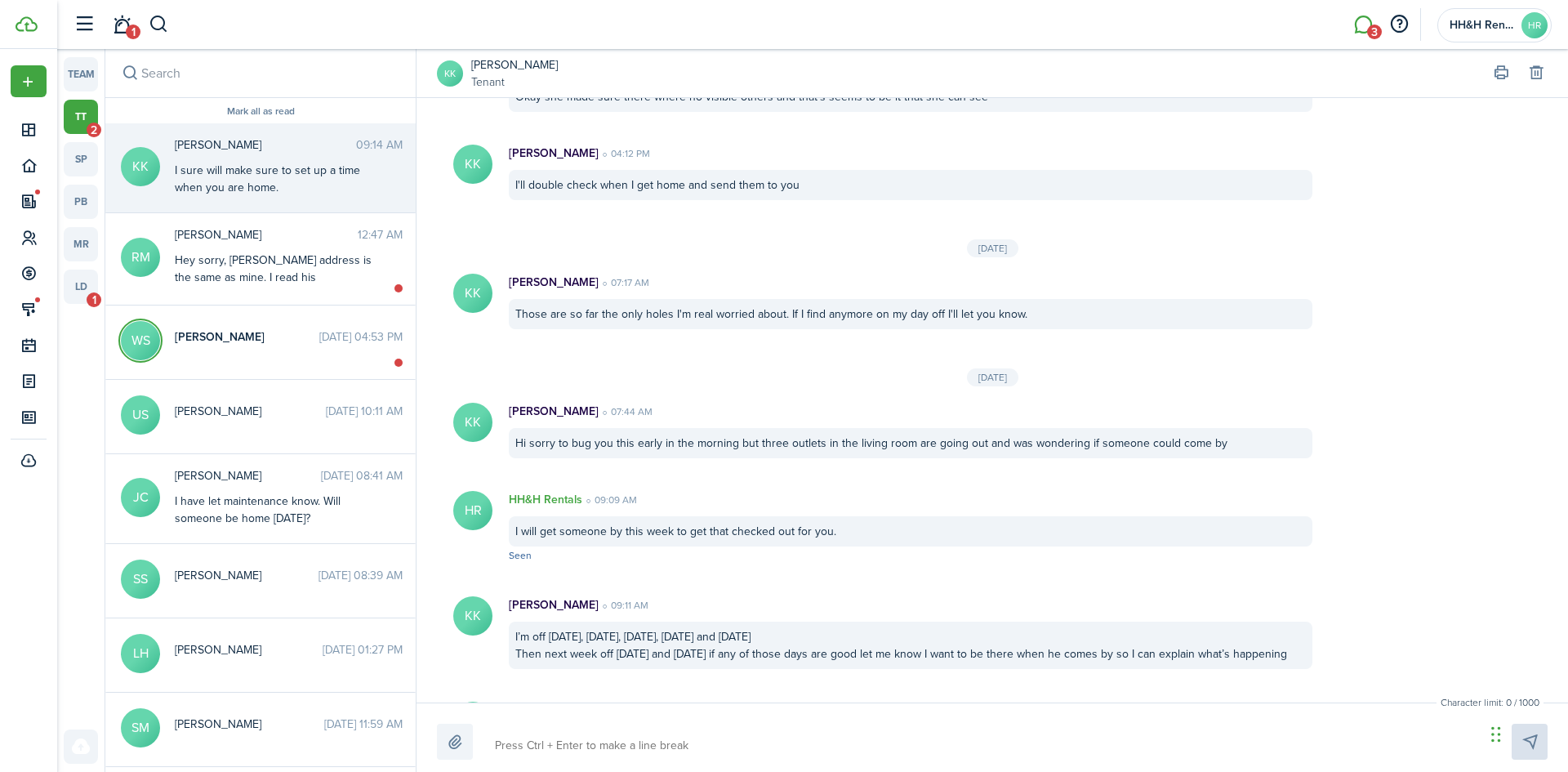
scroll to position [1627, 0]
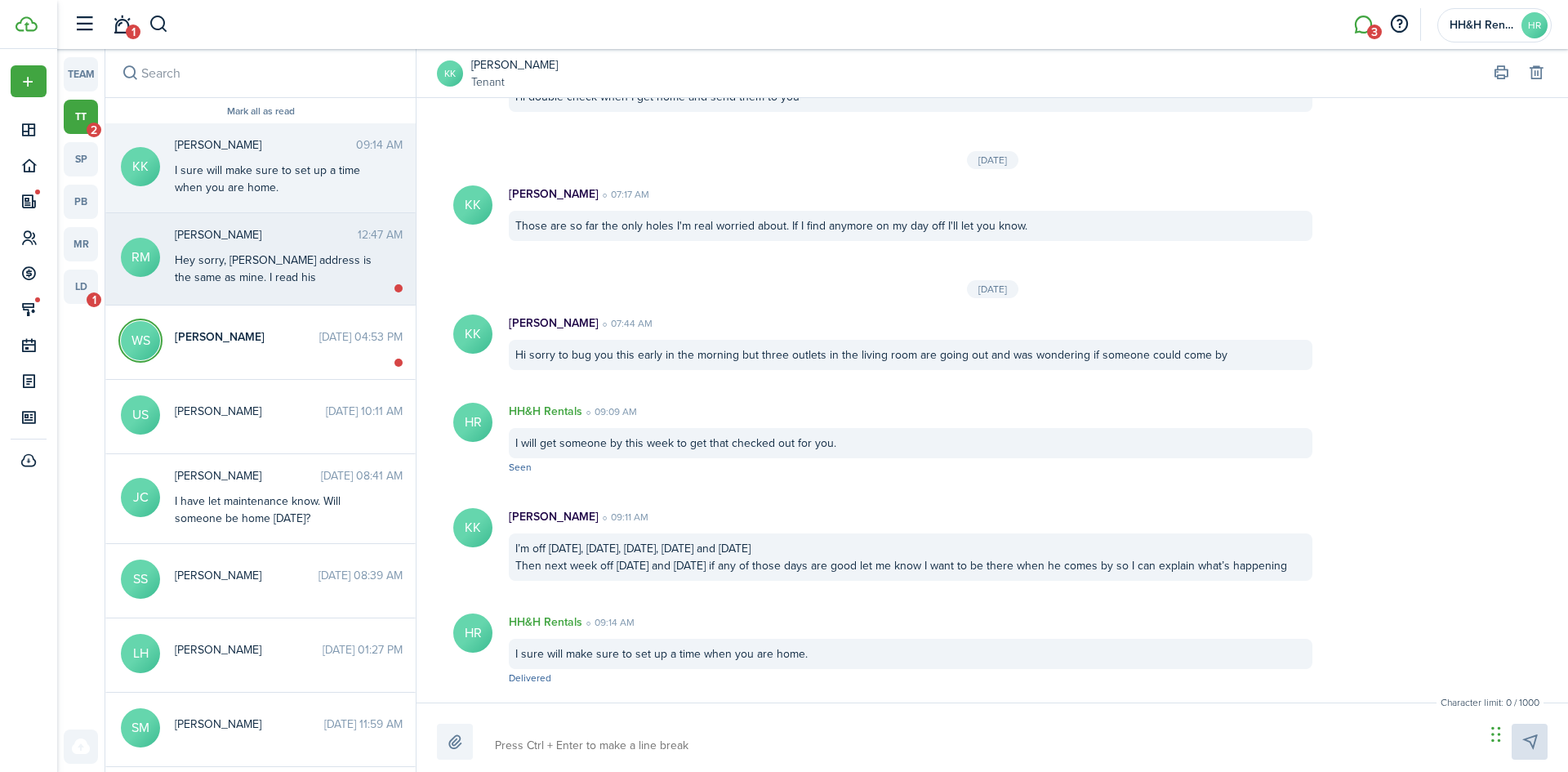
click at [299, 275] on div "Hey sorry, [PERSON_NAME] address is the same as mine. I read his background che…" at bounding box center [276, 277] width 204 height 52
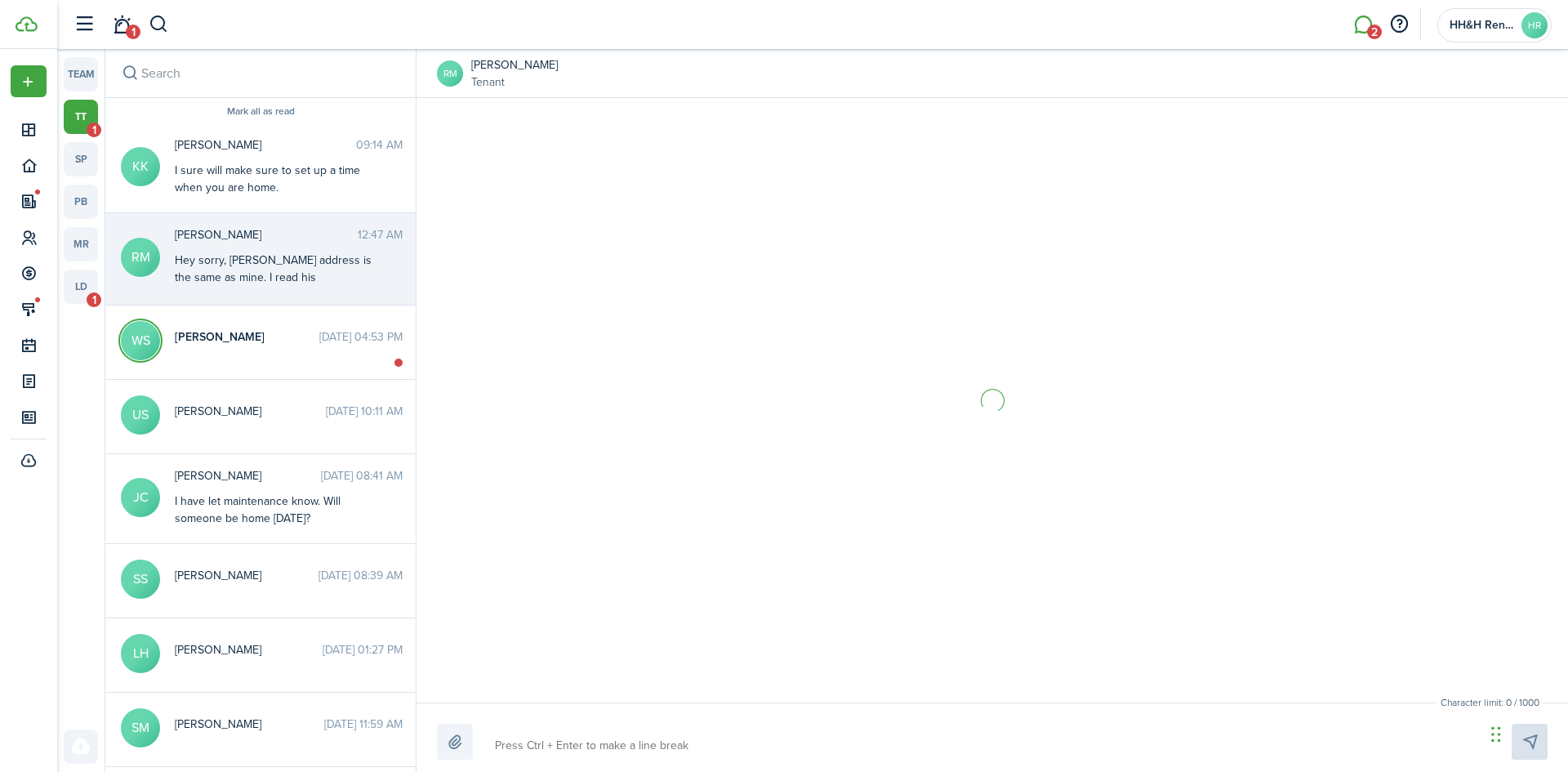
scroll to position [1682, 0]
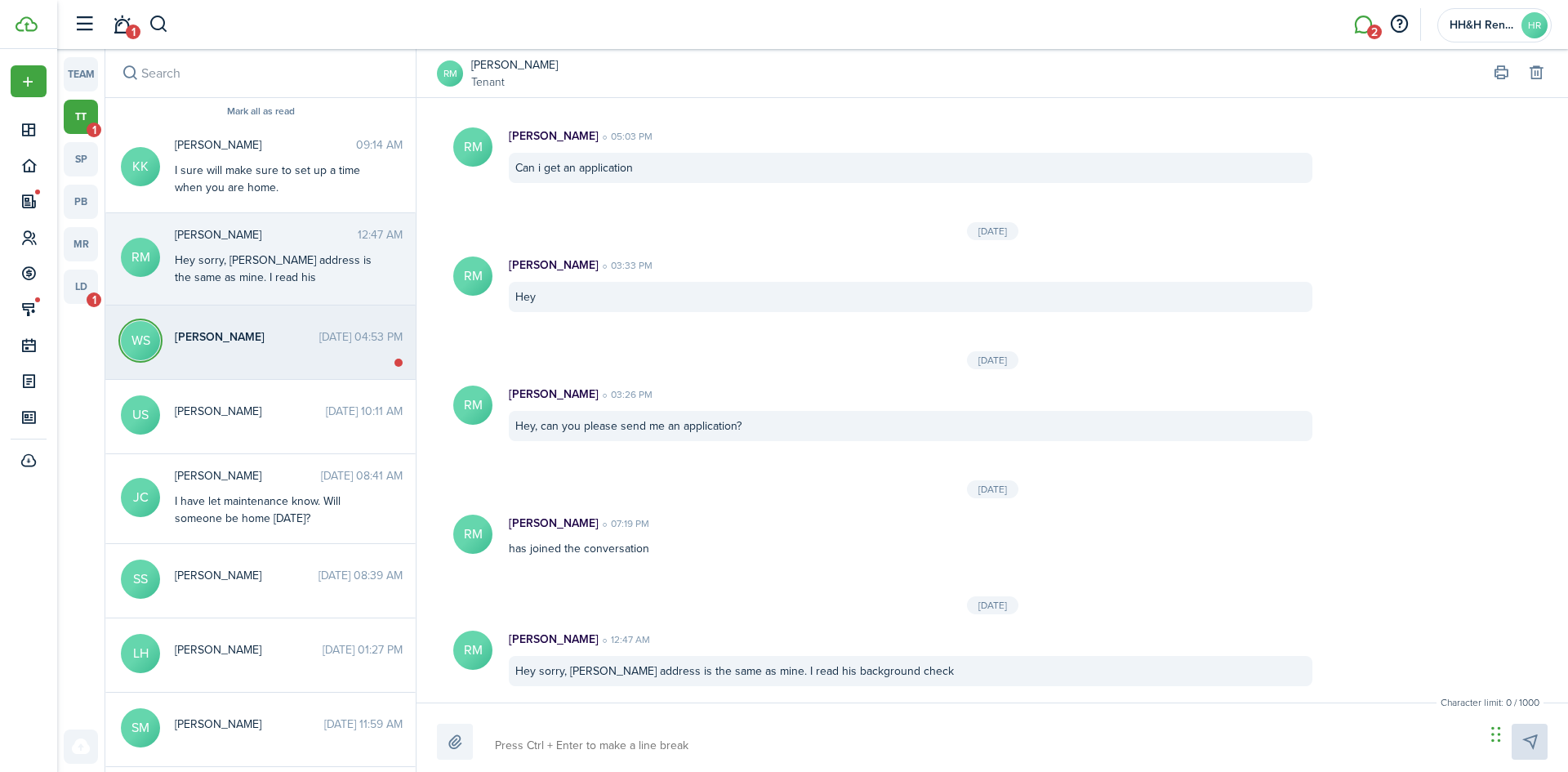
click at [270, 362] on messenger-thread-item "WS [PERSON_NAME] [DATE] 04:53 PM" at bounding box center [260, 342] width 310 height 74
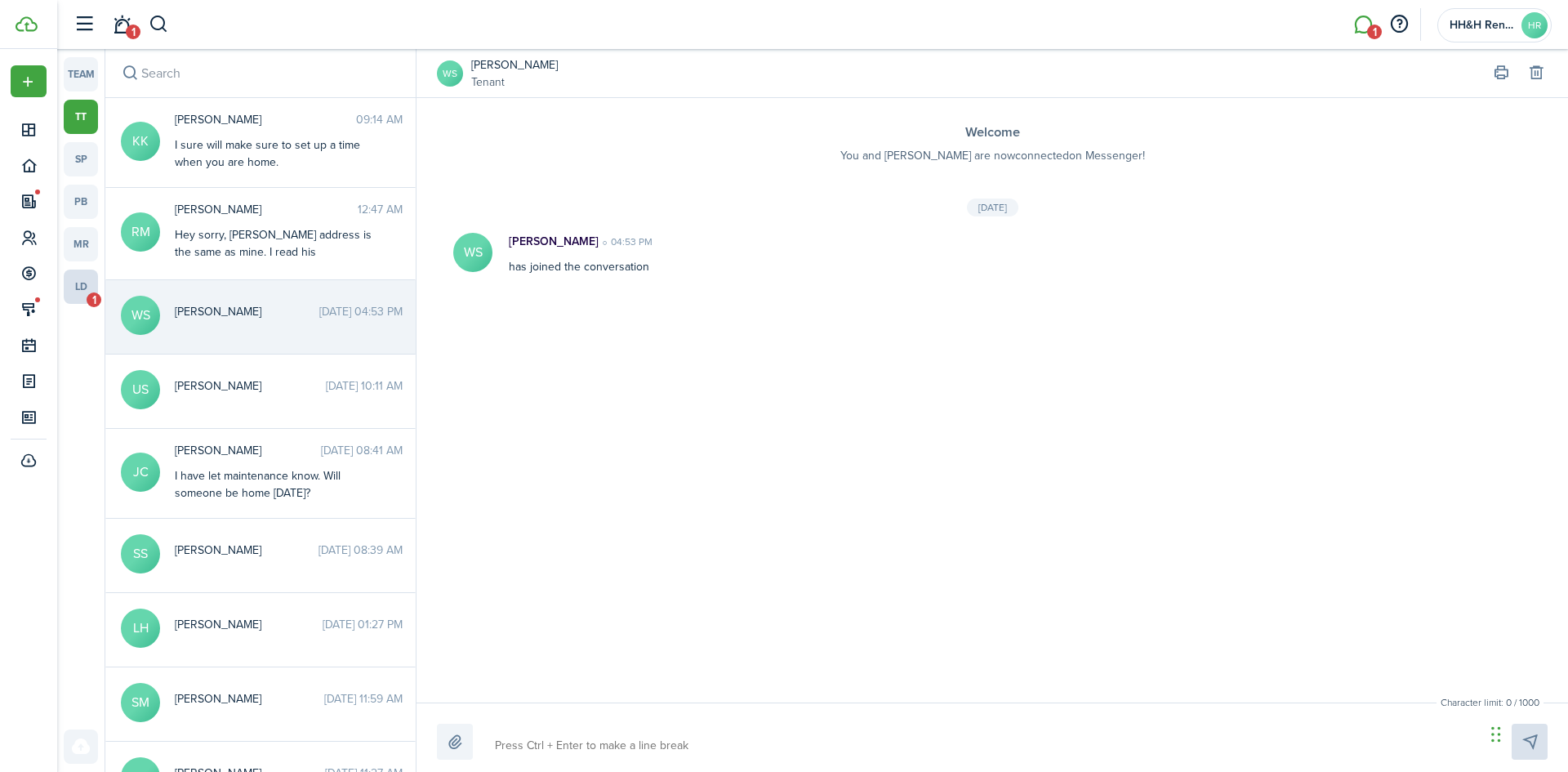
click at [91, 289] on link "ld 1" at bounding box center [81, 287] width 35 height 35
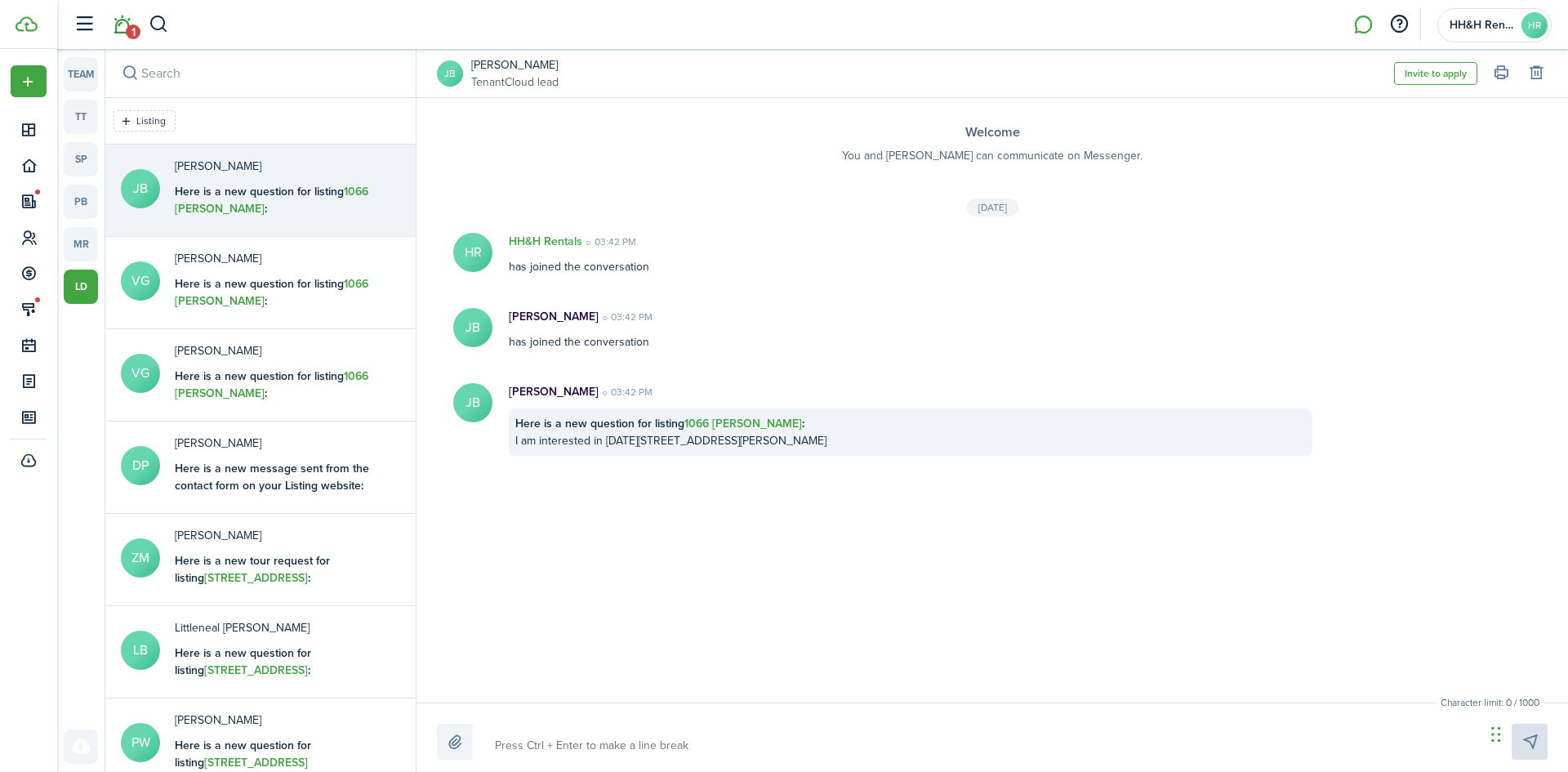
click at [128, 30] on span "1" at bounding box center [133, 32] width 15 height 15
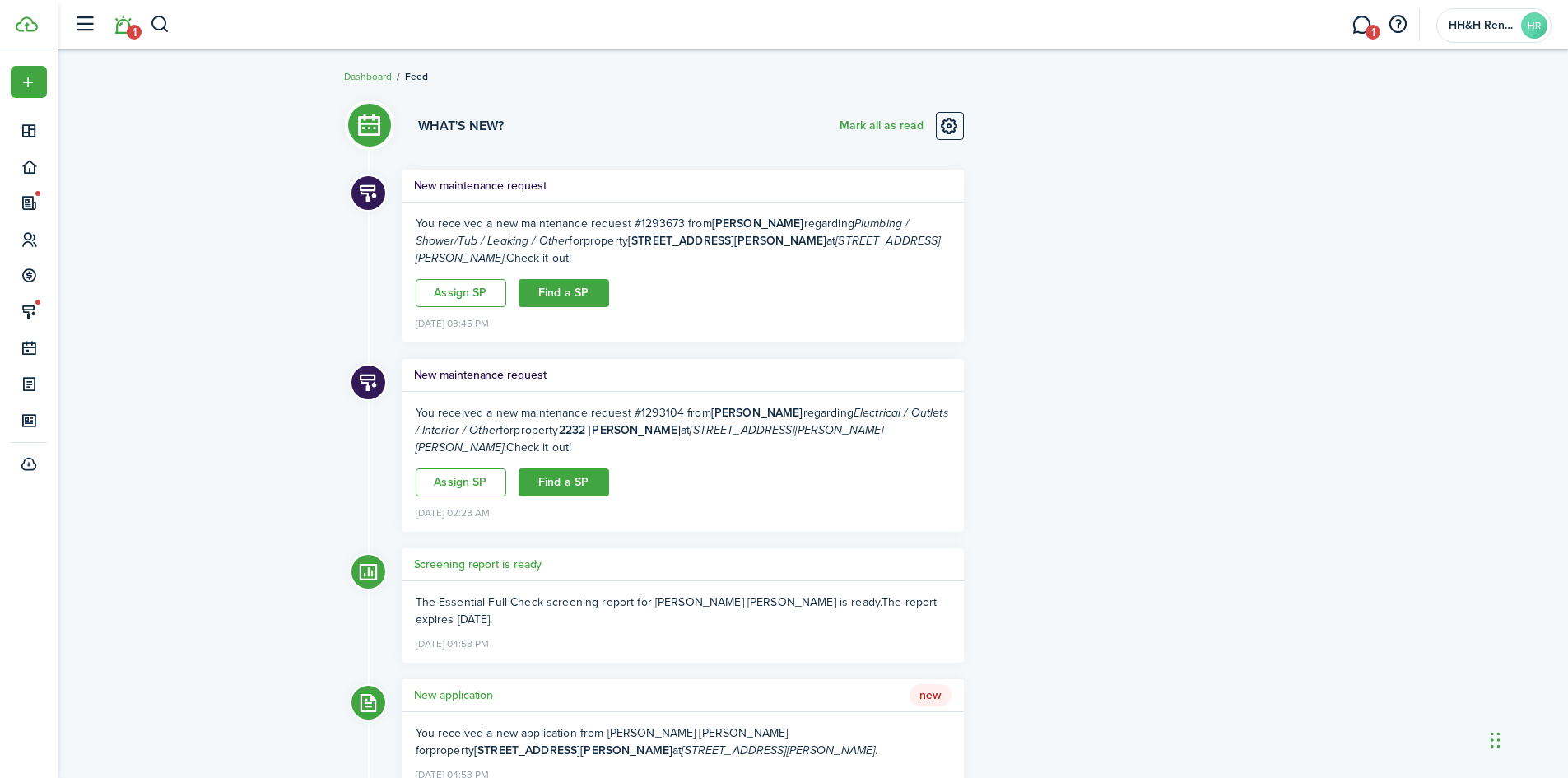
click at [130, 28] on li "1" at bounding box center [123, 25] width 38 height 42
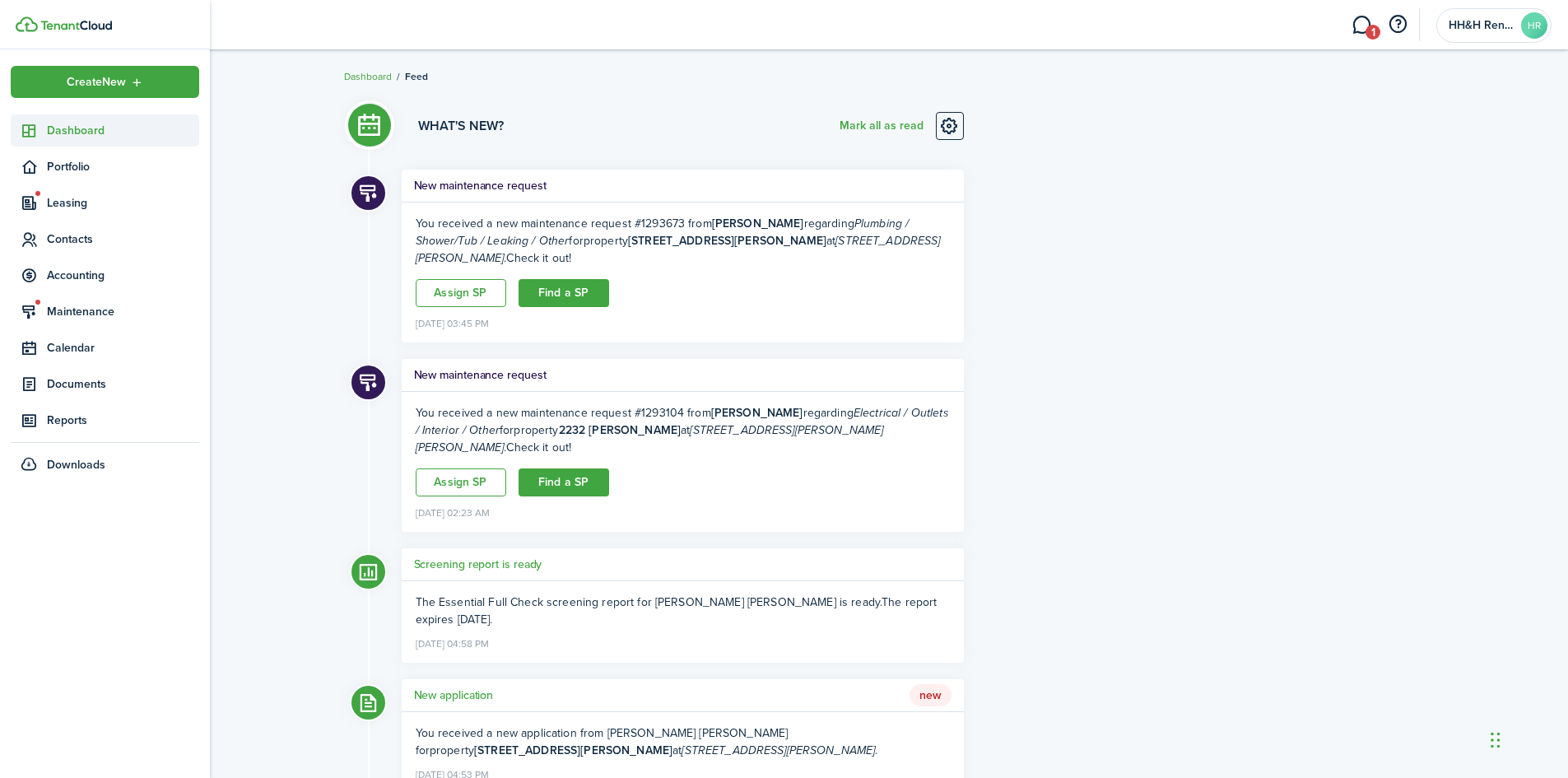
click at [72, 131] on span "Dashboard" at bounding box center [124, 130] width 153 height 17
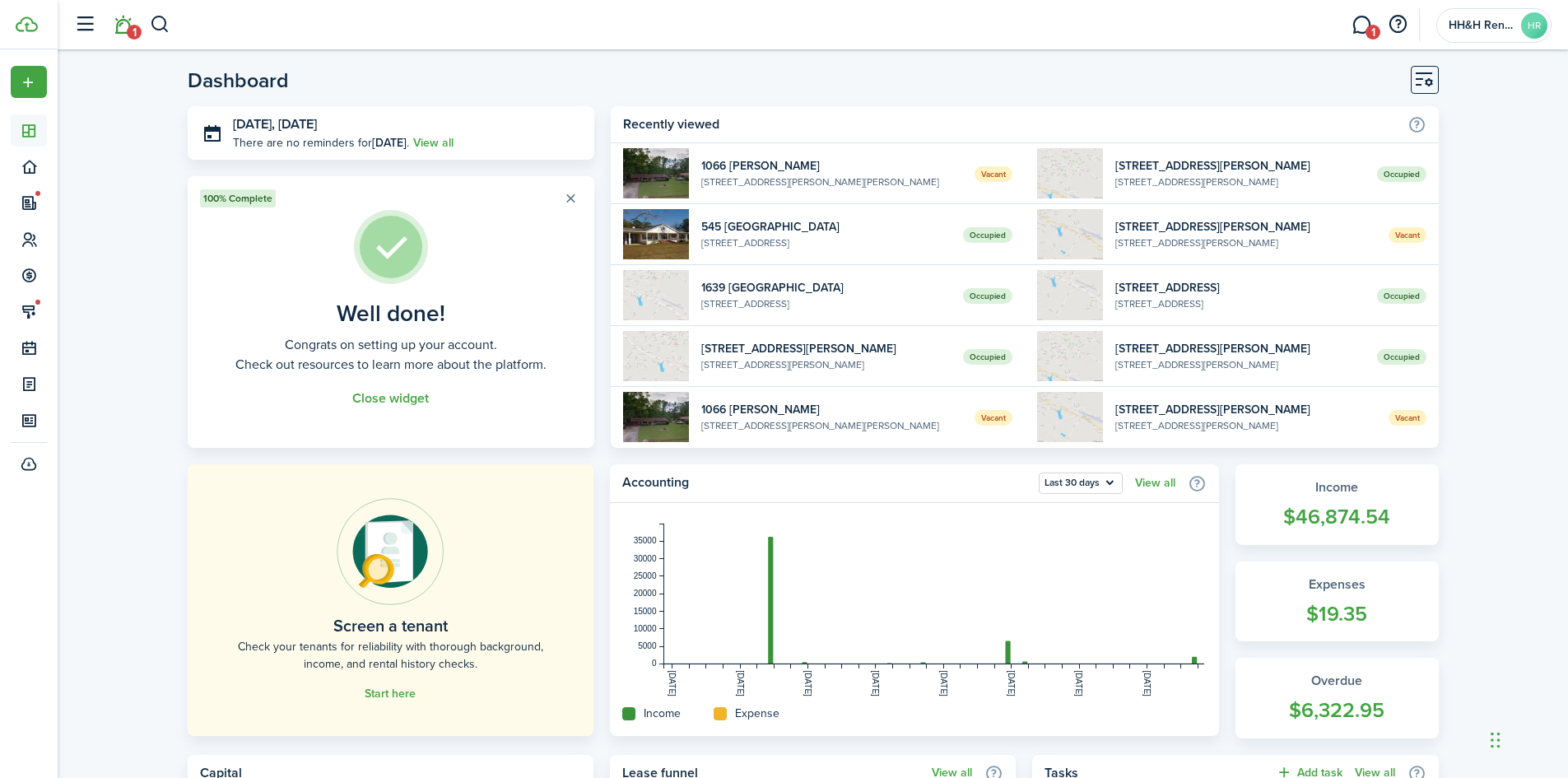
click at [131, 18] on link "1" at bounding box center [123, 25] width 32 height 42
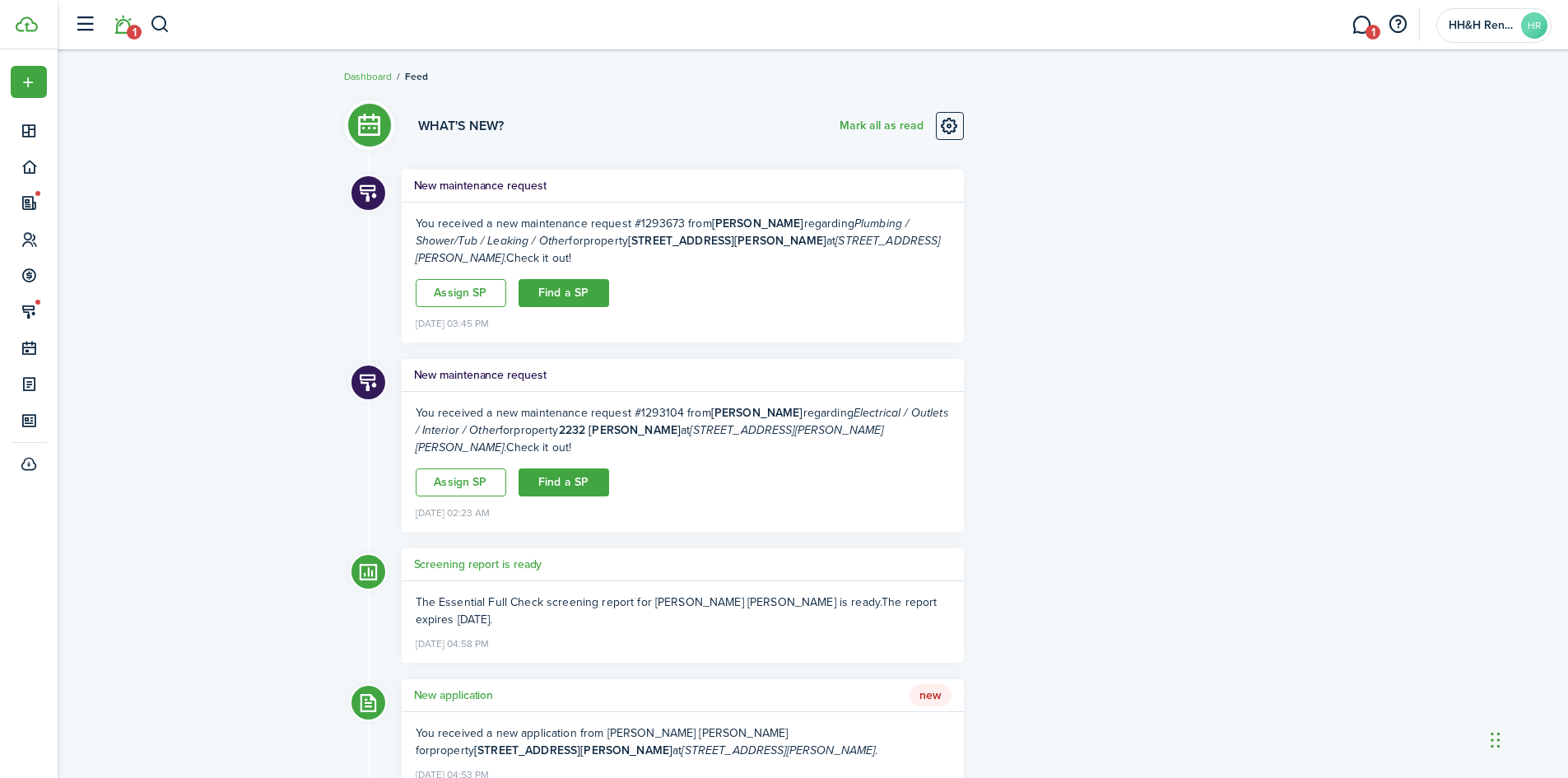
click at [503, 176] on div "New maintenance request" at bounding box center [682, 186] width 562 height 33
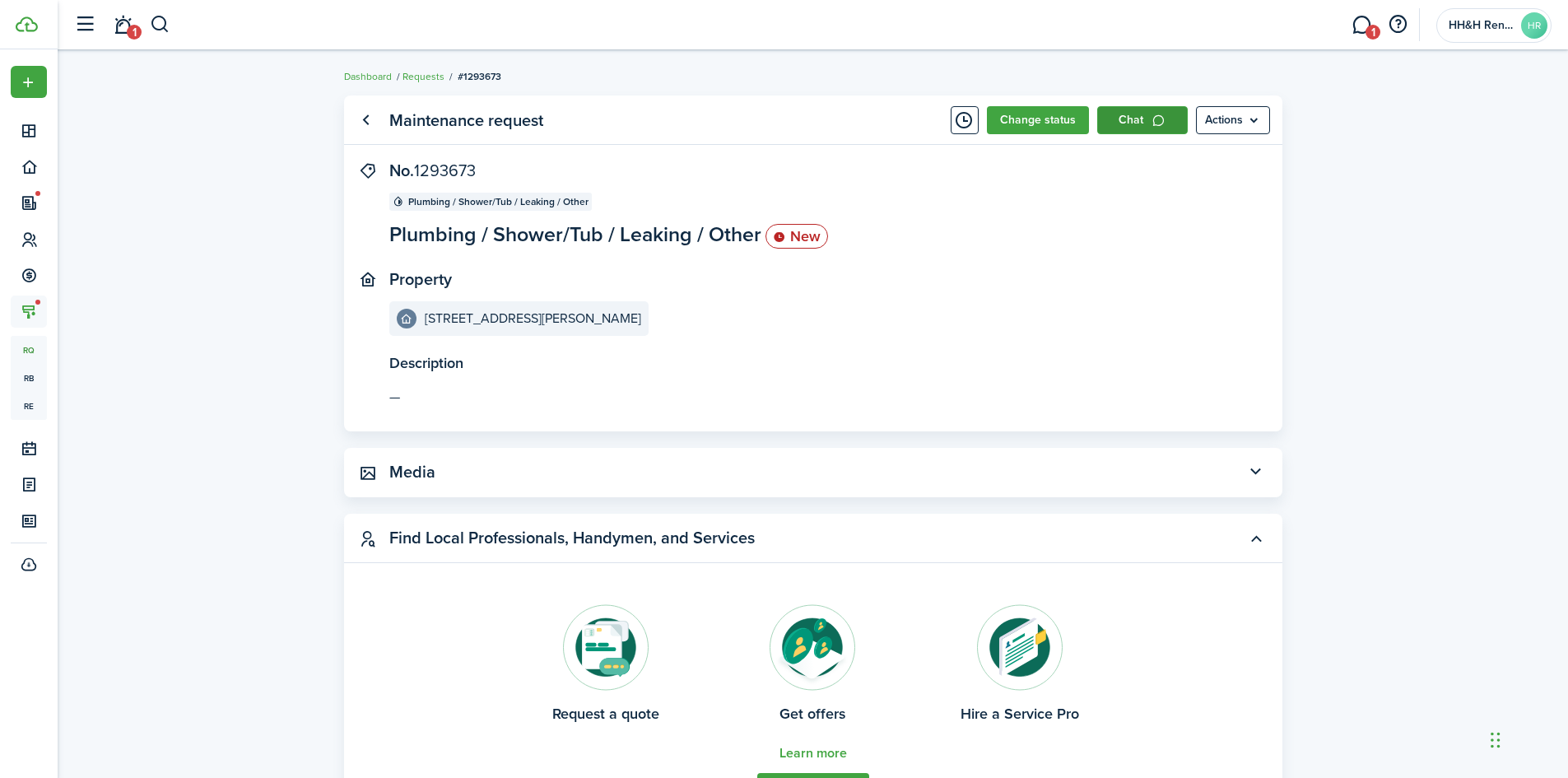
click at [1132, 111] on link "Chat" at bounding box center [1142, 120] width 90 height 28
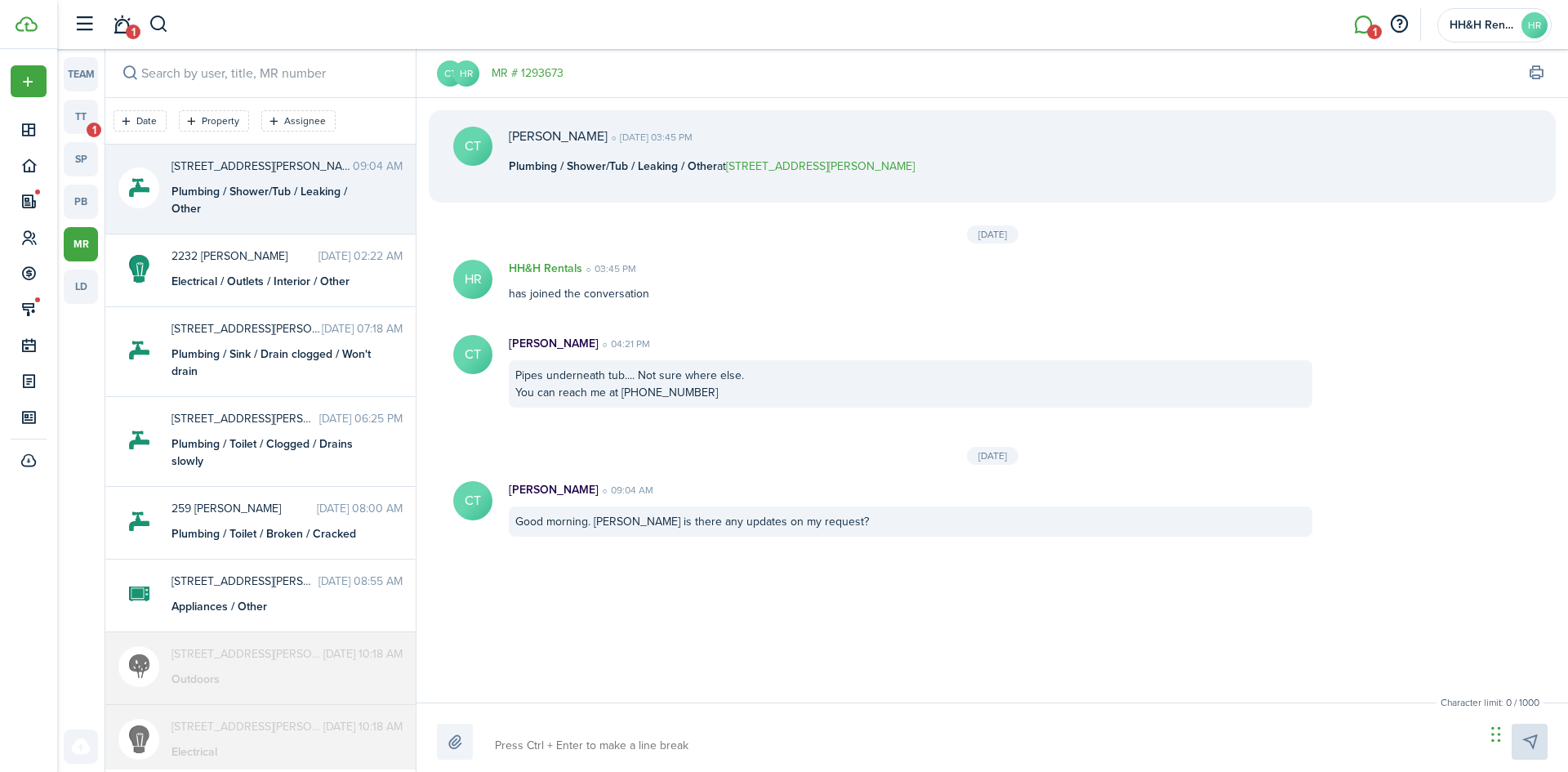
click at [610, 747] on textarea at bounding box center [984, 746] width 990 height 28
